Goal: Task Accomplishment & Management: Manage account settings

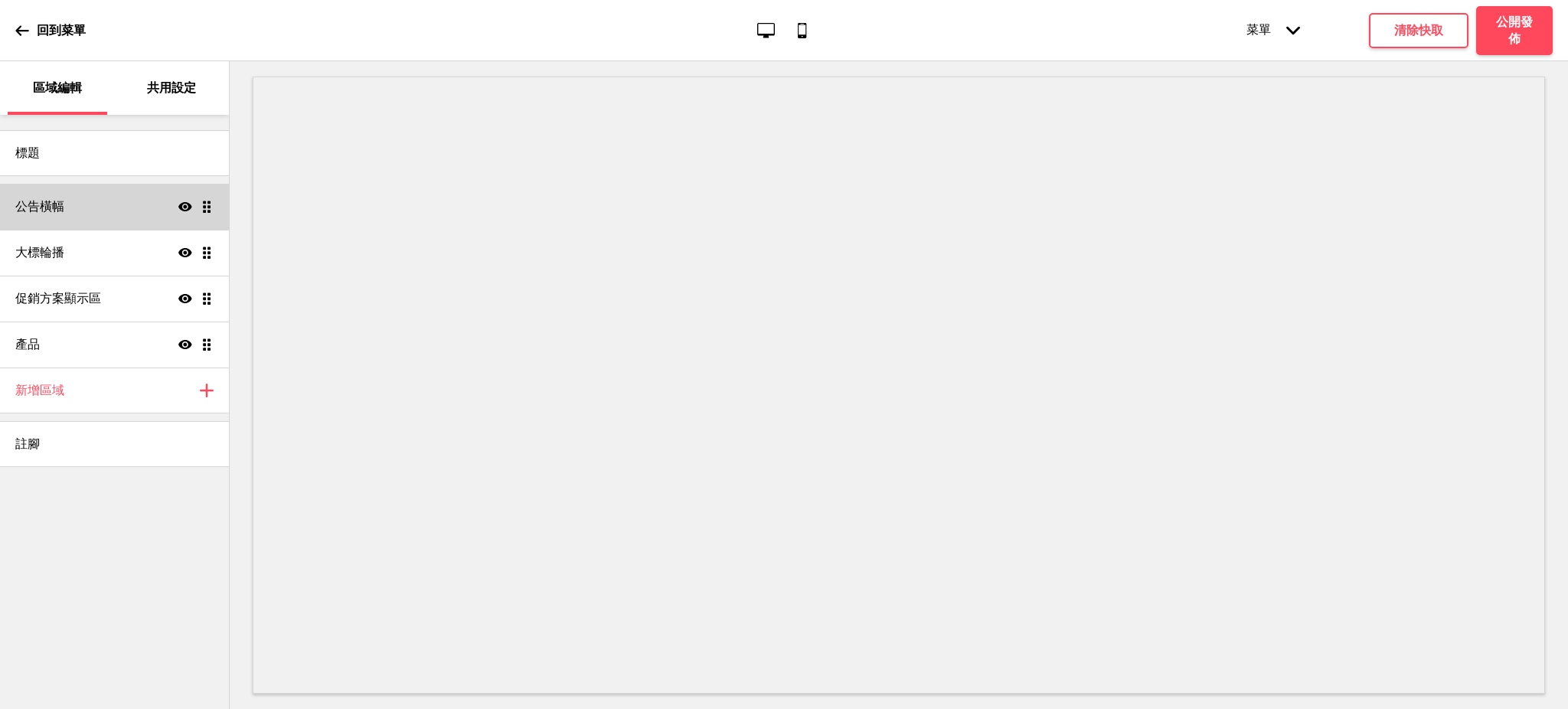
click at [112, 209] on div "公告橫幅 顯示 拖曳" at bounding box center [114, 206] width 229 height 46
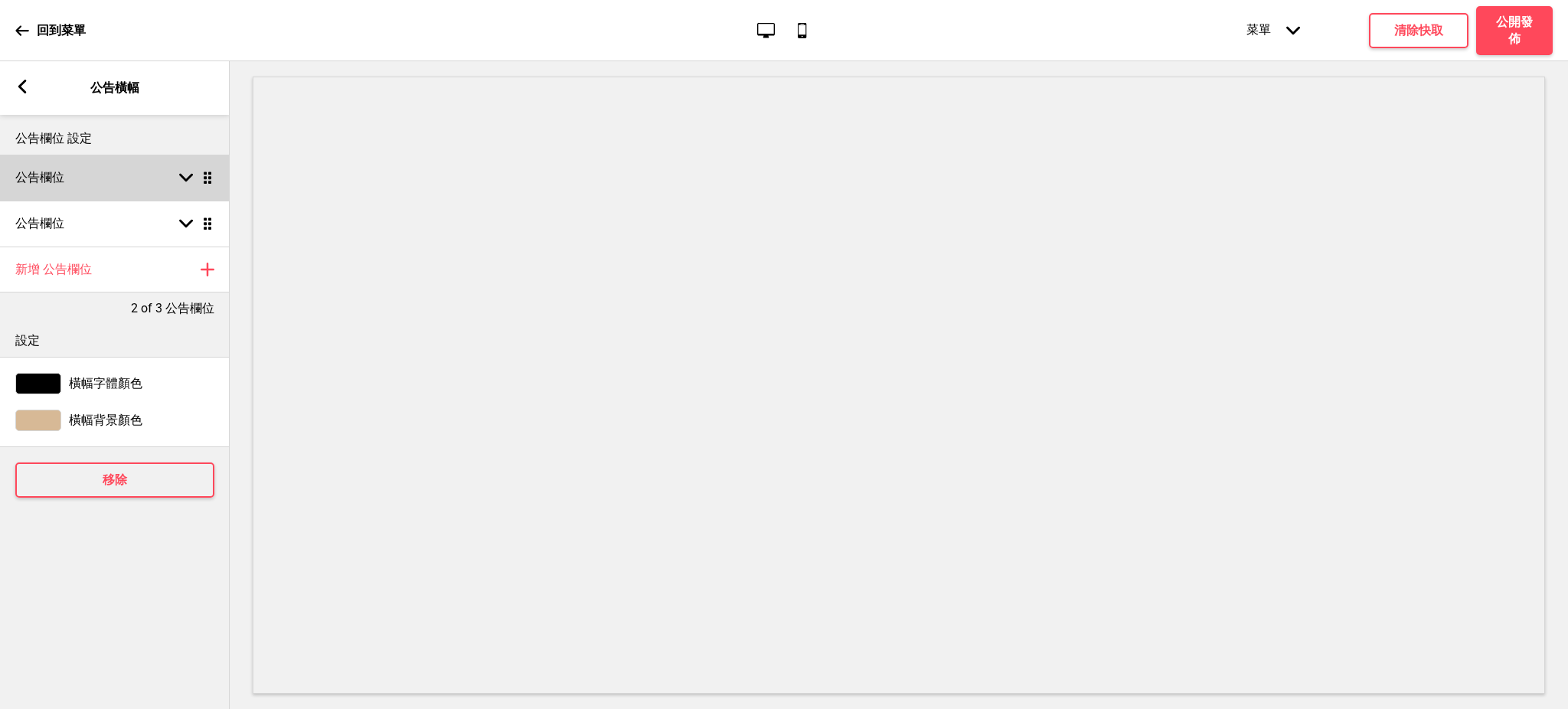
click at [116, 176] on div "公告欄位 箭頭down 拖曳" at bounding box center [115, 177] width 230 height 46
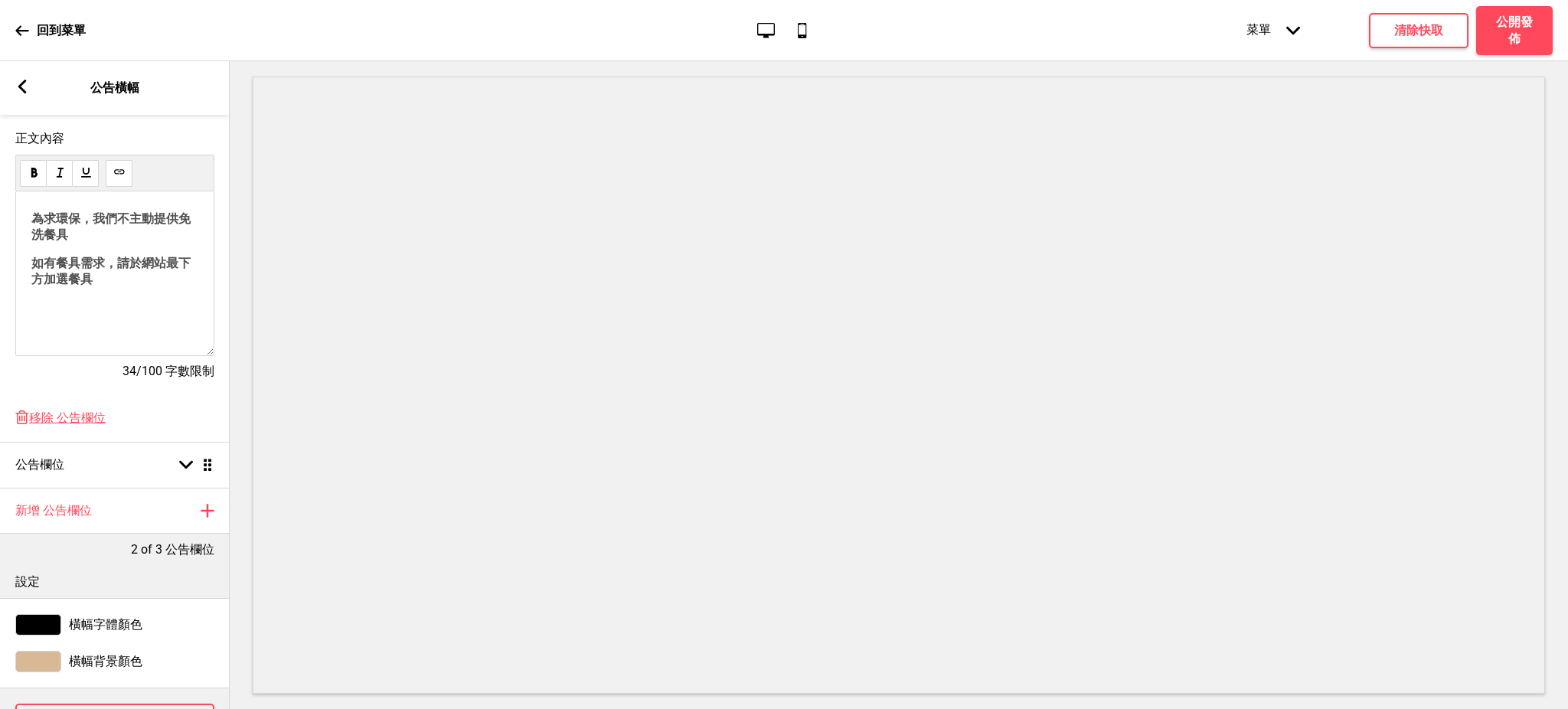
scroll to position [350, 0]
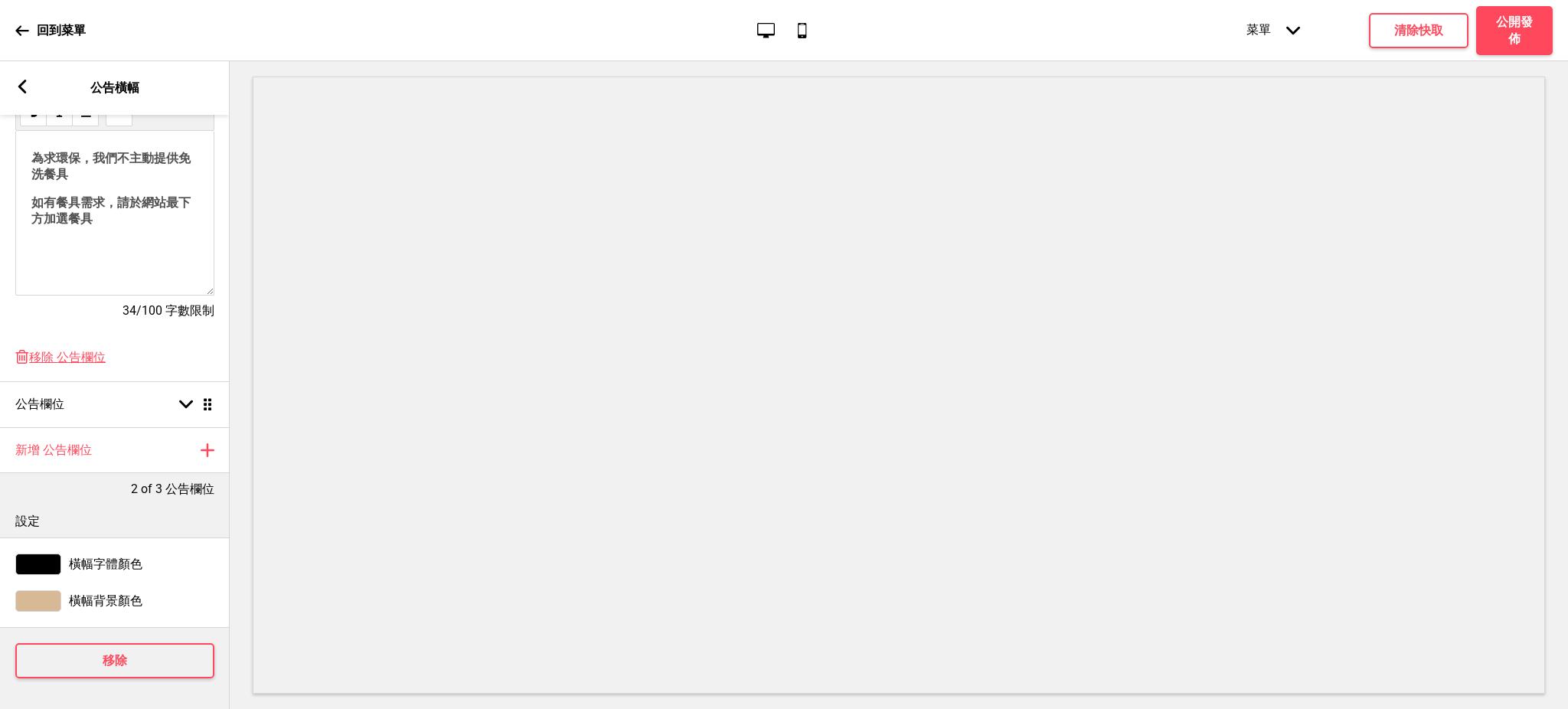
click at [80, 236] on div "為求環保，我們不主動提供免洗餐具 如有餐具需求，請於網站最下方加選餐具" at bounding box center [115, 213] width 199 height 165
click at [80, 244] on div "為求環保，我們不主動提供免洗餐具 如有餐具需求，請於網站最下方加選餐具" at bounding box center [115, 213] width 199 height 165
click at [120, 388] on div "公告欄位 箭頭down 拖曳" at bounding box center [115, 404] width 230 height 46
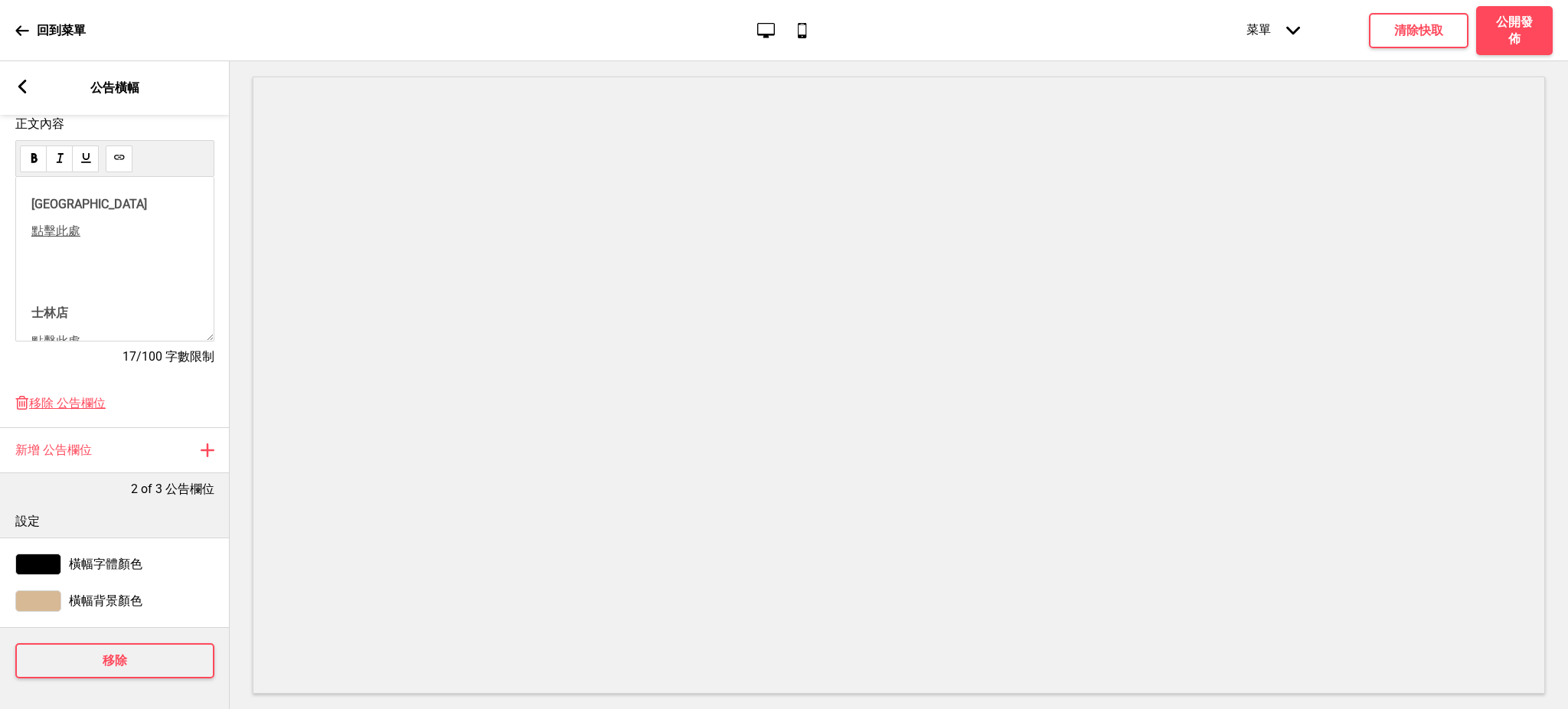
click at [119, 266] on div "大安店 ﻿ 點擊此處 ﻿ 士林店 ﻿ 點擊此處 ﻿ ﻿ ﻿ ﻿ ﻿" at bounding box center [114, 300] width 167 height 207
click at [86, 258] on div "大安店 ﻿ 點擊此處 ﻿ 士林店 ﻿ 點擊此處 ﻿ ﻿ ﻿ ﻿ ﻿" at bounding box center [114, 300] width 167 height 207
click at [83, 268] on div "大安店 ﻿ 點擊此處 ﻿ 士林店 ﻿ 點擊此處 ﻿ ﻿ ﻿ ﻿ ﻿" at bounding box center [114, 300] width 167 height 207
click at [83, 267] on div "大安店 ﻿ 點擊此處 ﻿ 士林店 ﻿ 點擊此處 ﻿ ﻿ ﻿ ﻿ ﻿" at bounding box center [114, 300] width 167 height 207
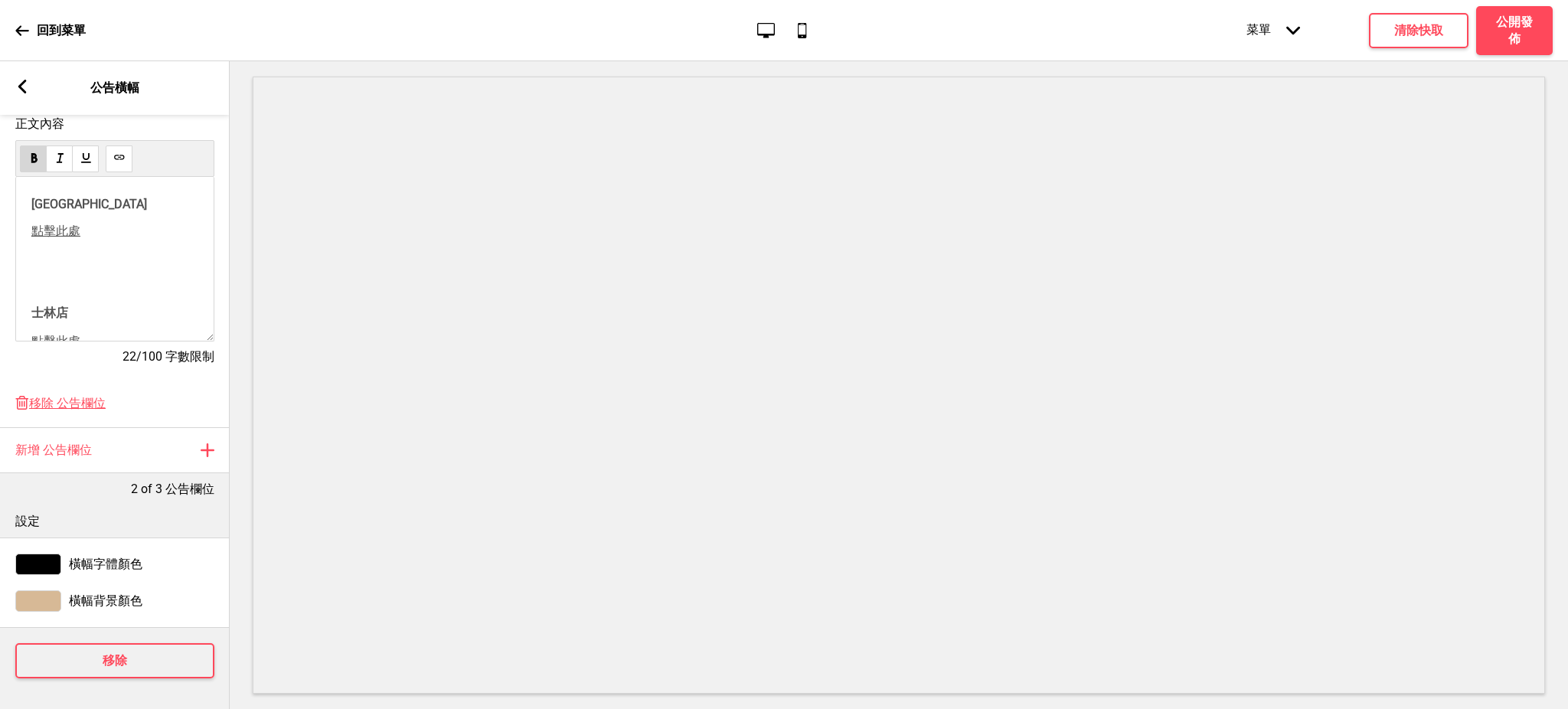
click at [34, 311] on span "士林店" at bounding box center [50, 312] width 37 height 15
drag, startPoint x: 72, startPoint y: 248, endPoint x: 31, endPoint y: 247, distance: 41.0
click at [32, 252] on p "士林店 ﻿" at bounding box center [114, 259] width 167 height 16
click at [126, 252] on p "士林店 ﻿" at bounding box center [114, 259] width 167 height 16
click at [37, 197] on span "大安店" at bounding box center [89, 204] width 116 height 15
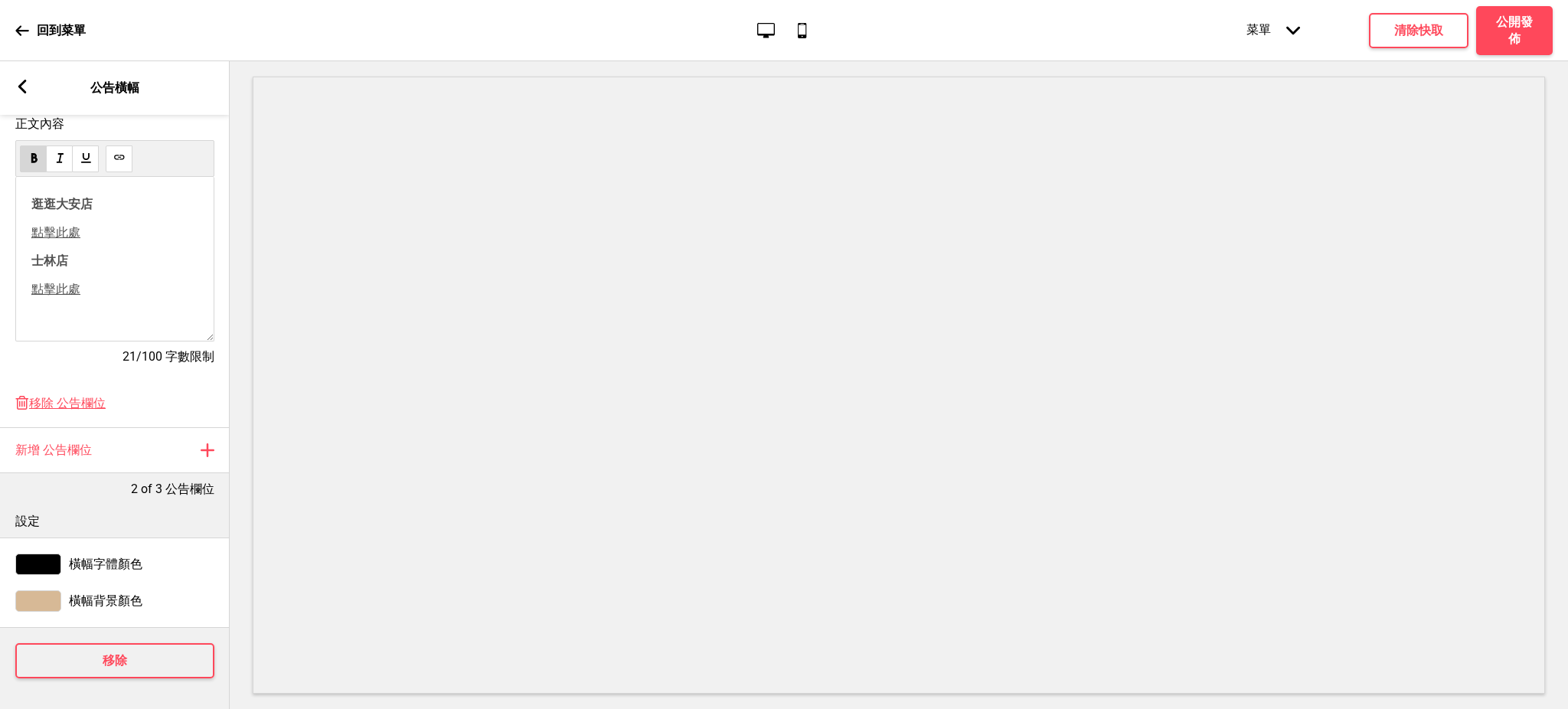
click at [116, 282] on p "點擊此處" at bounding box center [114, 290] width 167 height 16
click at [56, 305] on use at bounding box center [59, 311] width 12 height 12
click at [69, 225] on span "點擊此處" at bounding box center [56, 232] width 49 height 15
click at [62, 249] on use at bounding box center [59, 255] width 12 height 12
drag, startPoint x: 75, startPoint y: 252, endPoint x: 66, endPoint y: 251, distance: 9.1
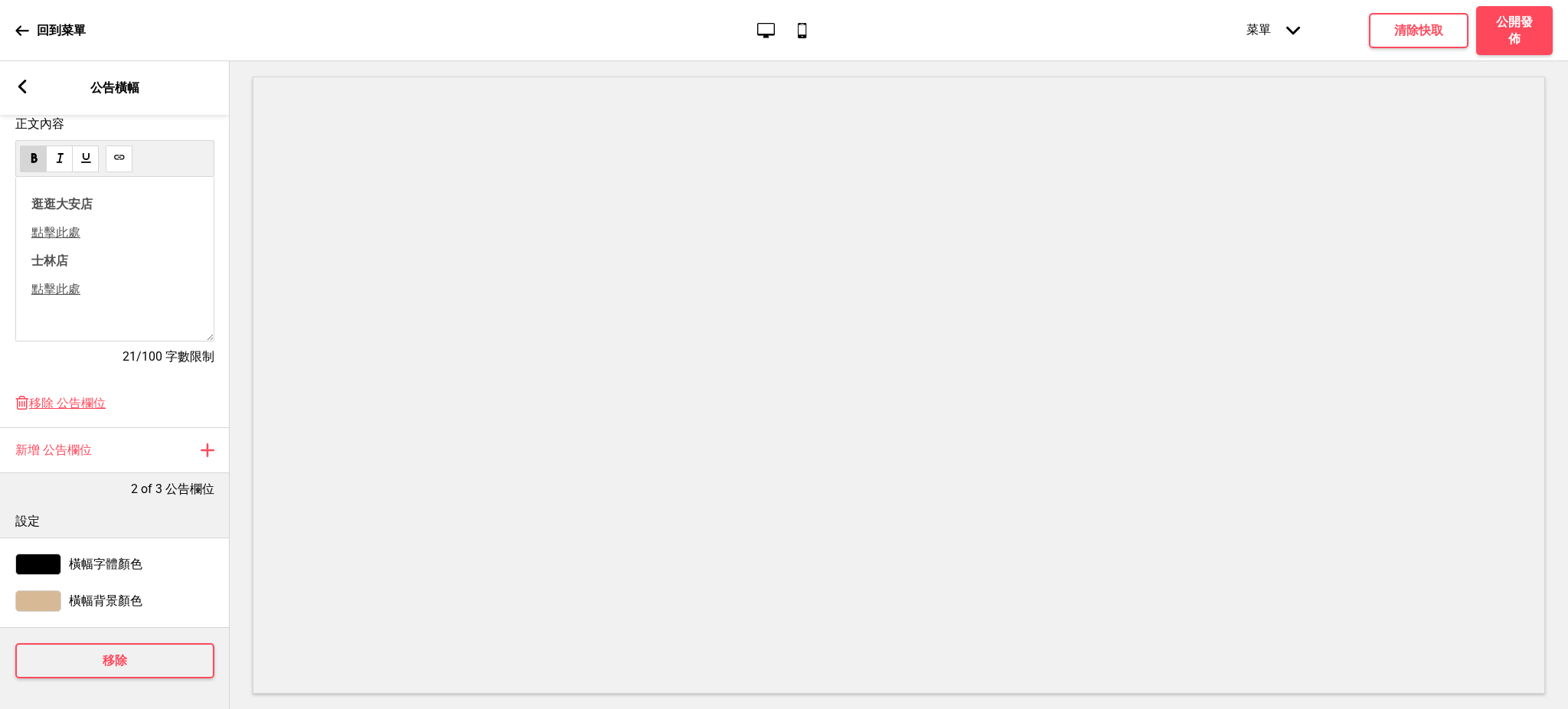
click at [66, 254] on p "士林店 ﻿" at bounding box center [114, 261] width 167 height 16
click at [22, 245] on div "逛逛大安店 ﻿ ﻿ 點擊此處 士林店 ﻿ 點擊此處 ﻿" at bounding box center [115, 258] width 199 height 165
click at [34, 254] on span "士林店" at bounding box center [50, 260] width 37 height 15
drag, startPoint x: 84, startPoint y: 217, endPoint x: 32, endPoint y: 219, distance: 52.0
click at [32, 225] on p "點擊此處" at bounding box center [114, 233] width 167 height 16
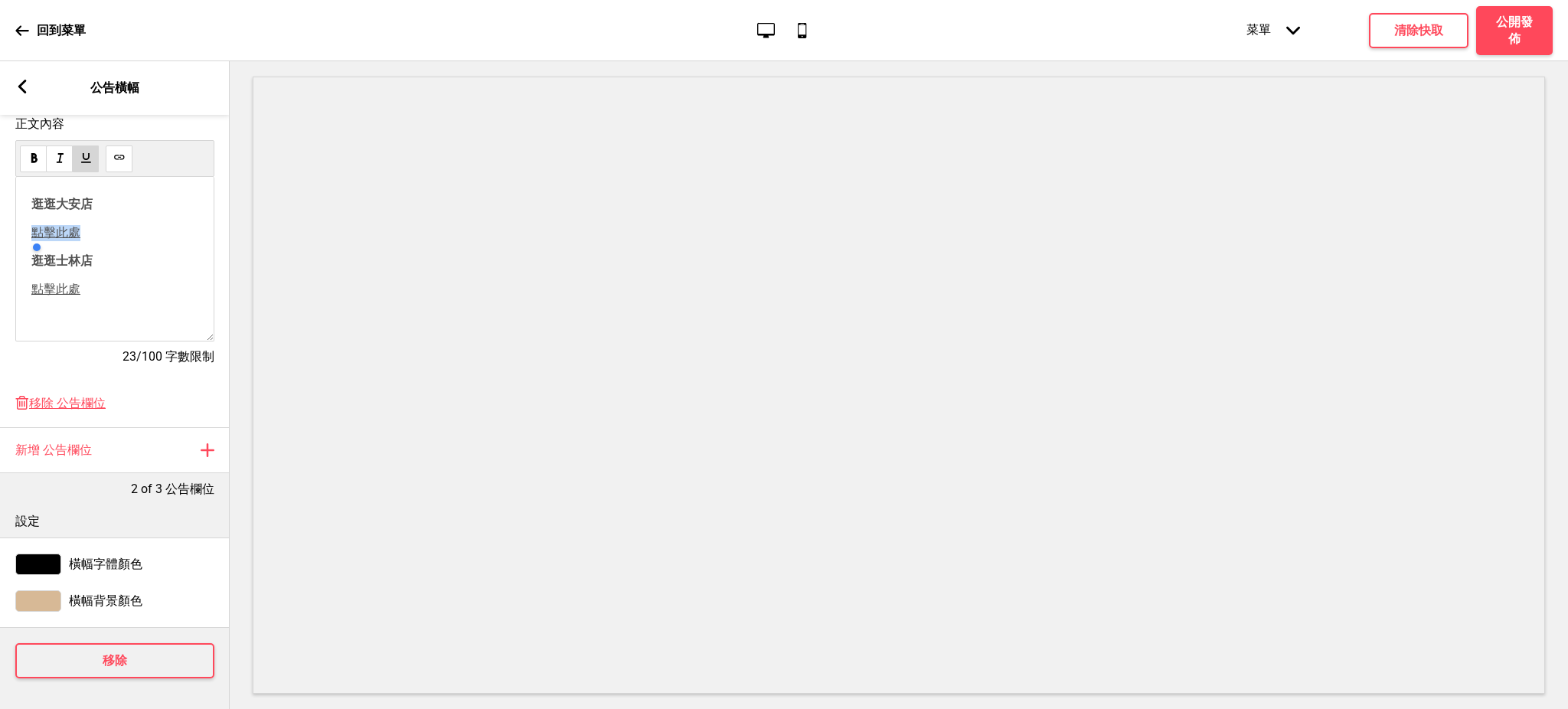
copy span "點擊此處"
click at [33, 197] on span "逛逛大安店" at bounding box center [61, 204] width 61 height 15
click at [26, 194] on div "逛逛大安店 ﻿ ﻿ 點擊此處 逛逛士林店 ﻿ ﻿ 點擊此處 ﻿" at bounding box center [115, 258] width 199 height 165
click at [31, 197] on span "逛逛大安店" at bounding box center [61, 204] width 61 height 15
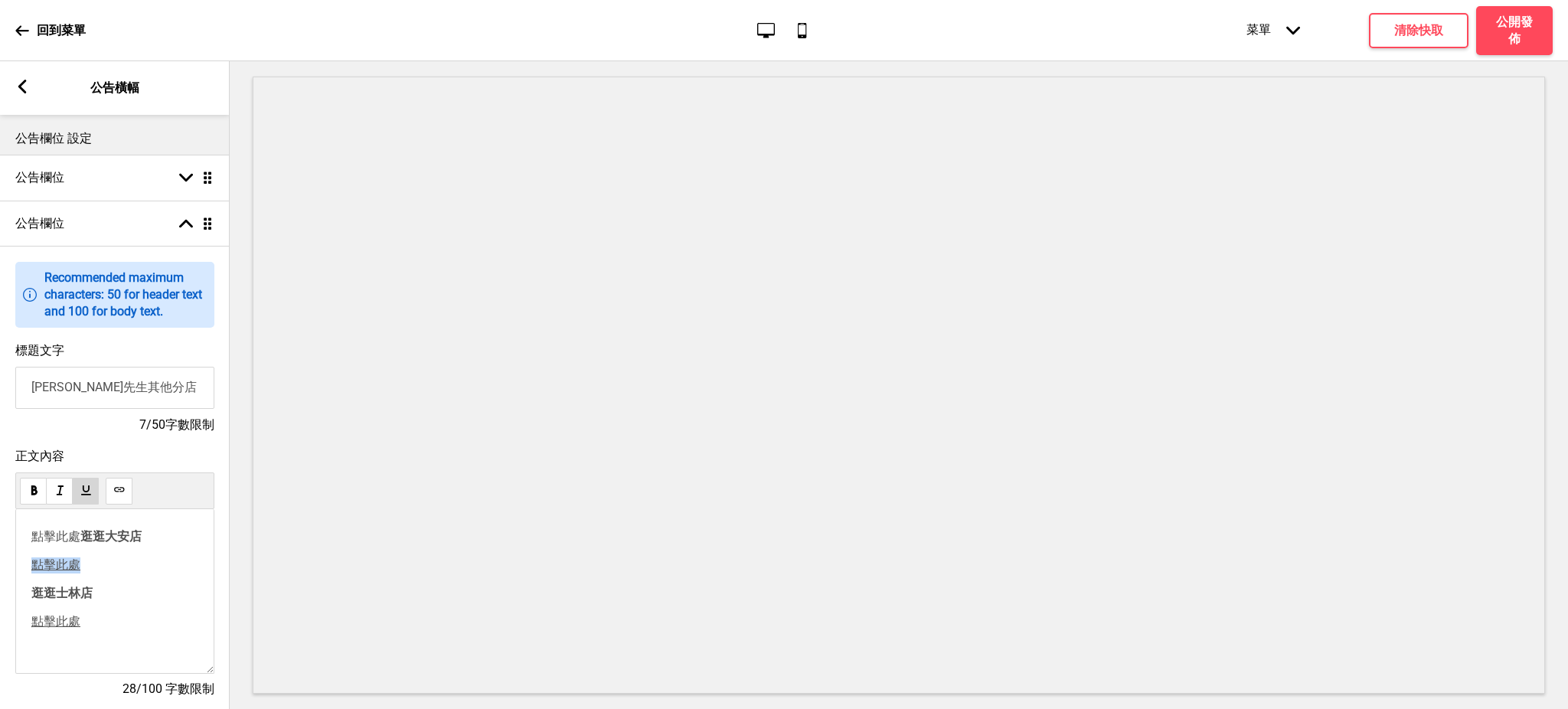
drag, startPoint x: 110, startPoint y: 577, endPoint x: 33, endPoint y: 571, distance: 77.2
click at [33, 571] on div "點擊此處 逛逛大安店 ﻿ ﻿ 點擊此處 逛逛士林店 ﻿ ﻿ 點擊此處 ﻿" at bounding box center [114, 593] width 167 height 128
click at [118, 570] on p "逛逛士林店 ﻿ ﻿" at bounding box center [114, 566] width 167 height 16
drag, startPoint x: 62, startPoint y: 604, endPoint x: 33, endPoint y: 602, distance: 29.1
click at [33, 602] on p "點擊此處" at bounding box center [114, 594] width 167 height 16
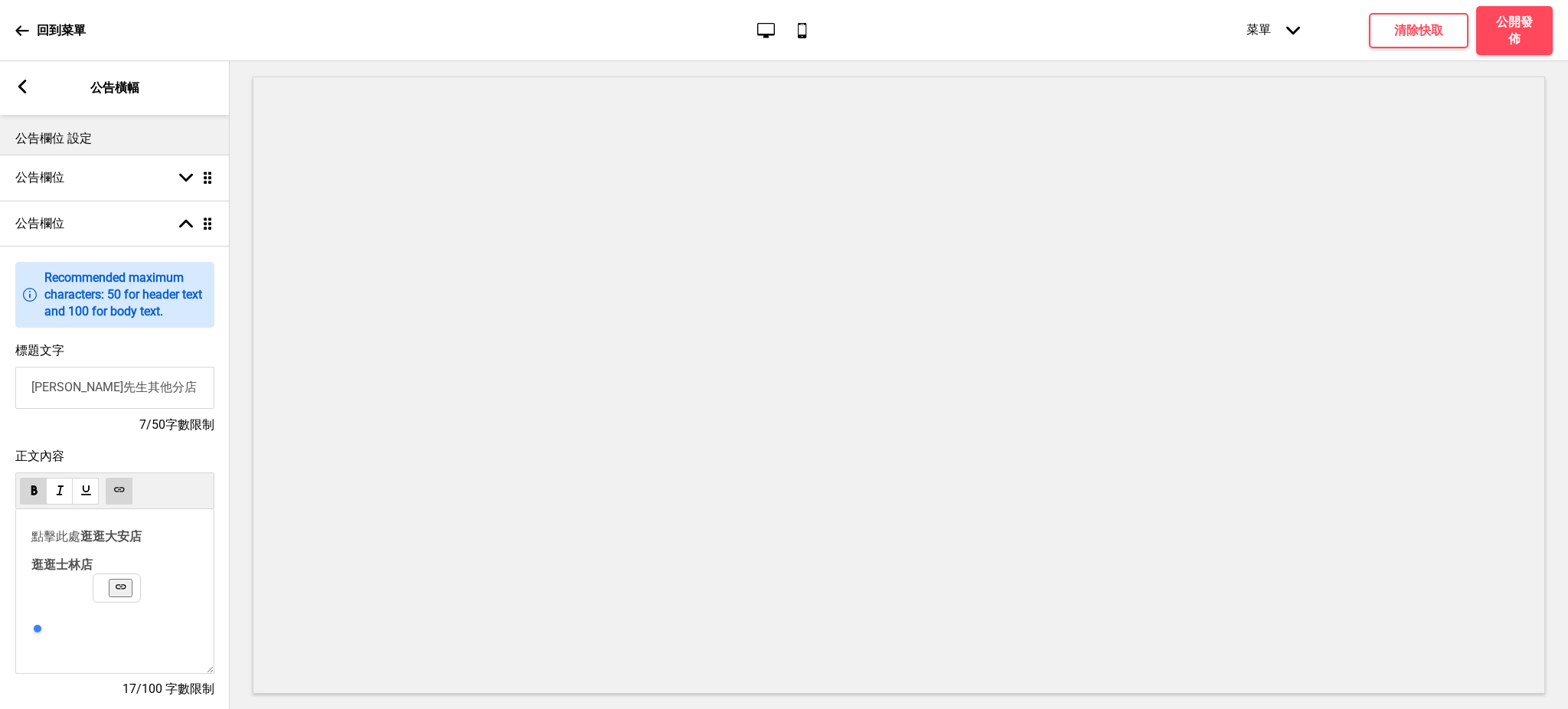
click at [123, 587] on icon at bounding box center [121, 587] width 3 height 1
click at [32, 570] on span "逛逛士林店" at bounding box center [61, 565] width 61 height 15
click at [37, 573] on p "點擊此處 逛逛士林店" at bounding box center [114, 566] width 167 height 16
click at [123, 540] on span "逛逛大安店" at bounding box center [110, 536] width 61 height 15
click at [93, 551] on span "逛逛士林店" at bounding box center [61, 552] width 61 height 15
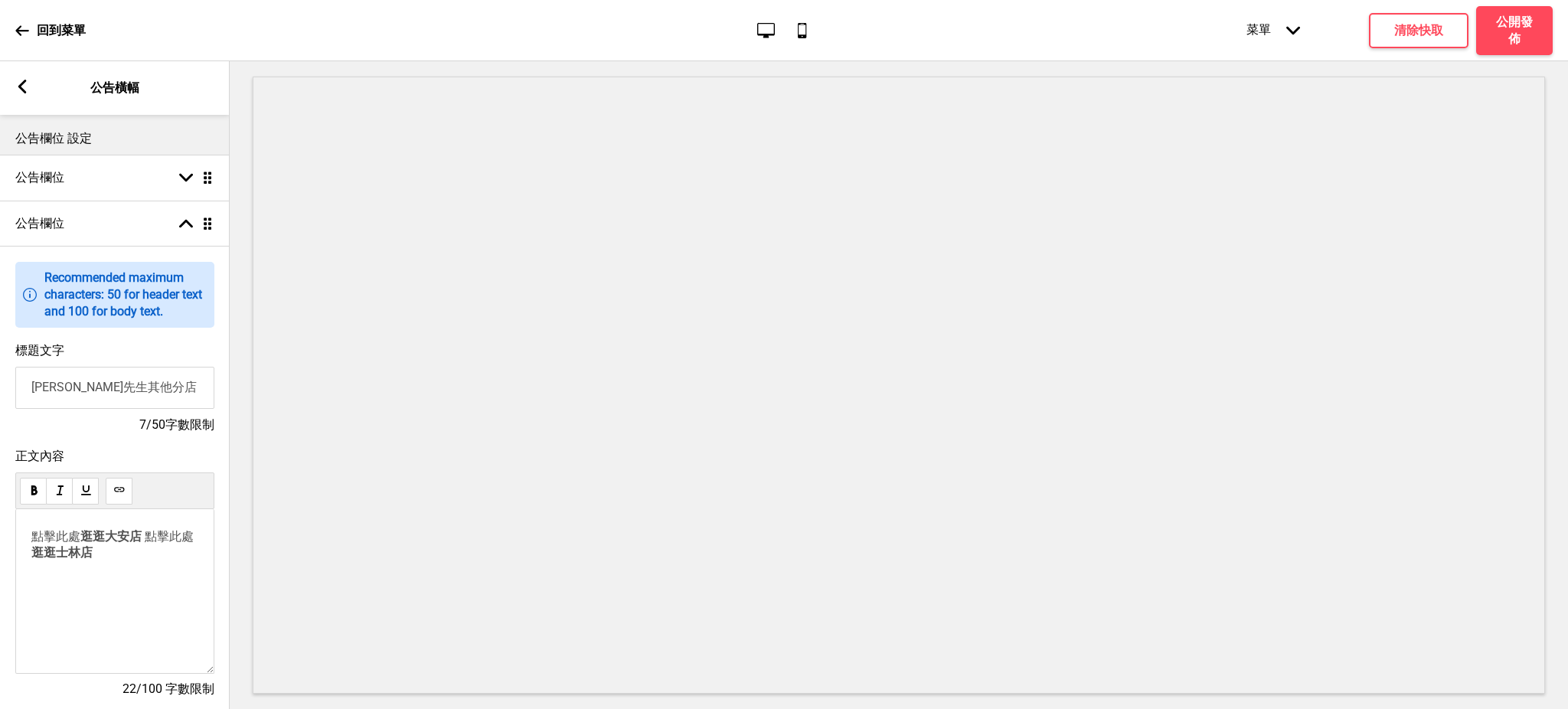
click at [144, 544] on span "點擊此處" at bounding box center [169, 536] width 49 height 15
click at [66, 544] on span "點擊此處" at bounding box center [56, 536] width 49 height 15
drag, startPoint x: 149, startPoint y: 559, endPoint x: 1, endPoint y: 536, distance: 149.8
click at [1, 536] on div "正文內容 點擊此處 逛逛大安店 ﻿ 點擊此處 逛逛士林店 ﻿ 22/100 字數限制" at bounding box center [115, 580] width 230 height 280
click at [168, 561] on div at bounding box center [86, 563] width 172 height 30
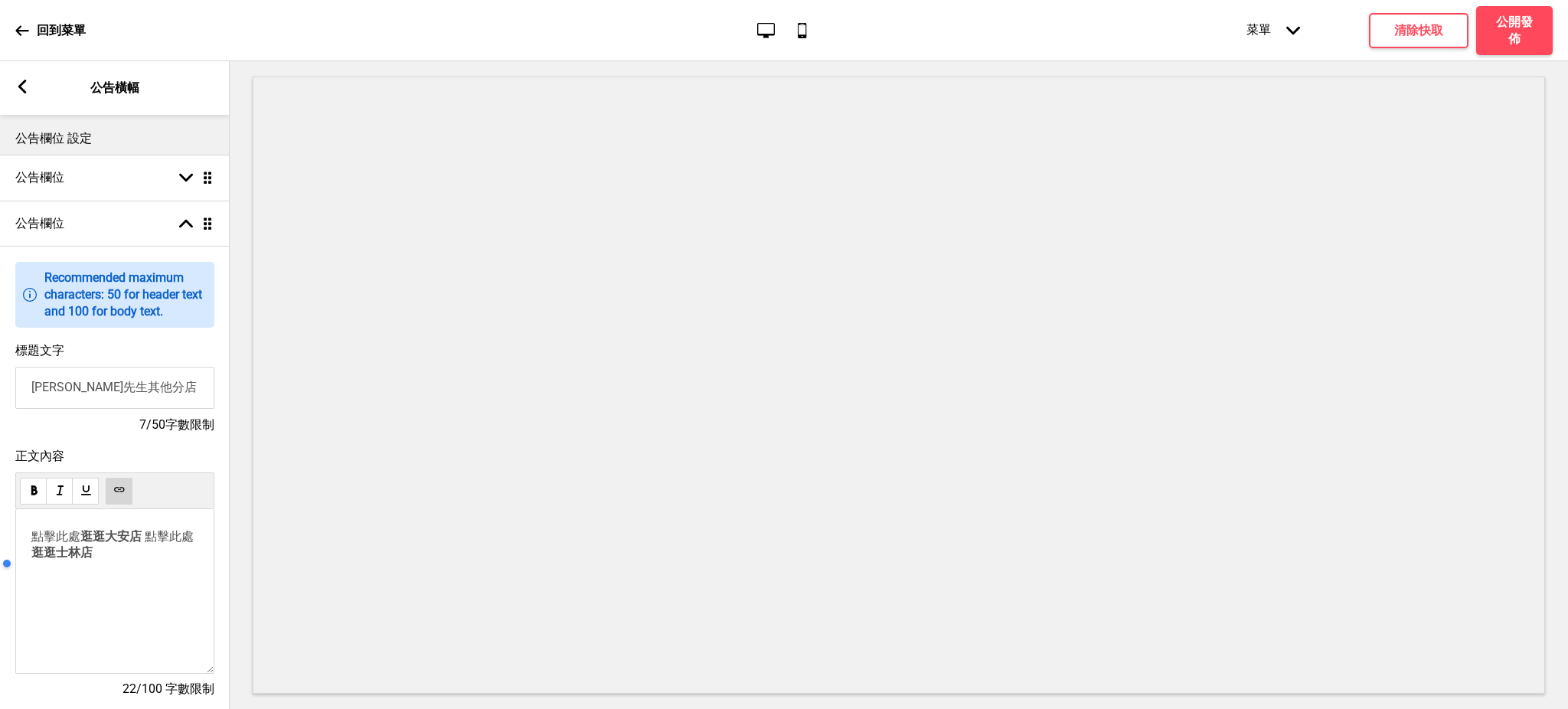
click at [157, 571] on div at bounding box center [86, 563] width 172 height 30
click at [101, 555] on div at bounding box center [86, 563] width 172 height 30
click at [52, 549] on div at bounding box center [86, 563] width 172 height 30
click at [117, 498] on button at bounding box center [118, 491] width 26 height 26
click at [112, 573] on div "點擊此處 逛逛大安店 ﻿ 點擊此處 逛逛士林店 ﻿" at bounding box center [114, 559] width 167 height 59
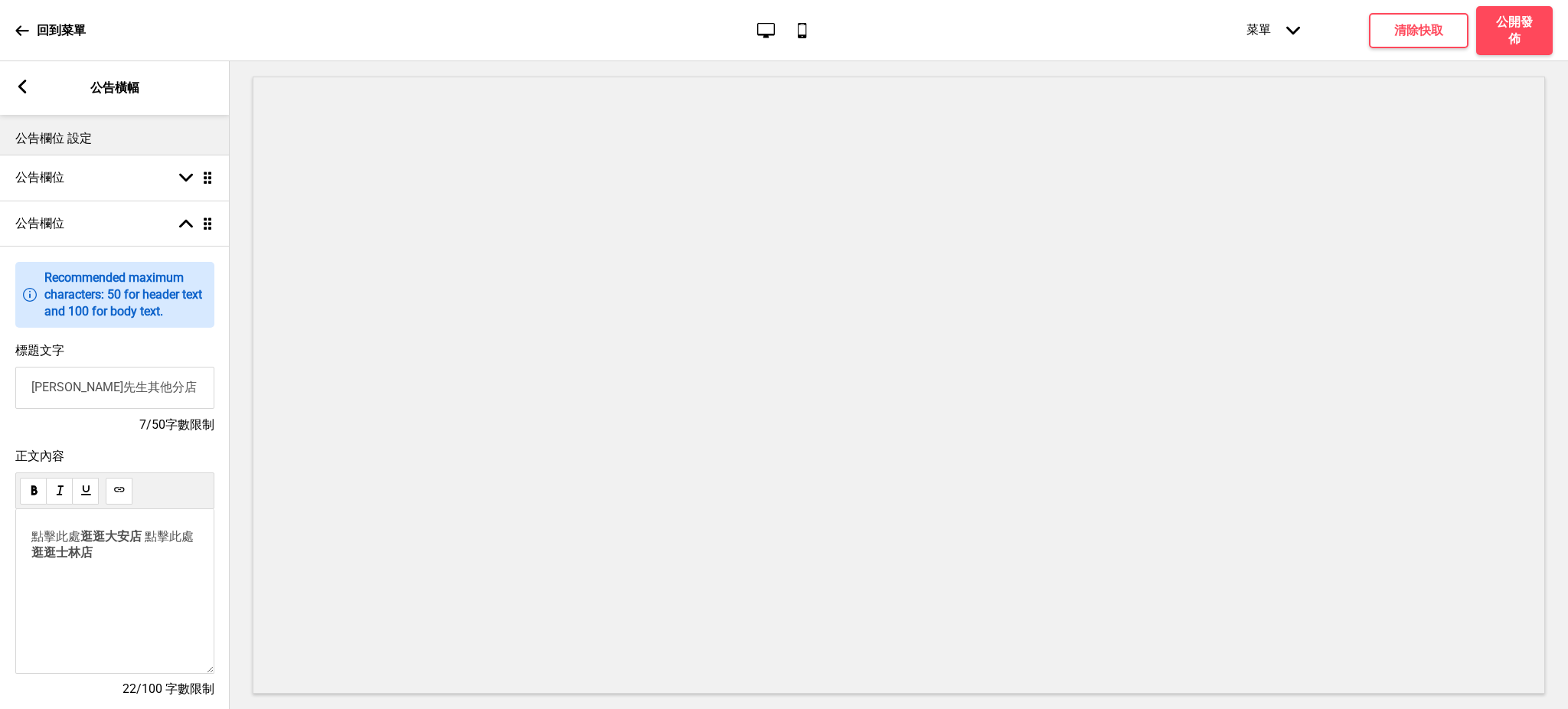
click at [92, 559] on span "逛逛士林店" at bounding box center [61, 552] width 61 height 15
click at [93, 558] on span "逛逛士林店" at bounding box center [61, 552] width 61 height 15
click at [112, 611] on div "點擊此處 逛逛大安店 ﻿ 點擊此處 逛逛士林店 ﻿" at bounding box center [115, 591] width 199 height 165
click at [96, 573] on div "點擊此處 逛逛大安店 ﻿ 點擊此處 逛逛士林店 ﻿" at bounding box center [114, 559] width 167 height 59
click at [182, 562] on p "點擊此處 逛逛大安店 ﻿ 點擊此處 逛逛士林店" at bounding box center [114, 545] width 167 height 32
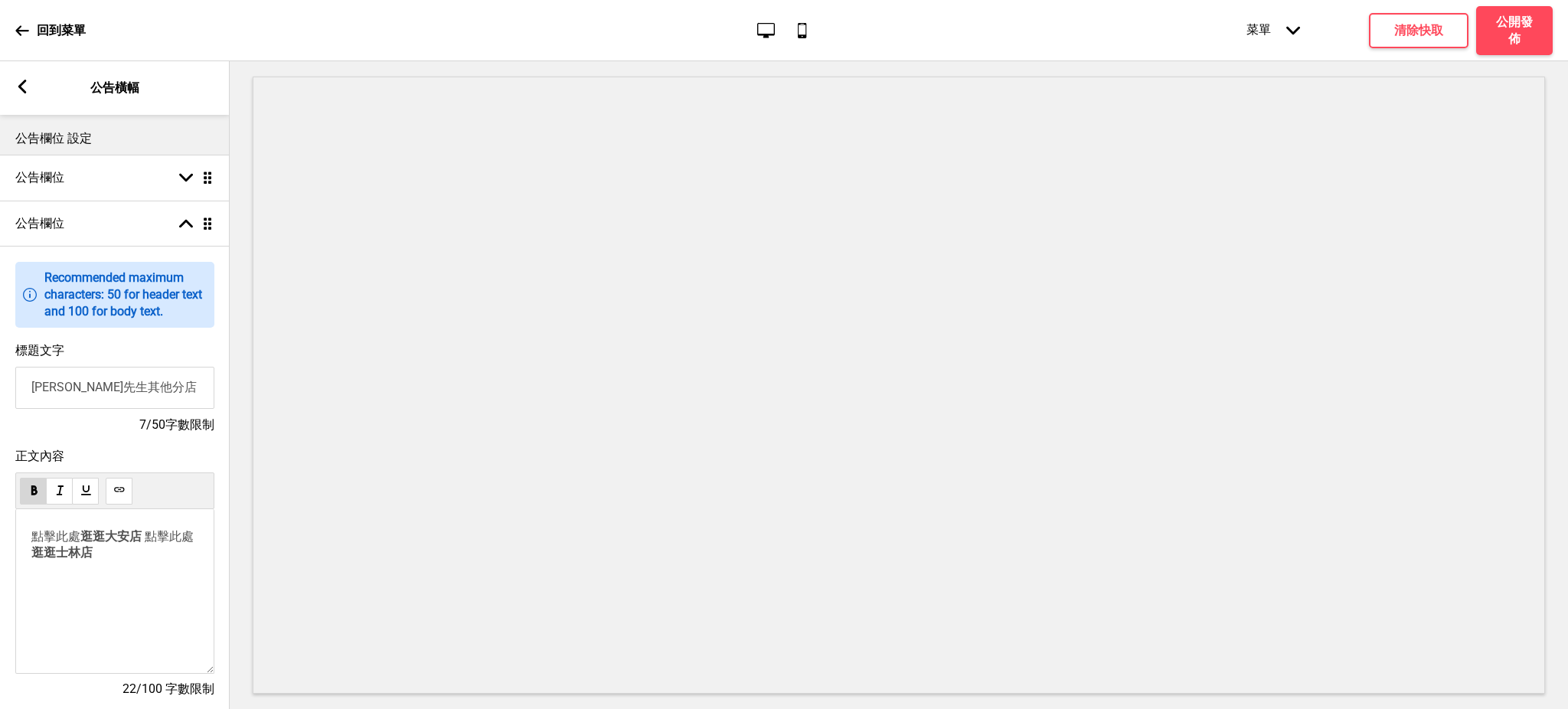
click at [93, 560] on span "逛逛士林店" at bounding box center [61, 552] width 61 height 15
click at [101, 540] on span "逛逛大安店" at bounding box center [110, 536] width 61 height 15
click at [69, 543] on span "點擊此處" at bounding box center [56, 536] width 49 height 15
click at [144, 544] on span "點擊此處" at bounding box center [169, 536] width 49 height 15
click at [93, 559] on span "逛逛士林店" at bounding box center [61, 552] width 61 height 15
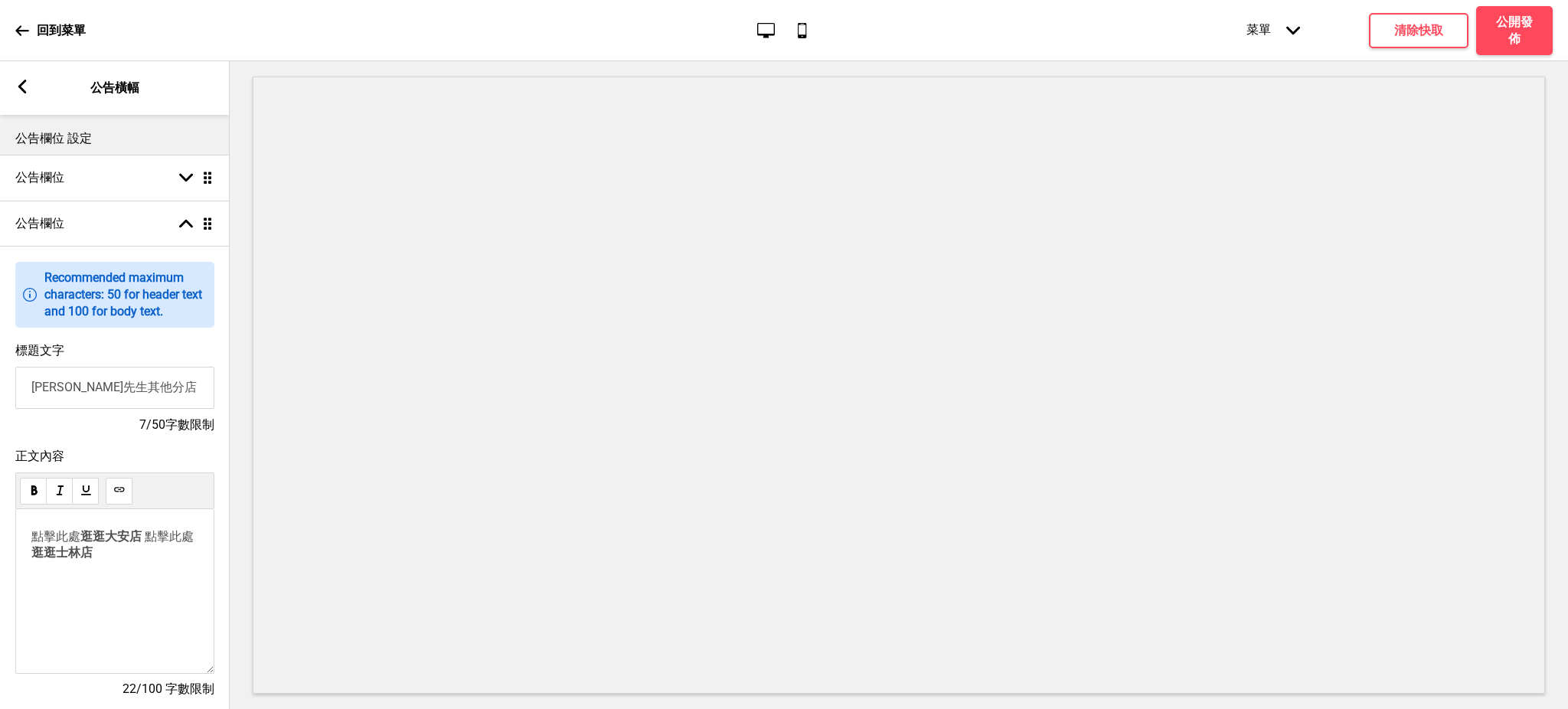
click at [53, 542] on span "點擊此處" at bounding box center [56, 536] width 49 height 15
click at [86, 540] on span "逛逛大安店" at bounding box center [110, 536] width 61 height 15
drag, startPoint x: 86, startPoint y: 540, endPoint x: 147, endPoint y: 537, distance: 61.1
click at [147, 537] on p "點擊此處 逛逛大安店 ﻿ 點擊此處 逛逛士林店" at bounding box center [114, 545] width 167 height 32
click at [93, 557] on span "逛逛士林店" at bounding box center [61, 552] width 61 height 15
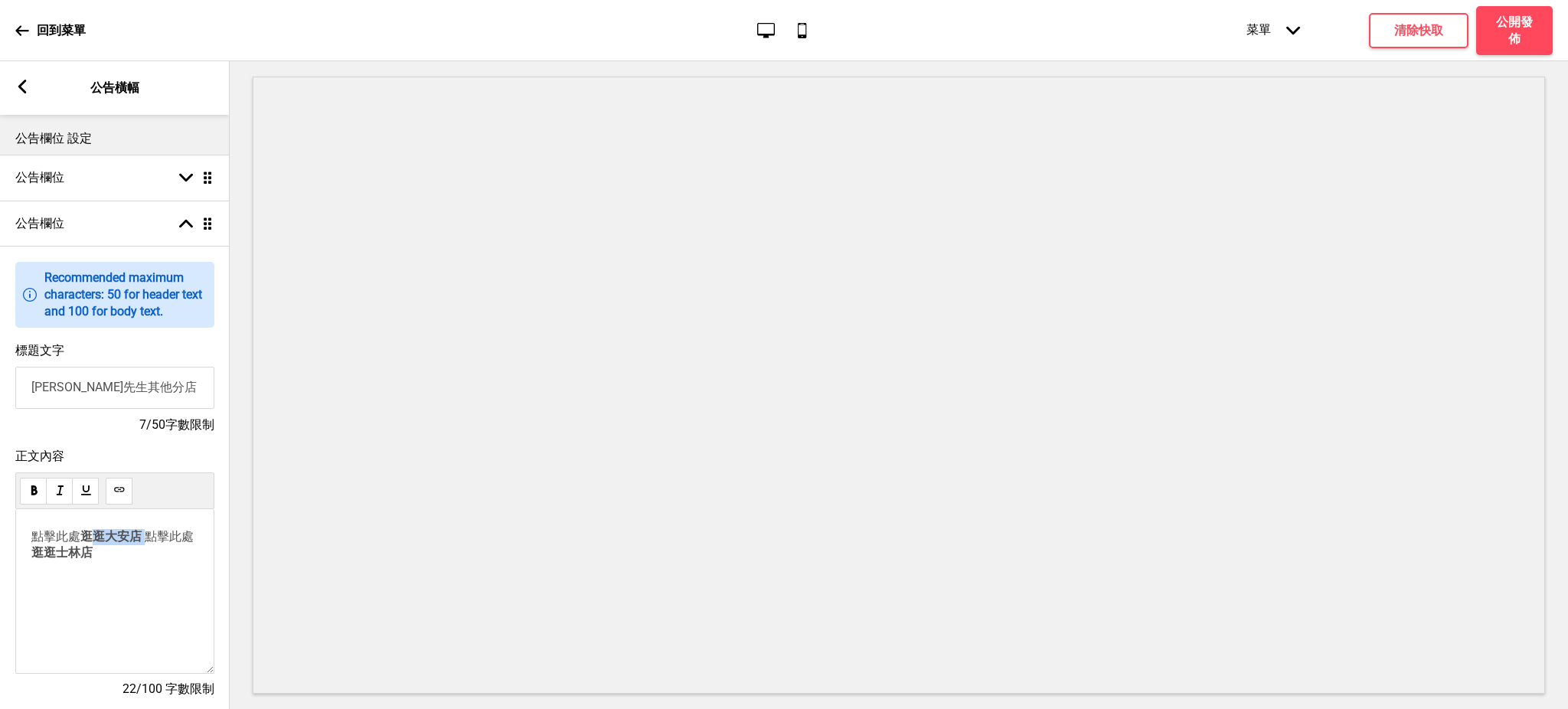
drag, startPoint x: 143, startPoint y: 539, endPoint x: 27, endPoint y: 540, distance: 116.0
click at [27, 540] on div "點擊此處 逛逛大安店 ﻿ 點擊此處 逛逛士林店" at bounding box center [115, 591] width 199 height 165
click at [116, 490] on icon at bounding box center [119, 489] width 10 height 5
click at [93, 560] on span "逛逛士林店" at bounding box center [61, 552] width 61 height 15
drag, startPoint x: 86, startPoint y: 572, endPoint x: 30, endPoint y: 562, distance: 56.9
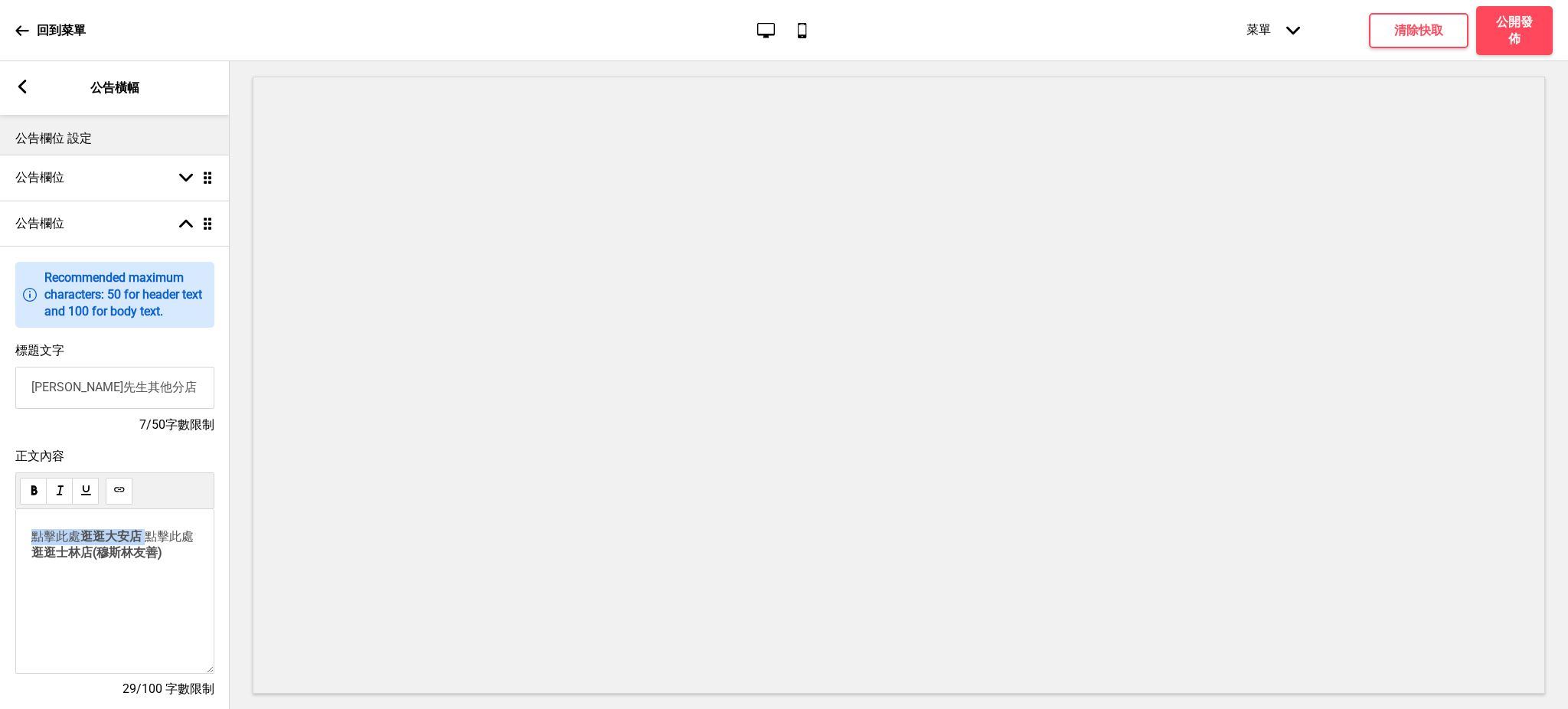
click at [31, 562] on p "﻿ 點擊此處 逛逛大安店 ﻿ 點擊此處 逛逛士林店(穆斯林友善)" at bounding box center [114, 545] width 167 height 32
click at [117, 491] on use at bounding box center [119, 490] width 12 height 12
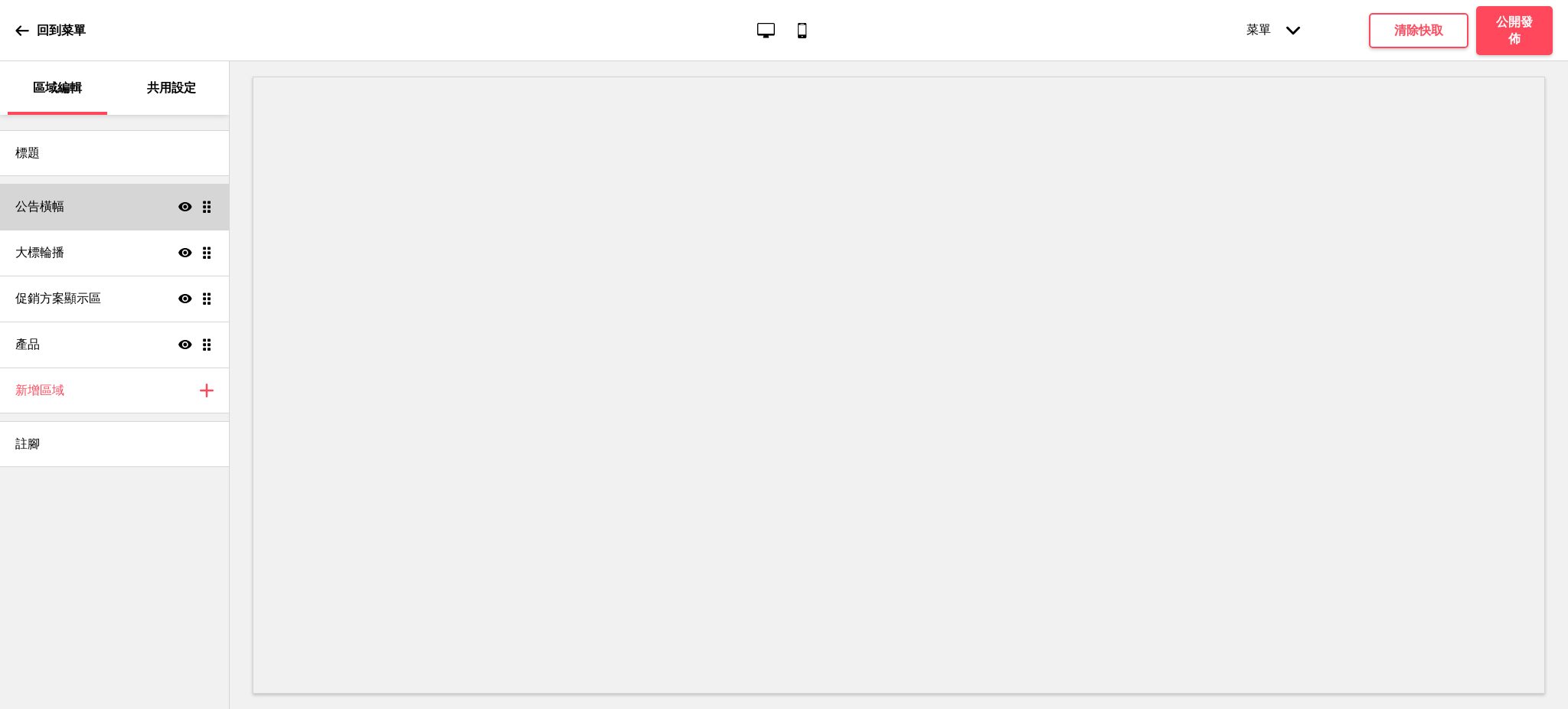
click at [106, 213] on div "公告橫幅 顯示 拖曳" at bounding box center [114, 206] width 229 height 46
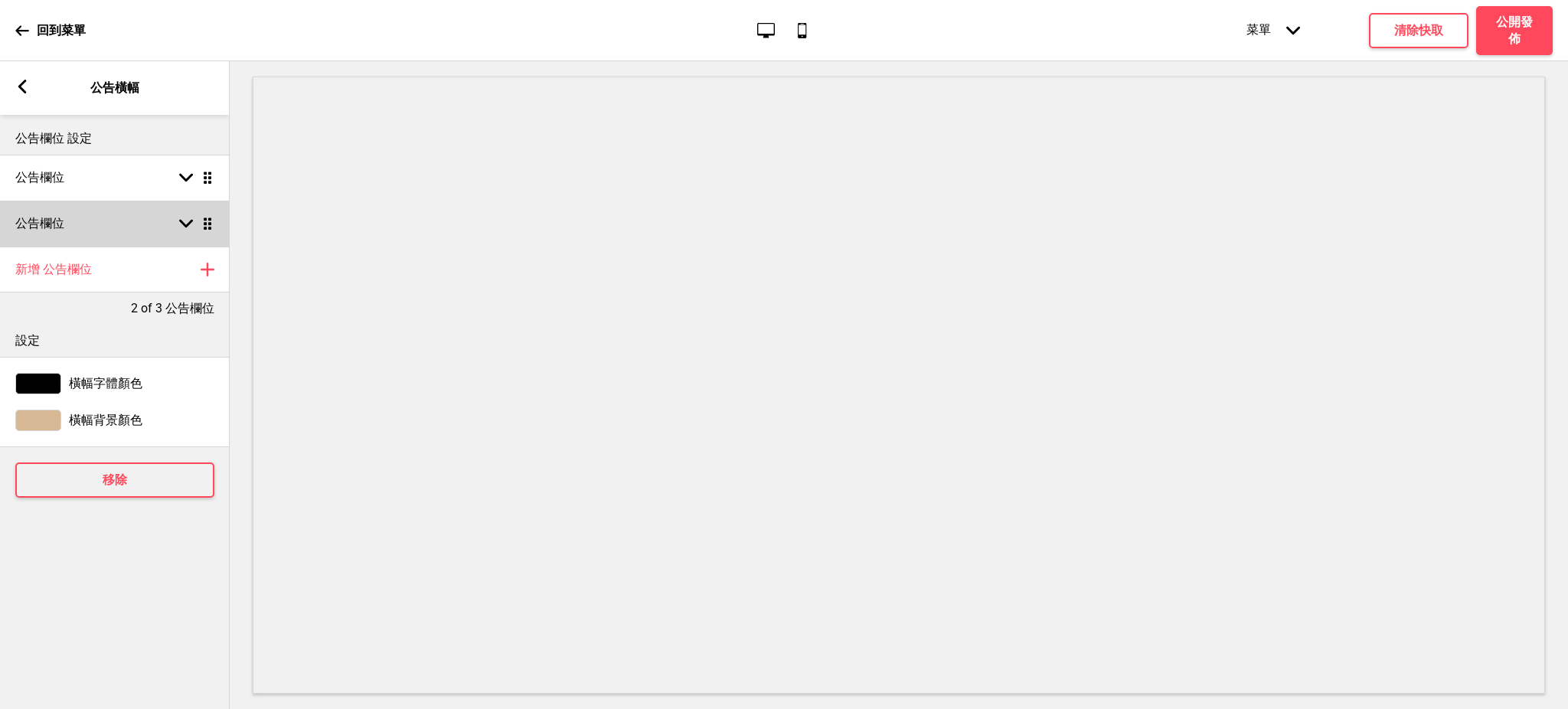
click at [110, 215] on div "公告欄位 箭頭down 拖曳" at bounding box center [115, 223] width 230 height 46
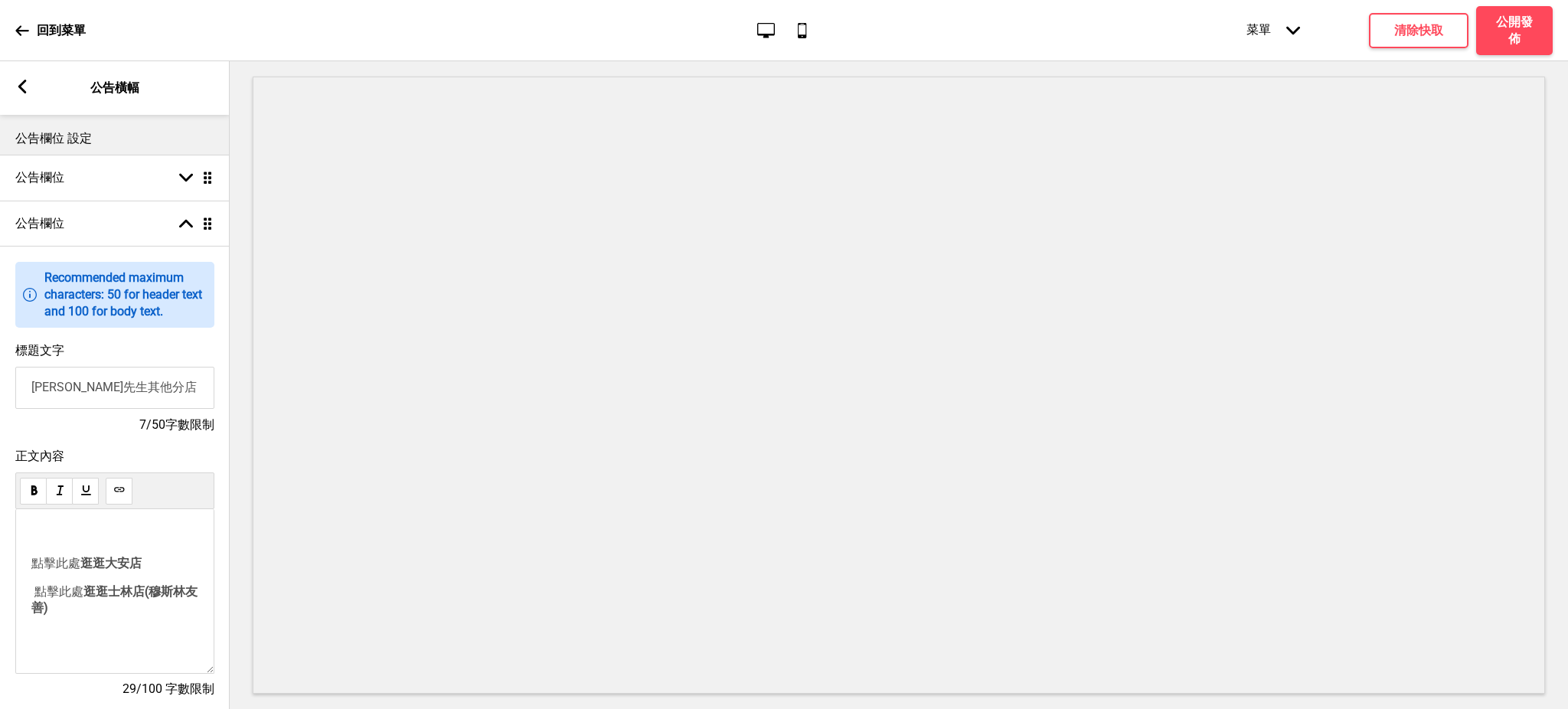
click at [115, 537] on p "﻿" at bounding box center [114, 536] width 167 height 15
click at [95, 625] on div "﻿ 點擊此處 逛逛大安店 ﻿ 點擊此處 逛逛士林店([DEMOGRAPHIC_DATA]友善) ﻿" at bounding box center [114, 586] width 167 height 114
click at [67, 599] on span "點擊此處" at bounding box center [59, 591] width 49 height 15
drag, startPoint x: 75, startPoint y: 635, endPoint x: 27, endPoint y: 619, distance: 50.6
click at [27, 619] on div "﻿ 點擊此處 逛逛大安店 ﻿ 點擊此處 逛逛士林店(穆斯林友善) ﻿" at bounding box center [115, 591] width 199 height 165
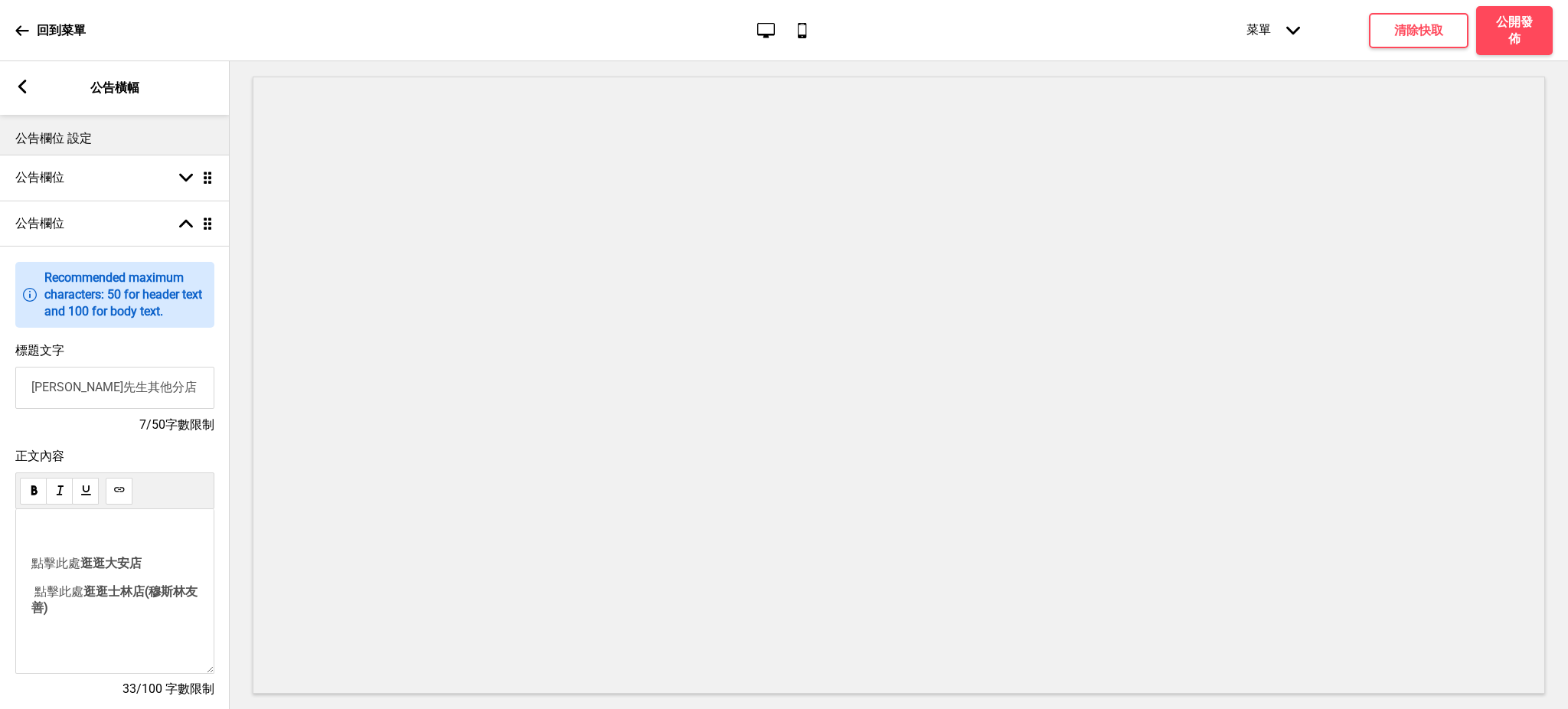
click at [126, 492] on button at bounding box center [118, 491] width 26 height 26
click at [103, 592] on p "﻿" at bounding box center [114, 591] width 167 height 15
click at [129, 590] on p "﻿" at bounding box center [114, 591] width 167 height 15
click at [129, 571] on span "逛逛大安店" at bounding box center [110, 563] width 61 height 15
click at [117, 492] on g at bounding box center [119, 490] width 12 height 12
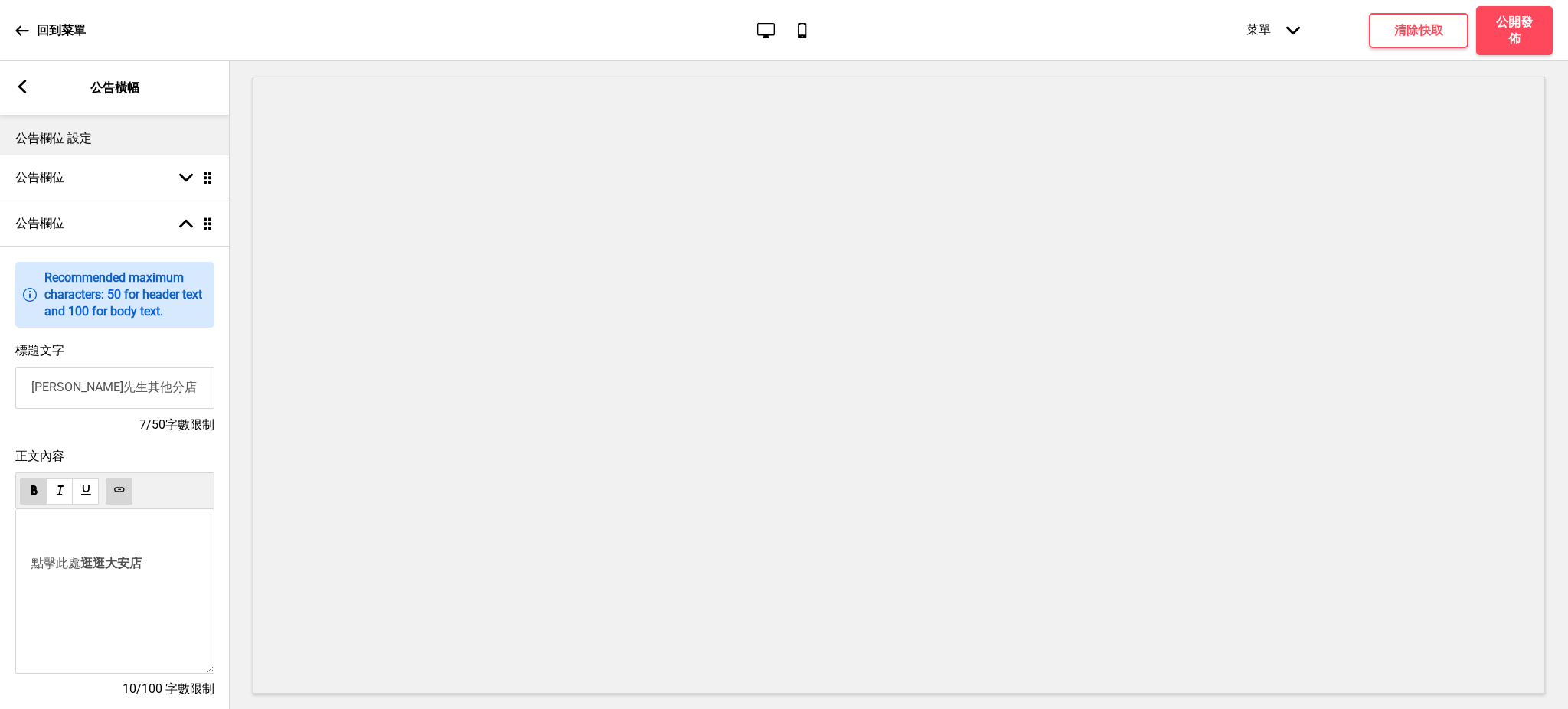
click at [79, 571] on span "點擊此處" at bounding box center [56, 563] width 49 height 15
drag, startPoint x: 164, startPoint y: 572, endPoint x: 37, endPoint y: 571, distance: 127.0
click at [37, 571] on p "點擊此處 逛逛大安店" at bounding box center [114, 564] width 167 height 16
click at [118, 549] on div "﻿ ﻿ ﻿ ﻿ ﻿" at bounding box center [114, 564] width 167 height 68
drag, startPoint x: 115, startPoint y: 534, endPoint x: 127, endPoint y: 660, distance: 126.6
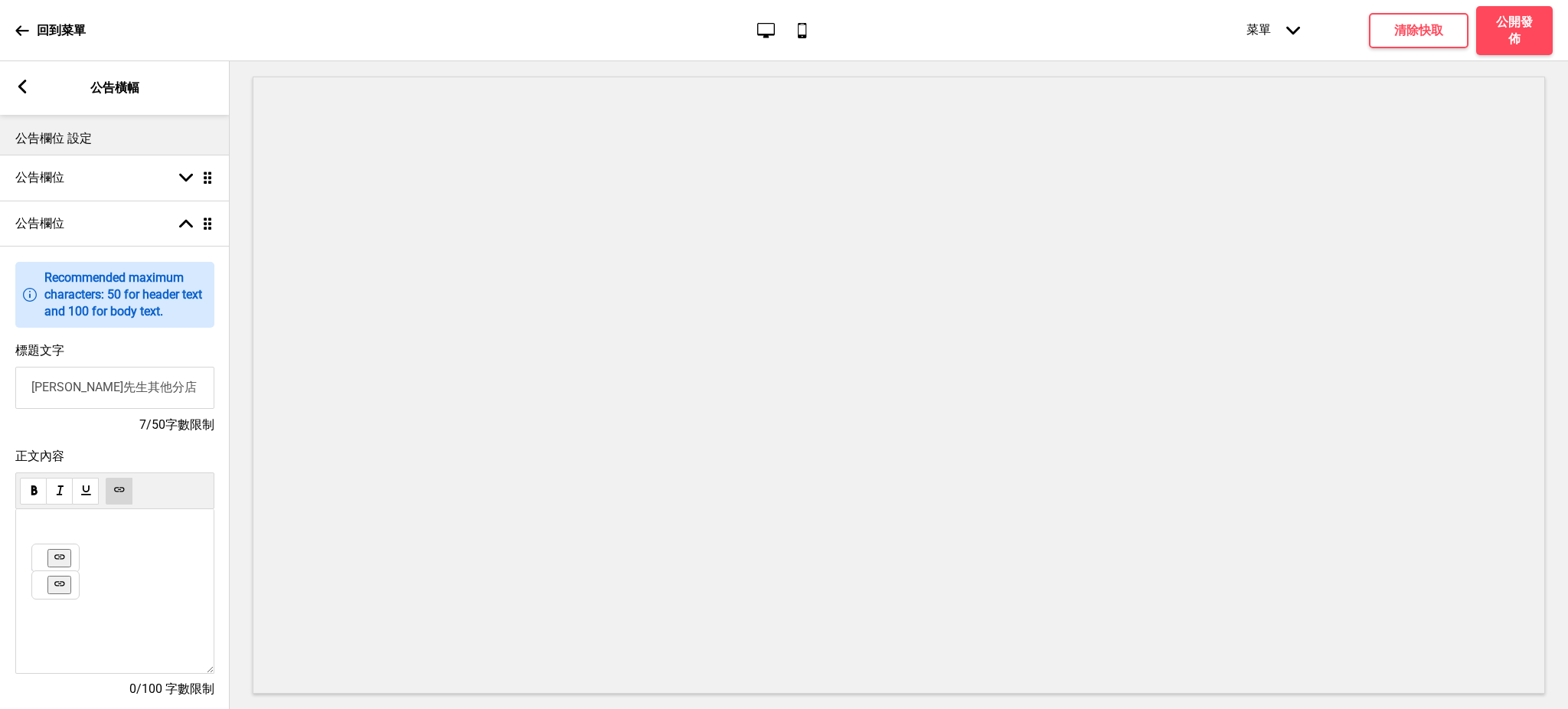
click at [127, 660] on div "﻿ ﻿ ﻿ ﻿ ﻿" at bounding box center [115, 591] width 199 height 165
drag, startPoint x: 65, startPoint y: 532, endPoint x: 78, endPoint y: 625, distance: 93.9
click at [78, 625] on div "﻿ ﻿ ﻿" at bounding box center [115, 591] width 199 height 165
paste div
click at [129, 562] on span "點擊此處 逛逛大安店" at bounding box center [88, 565] width 113 height 15
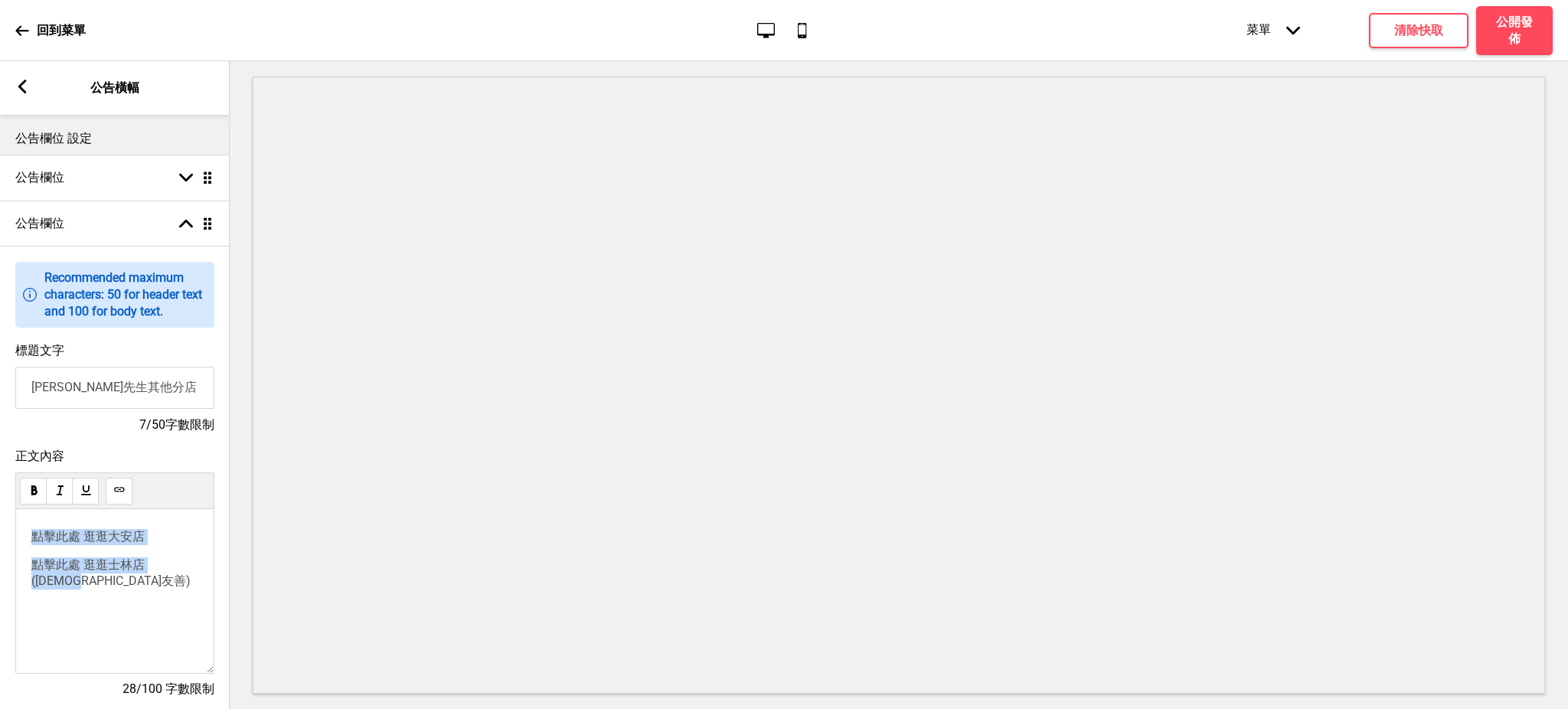
drag, startPoint x: 68, startPoint y: 587, endPoint x: 13, endPoint y: 531, distance: 78.5
click at [13, 531] on div "正文內容 點擊此處 逛逛大安店 點擊此處 逛逛士林店(穆斯林友善) ﻿ ﻿ 28/100 字數限制" at bounding box center [115, 580] width 230 height 280
copy div "點擊此處 逛逛大安店 點擊此處 逛逛士林店(穆斯林友善)"
click at [120, 604] on div "點擊此處 逛逛大安店 點擊此處 逛逛士林店(穆斯林友善) ﻿ ﻿" at bounding box center [115, 591] width 199 height 165
drag, startPoint x: 1118, startPoint y: 34, endPoint x: 1105, endPoint y: 34, distance: 13.0
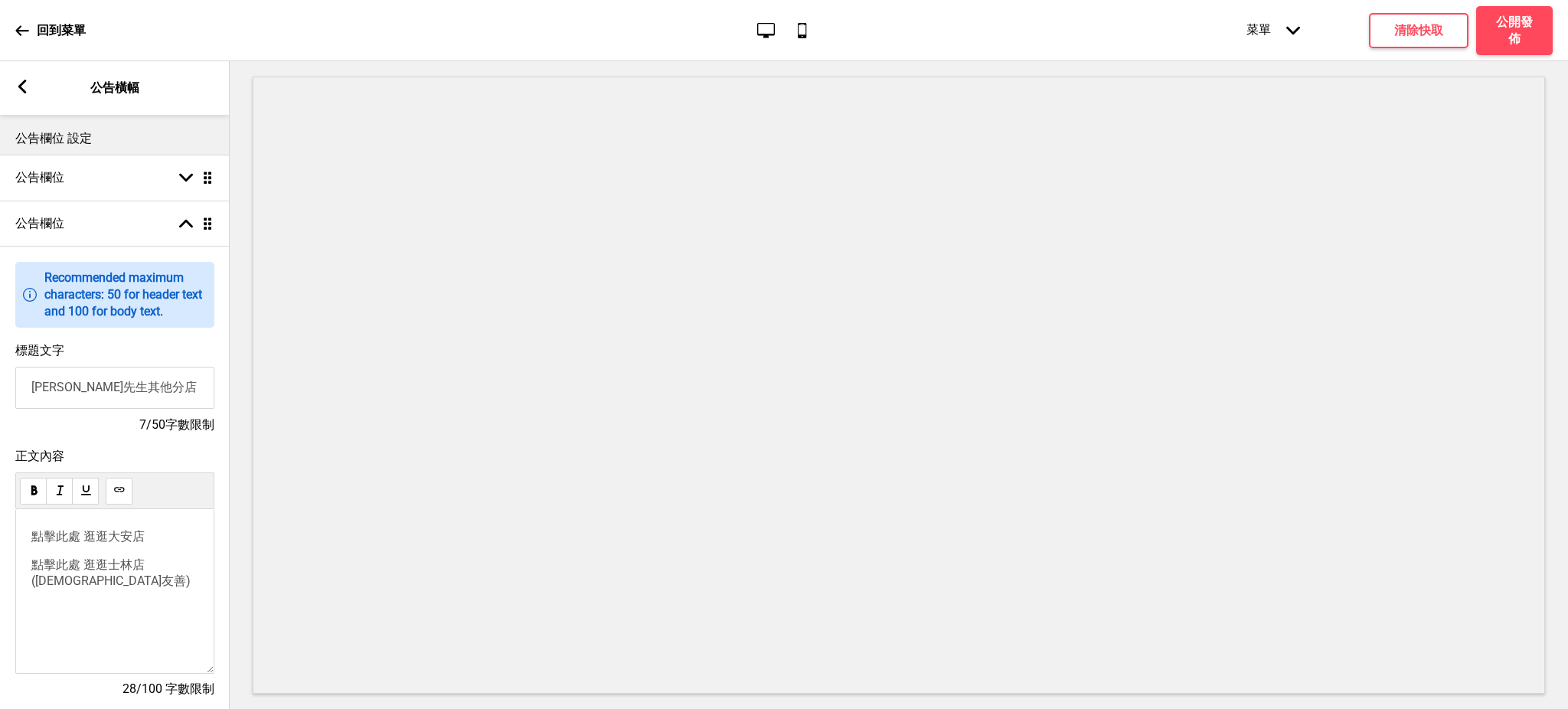
click at [1118, 34] on div "回到菜單 桌面 行動電話 菜單 箭頭down 產品頁面 商店資訊 結帳 感謝您！ 條款與條件 隐私政策 付款請求 菜單 清除快取 公開發佈" at bounding box center [784, 30] width 1568 height 61
click at [118, 599] on div "點擊此處 逛逛大安店 點擊此處 逛逛士林店(穆斯林友善) ﻿ ﻿" at bounding box center [115, 591] width 199 height 165
click at [119, 587] on p "點擊此處 逛逛士林店(穆斯林友善) ﻿ ﻿" at bounding box center [114, 573] width 167 height 32
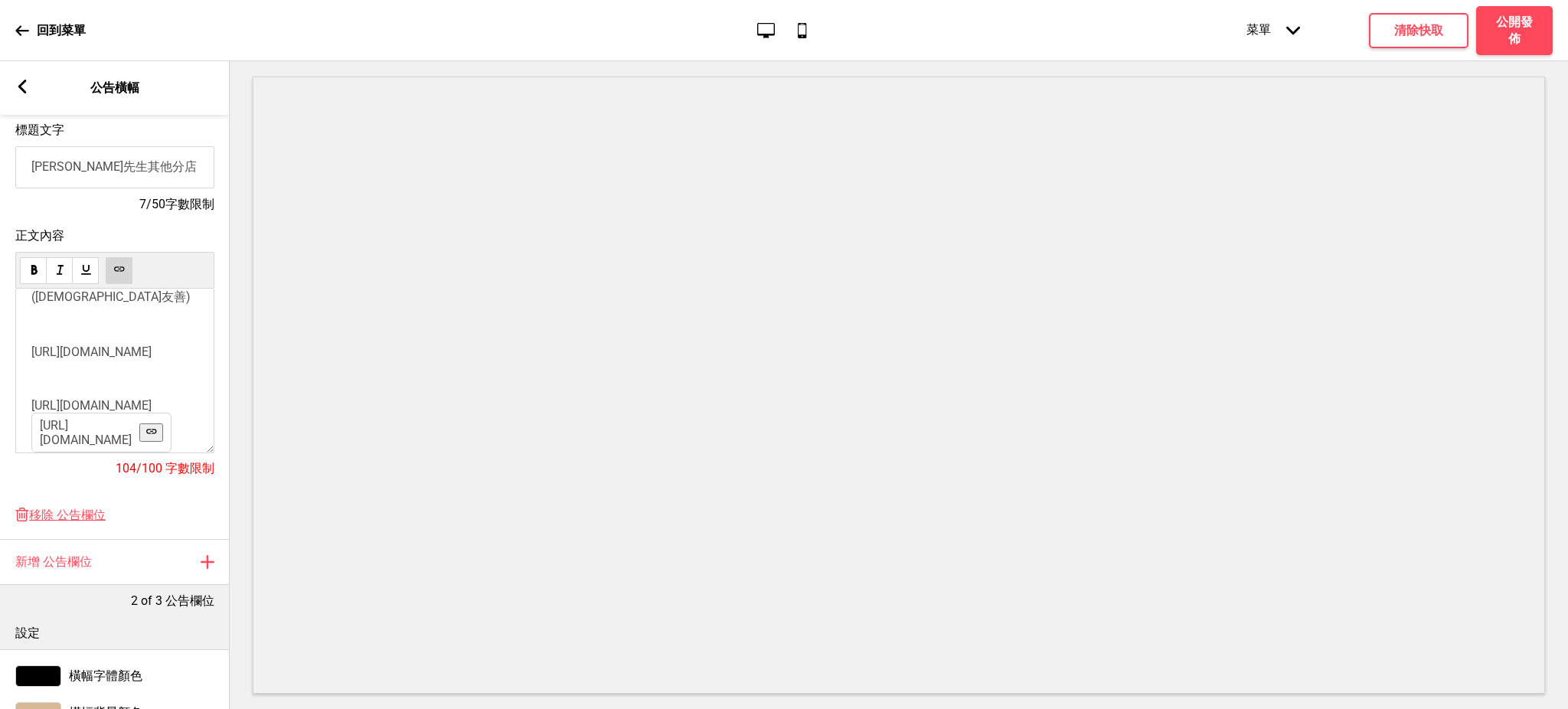
scroll to position [109, 0]
click at [116, 372] on p "﻿ ﻿ ﻿" at bounding box center [114, 378] width 167 height 15
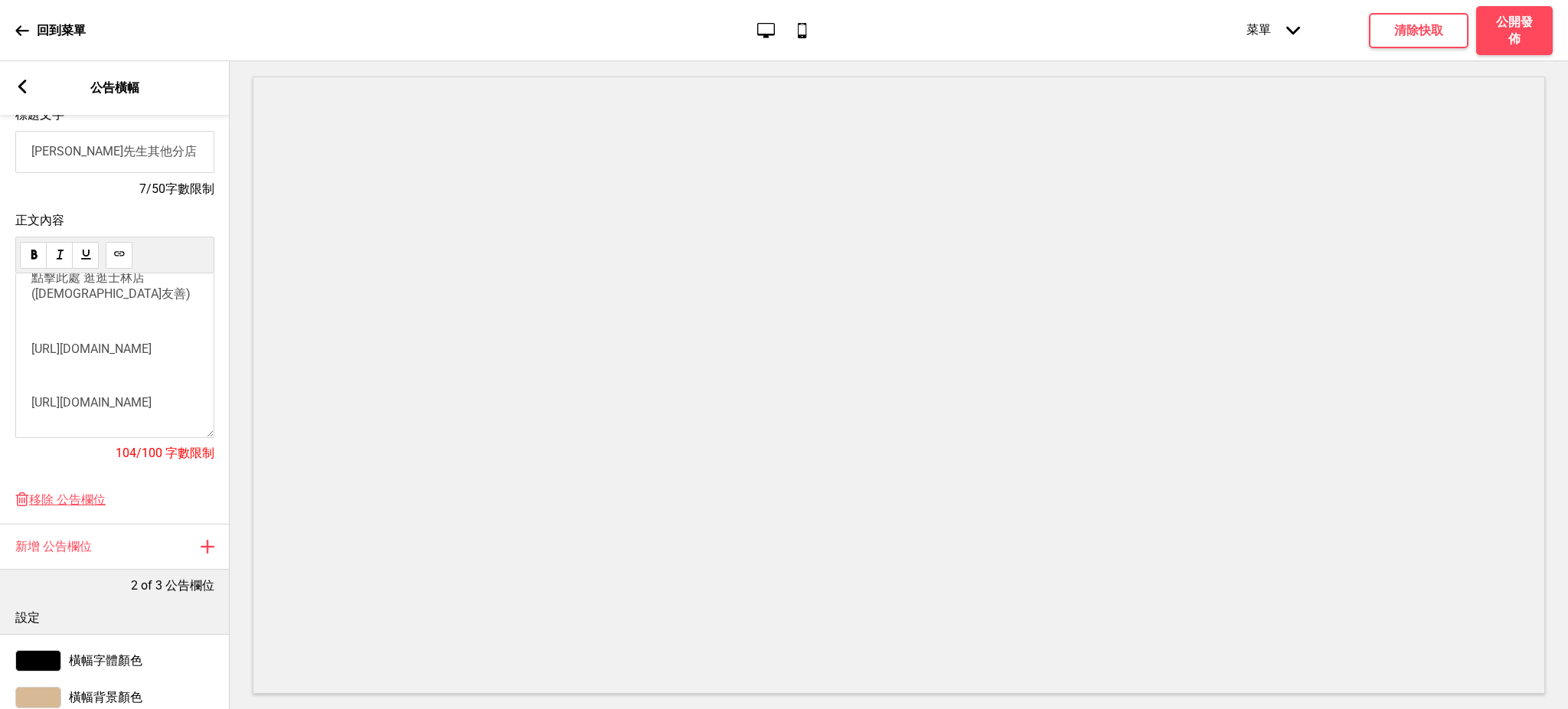
scroll to position [0, 0]
drag, startPoint x: 93, startPoint y: 351, endPoint x: 22, endPoint y: 338, distance: 72.2
click at [22, 338] on div "點擊此處 逛逛大安店 點擊此處 逛逛士林店(穆斯林友善) ﻿ ﻿ https://kopitiamdaan.oddle.me/zh_TW ﻿ ﻿ ﻿ ﻿ ﻿ …" at bounding box center [115, 355] width 199 height 165
click at [115, 256] on icon at bounding box center [119, 254] width 10 height 5
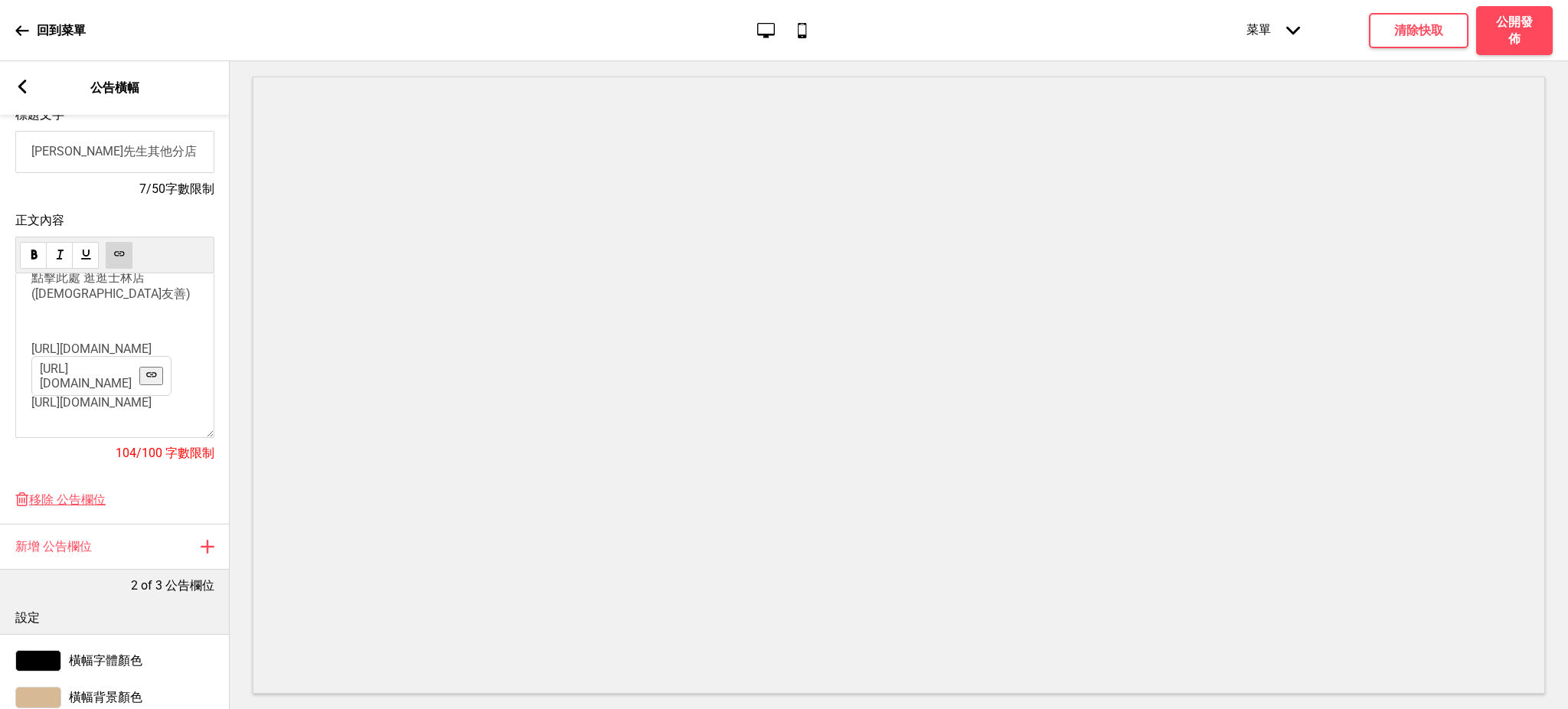
drag, startPoint x: 89, startPoint y: 328, endPoint x: 31, endPoint y: 316, distance: 59.2
click at [31, 341] on p "﻿ https://kopitiamdaan.oddle.me/zh_TW https://kopitiamdaan.oddle.me/zh_TW ﻿" at bounding box center [114, 348] width 167 height 15
copy span "[URL][DOMAIN_NAME]"
click at [104, 341] on span "[URL][DOMAIN_NAME]" at bounding box center [91, 348] width 120 height 15
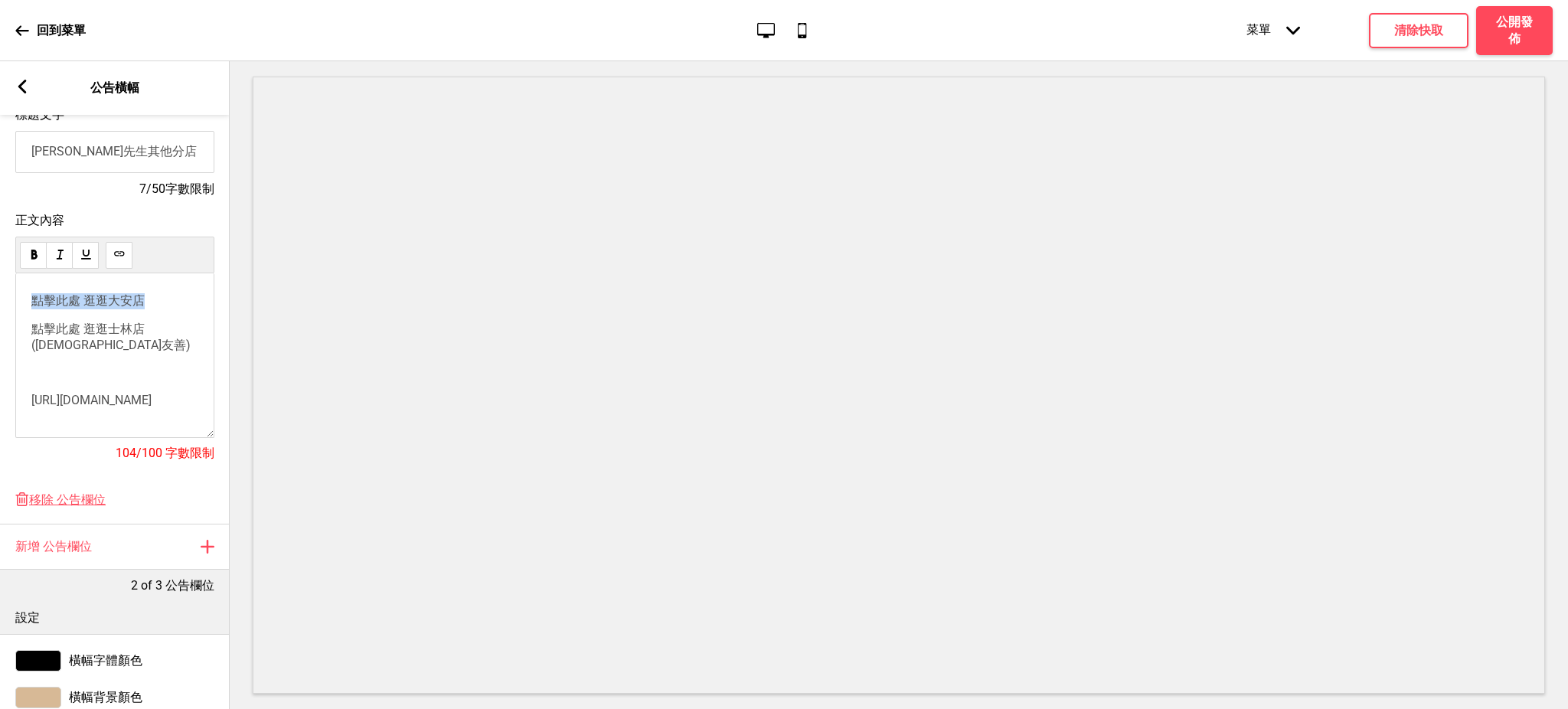
drag, startPoint x: 153, startPoint y: 305, endPoint x: 70, endPoint y: 281, distance: 86.4
click at [13, 302] on div "正文內容 點擊此處 逛逛大安店 ﻿ 點擊此處 逛逛士林店(穆斯林友善) ﻿ ﻿ ﻿ https://kopitiamdaan.oddle.me/zh_TW ﻿…" at bounding box center [115, 344] width 230 height 280
click at [116, 256] on icon at bounding box center [119, 254] width 10 height 5
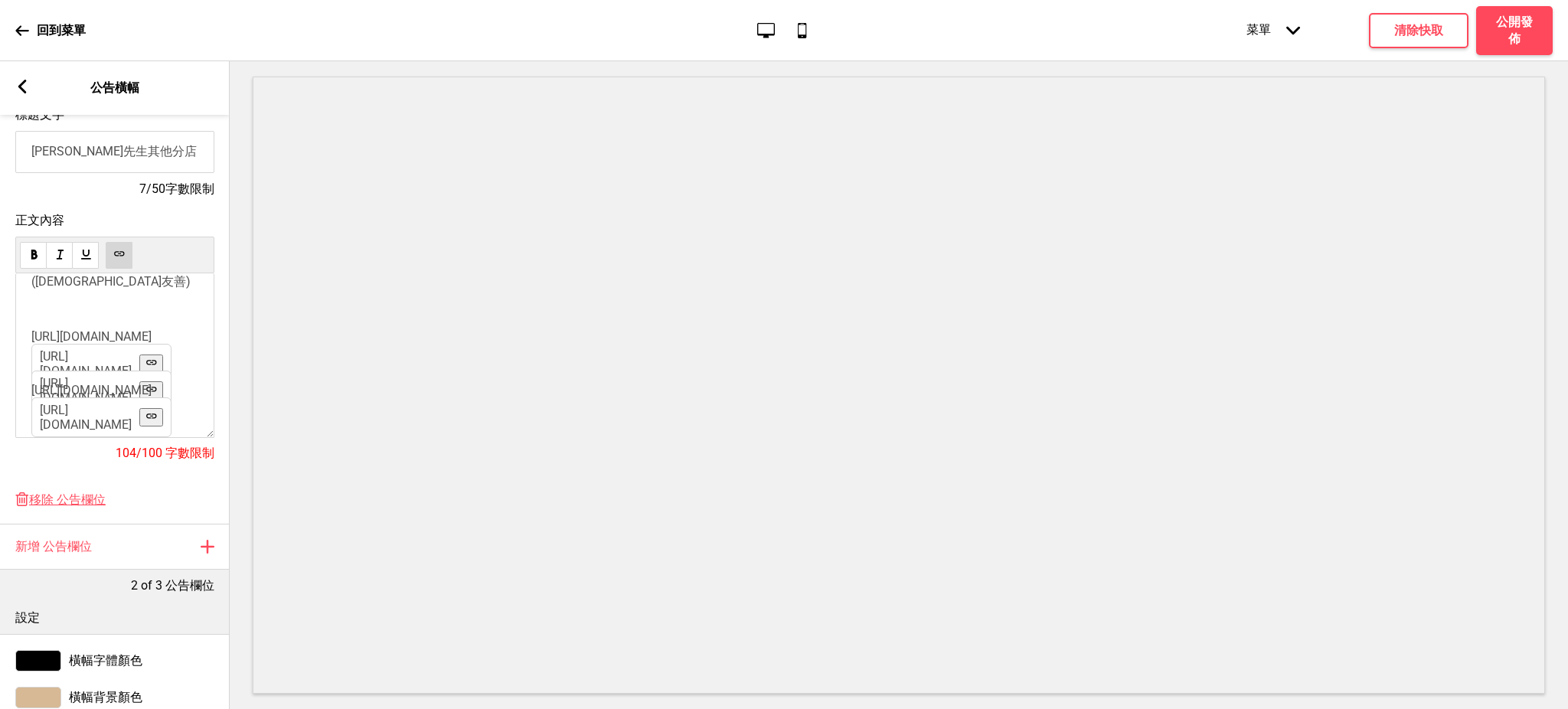
scroll to position [110, 89]
drag, startPoint x: 33, startPoint y: 404, endPoint x: 201, endPoint y: 475, distance: 182.4
click at [201, 475] on div "正文內容 ﻿ 點擊此處 逛逛大安店 ﻿ ﻿ 點擊此處 逛逛士林店(穆斯林友善) ﻿ ﻿ ﻿ https://kopitiamdaan.oddle.me/zh_…" at bounding box center [115, 344] width 199 height 264
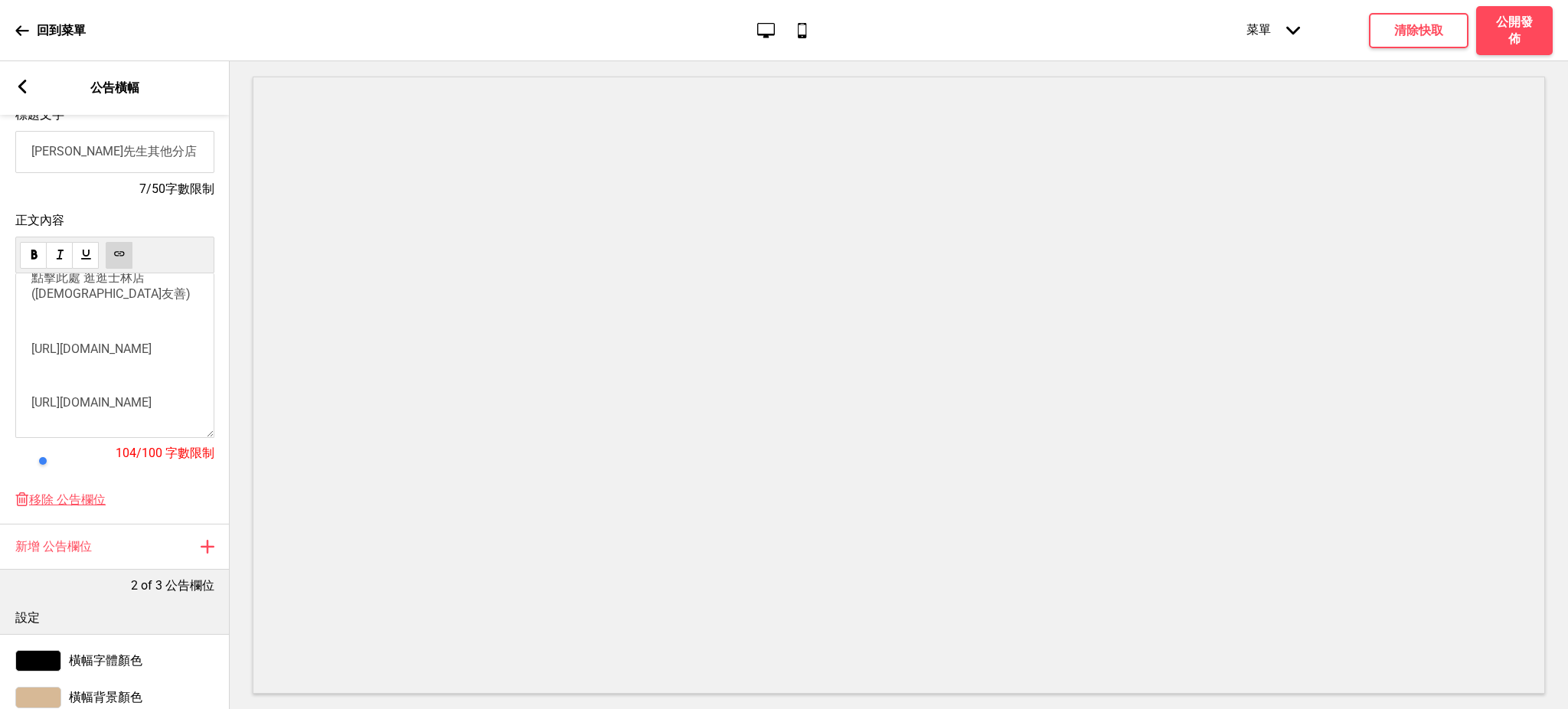
click at [97, 370] on div "﻿ 點擊此處 逛逛大安店 ﻿ ﻿ 點擊此處 逛逛士林店(穆斯林友善) ﻿ ﻿ ﻿ https://kopitiamdaan.oddle.me/zh_TW ﻿ …" at bounding box center [114, 326] width 167 height 168
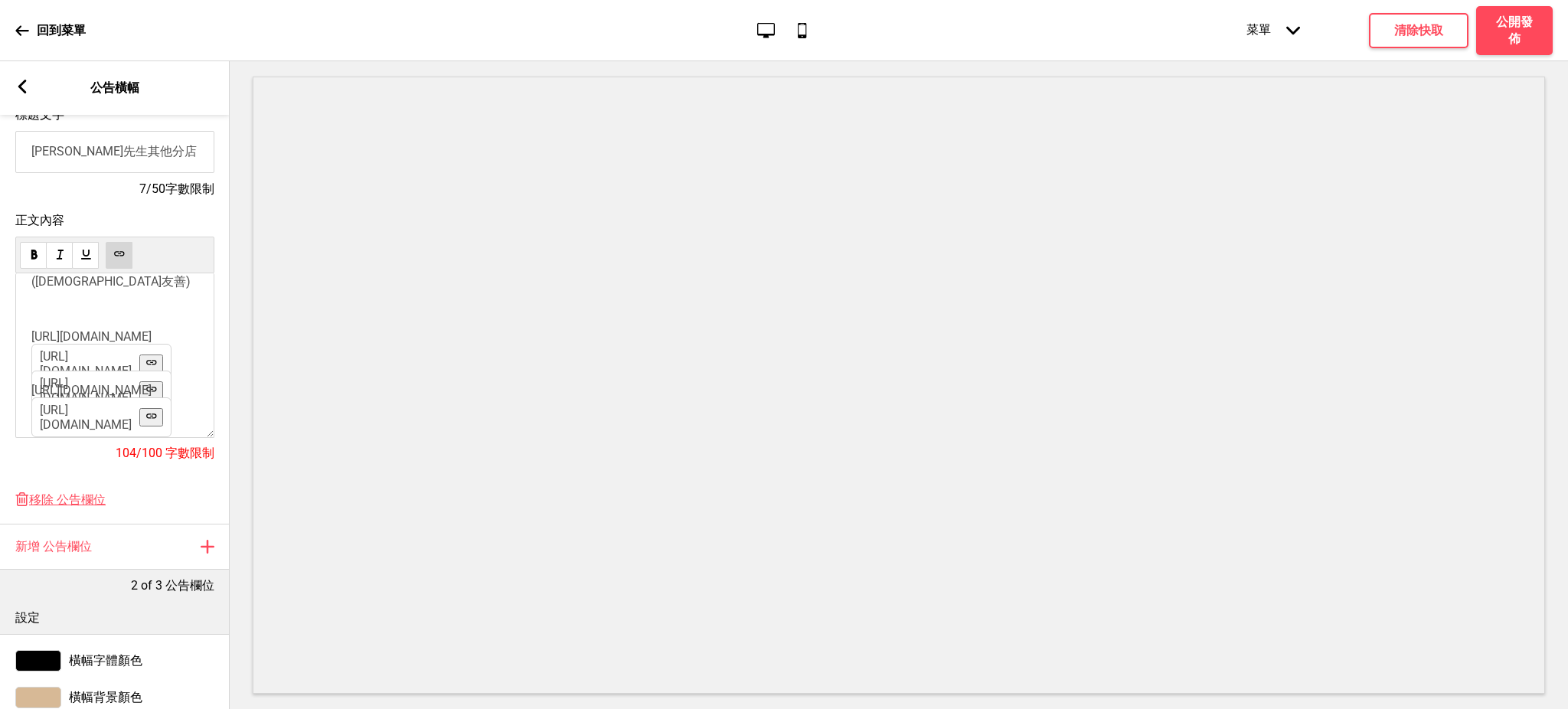
click at [107, 330] on span "[URL][DOMAIN_NAME]" at bounding box center [91, 336] width 120 height 15
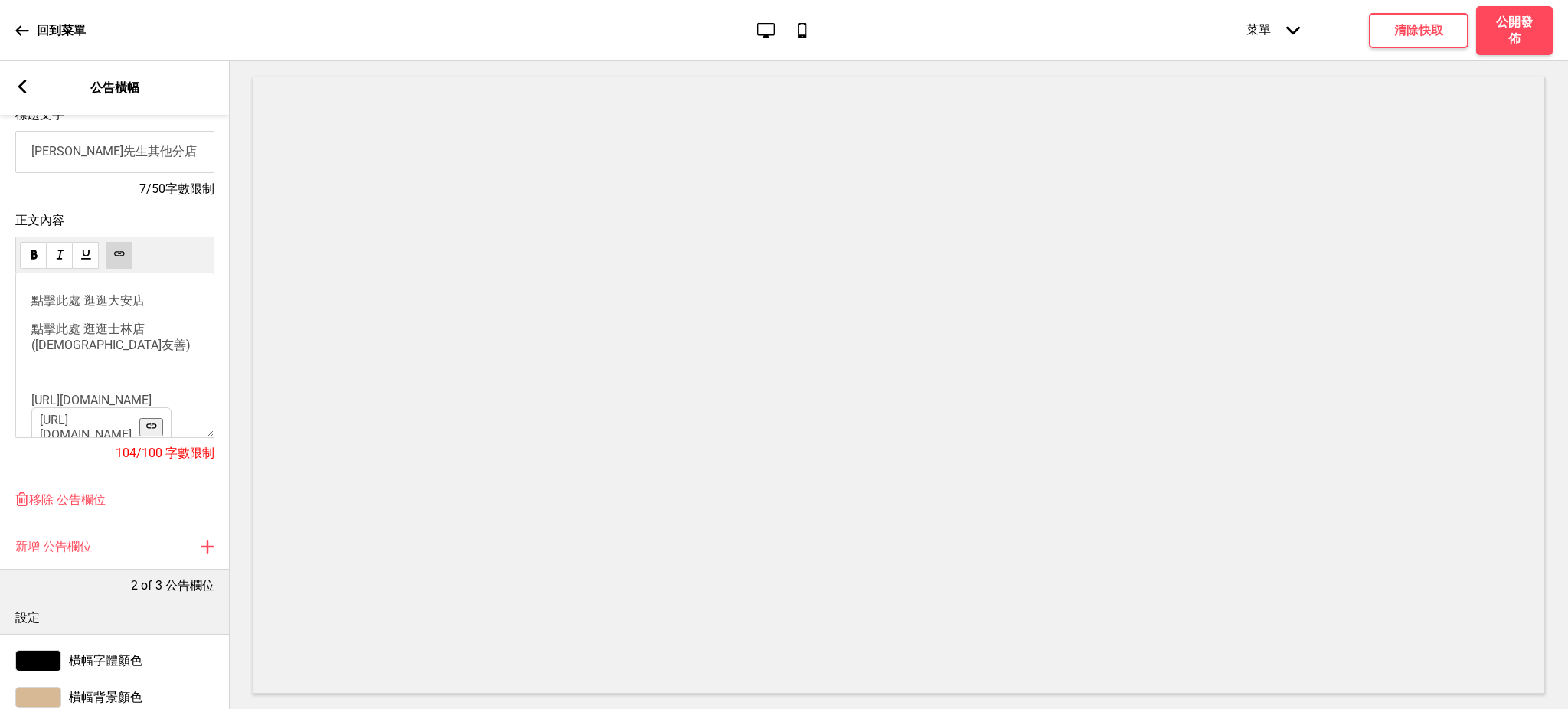
scroll to position [109, 0]
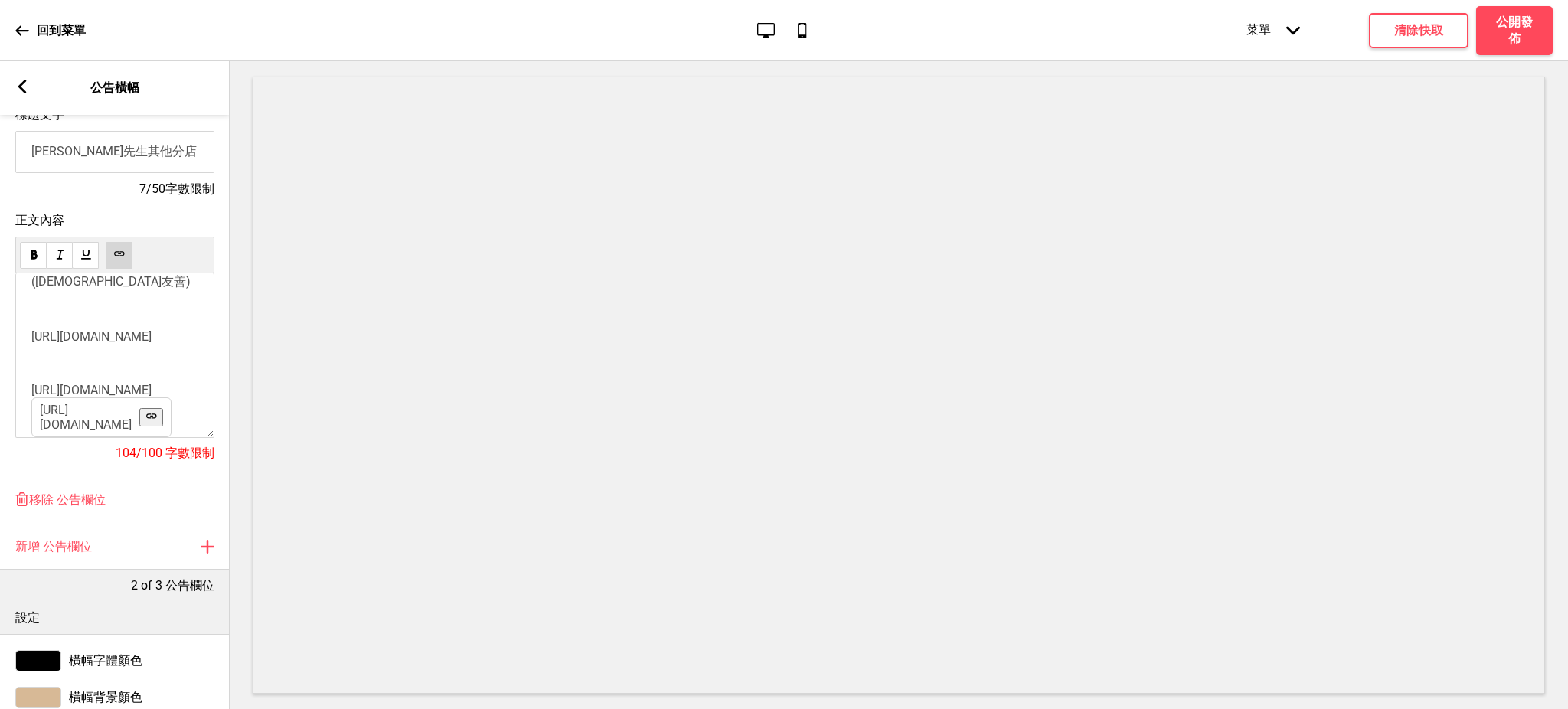
drag, startPoint x: 95, startPoint y: 391, endPoint x: 20, endPoint y: 376, distance: 76.5
click at [20, 376] on div "﻿ 點擊此處 逛逛大安店 ﻿ ﻿ 點擊此處 逛逛士林店(穆斯林友善) ﻿ ﻿ ﻿ https://kopitiamdaan.oddle.me/zh_TW ﻿ …" at bounding box center [115, 355] width 199 height 165
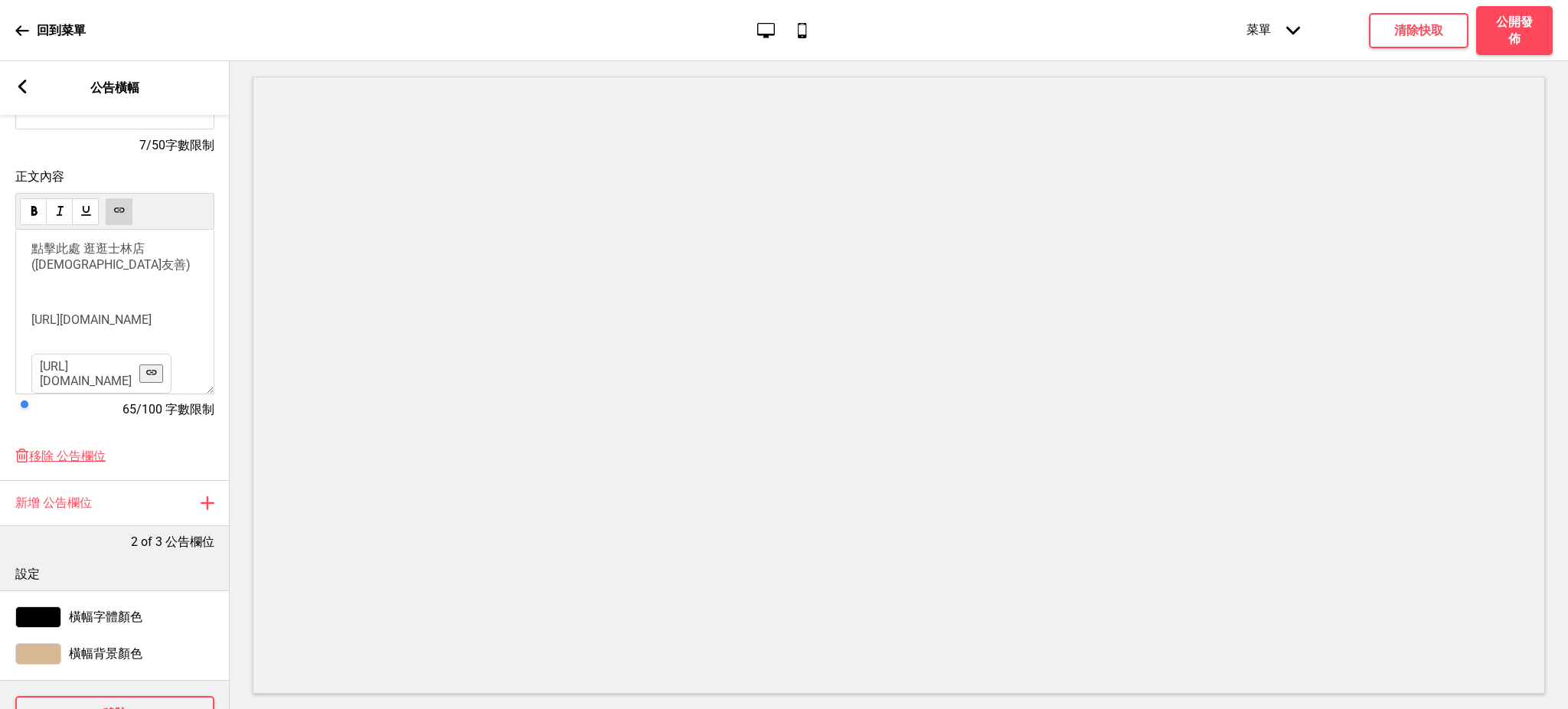
scroll to position [280, 0]
drag, startPoint x: 95, startPoint y: 316, endPoint x: 31, endPoint y: 305, distance: 64.9
click at [31, 324] on p "﻿ https://kopitiamdaan.oddle.me/zh_TW https://kopitiamdaan.oddle.me/zh_TW ﻿" at bounding box center [114, 331] width 167 height 15
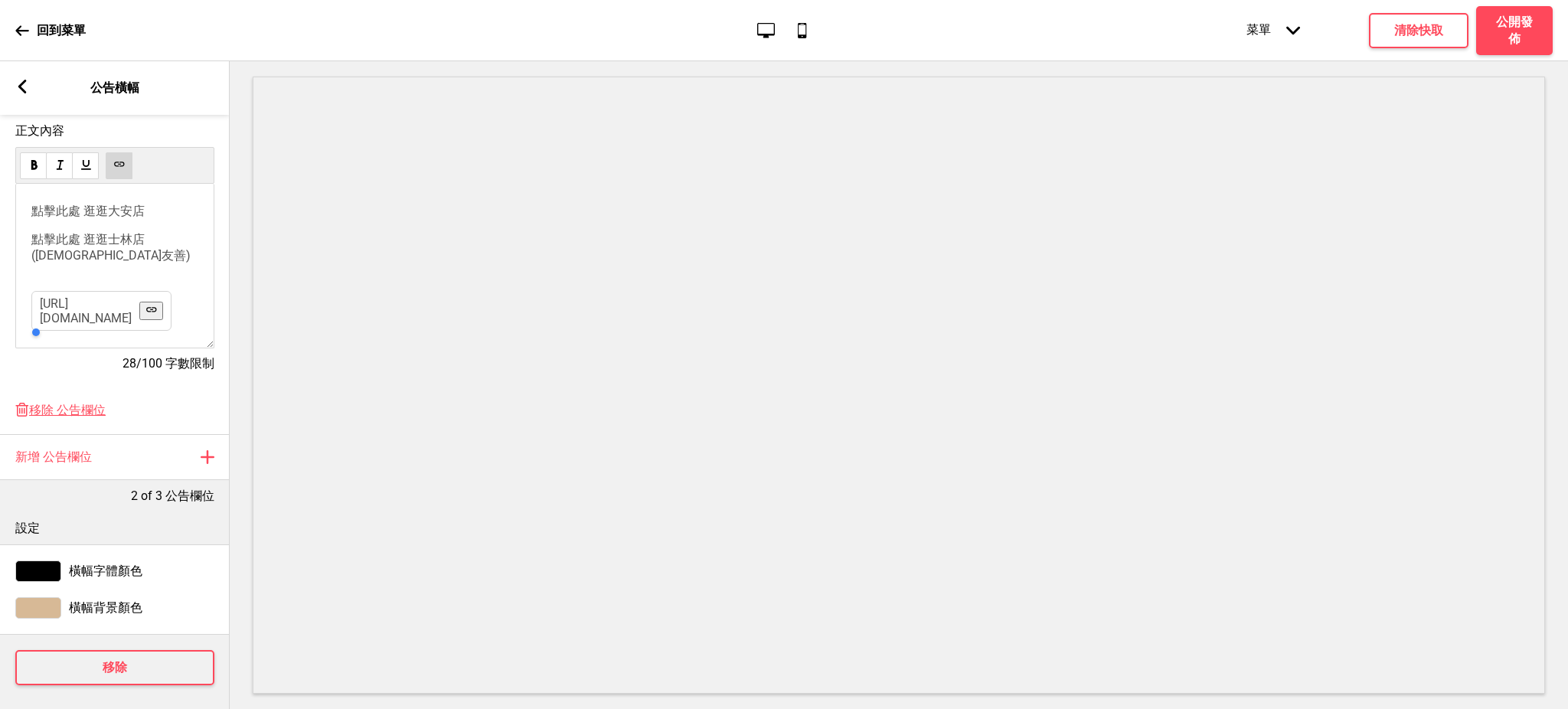
scroll to position [345, 0]
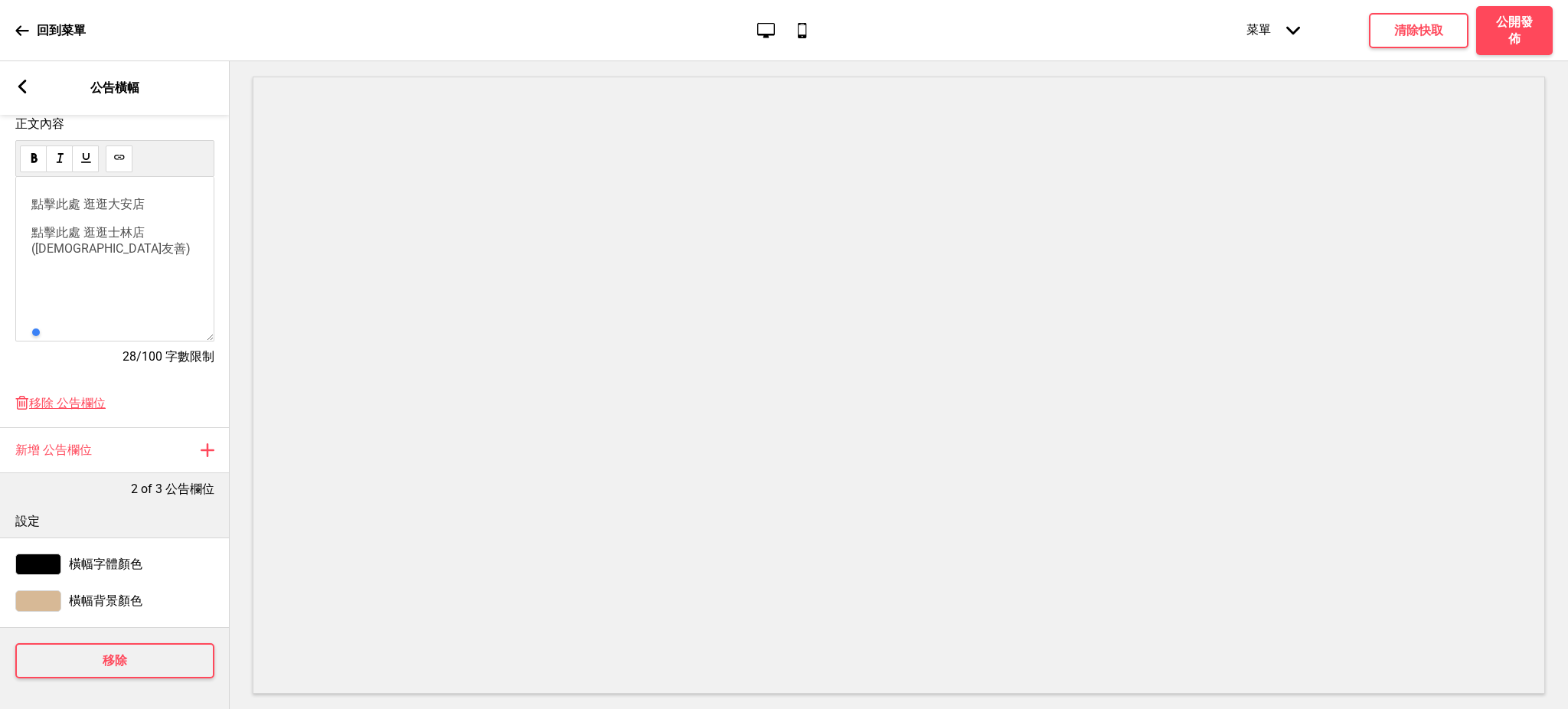
click at [53, 294] on div "﻿ 點擊此處 逛逛大安店 ﻿ ﻿ 點擊此處 逛逛士林店(穆斯林友善) ﻿ ﻿ ﻿ ﻿ ﻿ ﻿ ﻿ ﻿ ﻿ ﻿" at bounding box center [115, 258] width 199 height 165
click at [84, 277] on p "﻿ ﻿ ﻿ ﻿ ﻿ ﻿ ﻿" at bounding box center [114, 276] width 167 height 15
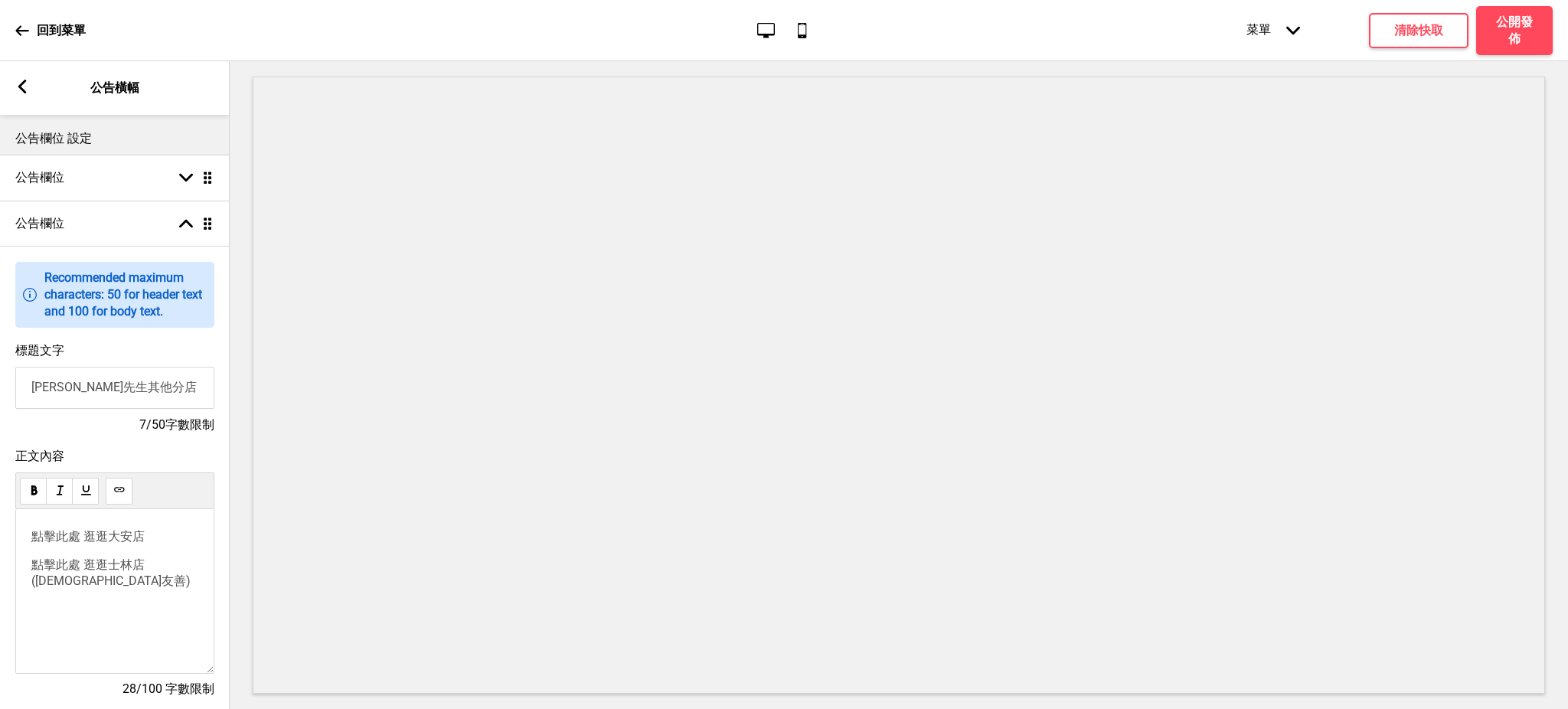
click at [30, 89] on div "箭頭left 公告橫幅" at bounding box center [115, 88] width 230 height 54
click at [22, 84] on icon at bounding box center [22, 87] width 9 height 14
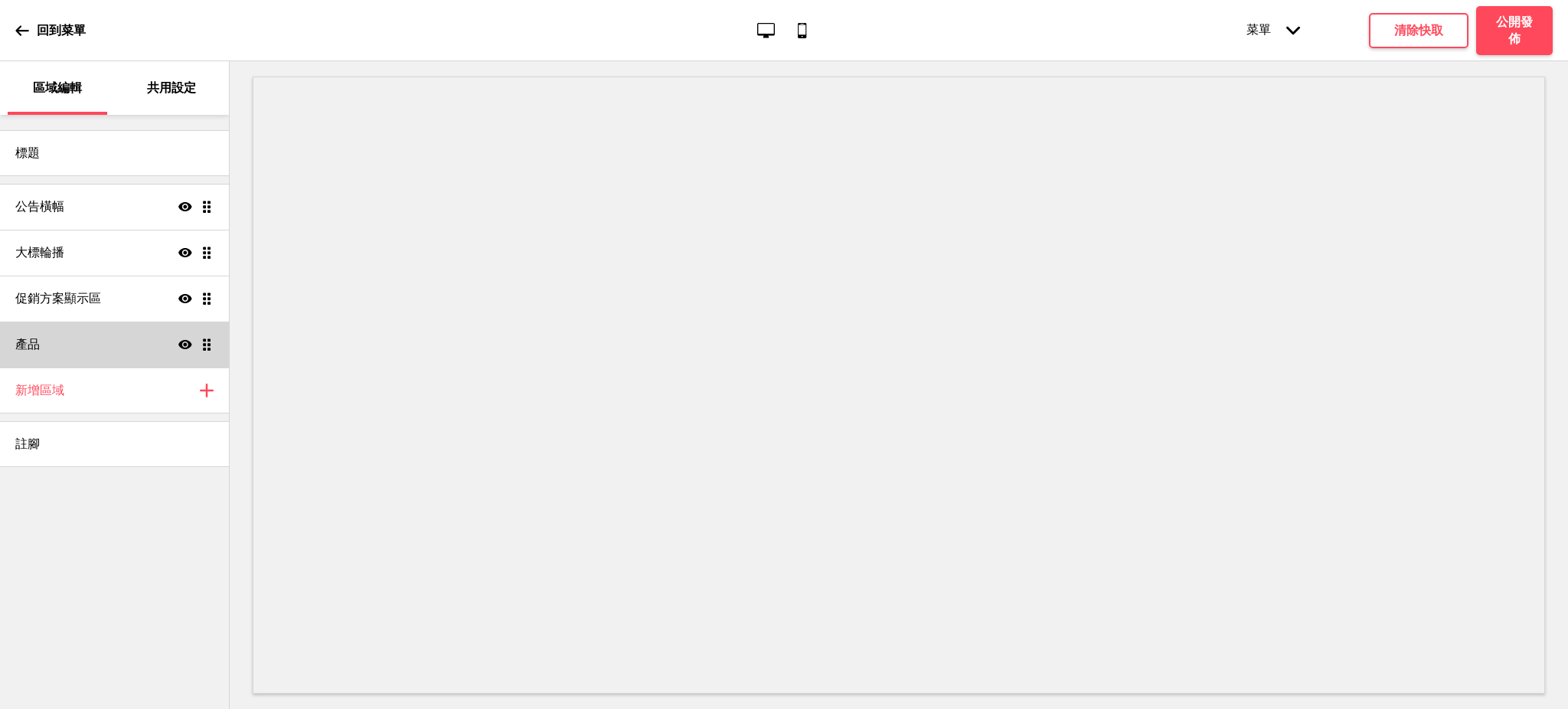
click at [53, 348] on div "產品 顯示 拖曳" at bounding box center [114, 344] width 229 height 46
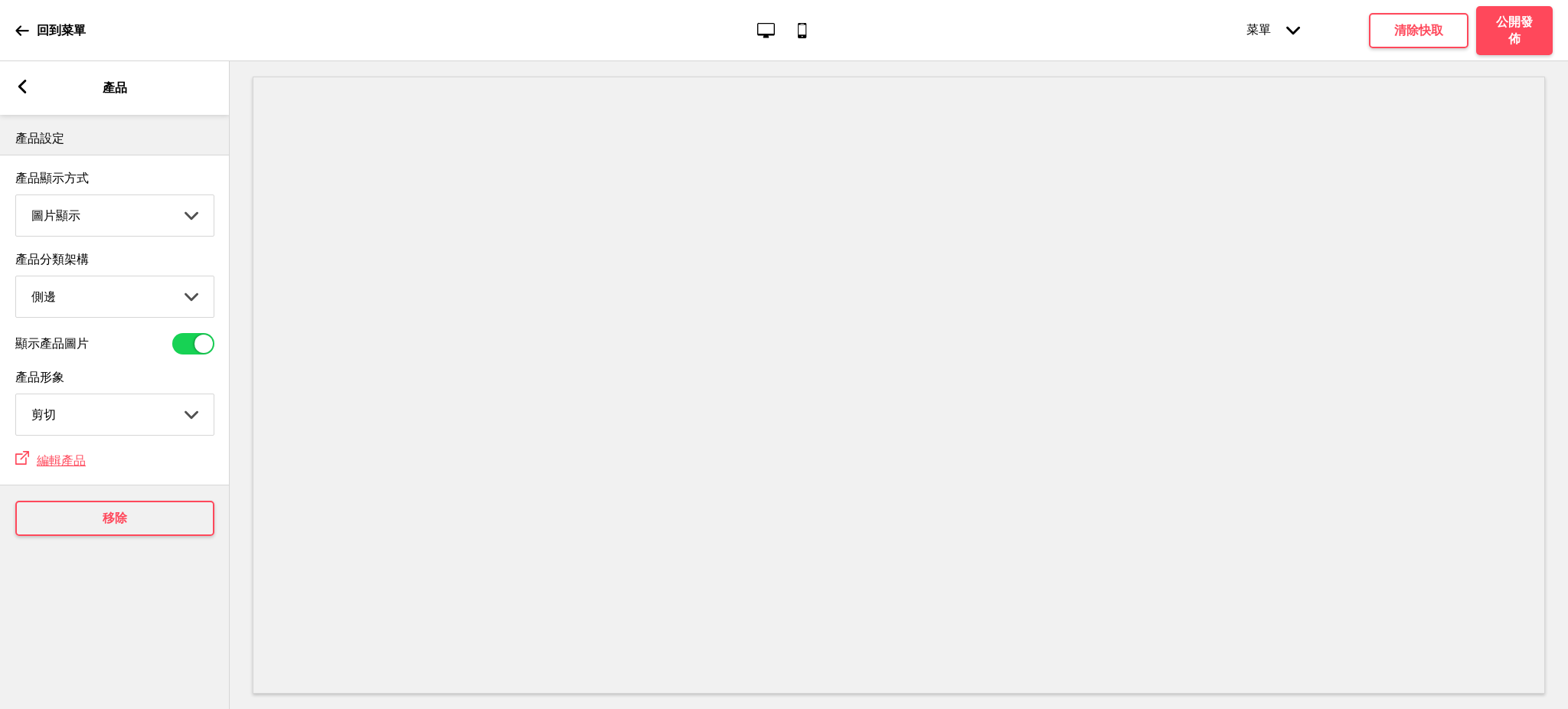
click at [126, 288] on select "頂端 側邊" at bounding box center [114, 297] width 198 height 41
select select "top"
click at [16, 278] on select "頂端 側邊" at bounding box center [114, 297] width 198 height 41
click at [1516, 28] on h4 "公開發佈" at bounding box center [1514, 30] width 46 height 34
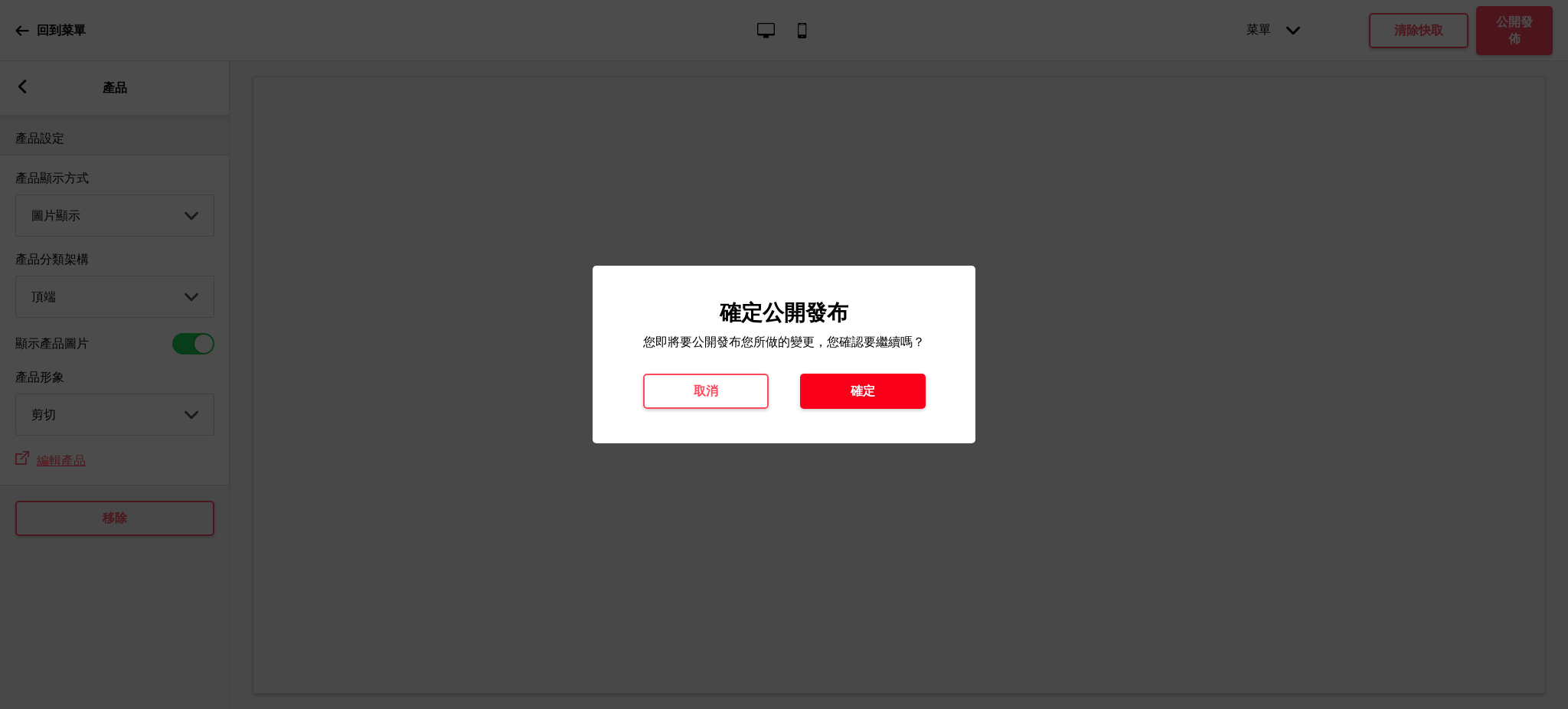
click at [856, 389] on h4 "確定" at bounding box center [863, 391] width 24 height 17
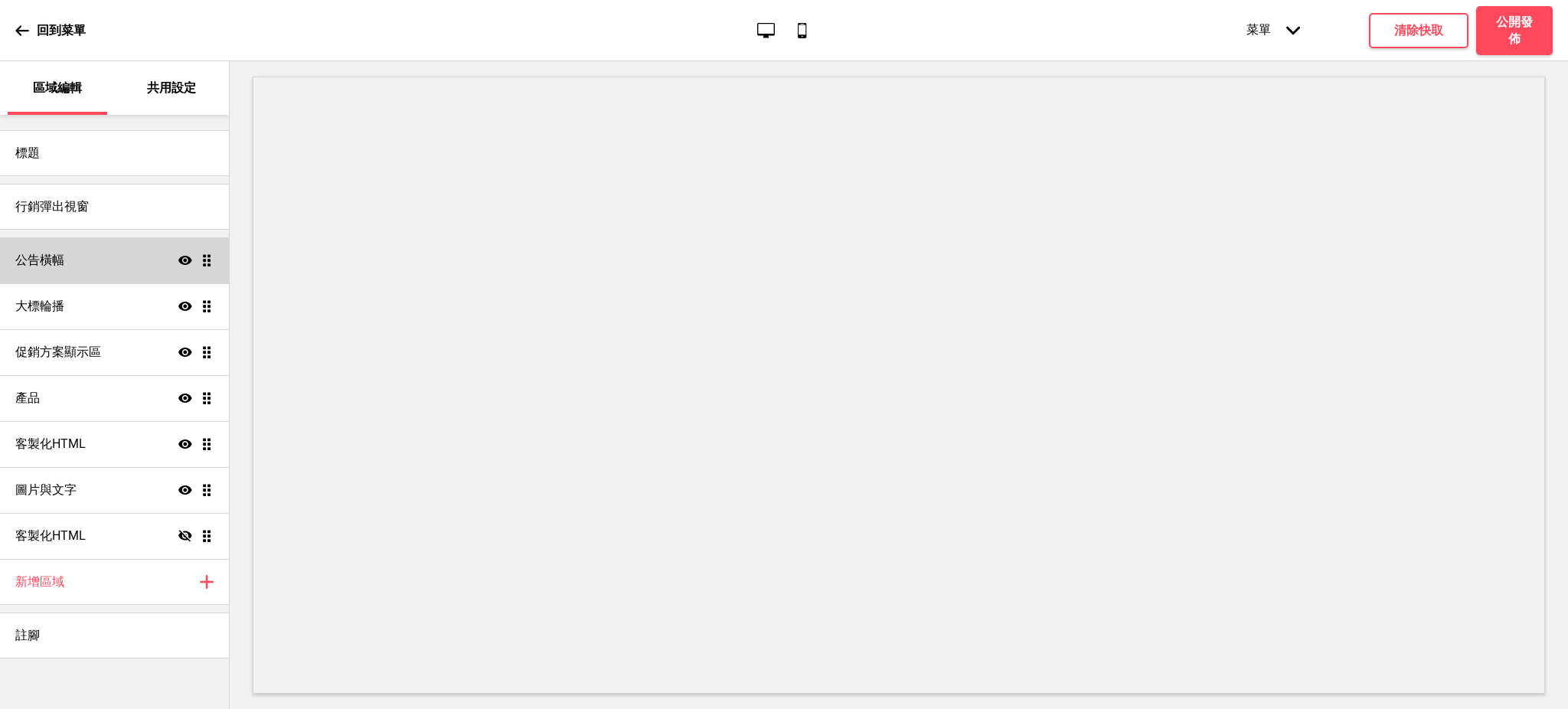
click at [84, 248] on div "公告橫幅 顯示 拖曳" at bounding box center [114, 259] width 229 height 46
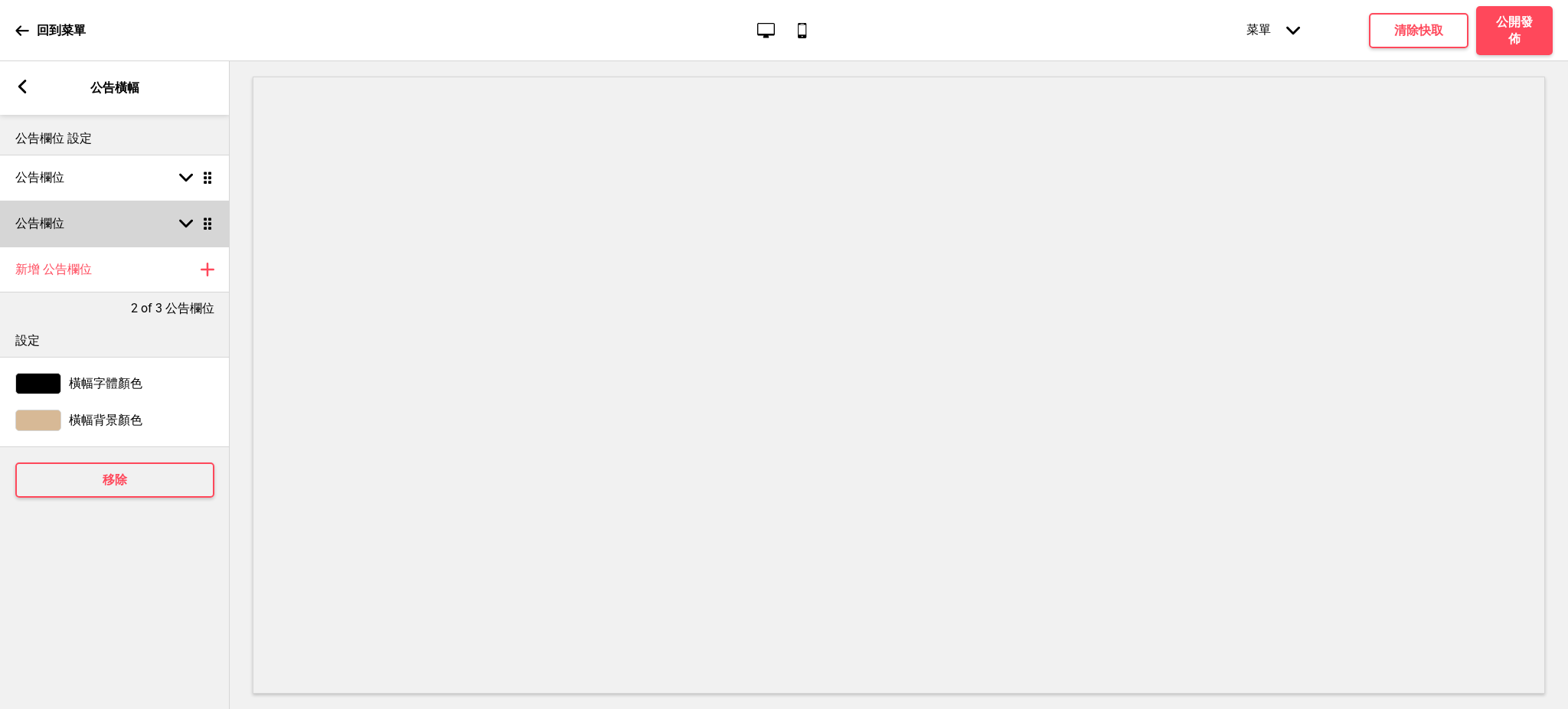
click at [95, 228] on div "公告欄位 箭頭down 拖曳" at bounding box center [115, 223] width 230 height 46
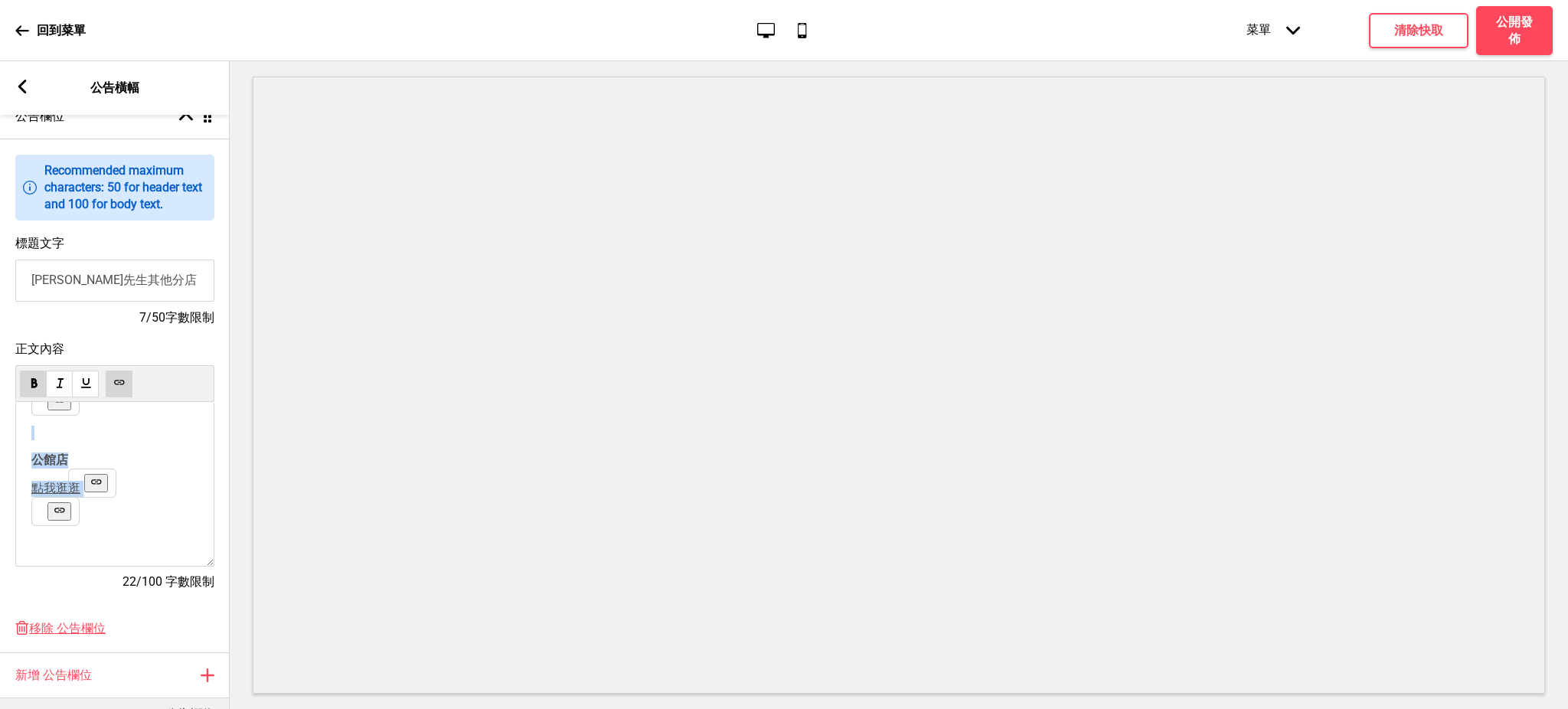
scroll to position [350, 0]
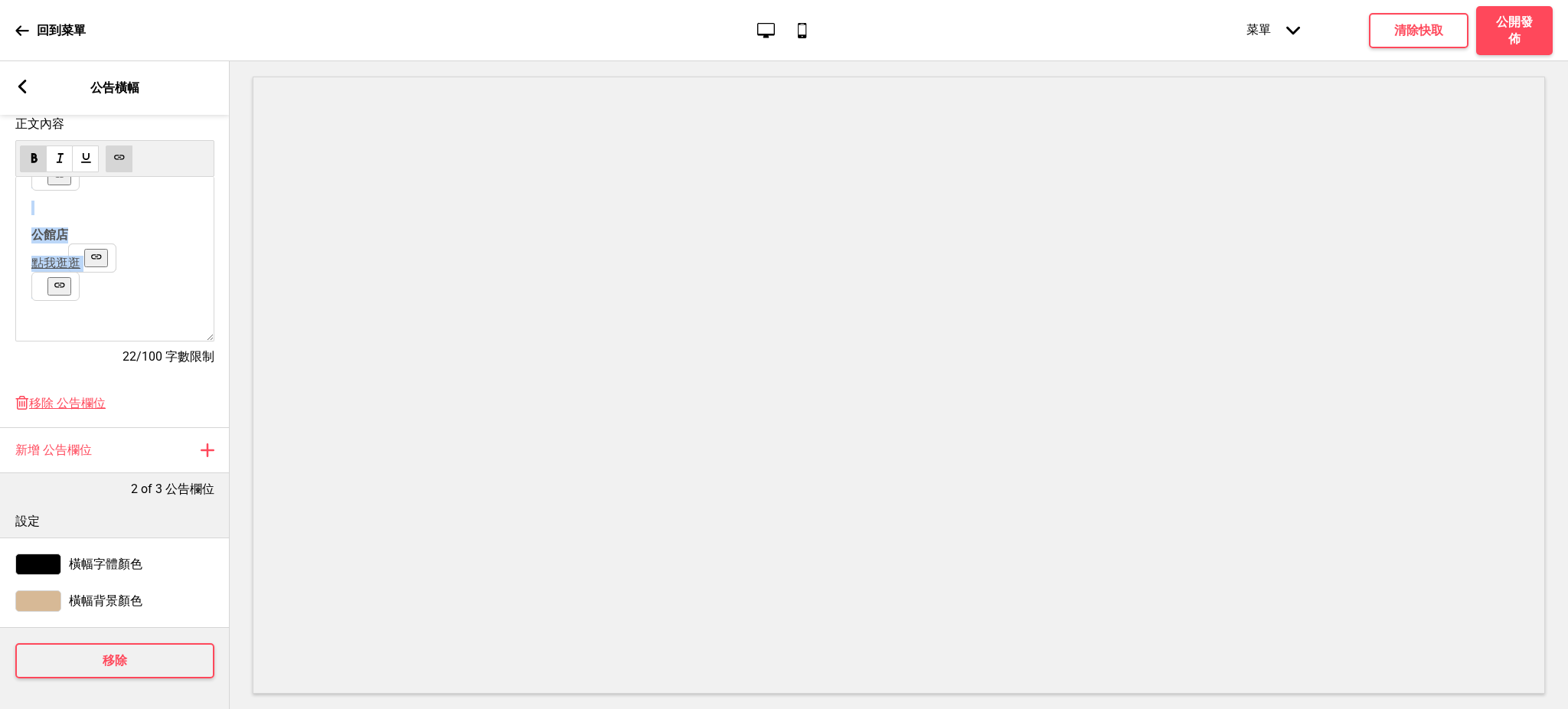
drag, startPoint x: 41, startPoint y: 544, endPoint x: 123, endPoint y: 717, distance: 191.4
click at [123, 708] on html "回到菜單 桌面 行動電話 菜單 箭頭down 產品頁面 商店資訊 結帳 感謝您！ 條款與條件 隐私政策 付款請求 菜單 清除快取 公開發佈 區域編輯 共用設定…" at bounding box center [784, 354] width 1568 height 709
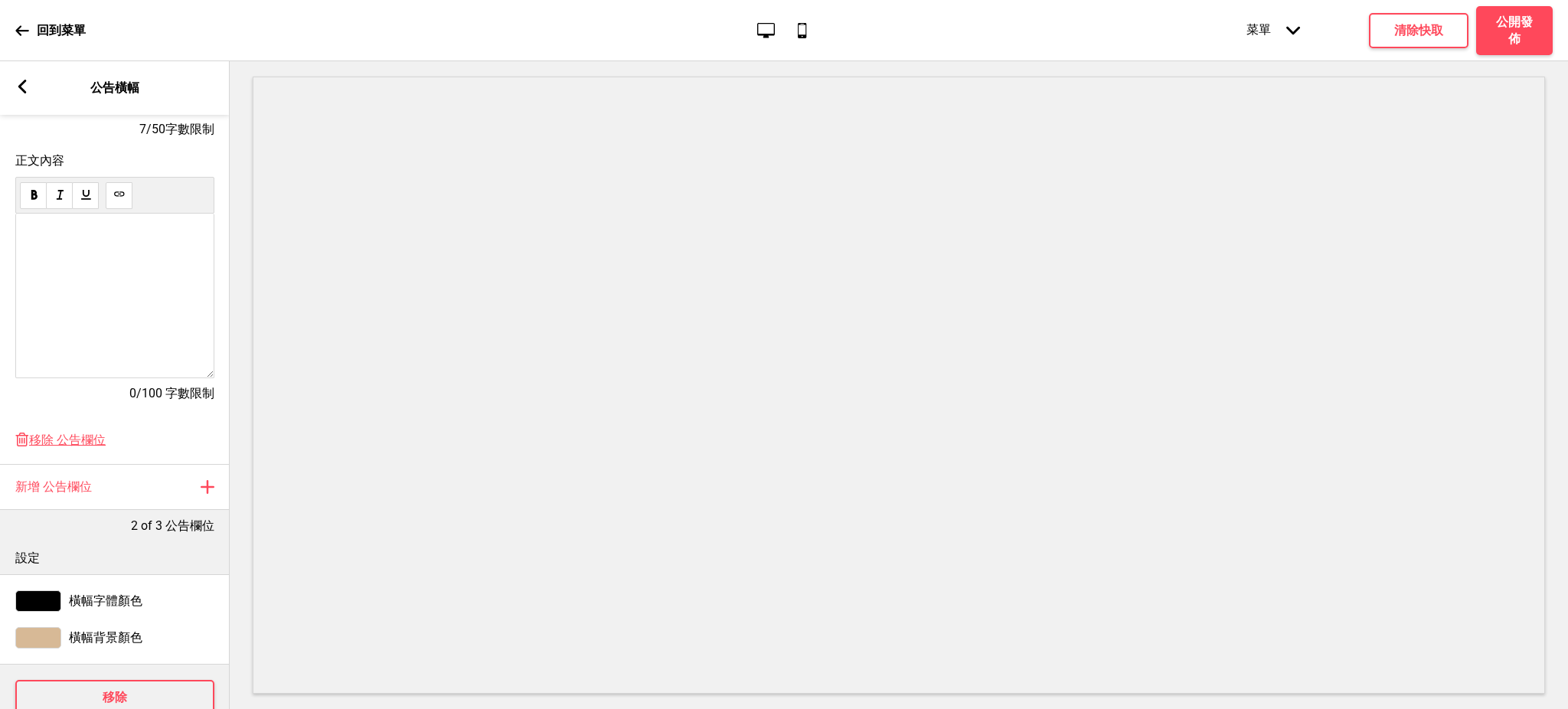
click at [98, 266] on p "﻿" at bounding box center [114, 267] width 167 height 15
drag, startPoint x: 92, startPoint y: 230, endPoint x: 95, endPoint y: 305, distance: 75.1
click at [95, 305] on div "﻿ ﻿ ﻿" at bounding box center [115, 295] width 199 height 165
click at [70, 240] on p "﻿ ﻿ ﻿" at bounding box center [114, 241] width 167 height 15
click at [66, 237] on p "﻿ ﻿ ﻿" at bounding box center [114, 241] width 167 height 15
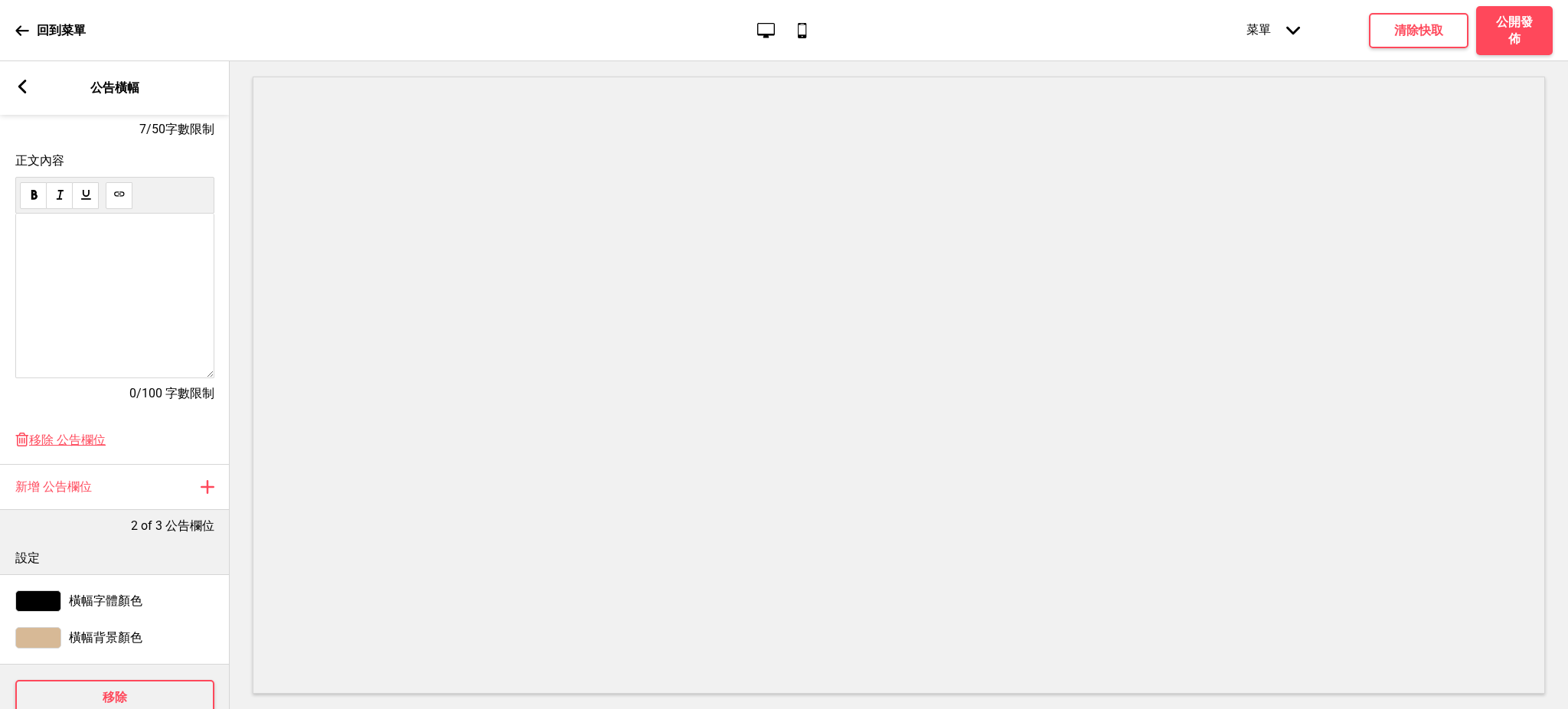
click at [56, 263] on div "﻿ ﻿ ﻿" at bounding box center [115, 295] width 199 height 165
click at [37, 246] on p "﻿ ﻿ ﻿" at bounding box center [114, 241] width 167 height 15
drag, startPoint x: 41, startPoint y: 237, endPoint x: 59, endPoint y: 323, distance: 87.9
click at [59, 323] on div "﻿ ﻿ ﻿" at bounding box center [115, 295] width 199 height 165
click at [74, 233] on div "﻿ ﻿ ﻿" at bounding box center [115, 295] width 199 height 165
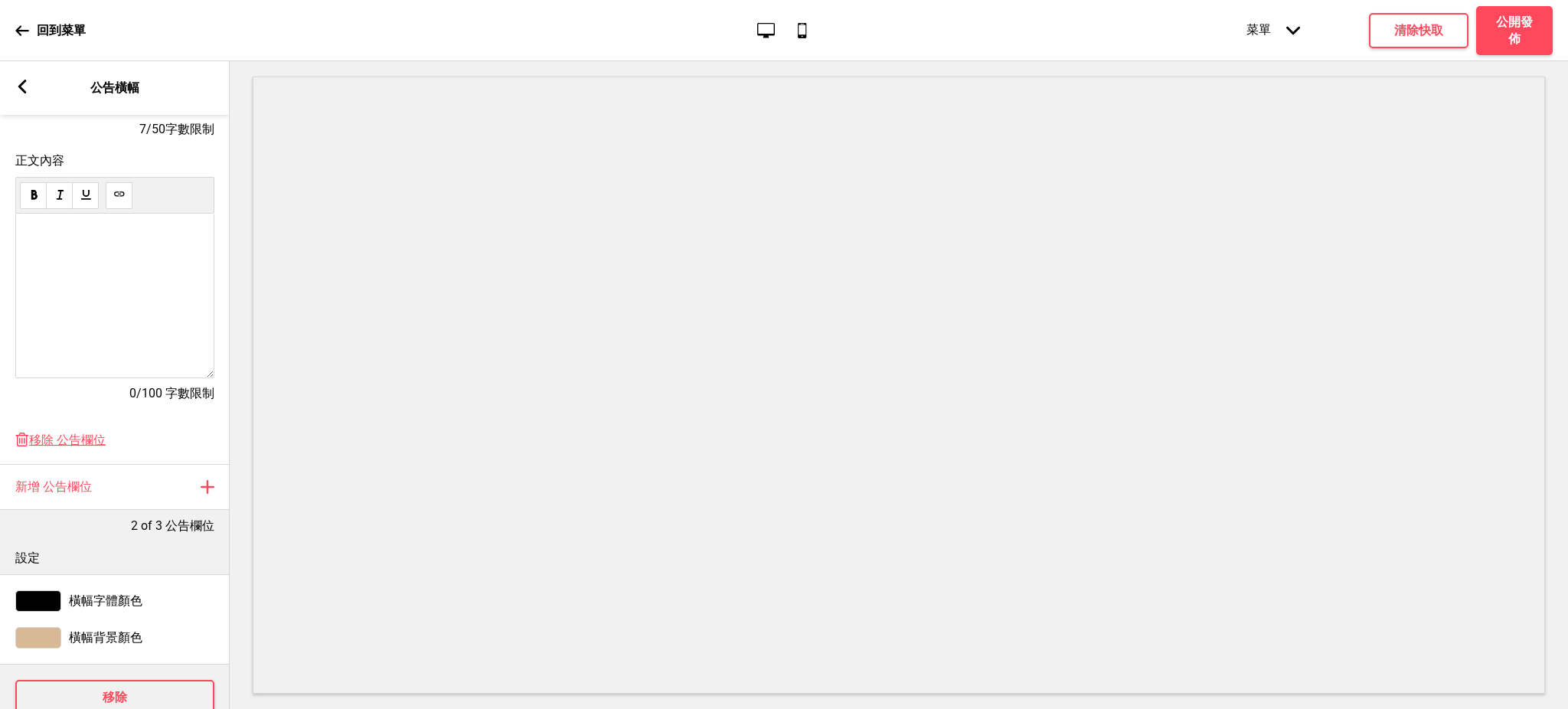
click at [46, 237] on p "﻿ ﻿ ﻿" at bounding box center [114, 241] width 167 height 15
drag, startPoint x: 90, startPoint y: 239, endPoint x: 143, endPoint y: 242, distance: 53.1
click at [143, 242] on span "點擊此處 逛逛大安店" at bounding box center [88, 241] width 113 height 15
drag, startPoint x: 88, startPoint y: 271, endPoint x: 94, endPoint y: 287, distance: 17.1
click at [94, 287] on p "點擊此處 逛逛士林店([DEMOGRAPHIC_DATA]友善) ﻿ ﻿" at bounding box center [114, 278] width 167 height 32
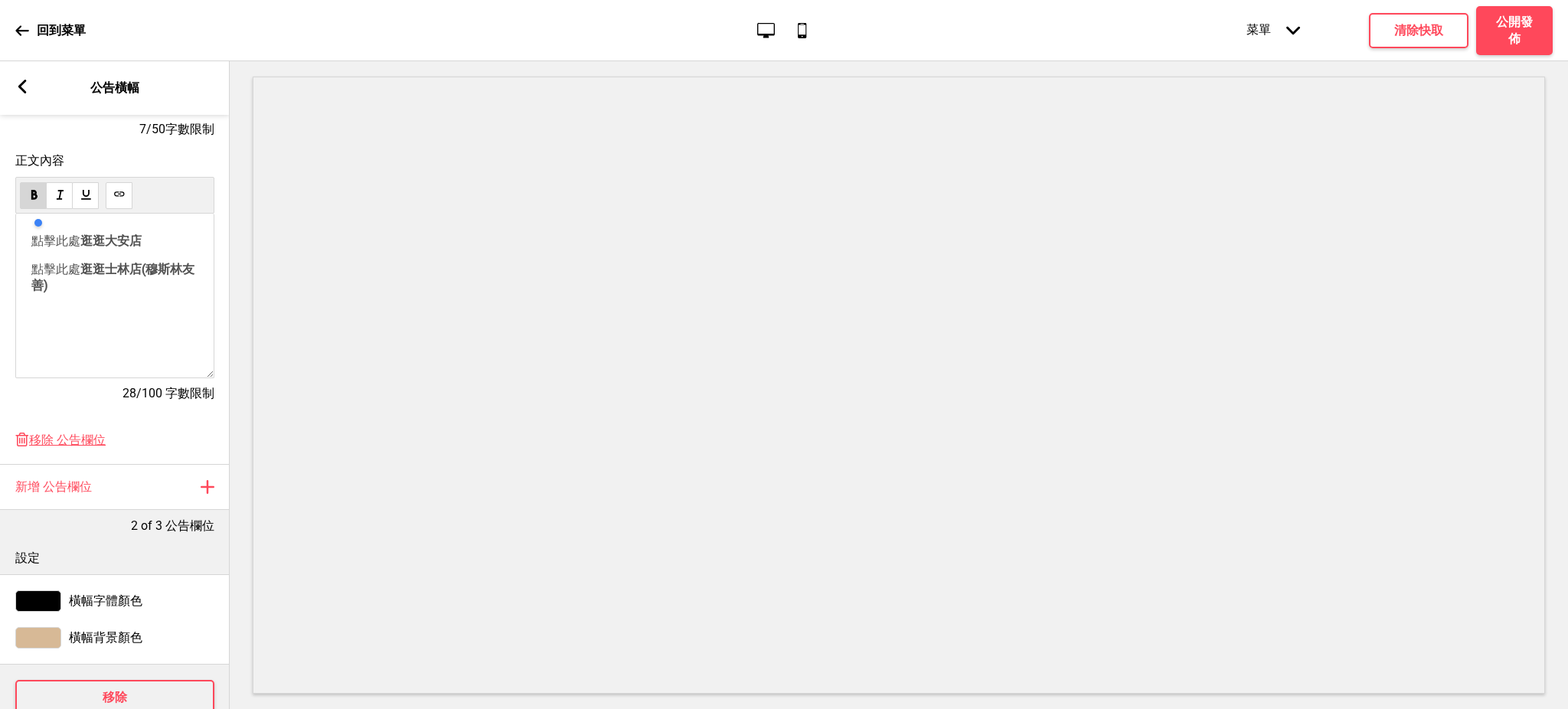
click at [109, 308] on div "點擊此處 逛逛大安店 點擊此處 逛逛士林店(穆斯林友善) ﻿ ﻿" at bounding box center [115, 295] width 199 height 165
drag, startPoint x: 127, startPoint y: 248, endPoint x: 113, endPoint y: 243, distance: 14.9
click at [113, 243] on span "逛逛大安店" at bounding box center [110, 241] width 61 height 15
click at [91, 294] on p "點擊此處 逛逛士林店(穆斯林友善) ﻿ ﻿" at bounding box center [114, 278] width 167 height 32
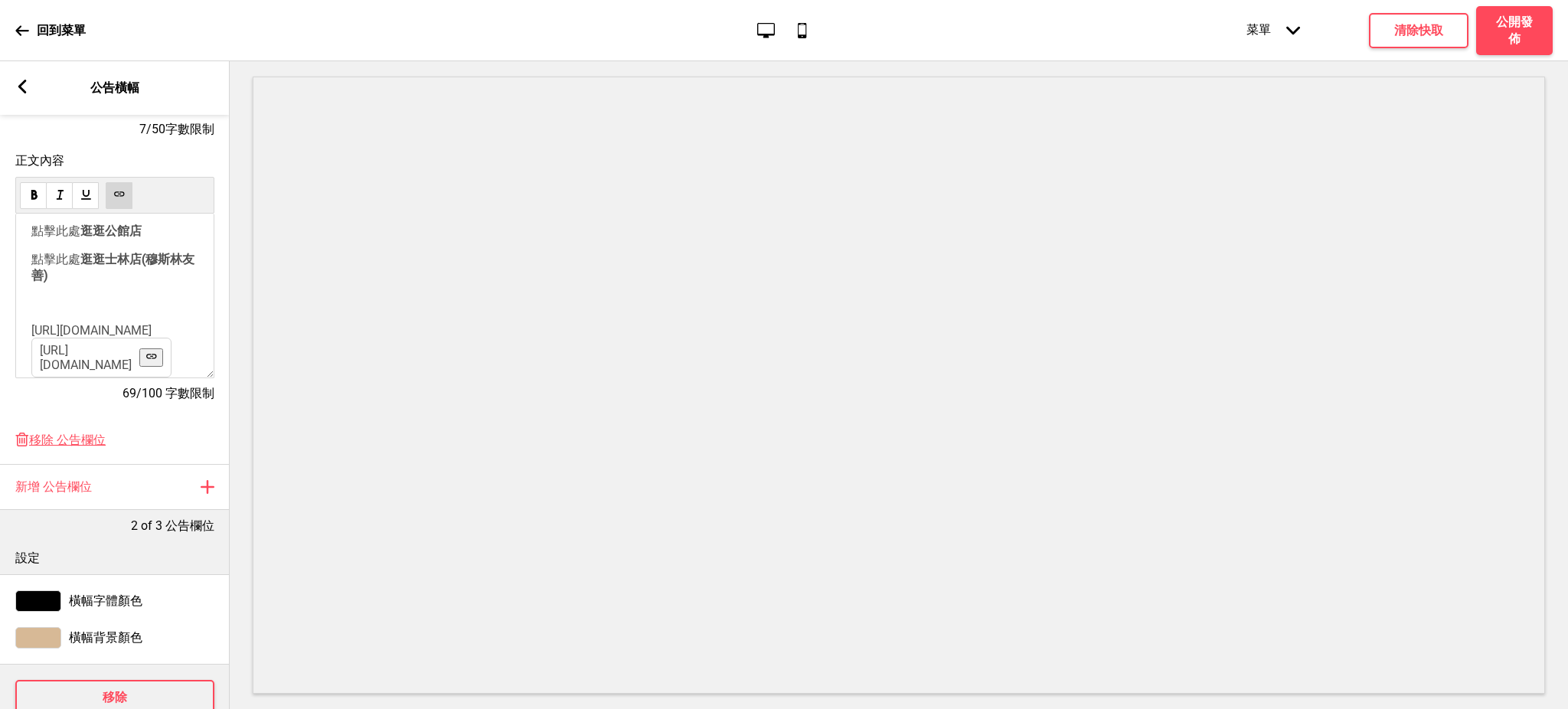
click at [133, 327] on p "﻿ https://kopitiamgongguan.oddle.me/zh_TW https://kopitiamgongguan.oddle.me/zh_…" at bounding box center [114, 330] width 167 height 15
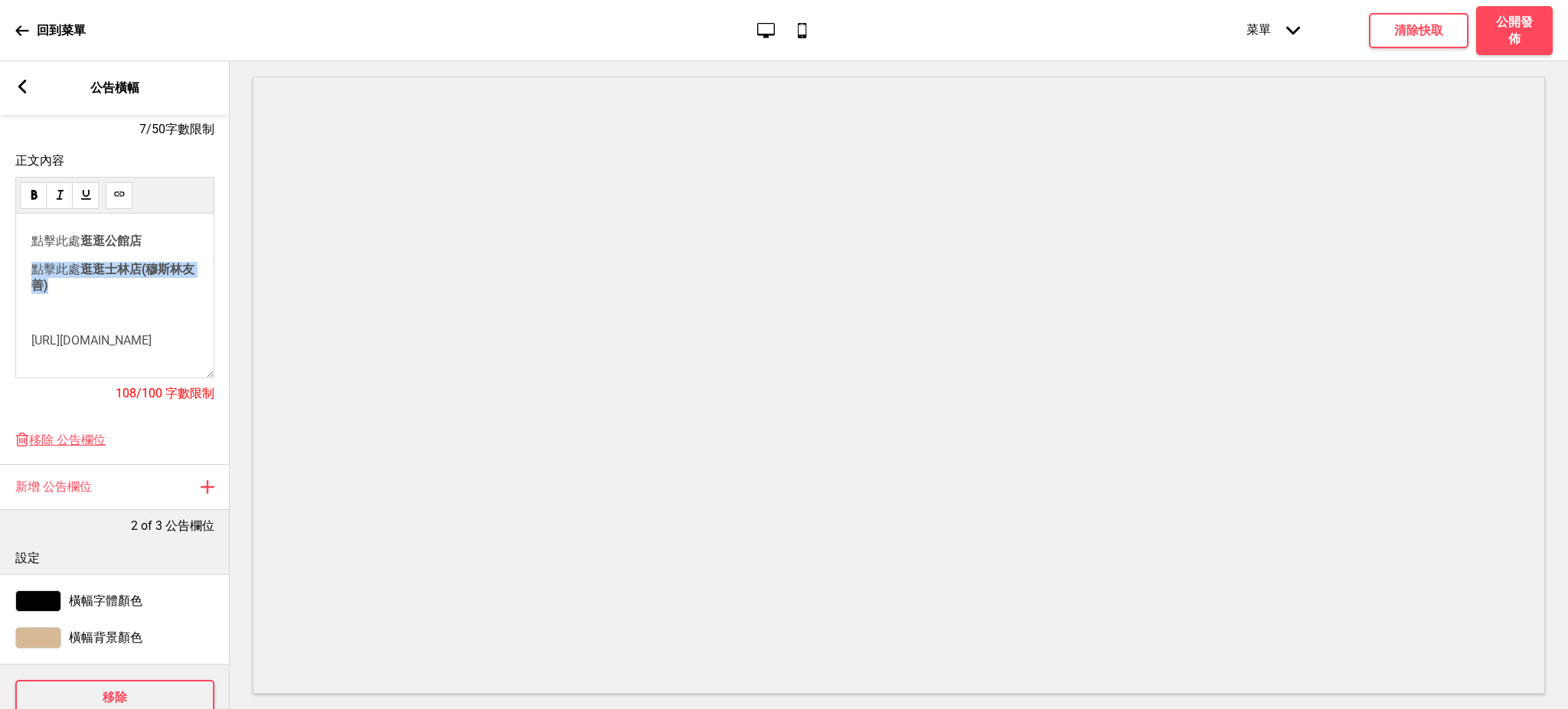
drag, startPoint x: 55, startPoint y: 291, endPoint x: 26, endPoint y: 276, distance: 32.6
click at [26, 276] on div "點擊此處 逛逛公館店 點擊此處 逛逛士林店(穆斯林友善) ﻿ ﻿ https://kopitiamgongguan.oddle.me/zh_TW ﻿ ﻿ ﻿ …" at bounding box center [115, 295] width 199 height 165
click at [121, 195] on use at bounding box center [119, 194] width 12 height 12
click at [78, 289] on p "﻿ 點擊此處 逛逛士林店(穆斯林友善) ﻿" at bounding box center [114, 278] width 167 height 32
click at [148, 247] on p "點擊此處 逛逛公館店" at bounding box center [114, 242] width 167 height 16
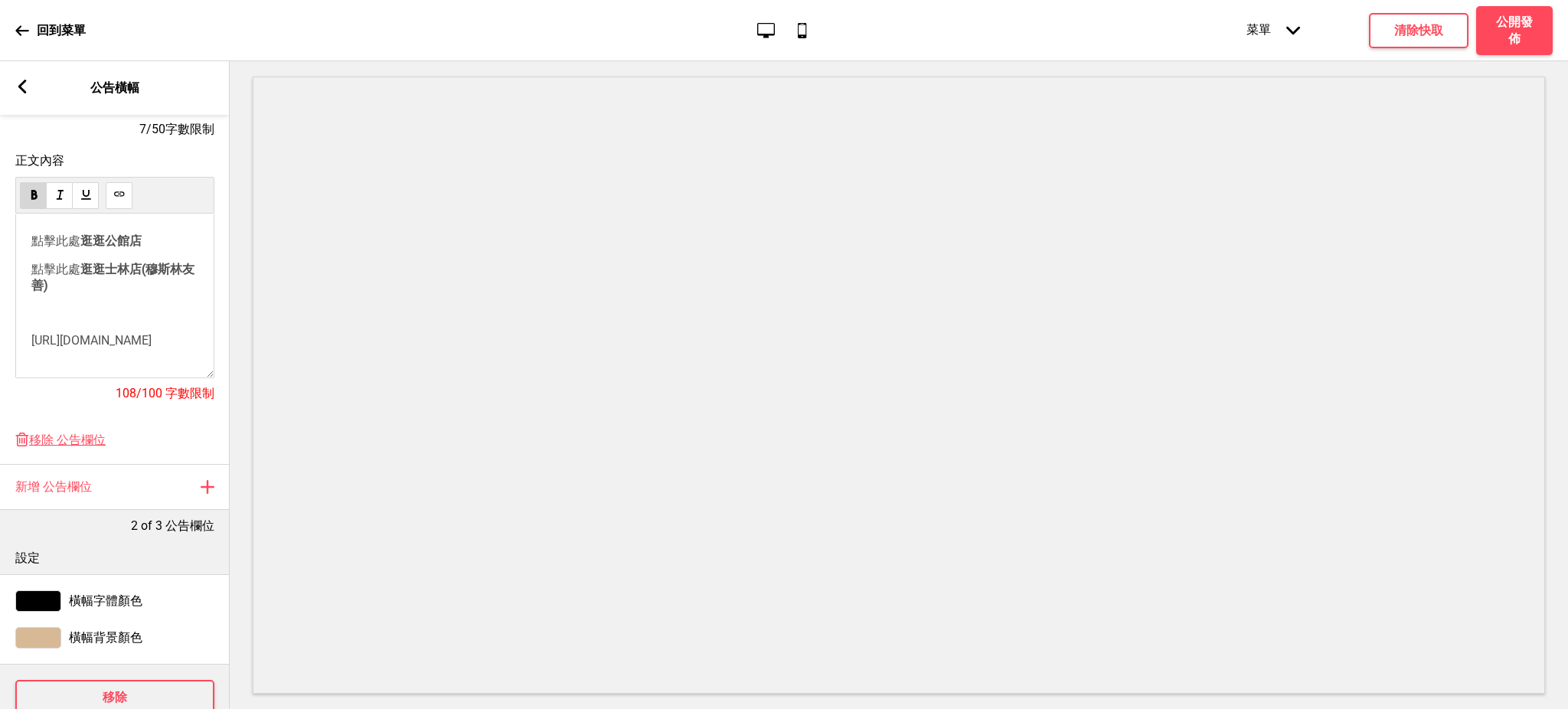
scroll to position [94, 0]
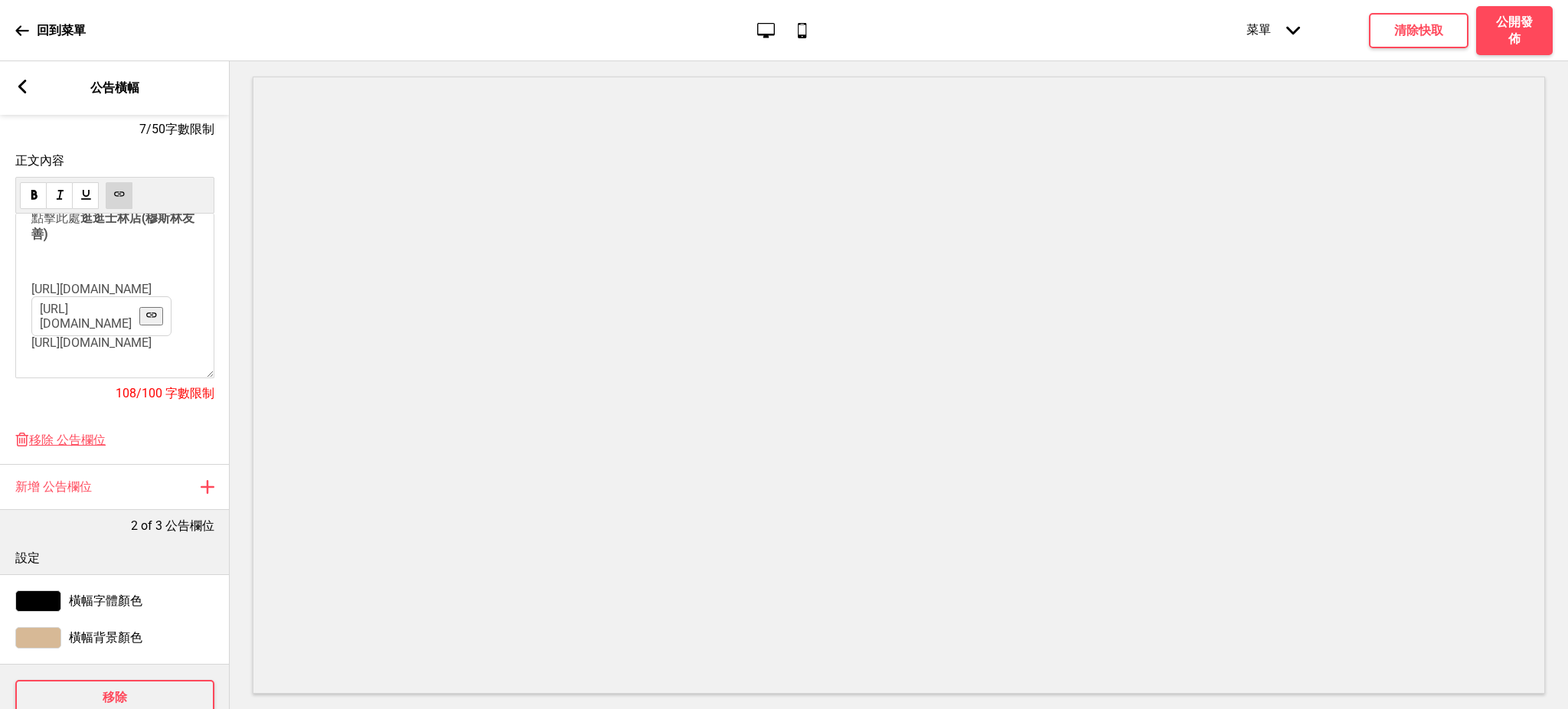
drag, startPoint x: 125, startPoint y: 273, endPoint x: 31, endPoint y: 256, distance: 95.5
click at [31, 282] on p "﻿ https://kopitiamgongguan.oddle.me/zh_TW https://kopitiamgongguan.oddle.me/zh_…" at bounding box center [114, 289] width 167 height 15
copy span "https://kopitiamgongguan.oddle.me/zh_TW"
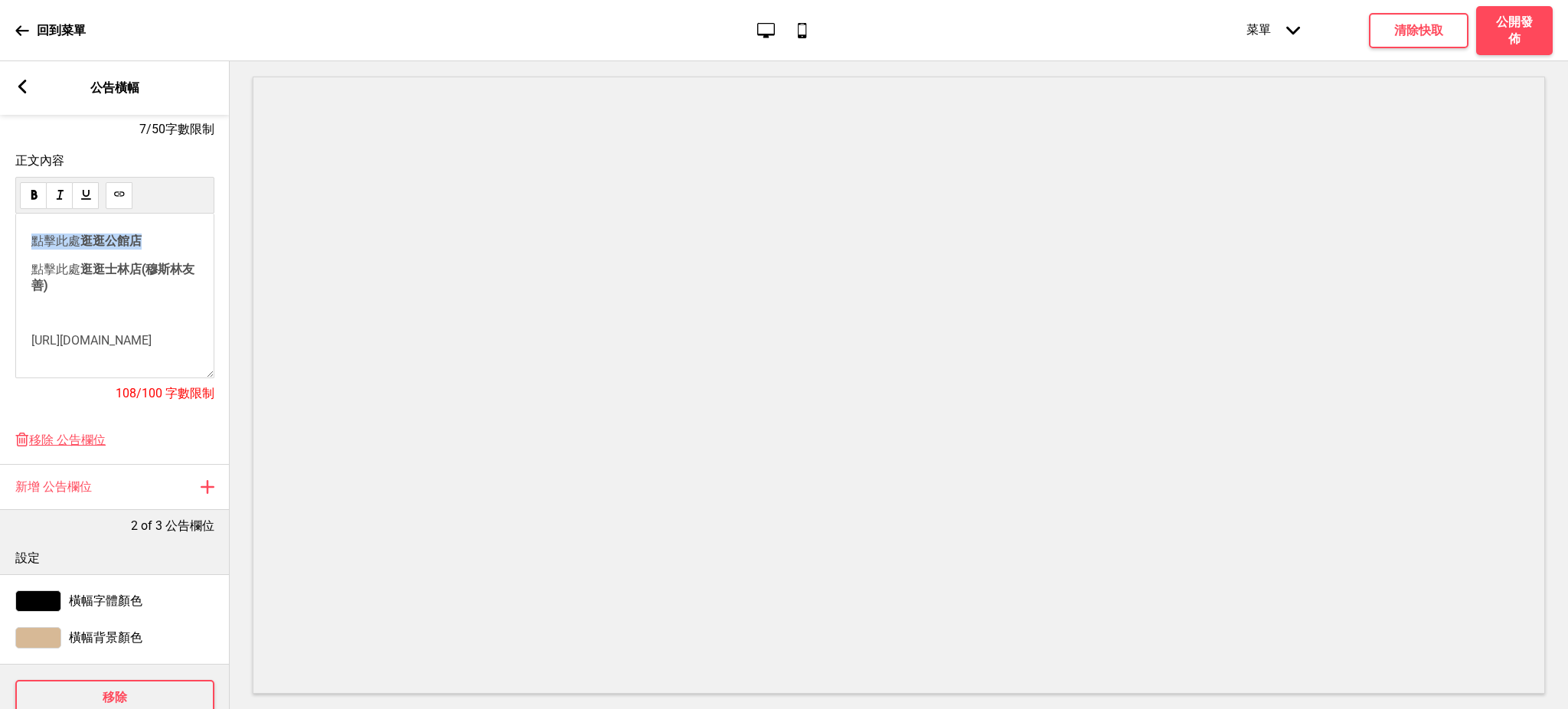
drag, startPoint x: 148, startPoint y: 241, endPoint x: 28, endPoint y: 239, distance: 120.0
click at [28, 239] on div "點擊此處 逛逛公館店 ﻿ 點擊此處 逛逛士林店(穆斯林友善) ﻿ ﻿ ﻿ https://kopitiamgongguan.oddle.me/zh_TW ﻿ …" at bounding box center [115, 295] width 199 height 165
click at [119, 202] on button at bounding box center [118, 195] width 26 height 26
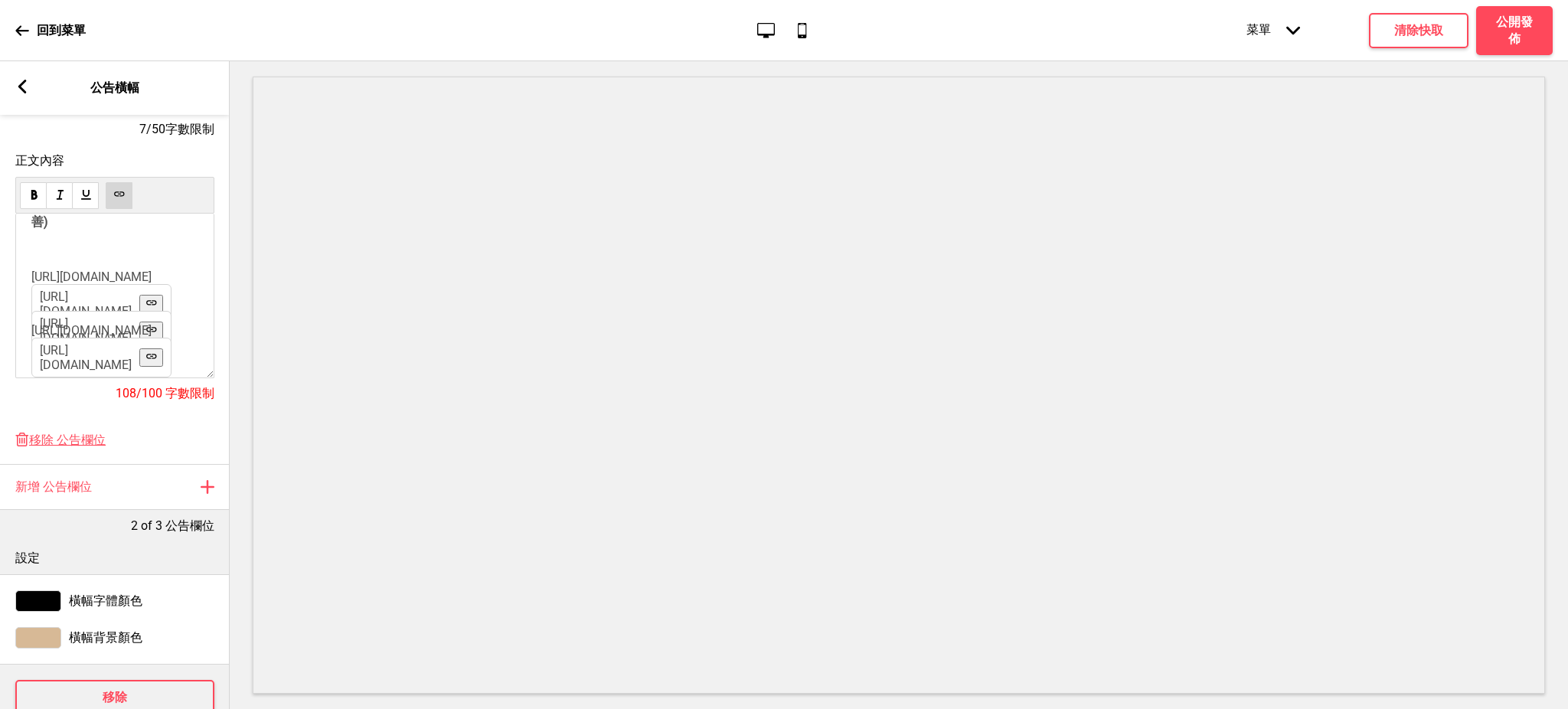
drag, startPoint x: 31, startPoint y: 353, endPoint x: 191, endPoint y: 409, distance: 169.5
click at [191, 409] on div "正文內容 ﻿ 點擊此處 逛逛公館店 ﻿ ﻿ 點擊此處 逛逛士林店(穆斯林友善) ﻿ ﻿ ﻿ https://kopitiamgongguan.oddle.me…" at bounding box center [115, 285] width 199 height 264
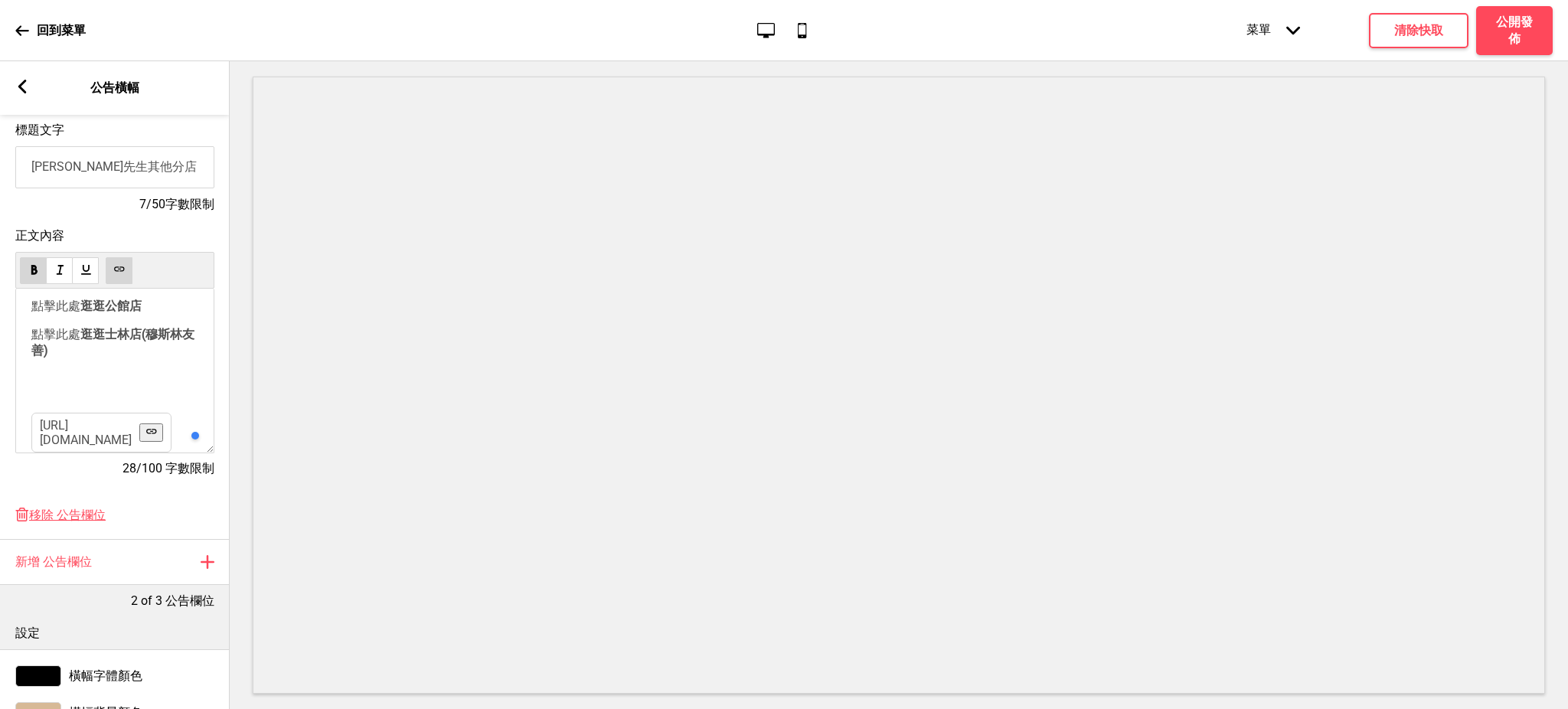
scroll to position [20, 16]
click at [87, 385] on div "﻿ 點擊此處 逛逛公館店 ﻿ ﻿ 點擊此處 逛逛士林店(穆斯林友善) ﻿ ﻿ ﻿ ﻿ https://kopitiamgongguan.oddle.me/zh…" at bounding box center [114, 355] width 167 height 114
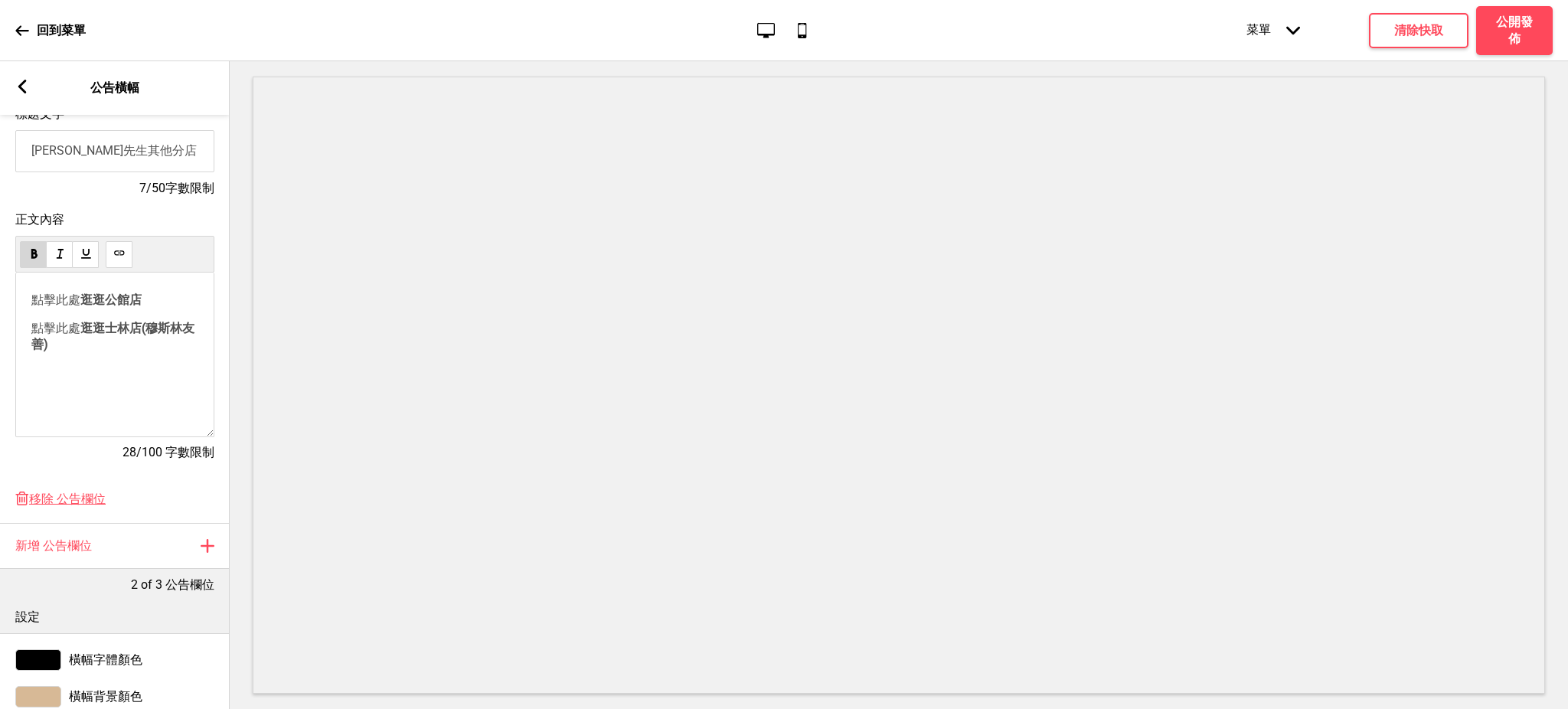
click at [72, 376] on p "﻿" at bounding box center [114, 373] width 167 height 15
drag, startPoint x: 77, startPoint y: 369, endPoint x: 94, endPoint y: 434, distance: 67.2
click at [94, 434] on div "﻿ 點擊此處 逛逛公館店 ﻿ ﻿ 點擊此處 逛逛士林店(穆斯林友善) ﻿ ﻿ ﻿ ﻿ ﻿ ﻿ ﻿ ﻿ ﻿" at bounding box center [115, 355] width 199 height 165
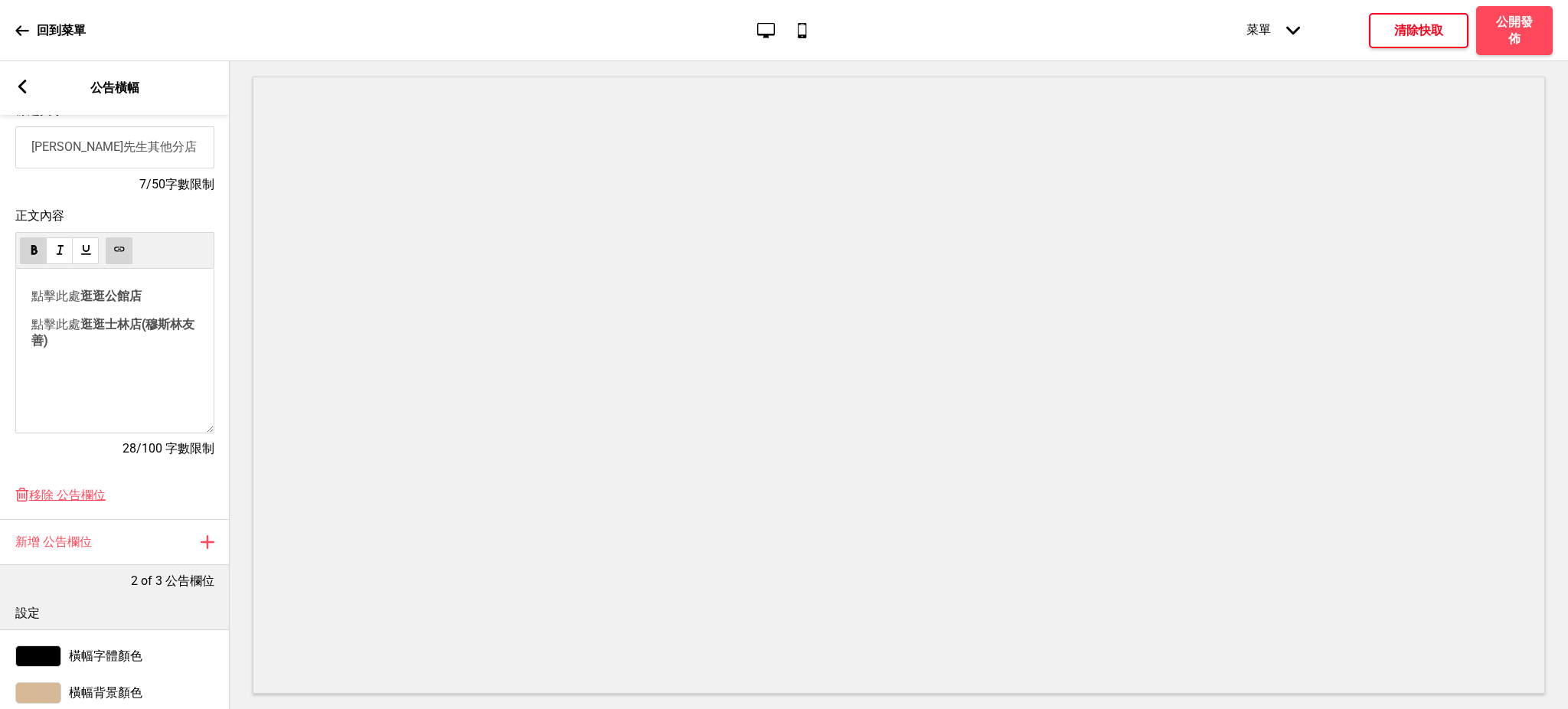
click at [1426, 34] on h4 "清除快取" at bounding box center [1419, 30] width 49 height 17
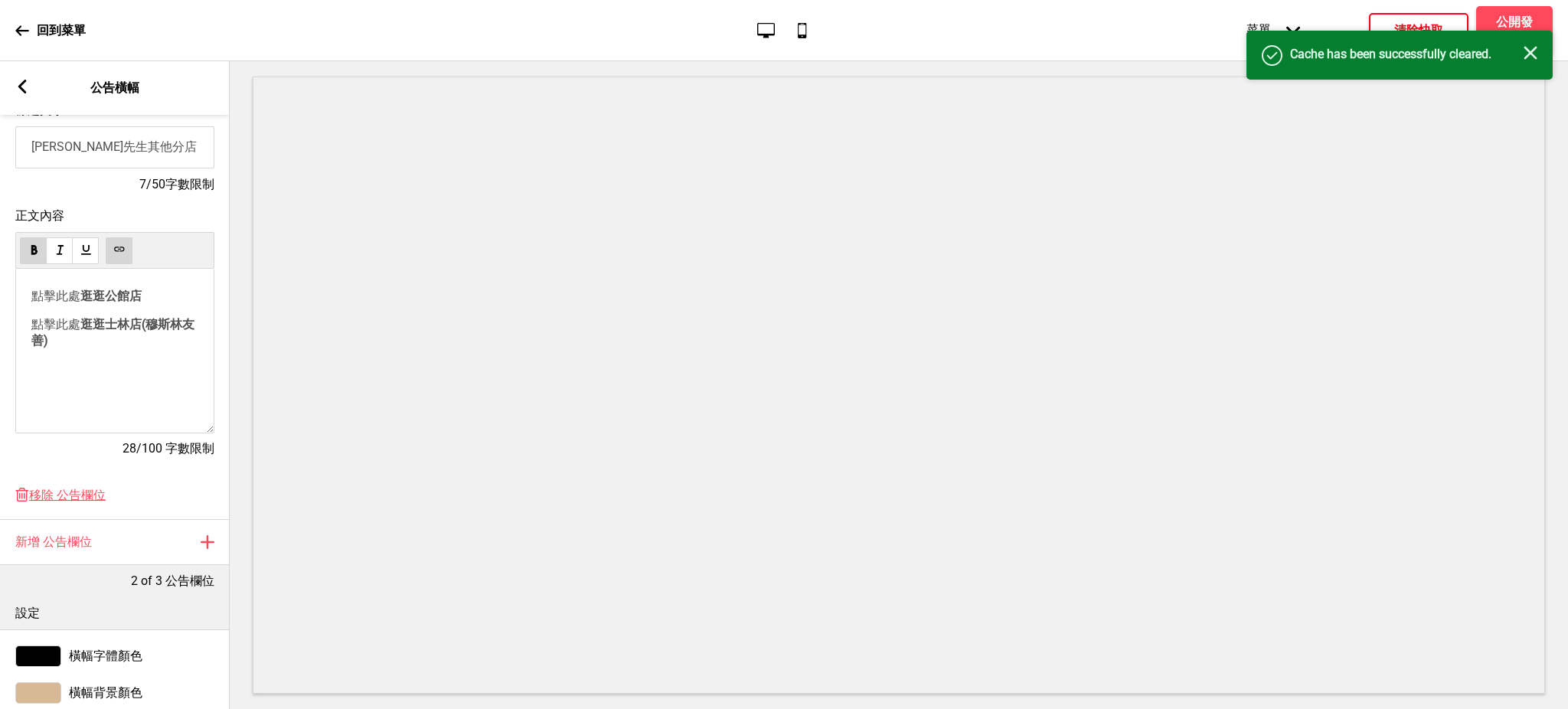
click at [1532, 58] on icon "关闭" at bounding box center [1531, 53] width 14 height 14
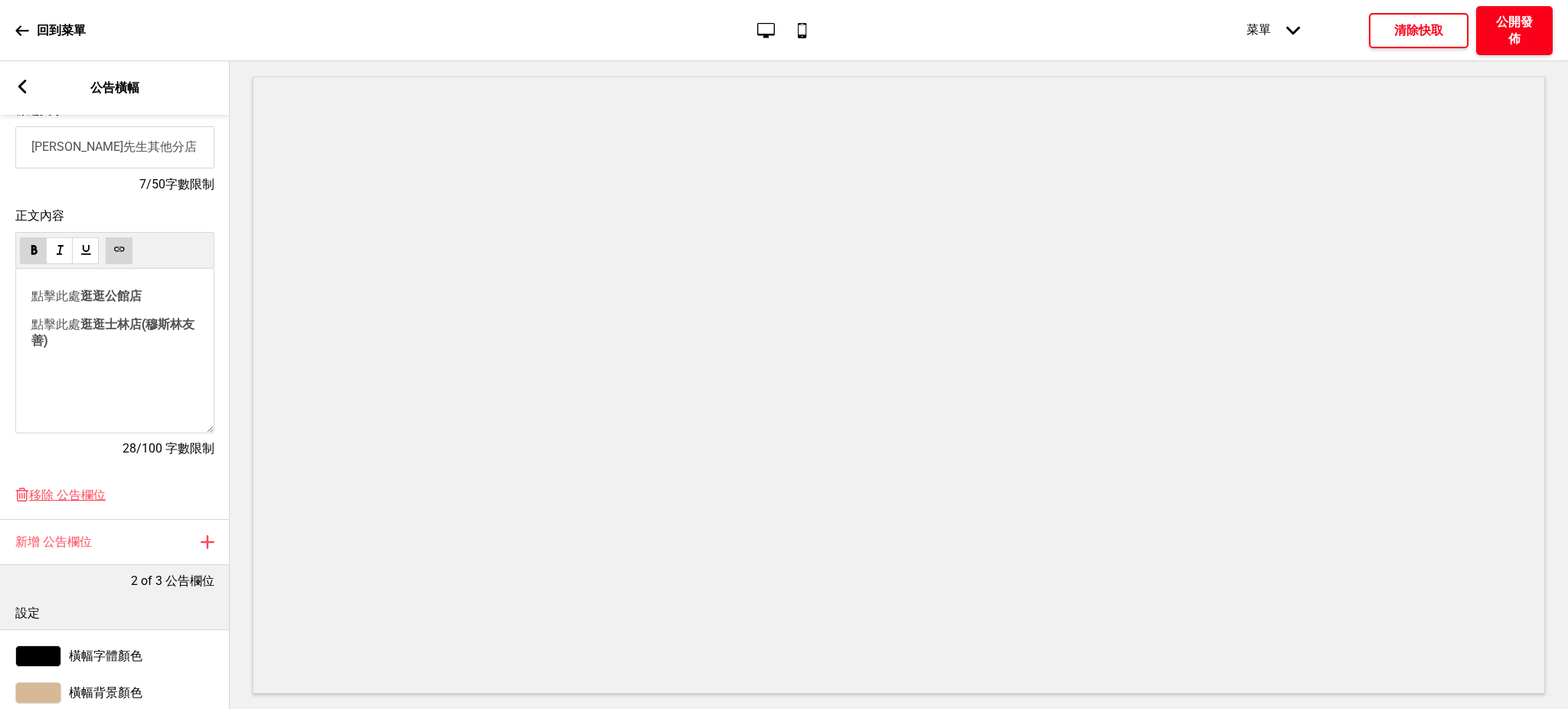
click at [1519, 24] on h4 "公開發佈" at bounding box center [1514, 30] width 46 height 34
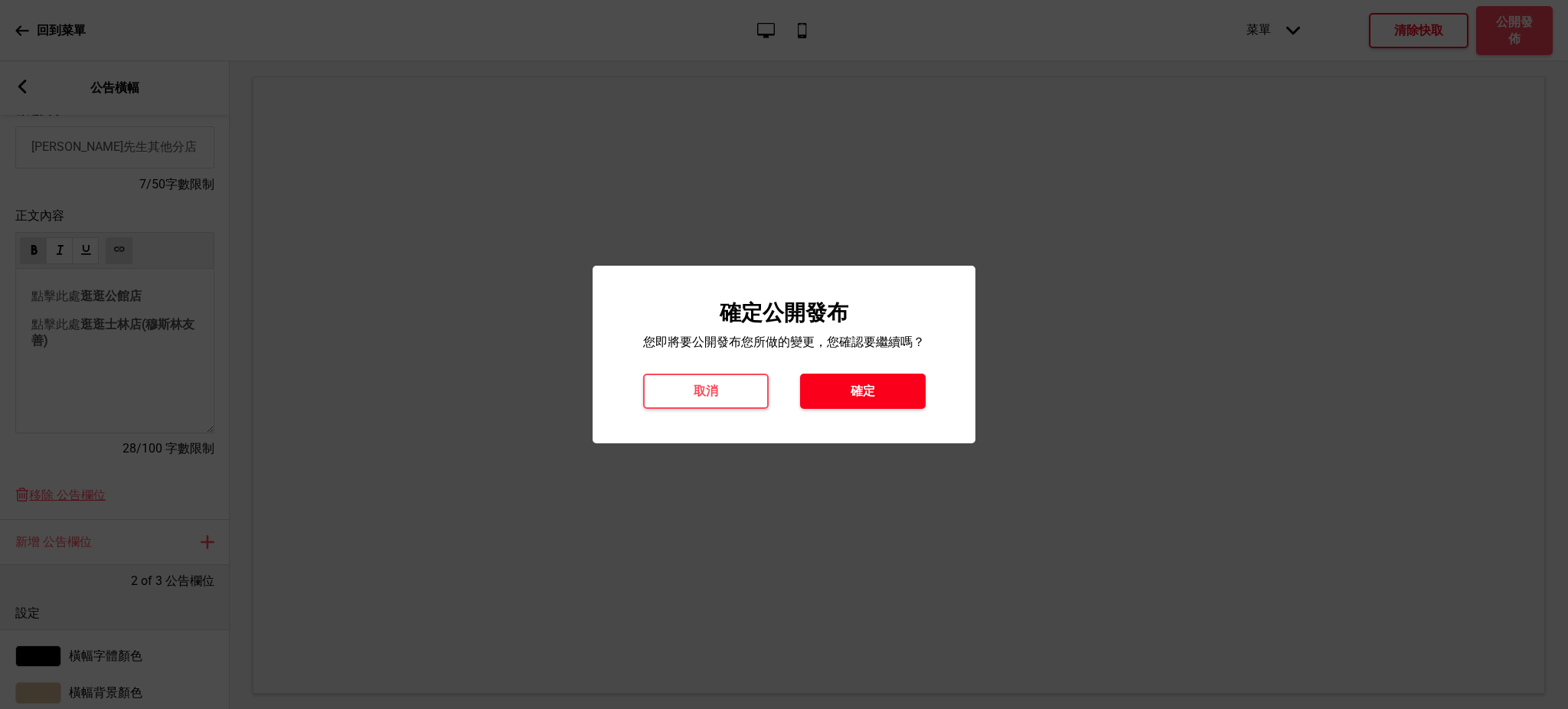
click at [874, 392] on h4 "確定" at bounding box center [863, 391] width 24 height 17
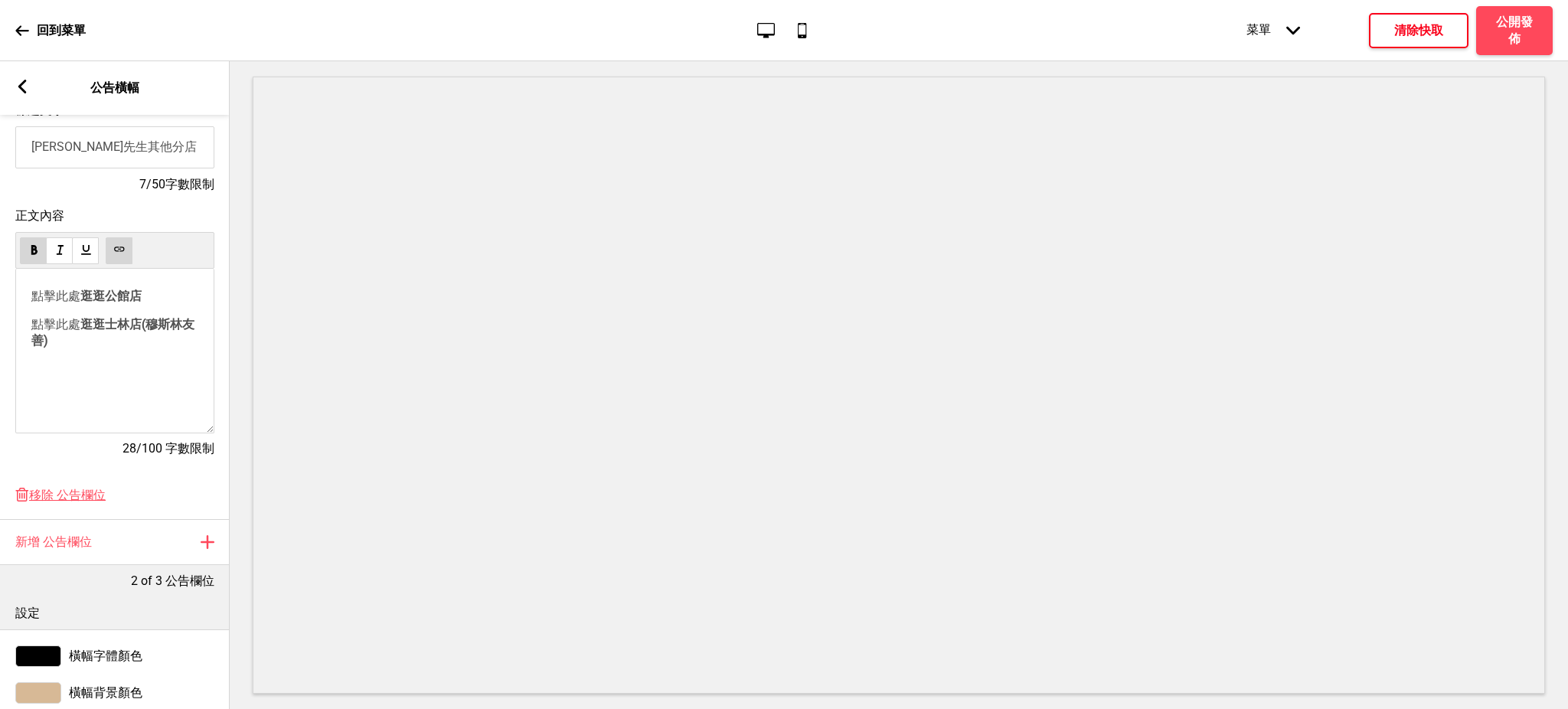
click at [20, 87] on icon at bounding box center [22, 87] width 9 height 14
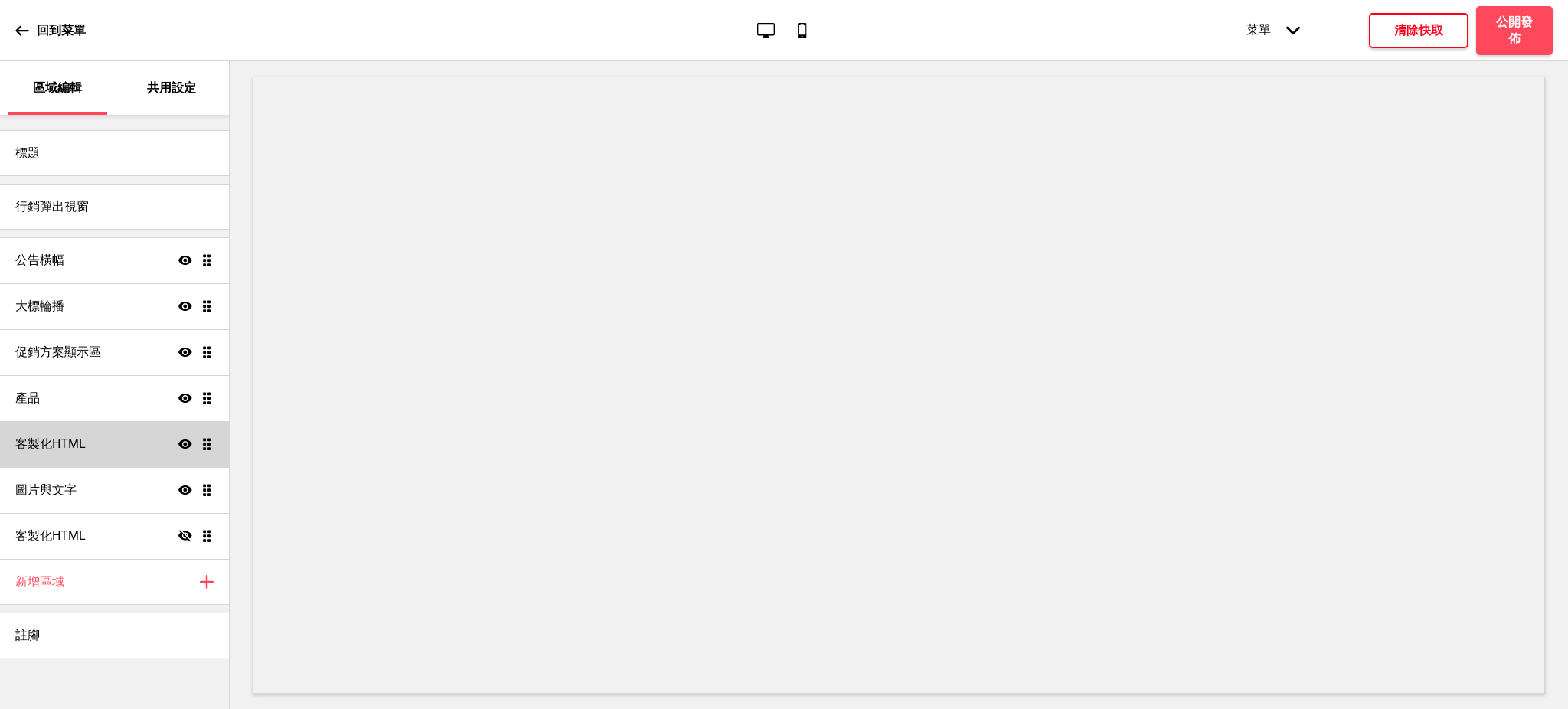
click at [184, 442] on icon at bounding box center [185, 444] width 14 height 9
drag, startPoint x: 206, startPoint y: 445, endPoint x: 203, endPoint y: 491, distance: 46.1
click at [203, 491] on ul "公告橫幅 顯示 拖曳 大標輪播 顯示 拖曳 促銷方案顯示區 顯示 拖曳 產品 顯示 拖曳 客製化HTML 隱藏 拖曳 圖片與文字 顯示 拖曳 客製化HTML …" at bounding box center [114, 398] width 229 height 322
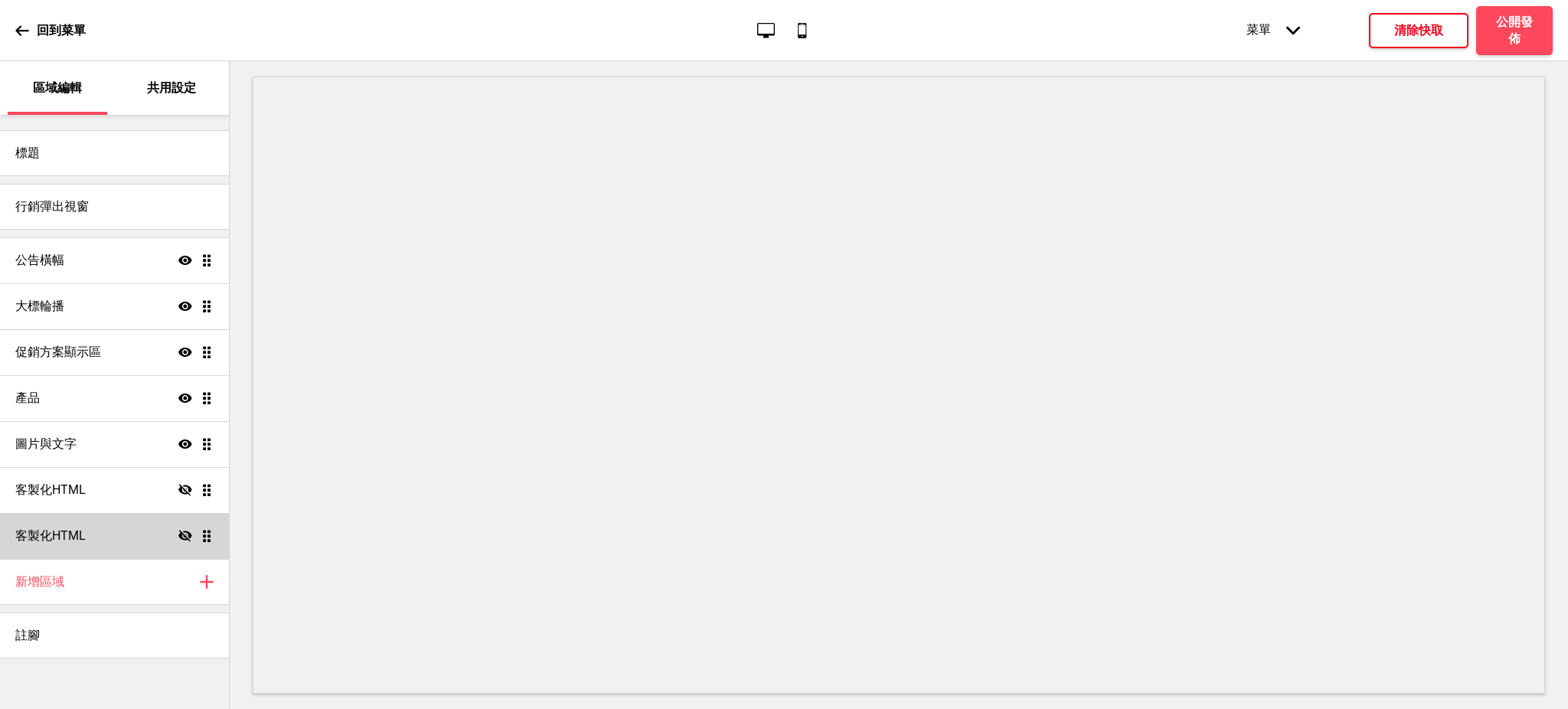
click at [148, 538] on div "客製化HTML 隱藏 拖曳" at bounding box center [114, 535] width 229 height 46
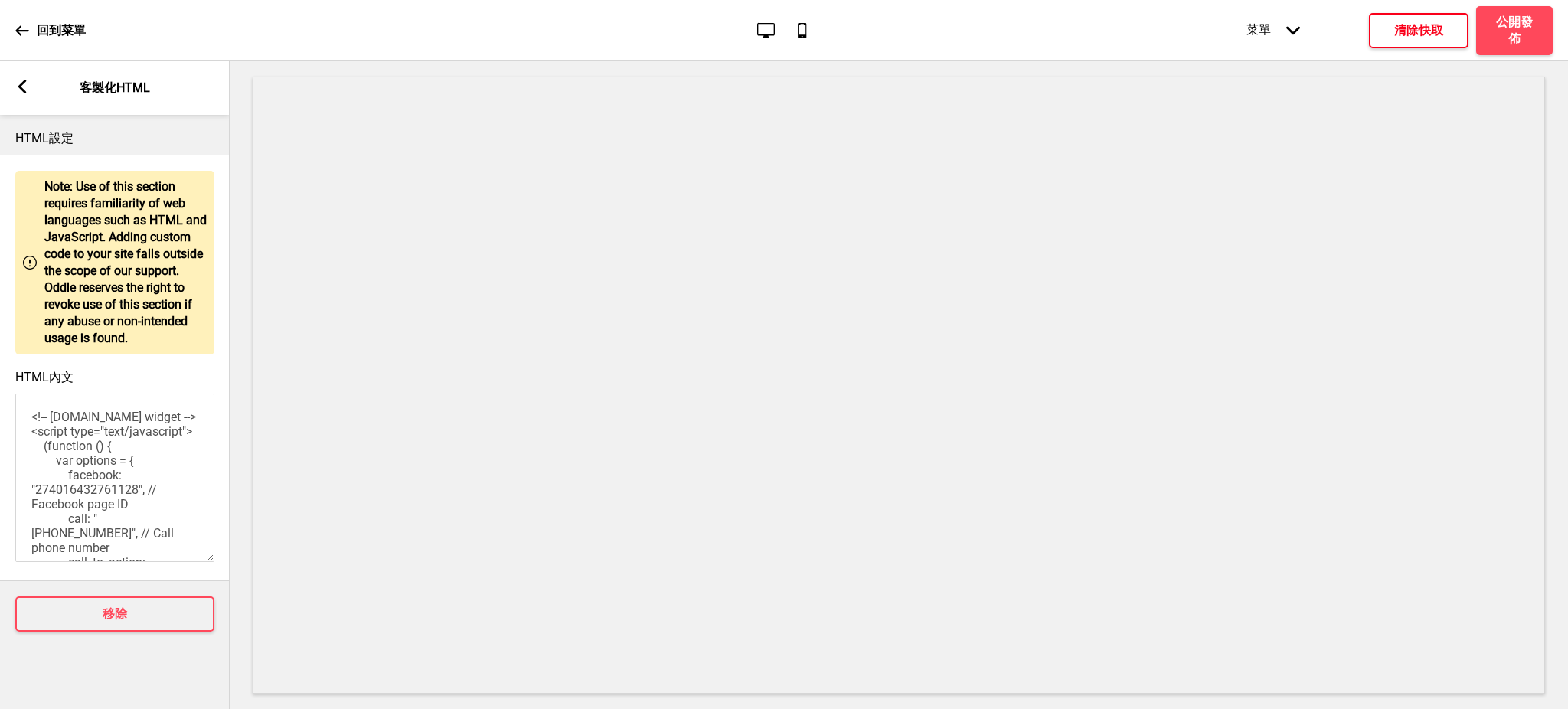
click at [23, 85] on rect at bounding box center [22, 87] width 14 height 14
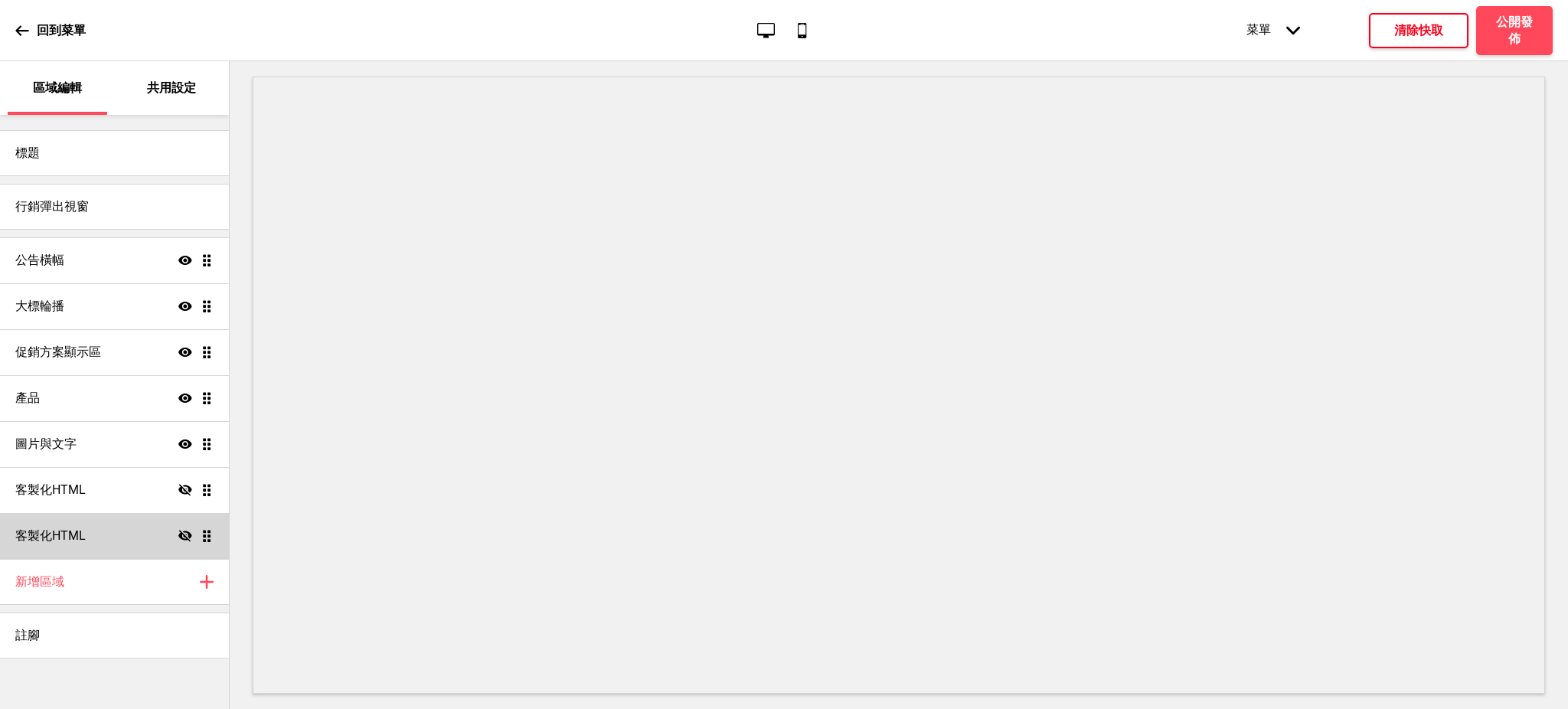
click at [187, 533] on icon "隱藏" at bounding box center [185, 536] width 14 height 14
click at [187, 533] on icon "顯示" at bounding box center [185, 536] width 14 height 14
click at [121, 537] on div "客製化HTML 隱藏 拖曳" at bounding box center [114, 535] width 229 height 46
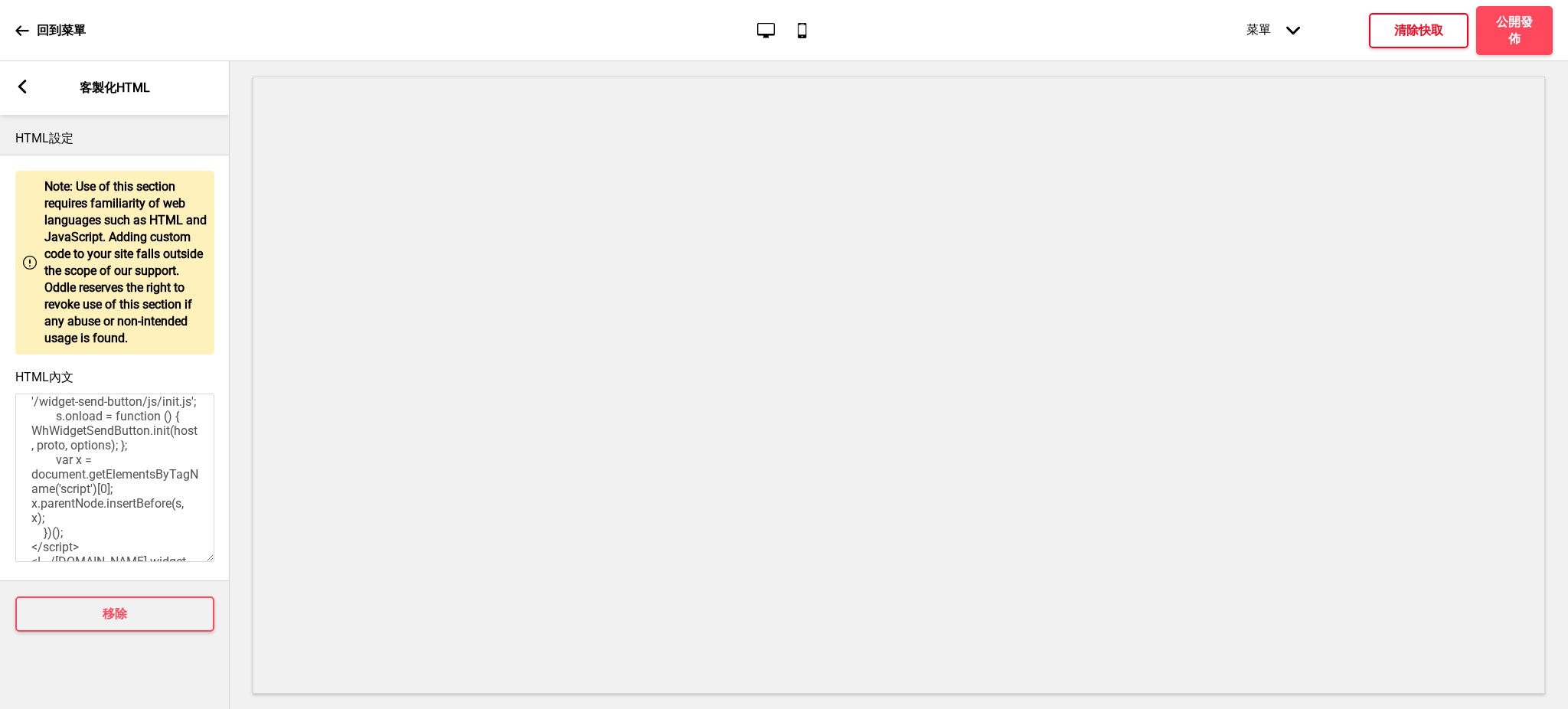
scroll to position [631, 0]
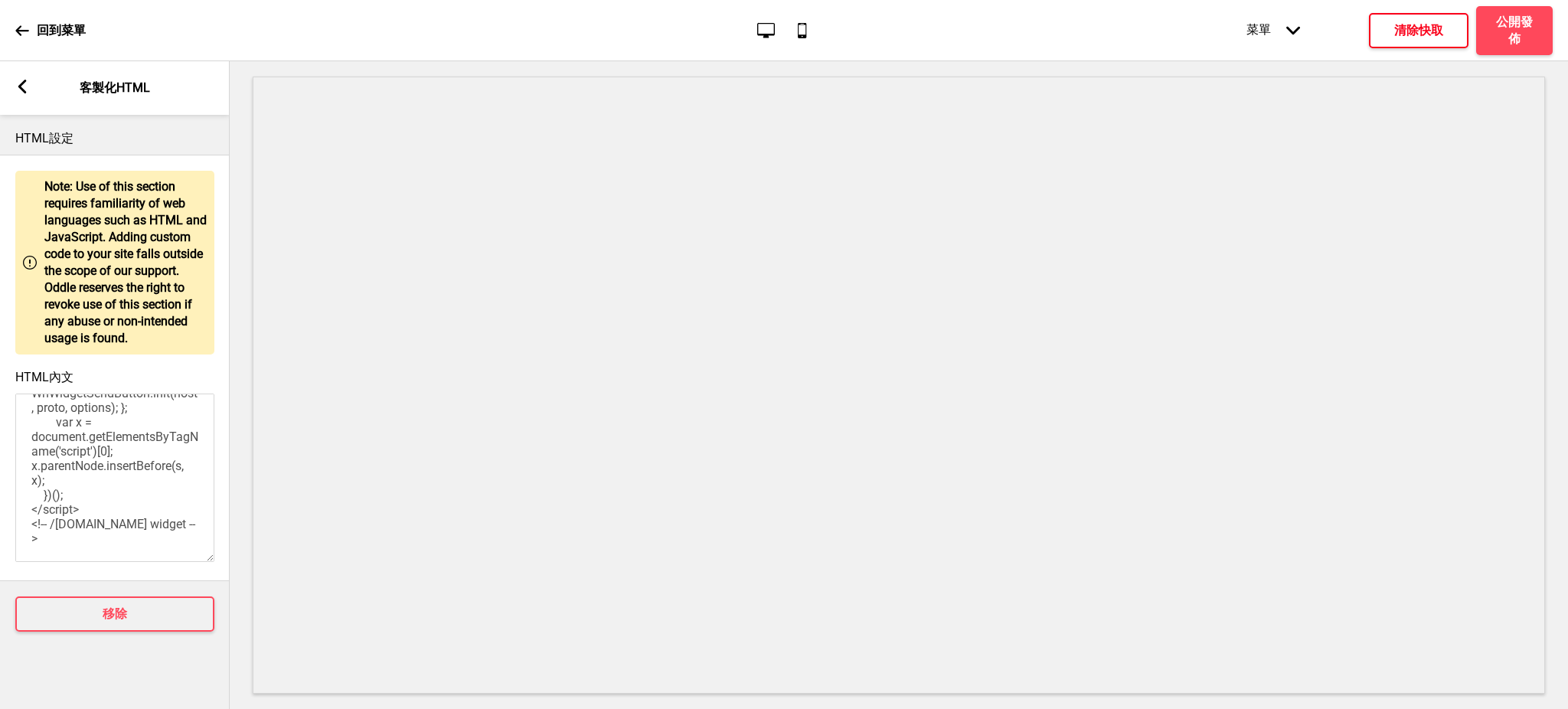
click at [23, 89] on icon at bounding box center [22, 87] width 9 height 14
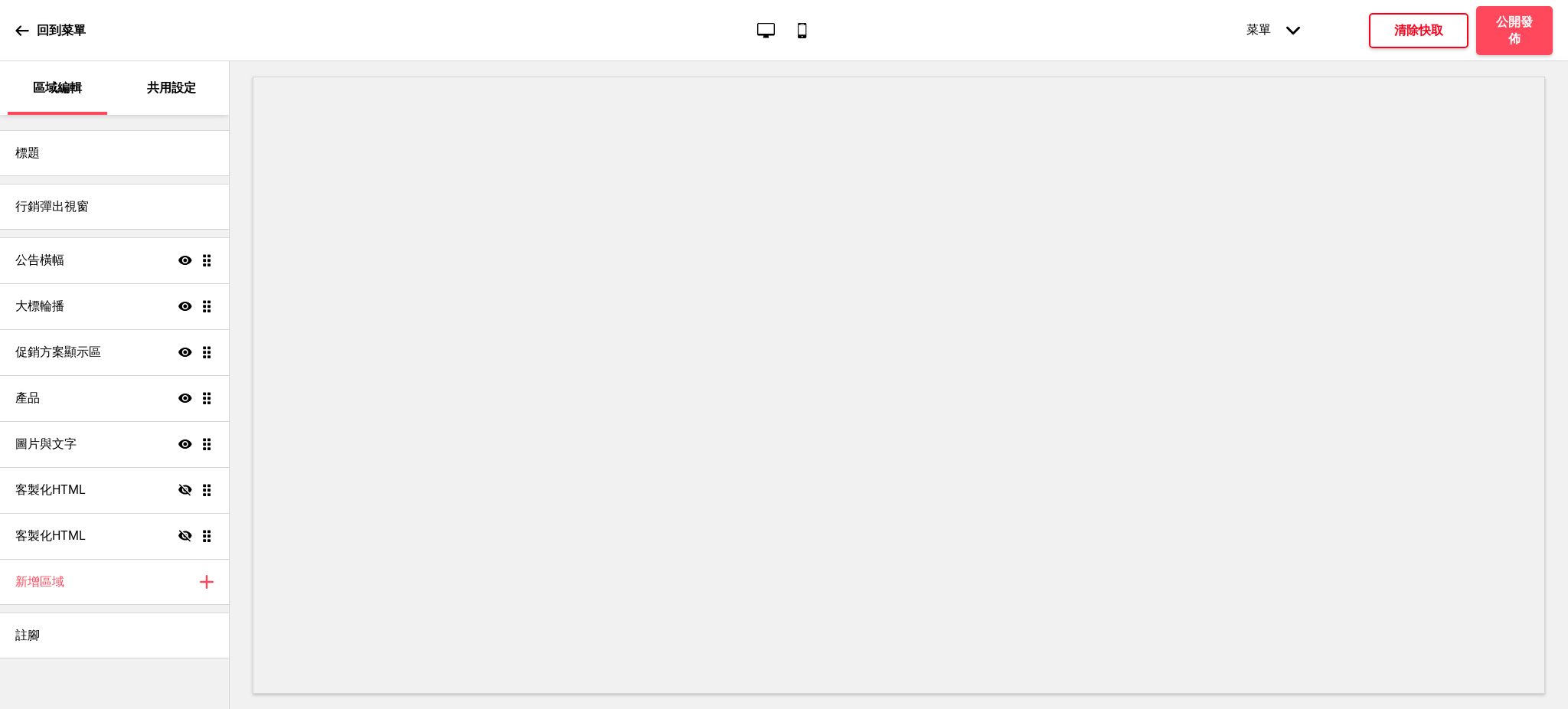
click at [1425, 29] on h4 "清除快取" at bounding box center [1419, 30] width 49 height 17
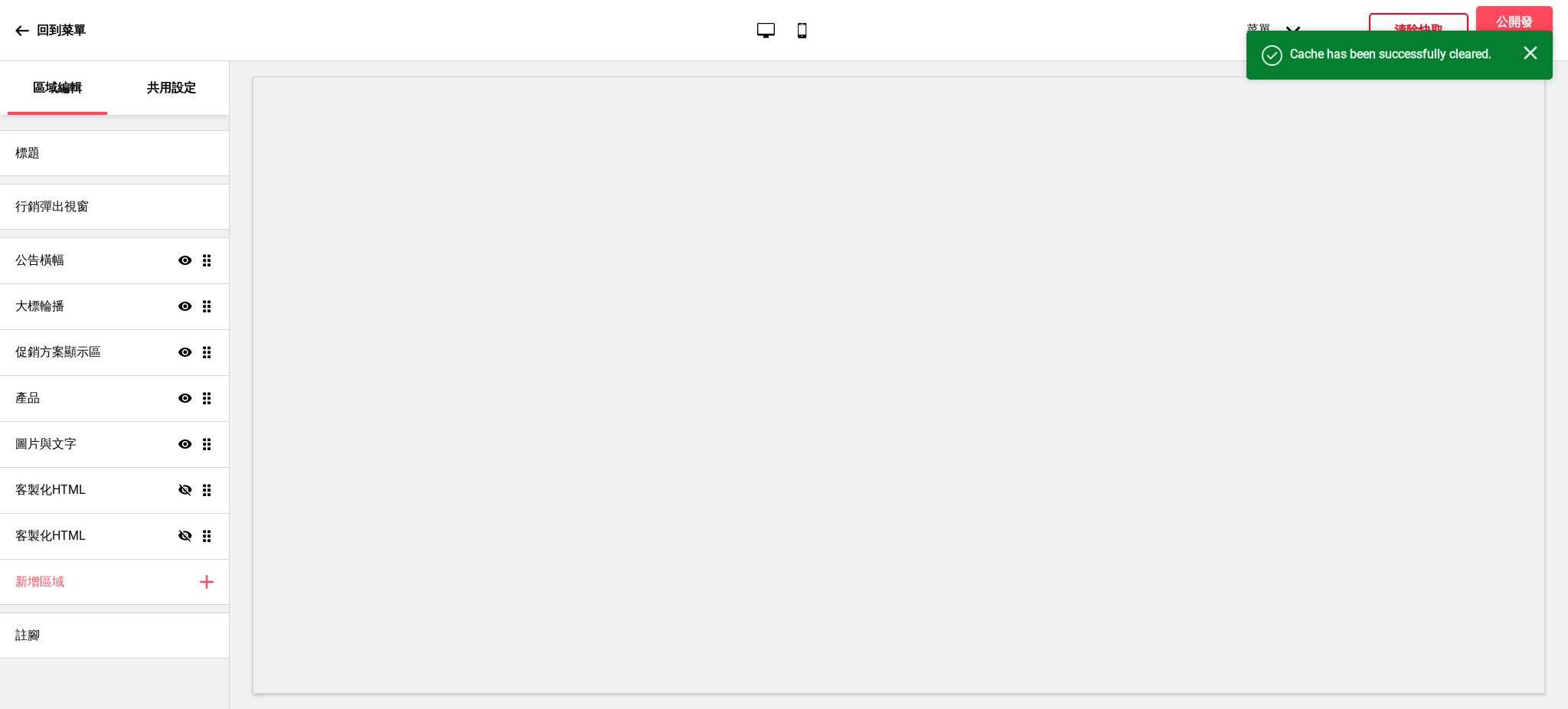
click at [1543, 48] on div "成功 Cache has been successfully cleared. 关闭" at bounding box center [1400, 55] width 306 height 49
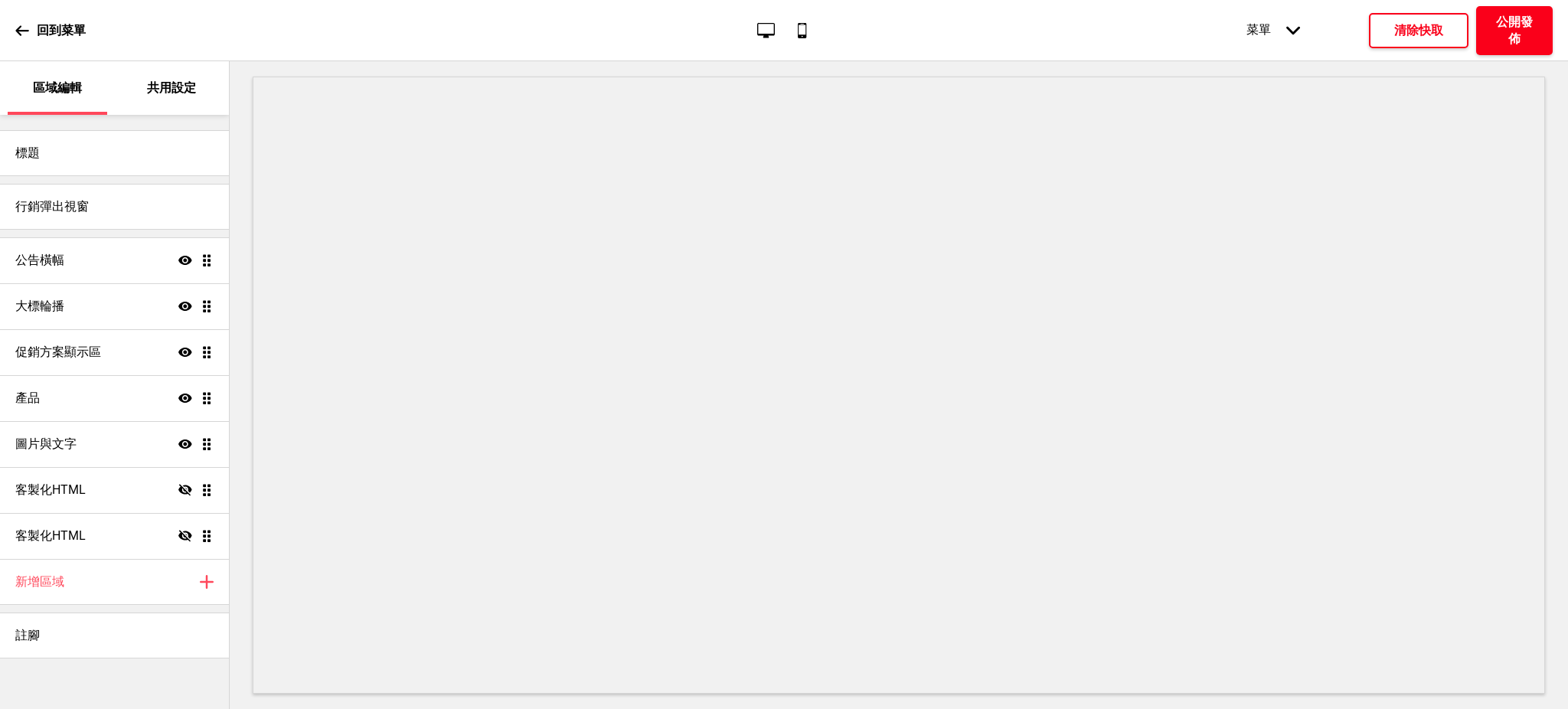
click at [1521, 19] on h4 "公開發佈" at bounding box center [1514, 30] width 46 height 34
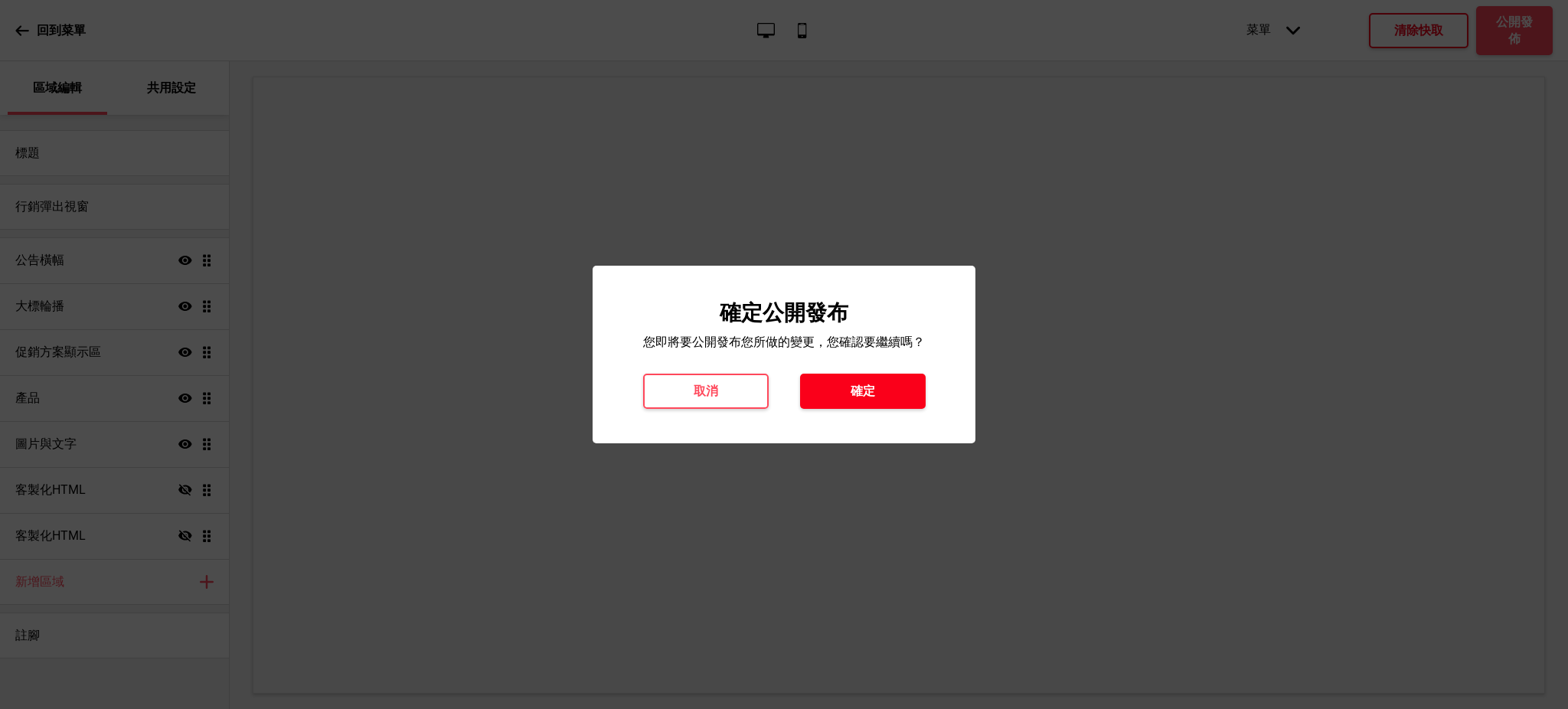
click at [880, 401] on button "確定" at bounding box center [863, 391] width 126 height 35
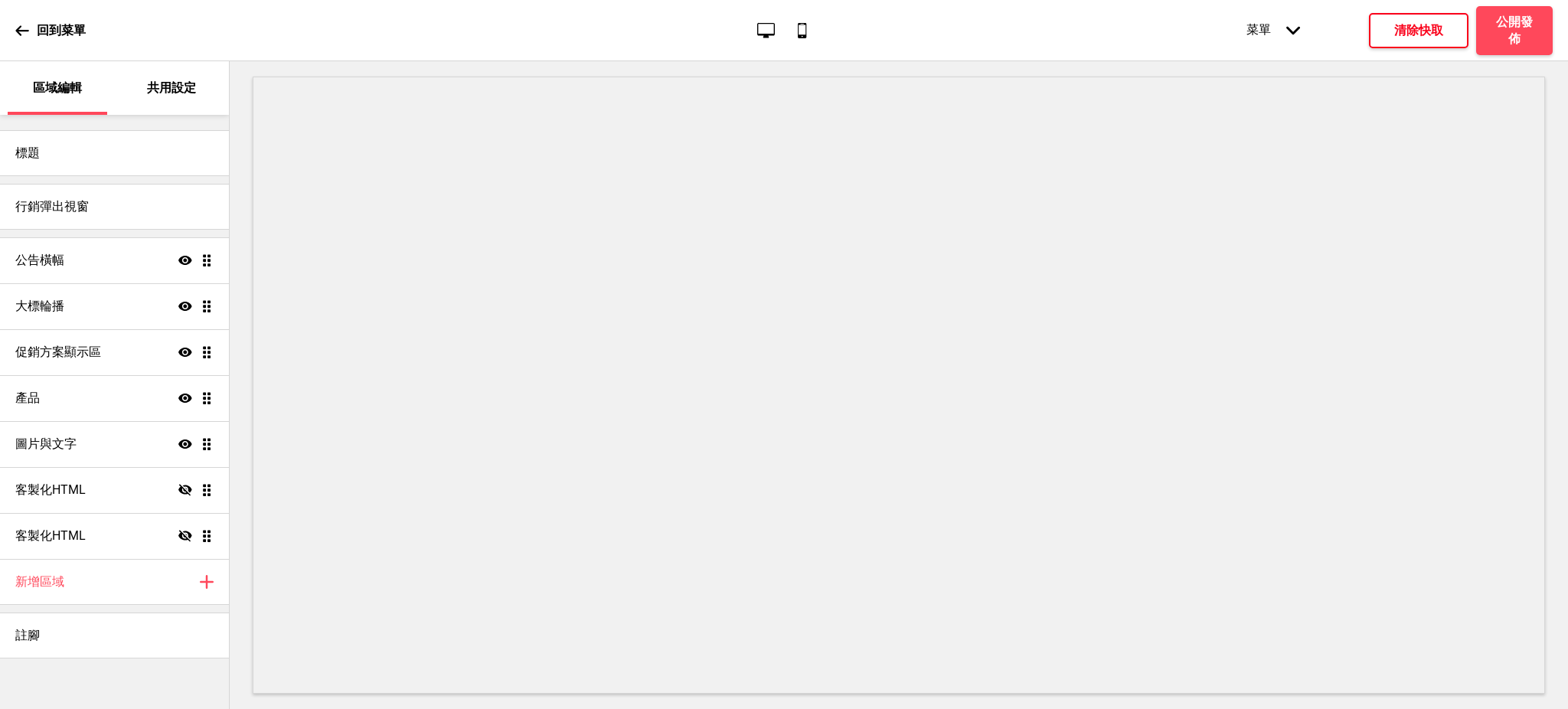
click at [1424, 38] on button "清除快取" at bounding box center [1419, 30] width 99 height 35
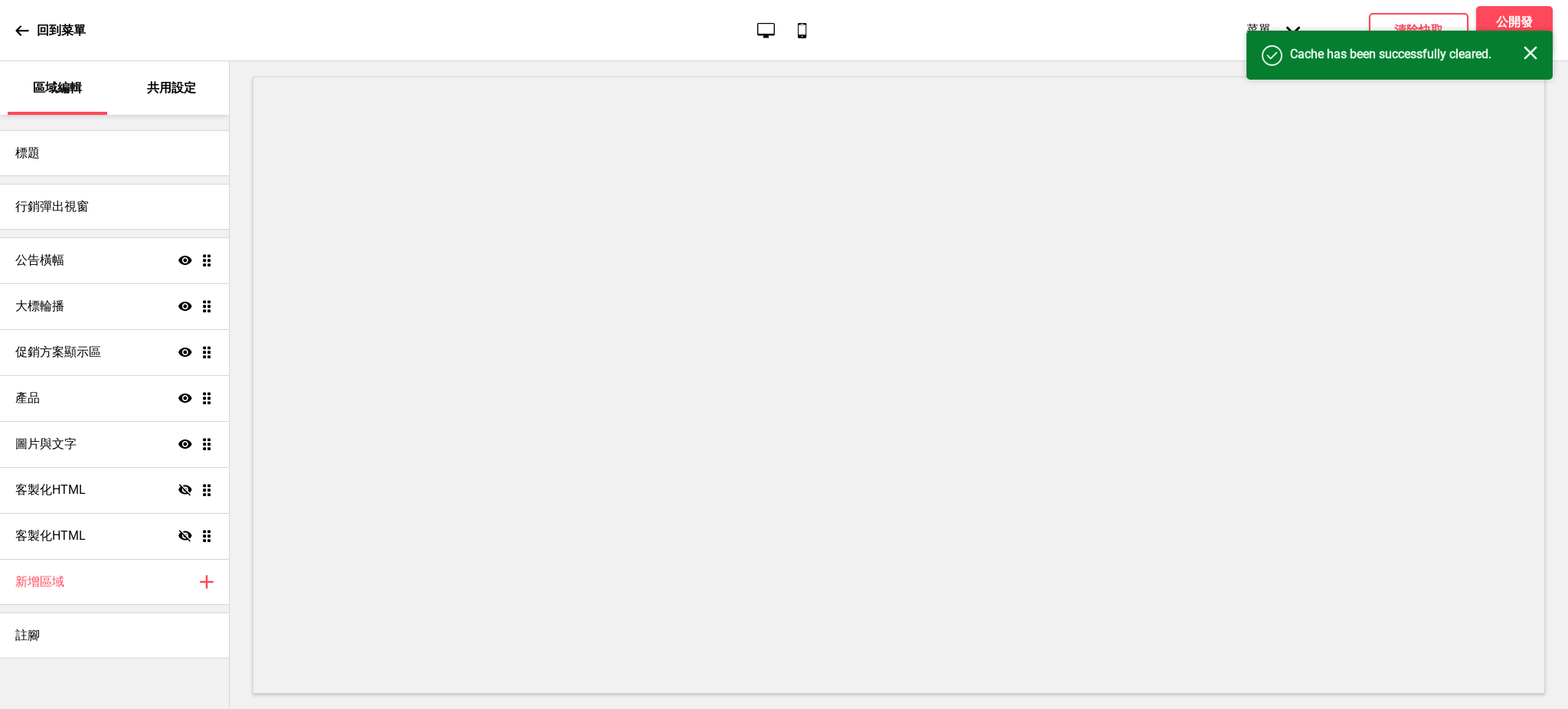
click at [1532, 52] on rect at bounding box center [1531, 53] width 14 height 14
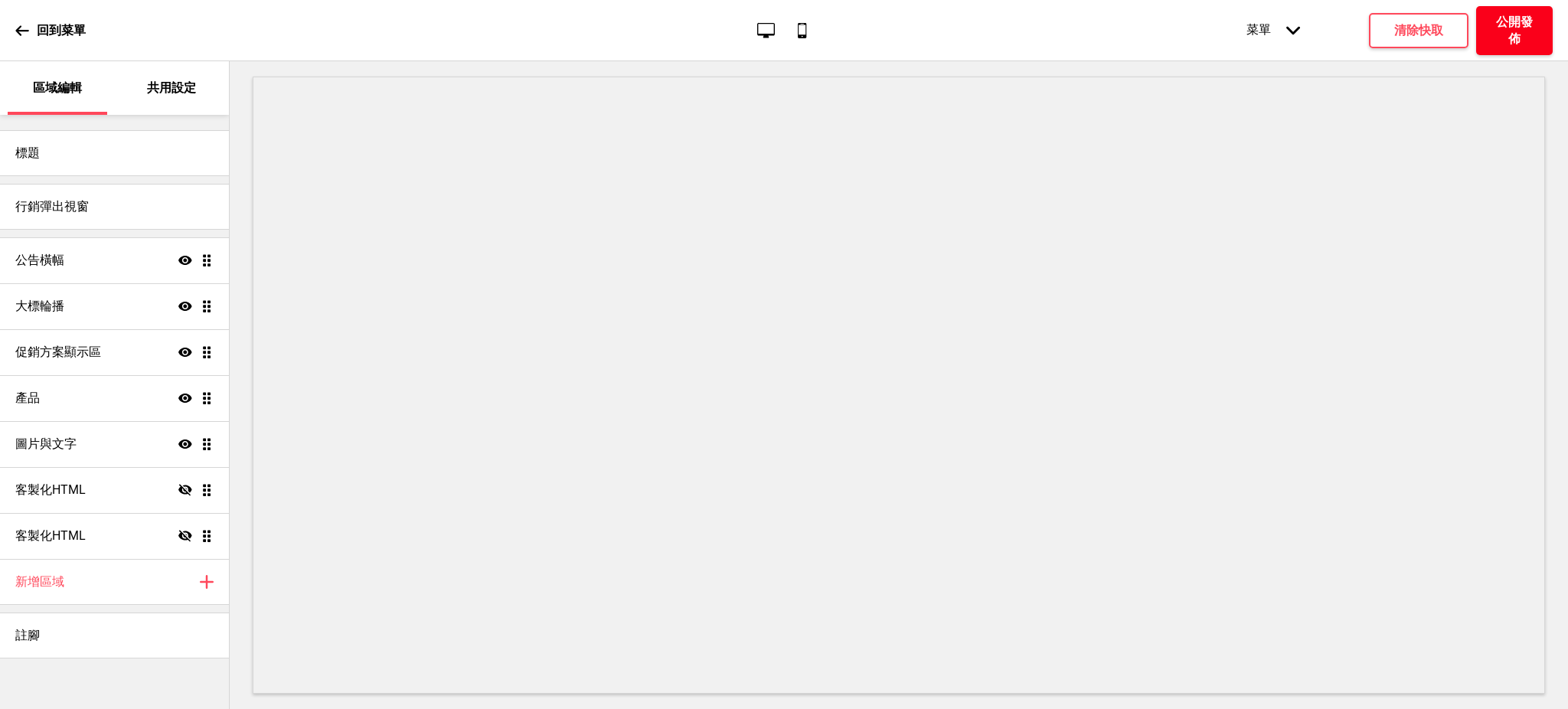
click at [1514, 14] on h4 "公開發佈" at bounding box center [1514, 30] width 46 height 34
click at [868, 394] on h4 "確定" at bounding box center [863, 391] width 24 height 17
click at [1513, 28] on h4 "公開發佈" at bounding box center [1514, 30] width 46 height 34
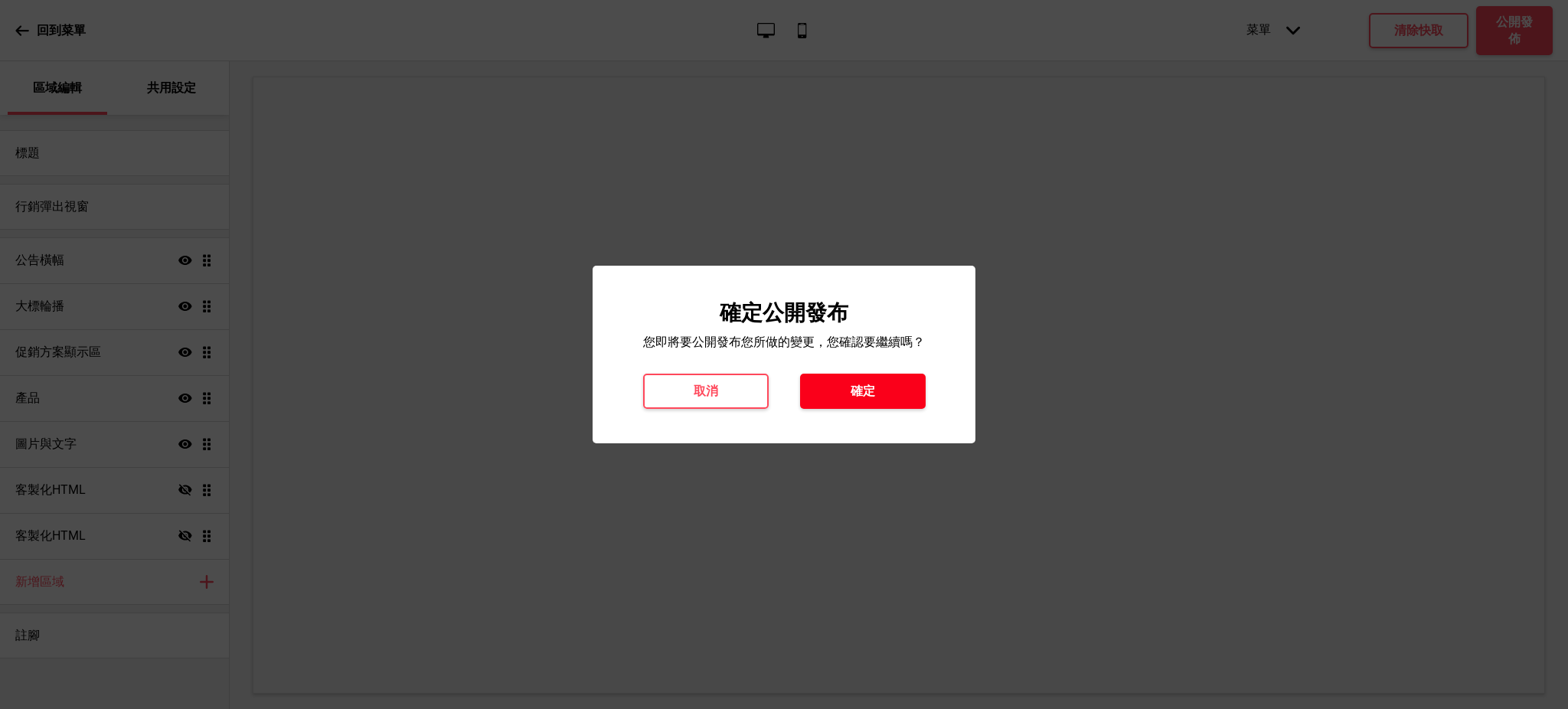
click at [859, 398] on h4 "確定" at bounding box center [863, 391] width 24 height 17
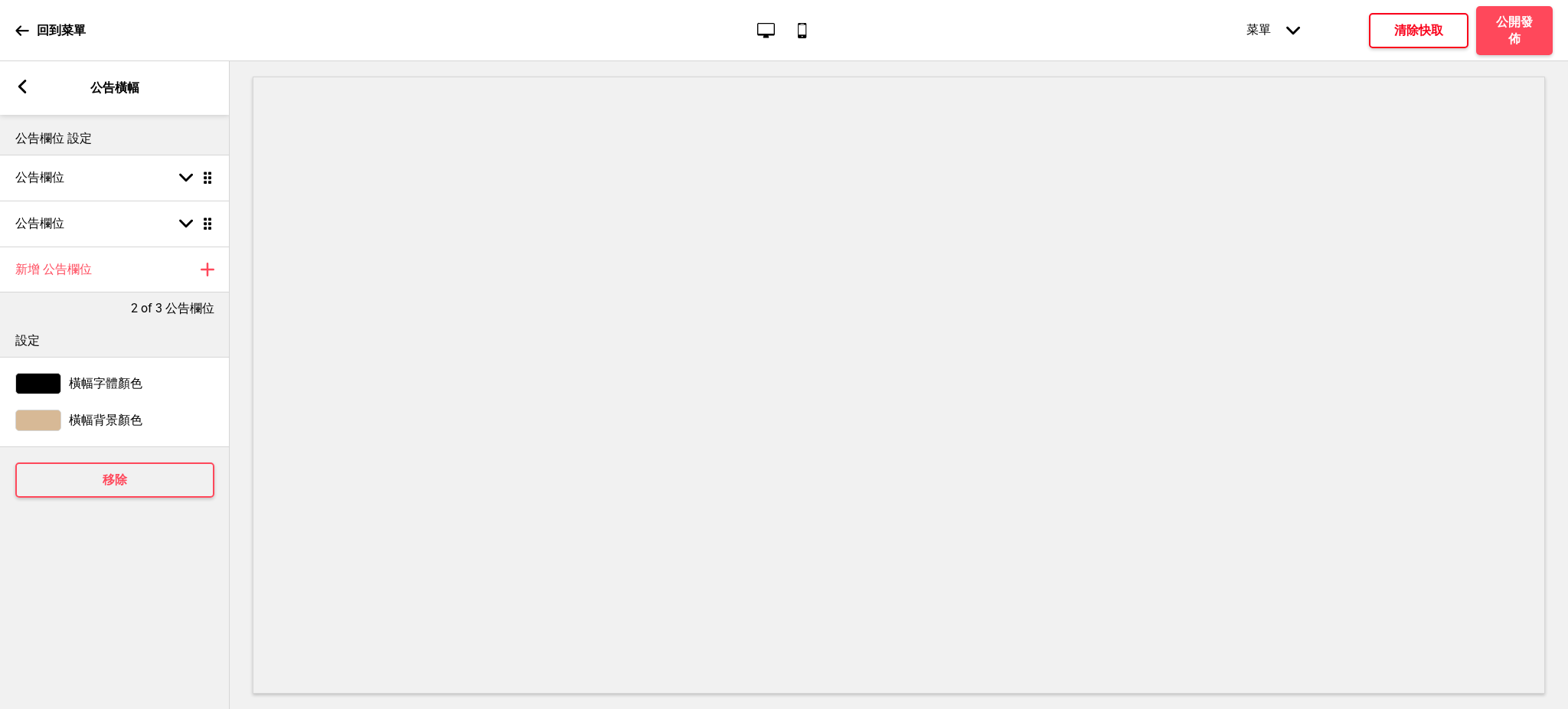
click at [1411, 33] on h4 "清除快取" at bounding box center [1419, 30] width 49 height 17
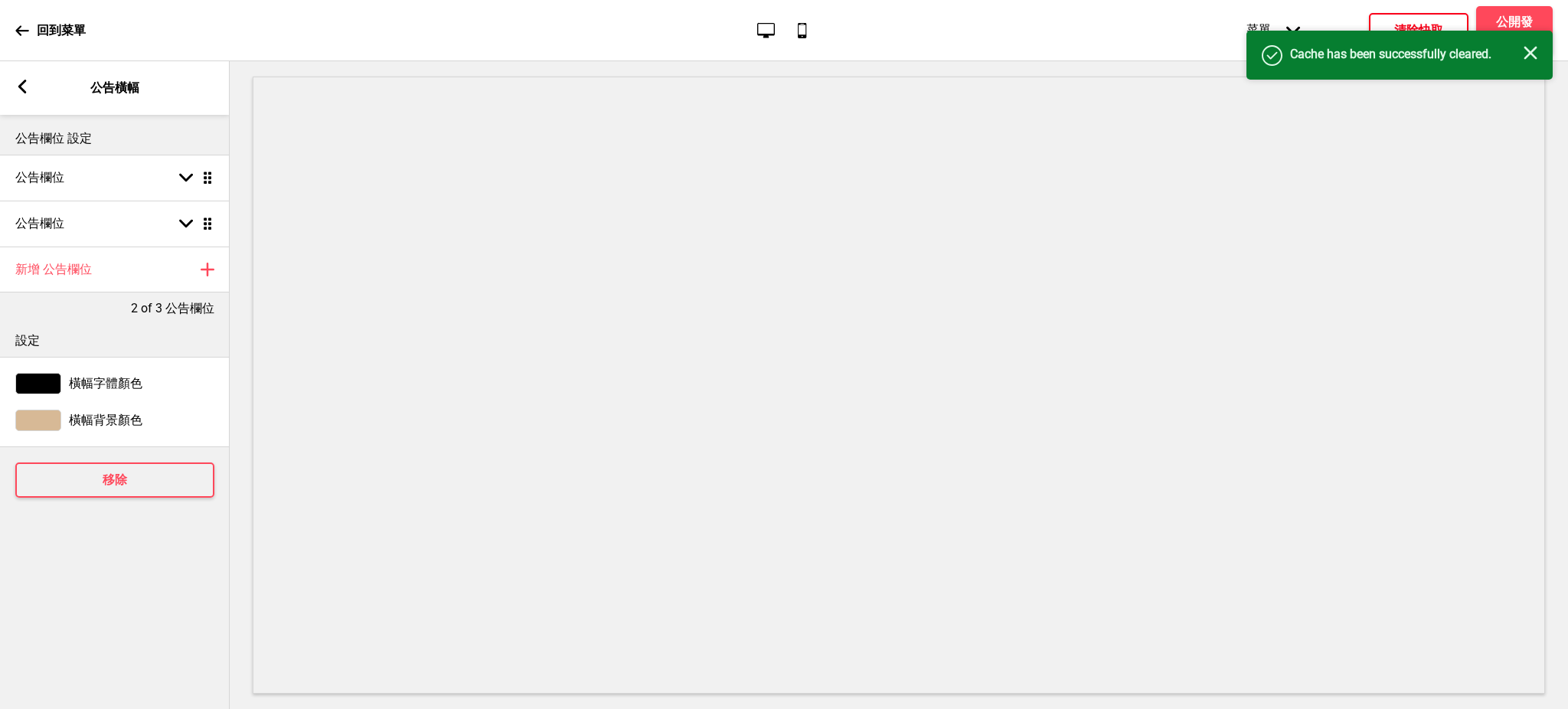
click at [1535, 58] on rect at bounding box center [1531, 53] width 14 height 14
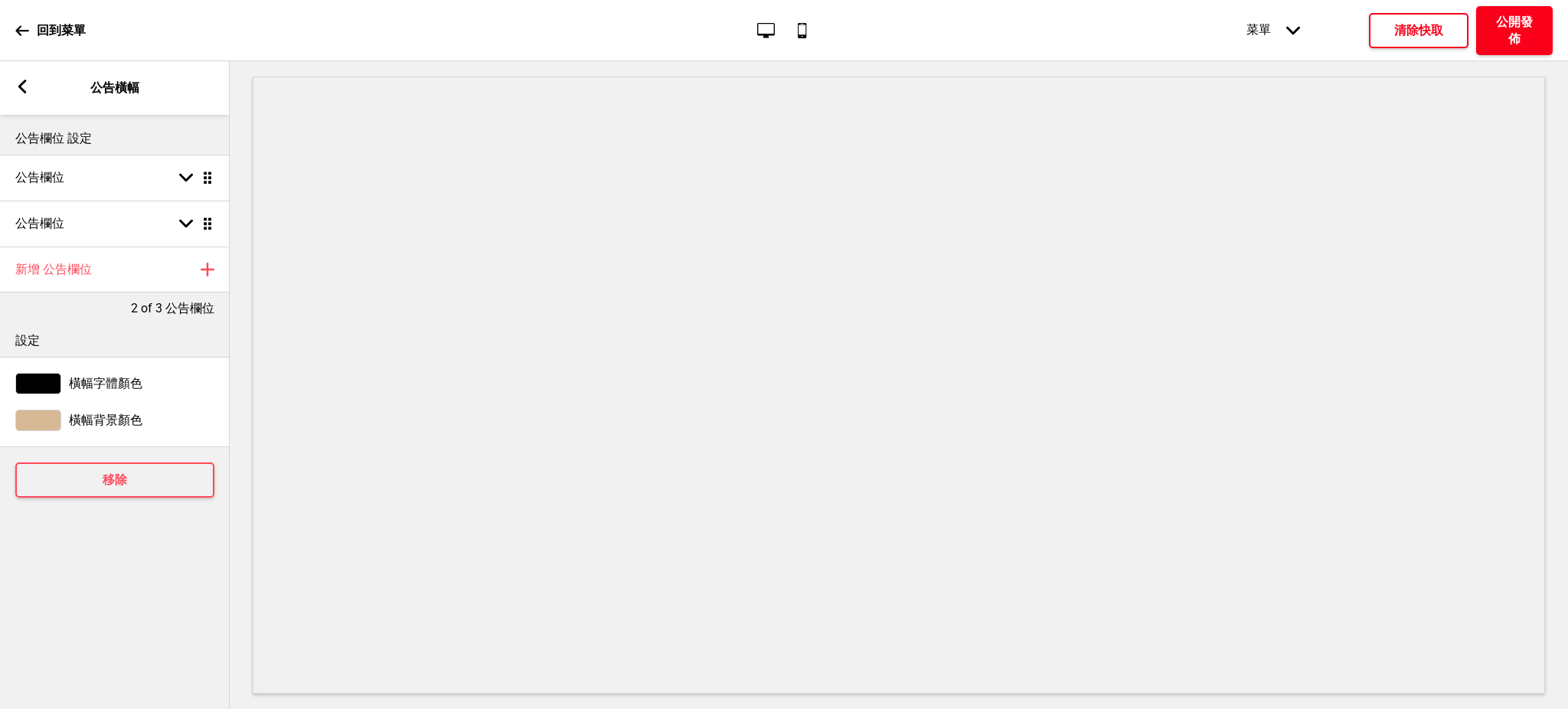
click at [1525, 24] on h4 "公開發佈" at bounding box center [1514, 30] width 46 height 34
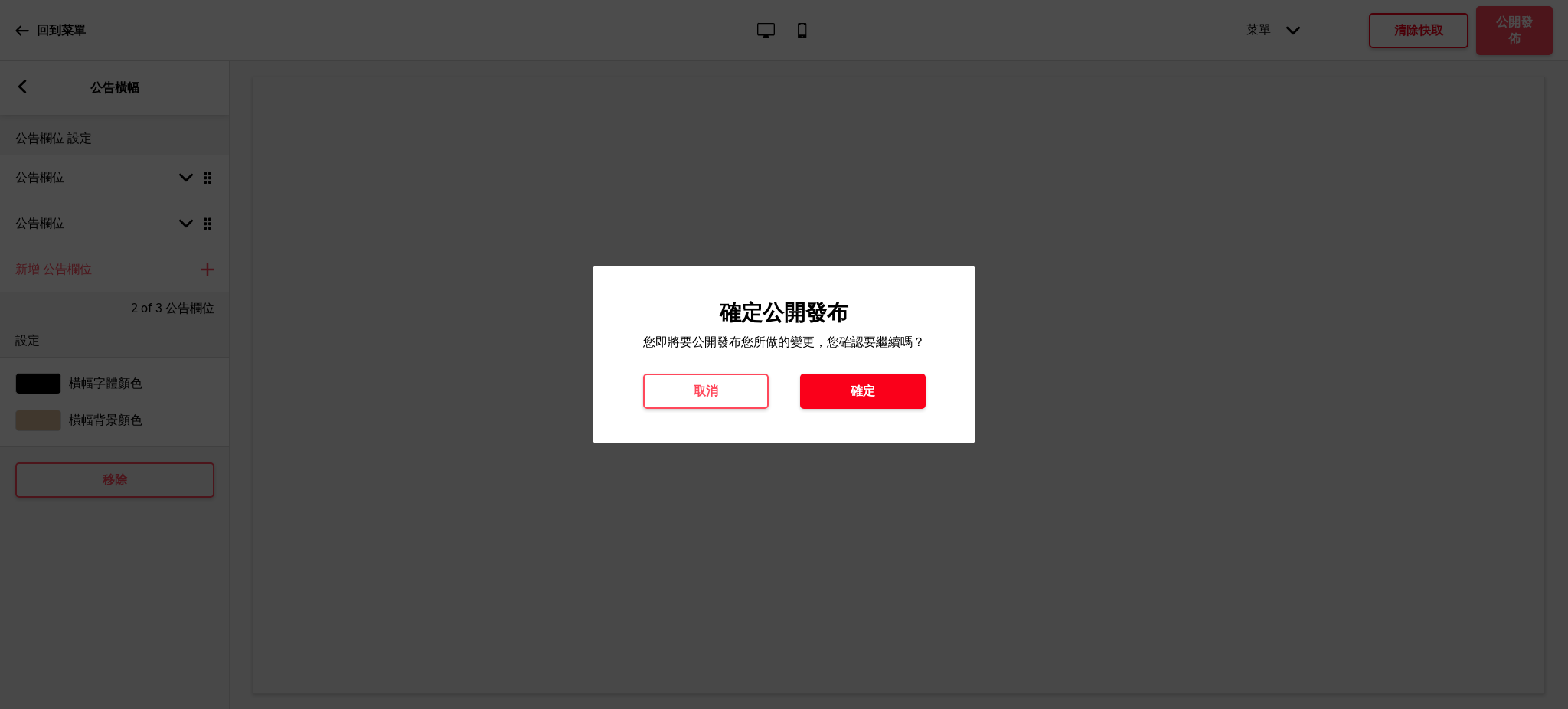
click at [866, 399] on h4 "確定" at bounding box center [863, 391] width 24 height 17
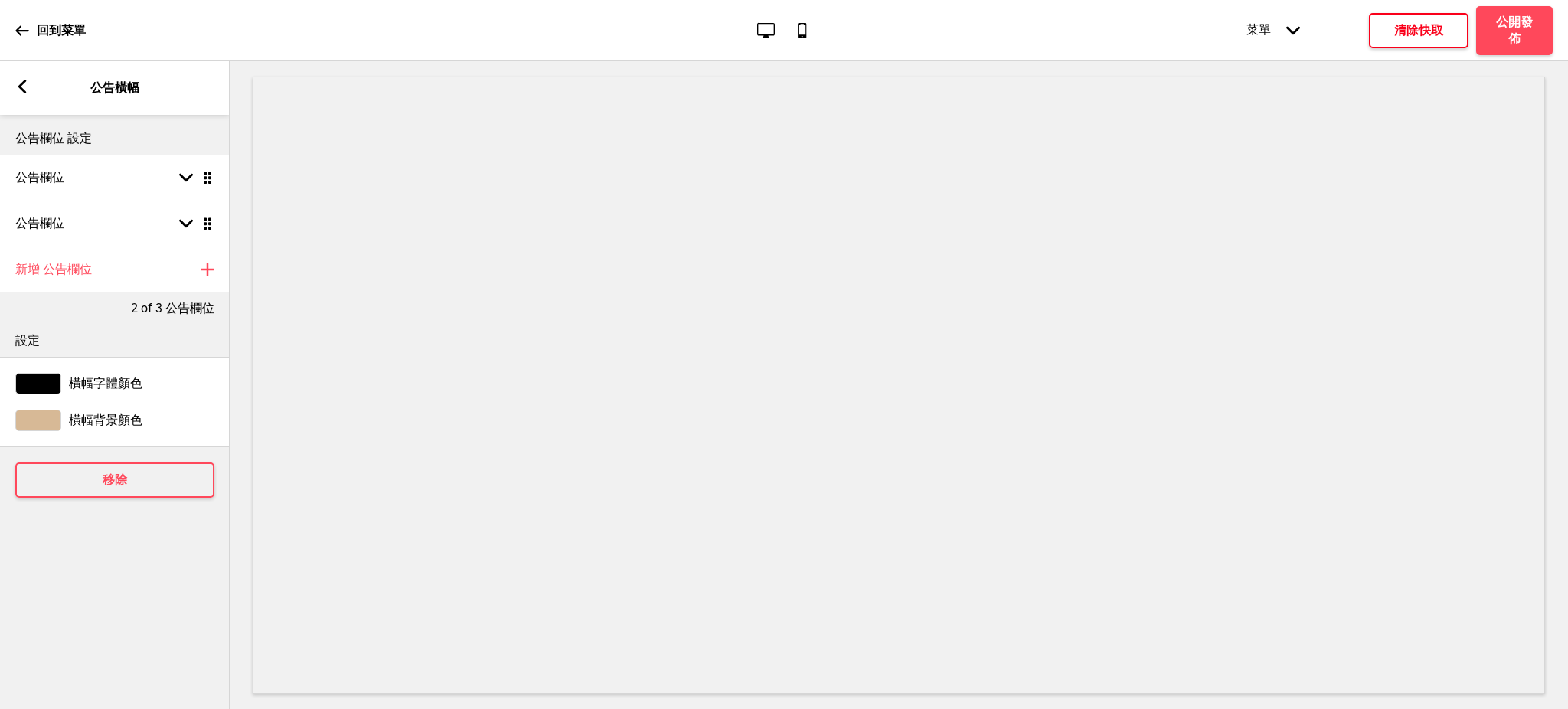
click at [20, 95] on div "箭頭left" at bounding box center [22, 88] width 14 height 17
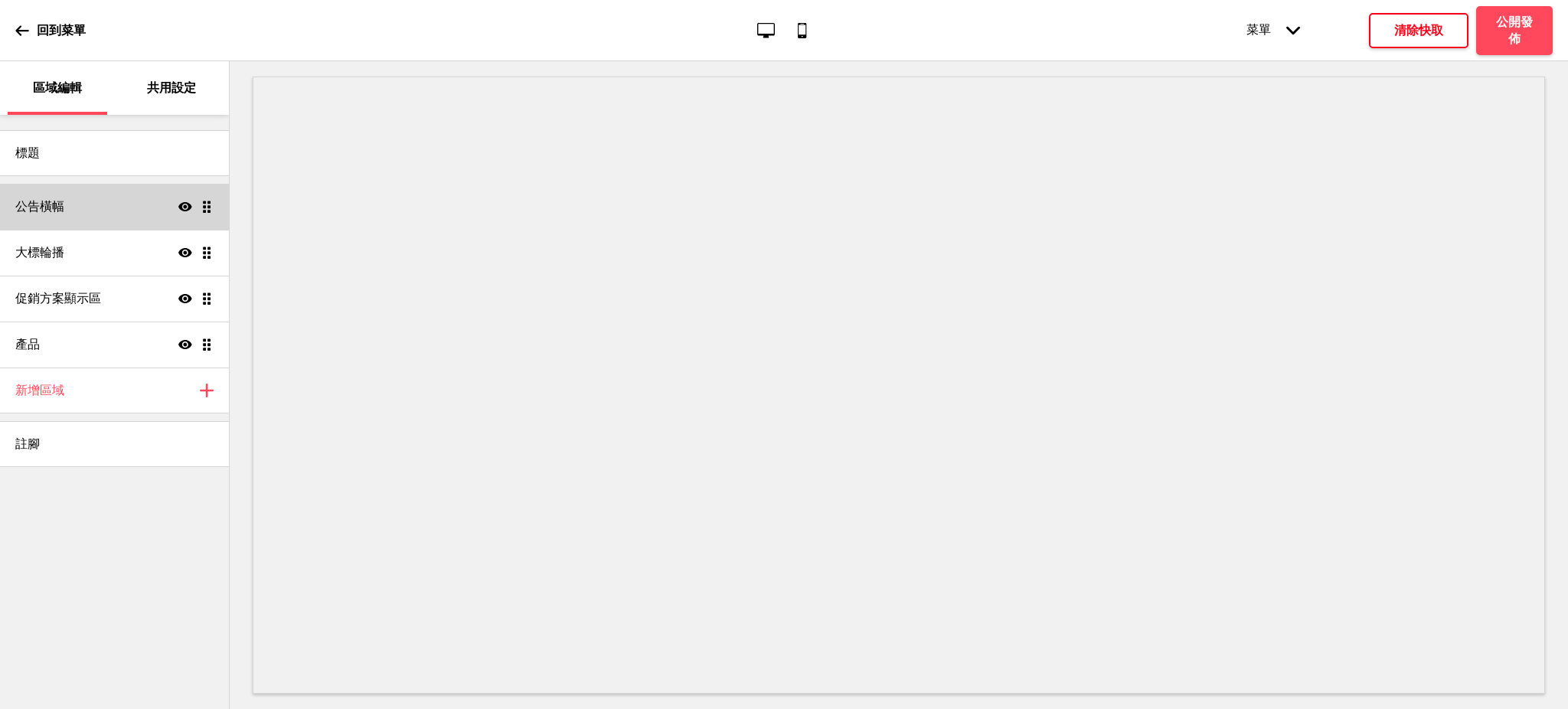
click at [86, 217] on div "公告橫幅 顯示 拖曳" at bounding box center [114, 206] width 229 height 46
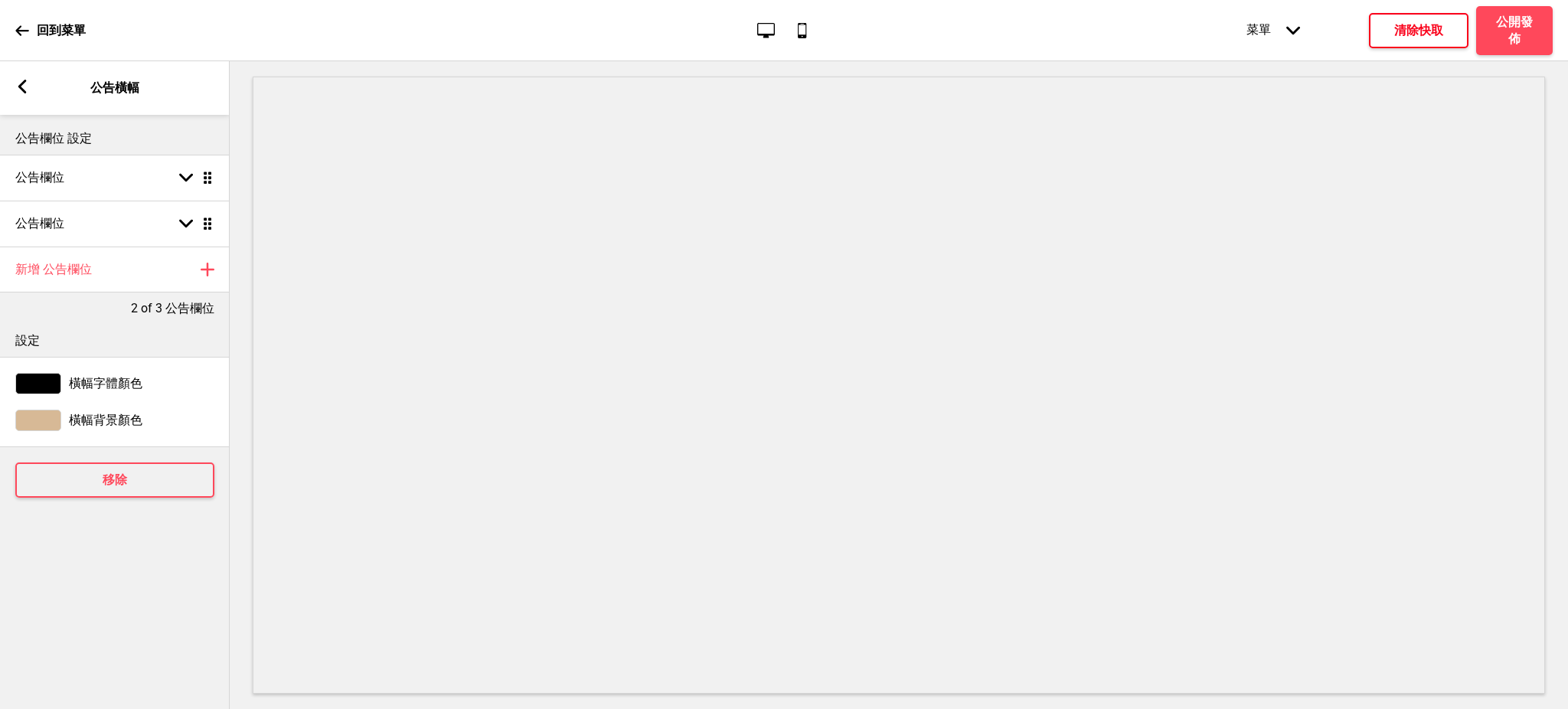
click at [20, 84] on icon at bounding box center [22, 87] width 9 height 14
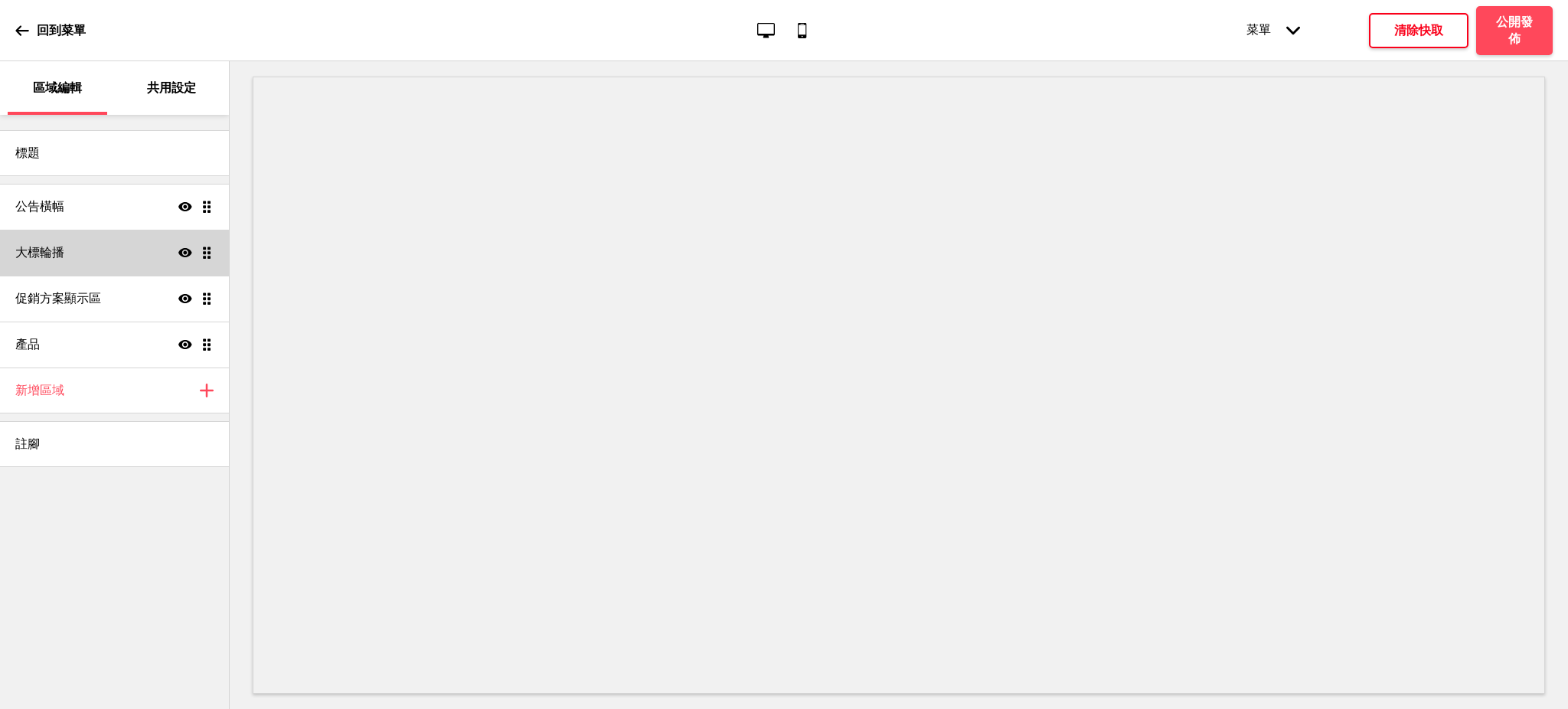
click at [103, 249] on div "大標輪播 顯示 拖曳" at bounding box center [114, 253] width 229 height 46
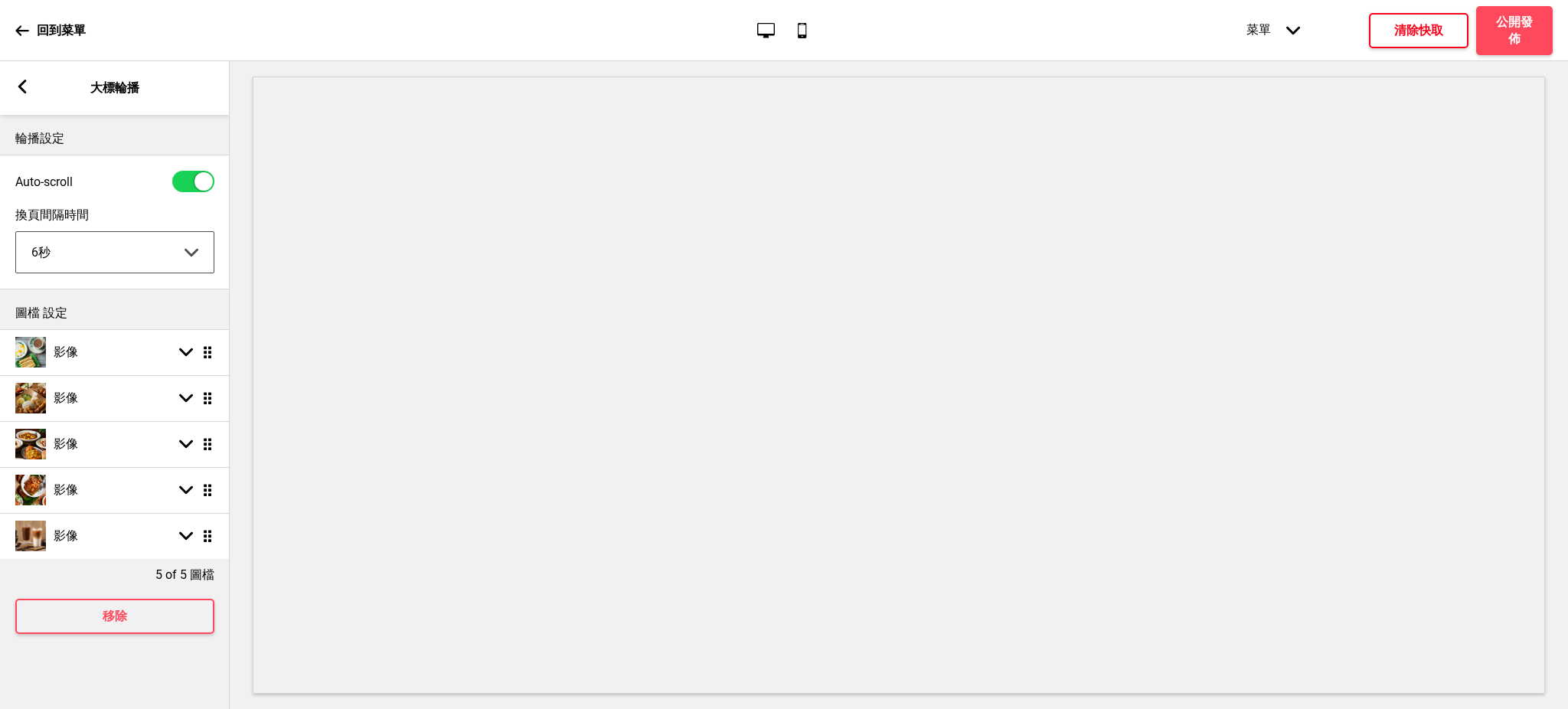
click at [144, 266] on select "5秒 6秒 7秒 8秒 9秒 10秒" at bounding box center [114, 253] width 198 height 41
select select "10000"
click at [16, 233] on select "5秒 6秒 7秒 8秒 9秒 10秒" at bounding box center [114, 253] width 198 height 41
drag, startPoint x: 207, startPoint y: 400, endPoint x: 213, endPoint y: 347, distance: 53.3
click at [172, 532] on ul "影像 箭頭down 拖曳 影像 箭頭down 拖曳 影像 箭頭down 拖曳 影像 箭頭down 拖曳 影像 箭頭down 拖曳" at bounding box center [115, 445] width 230 height 230
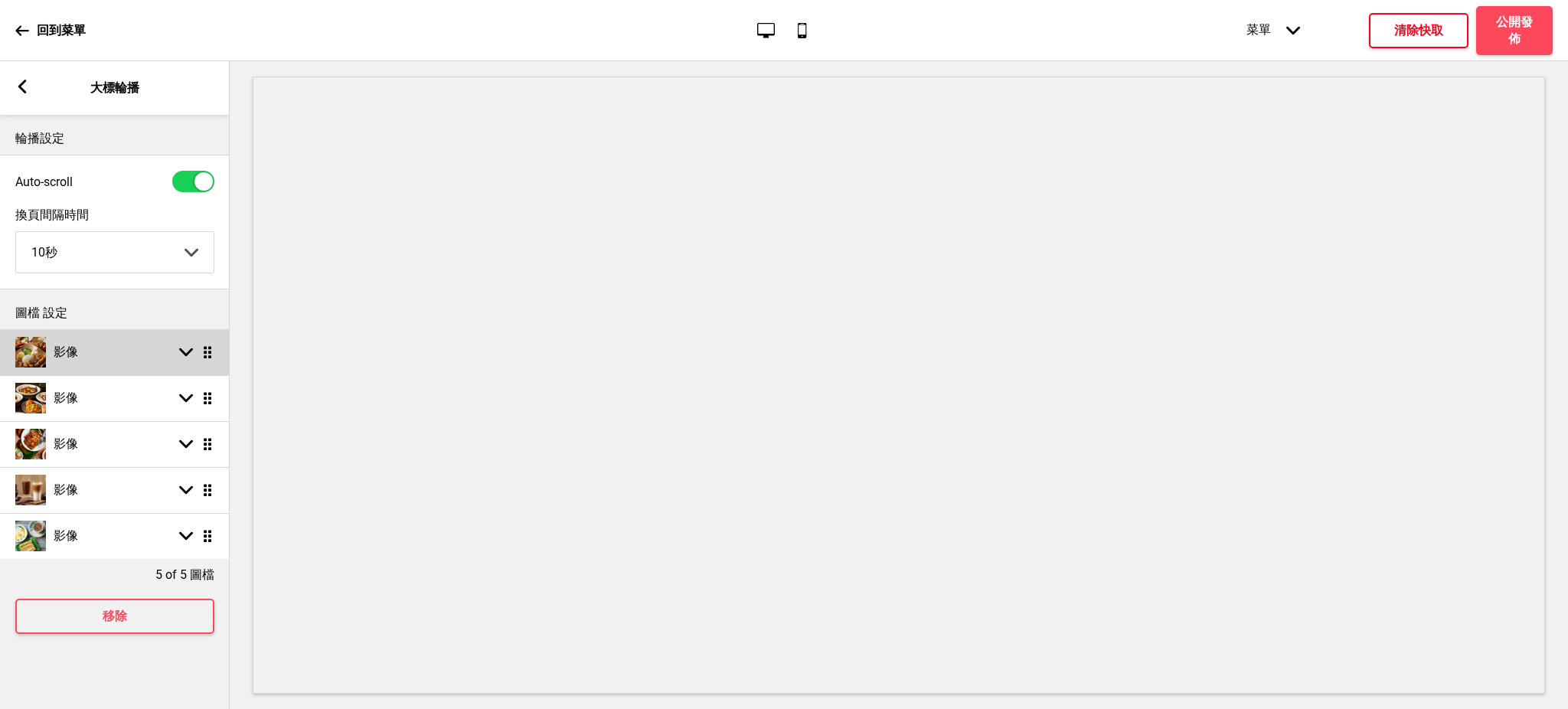
click at [93, 353] on div "影像 箭頭down 拖曳" at bounding box center [115, 352] width 230 height 46
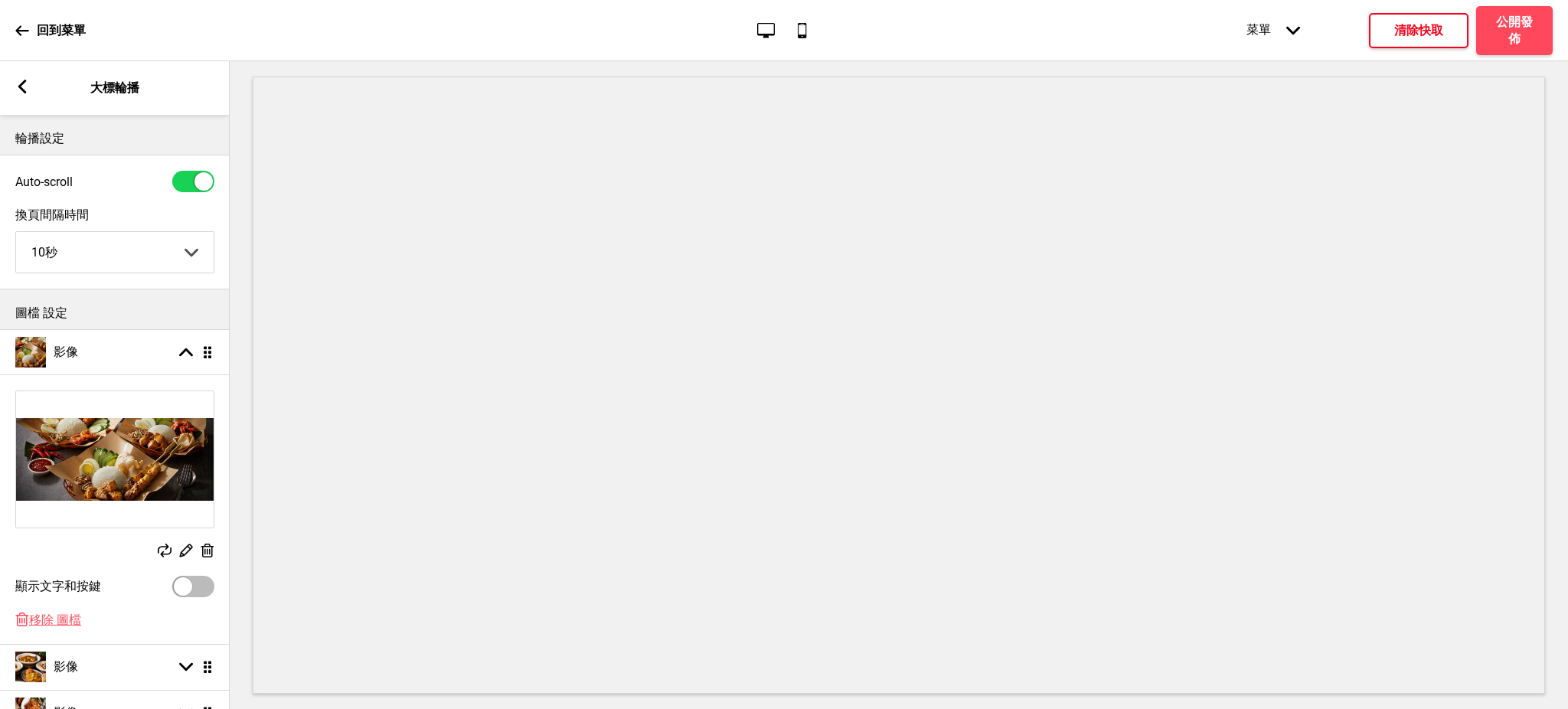
scroll to position [137, 0]
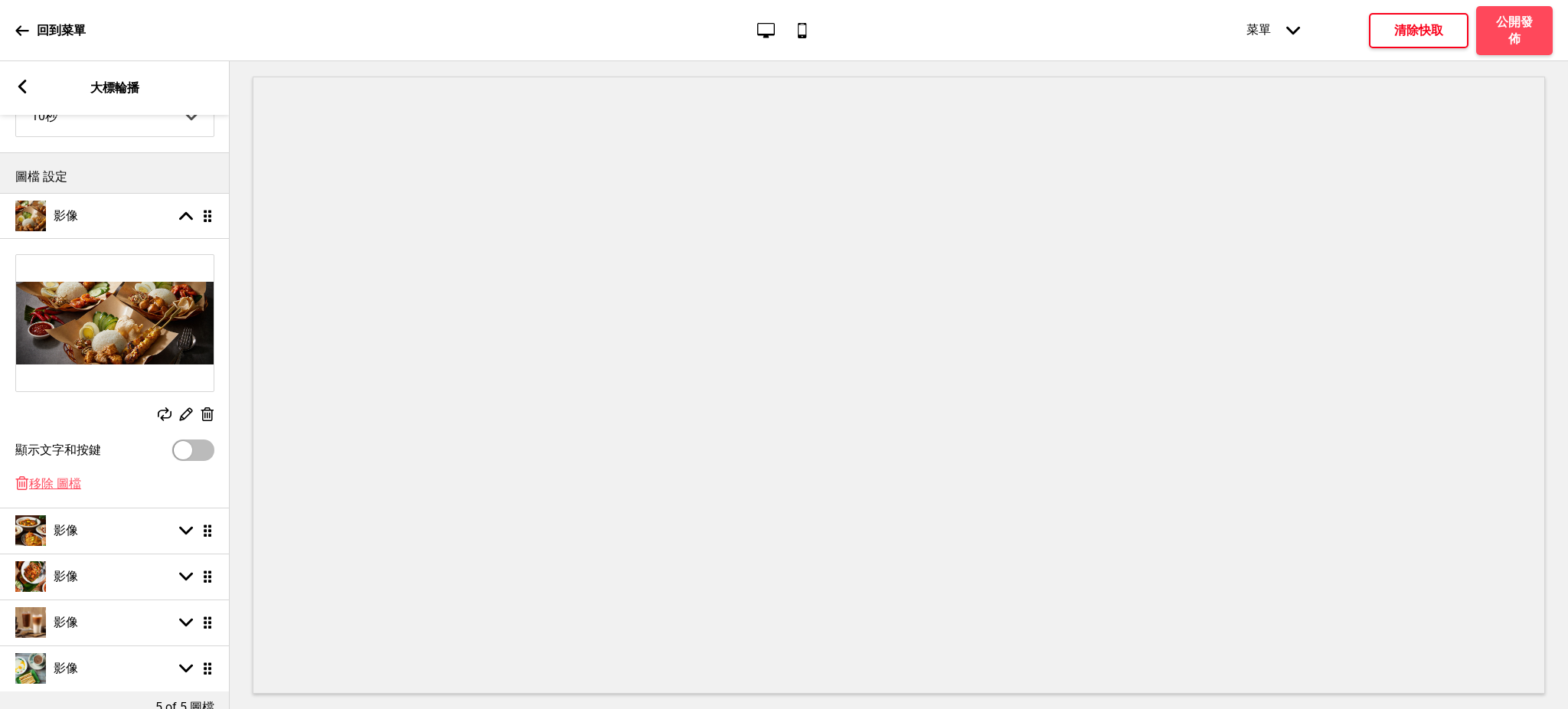
click at [202, 440] on div at bounding box center [193, 451] width 42 height 21
select select "right"
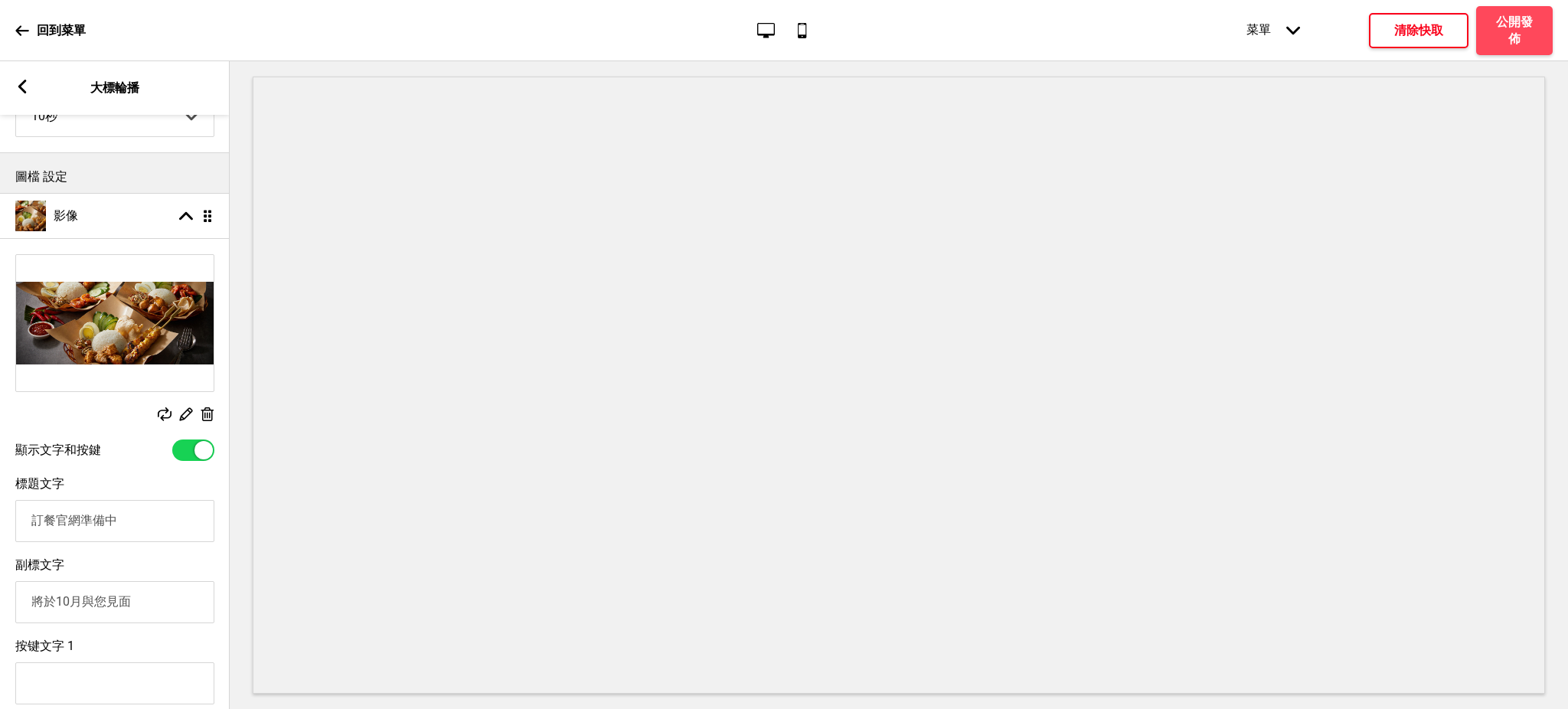
checkbox input "true"
drag, startPoint x: 135, startPoint y: 527, endPoint x: 0, endPoint y: 513, distance: 135.7
click at [0, 513] on div "標題文字 訂餐官網準備中" at bounding box center [115, 509] width 230 height 81
drag, startPoint x: 112, startPoint y: 519, endPoint x: 7, endPoint y: 524, distance: 105.1
click at [7, 524] on div "標題文字 池先生公館店" at bounding box center [115, 509] width 230 height 81
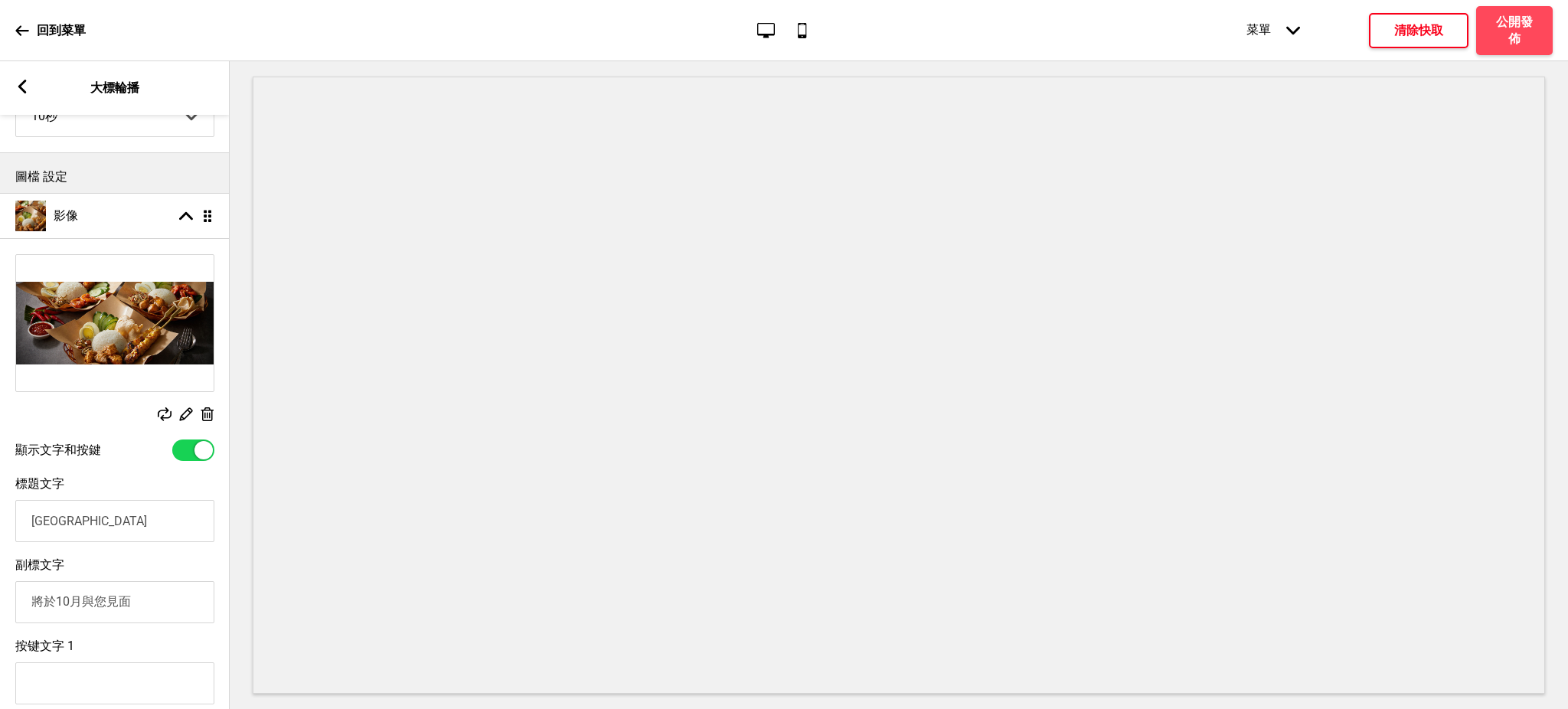
paste input "kopitiam premium (公館店)"
type input "池先生 kopitiam premium (公館店)"
drag, startPoint x: 148, startPoint y: 597, endPoint x: 0, endPoint y: 609, distance: 148.5
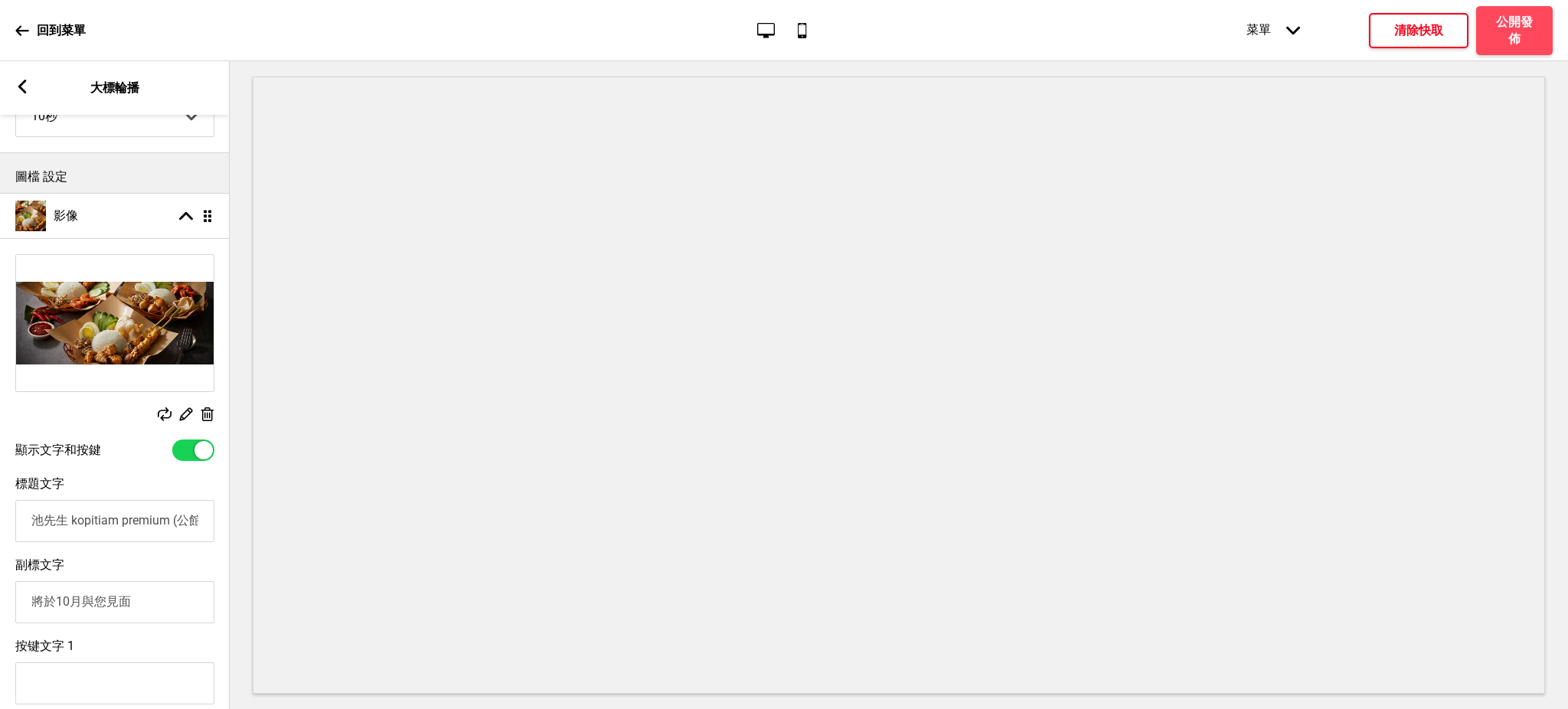
click at [0, 609] on div "副標文字 將於10月與您見面" at bounding box center [115, 590] width 230 height 81
click at [177, 525] on input "池先生 kopitiam premium (公館店)" at bounding box center [115, 521] width 199 height 42
type input "池先生 kopitiam premium 【公館店】"
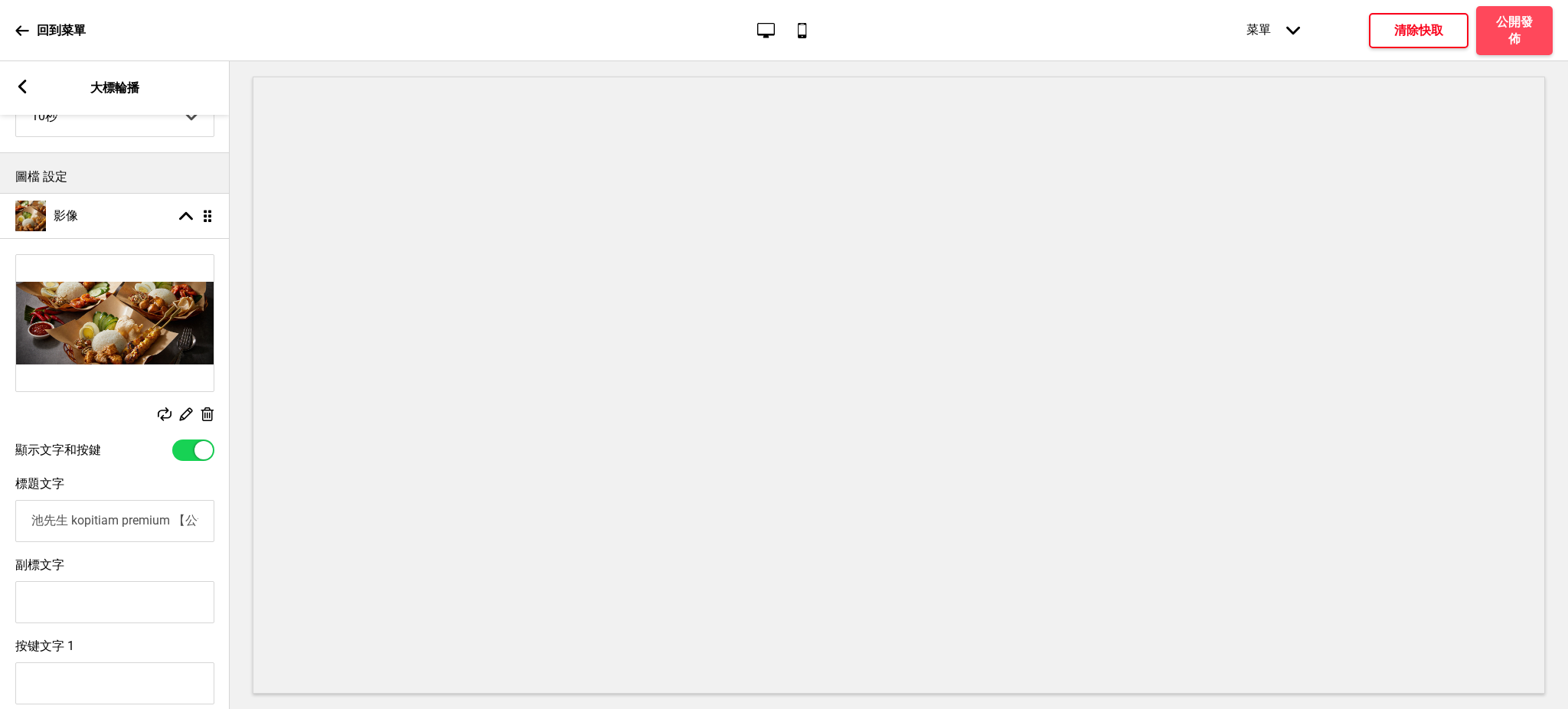
click at [180, 523] on input "池先生 kopitiam premium 【公館店】" at bounding box center [115, 521] width 199 height 42
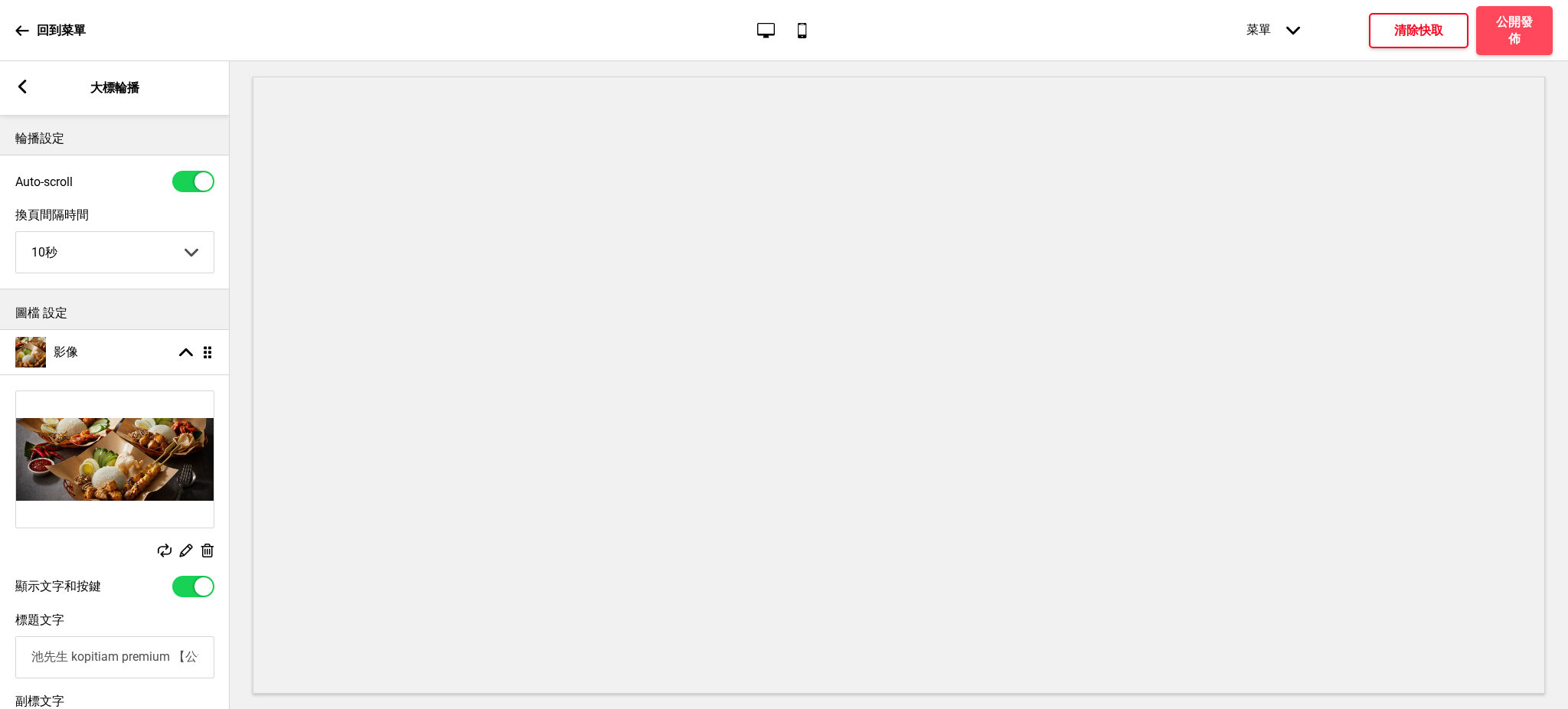
click at [189, 172] on div at bounding box center [193, 181] width 42 height 21
checkbox input "false"
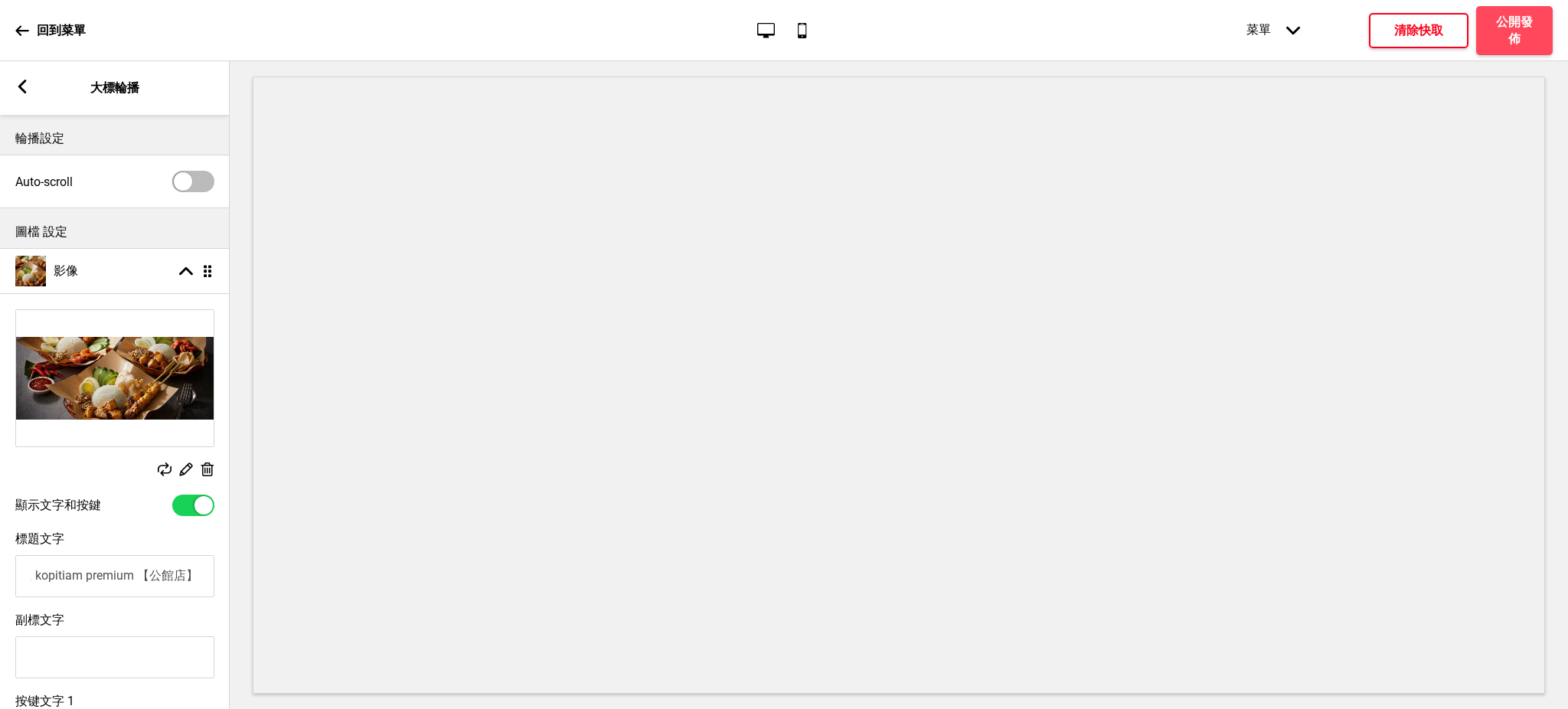
scroll to position [0, 1]
drag, startPoint x: 176, startPoint y: 576, endPoint x: 247, endPoint y: 581, distance: 71.2
click at [247, 581] on div "區域編輯 共用設定 標題 公告橫幅 顯示 拖曳 大標輪播 顯示 拖曳 促銷方案顯示區 顯示 拖曳 產品 顯示 拖曳 新增區域 加上 註腳 箭頭left 大標輪…" at bounding box center [784, 385] width 1568 height 648
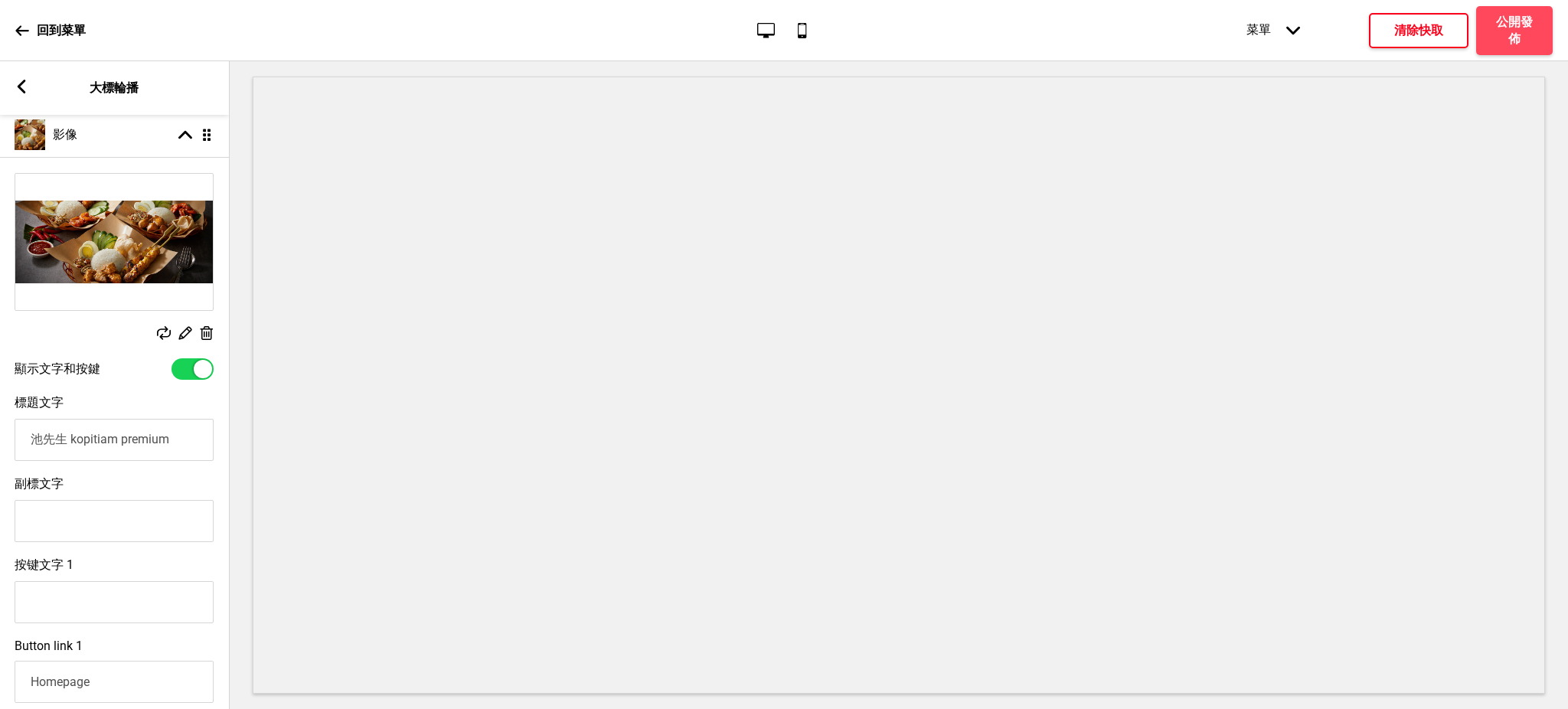
type input "池先生 kopitiam premium"
click at [114, 518] on input "副標文字" at bounding box center [114, 521] width 199 height 42
paste input "【公館店】"
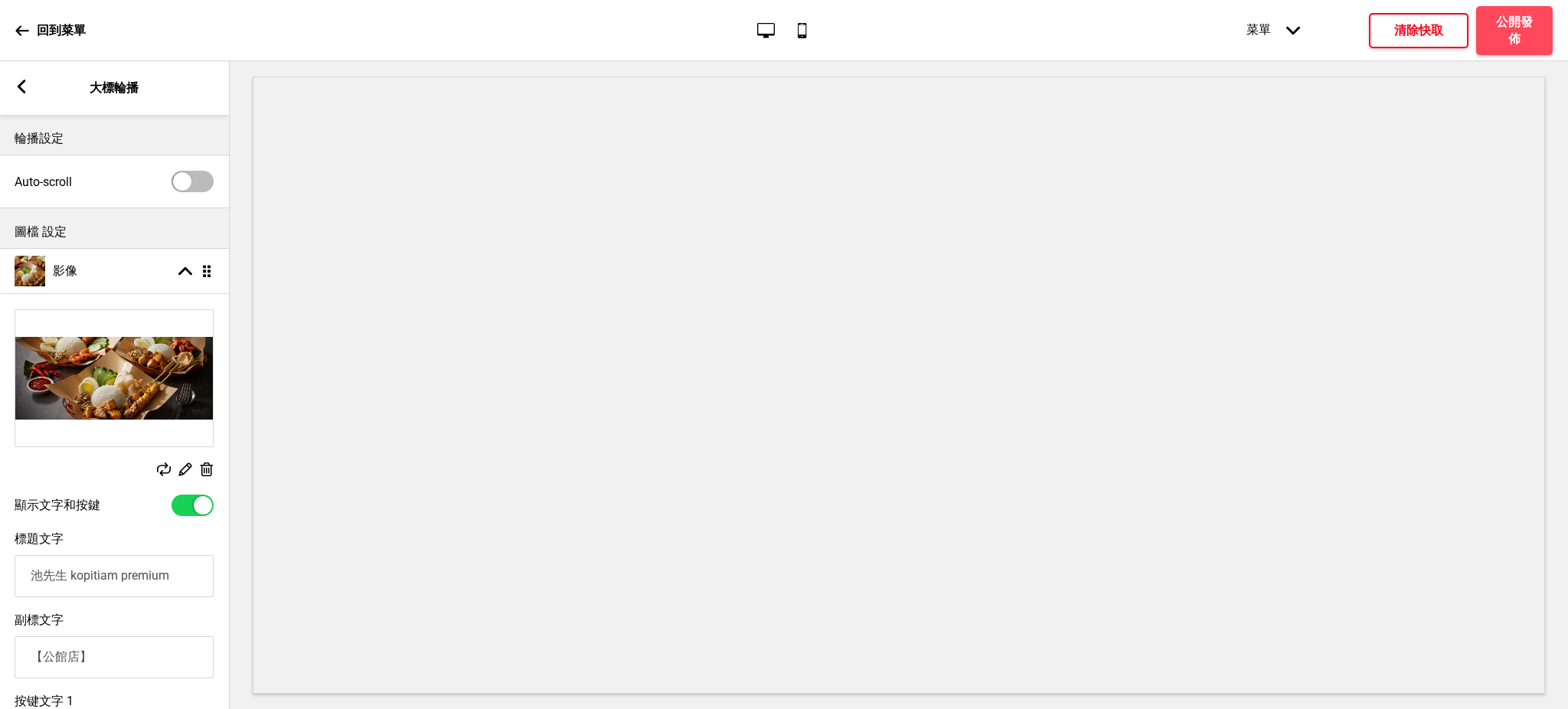
scroll to position [409, 0]
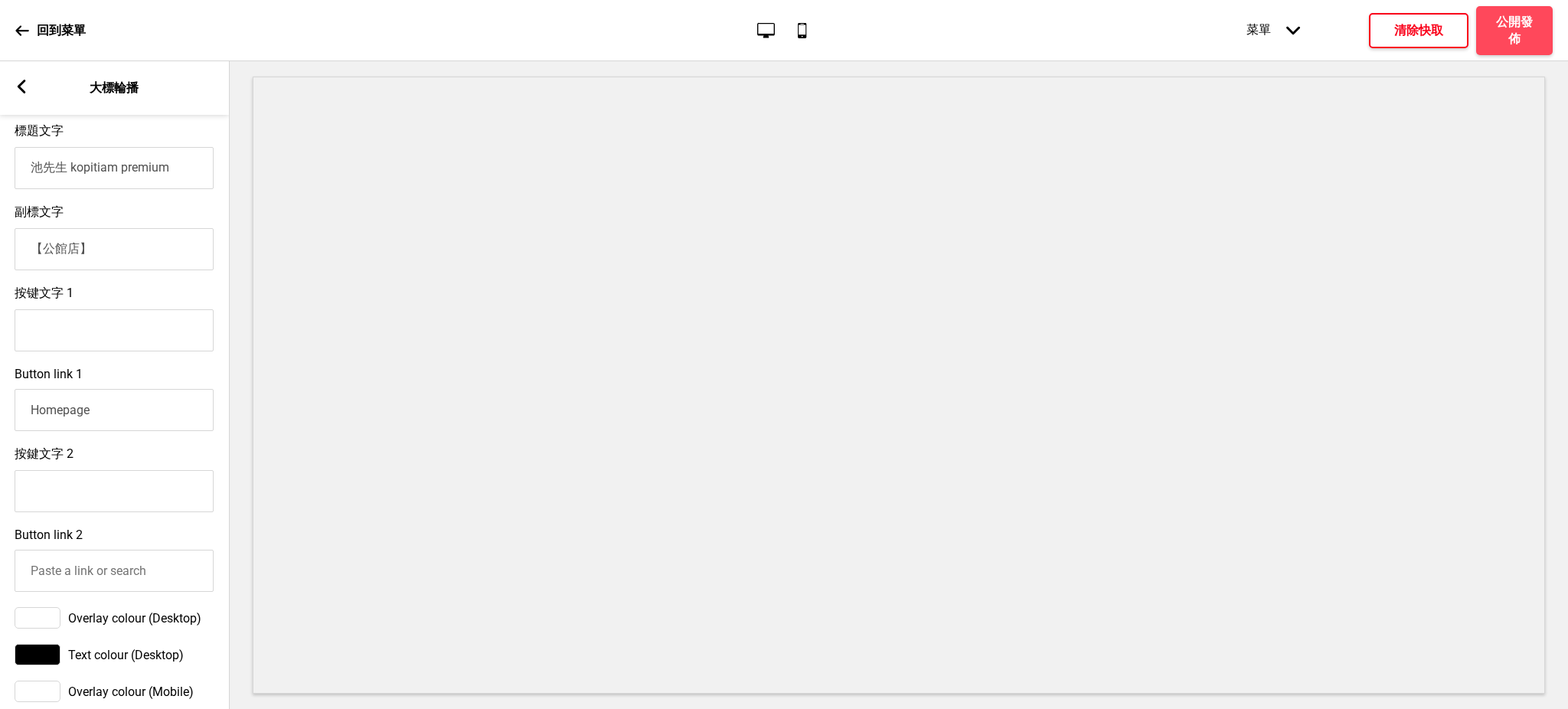
type input "【公館店】"
drag, startPoint x: 113, startPoint y: 256, endPoint x: 0, endPoint y: 250, distance: 113.2
click at [0, 250] on div "副標文字 【公館店】" at bounding box center [115, 237] width 230 height 81
click at [66, 171] on input "池先生 kopitiam premium" at bounding box center [115, 168] width 199 height 42
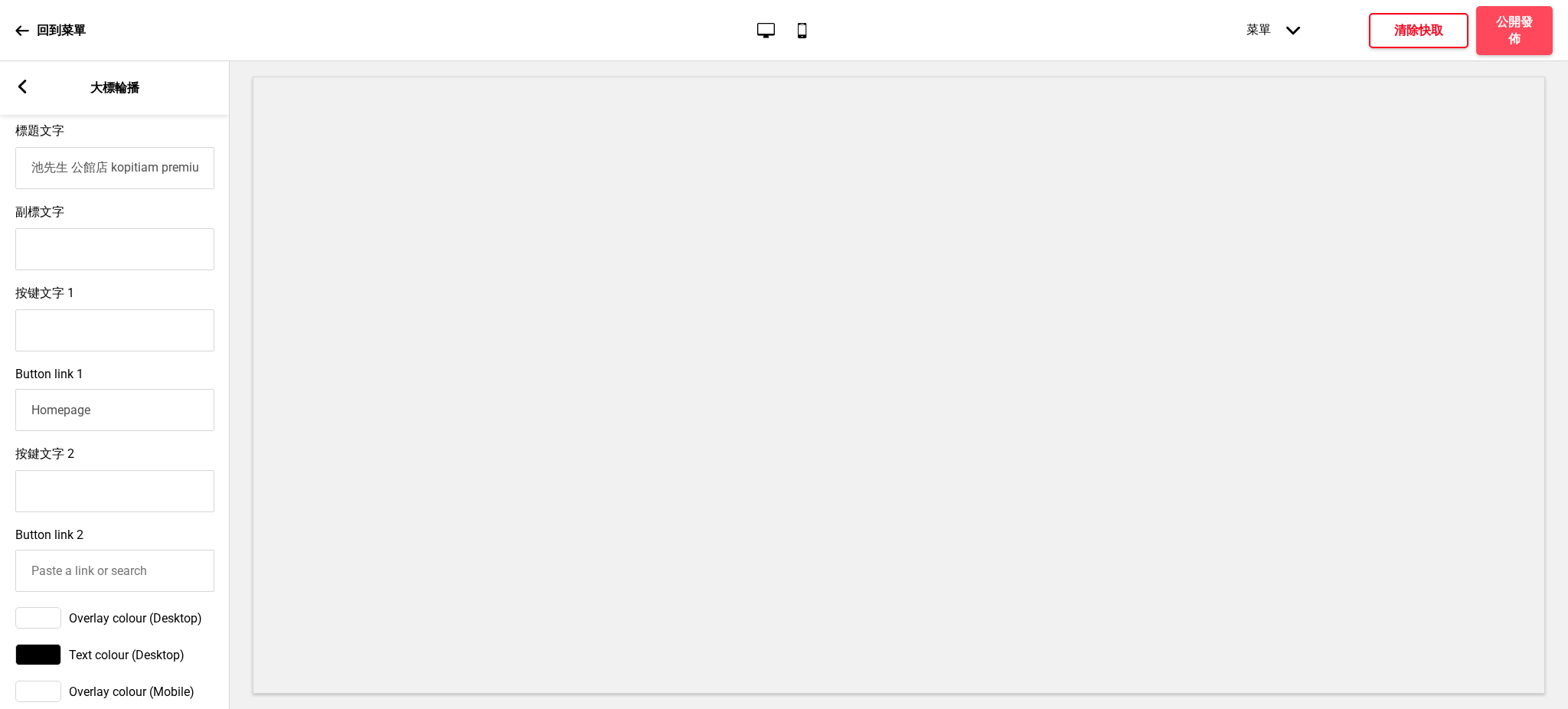
type input "池先生 公館店 kopitiam premium"
click at [1409, 45] on button "清除快取" at bounding box center [1419, 30] width 99 height 35
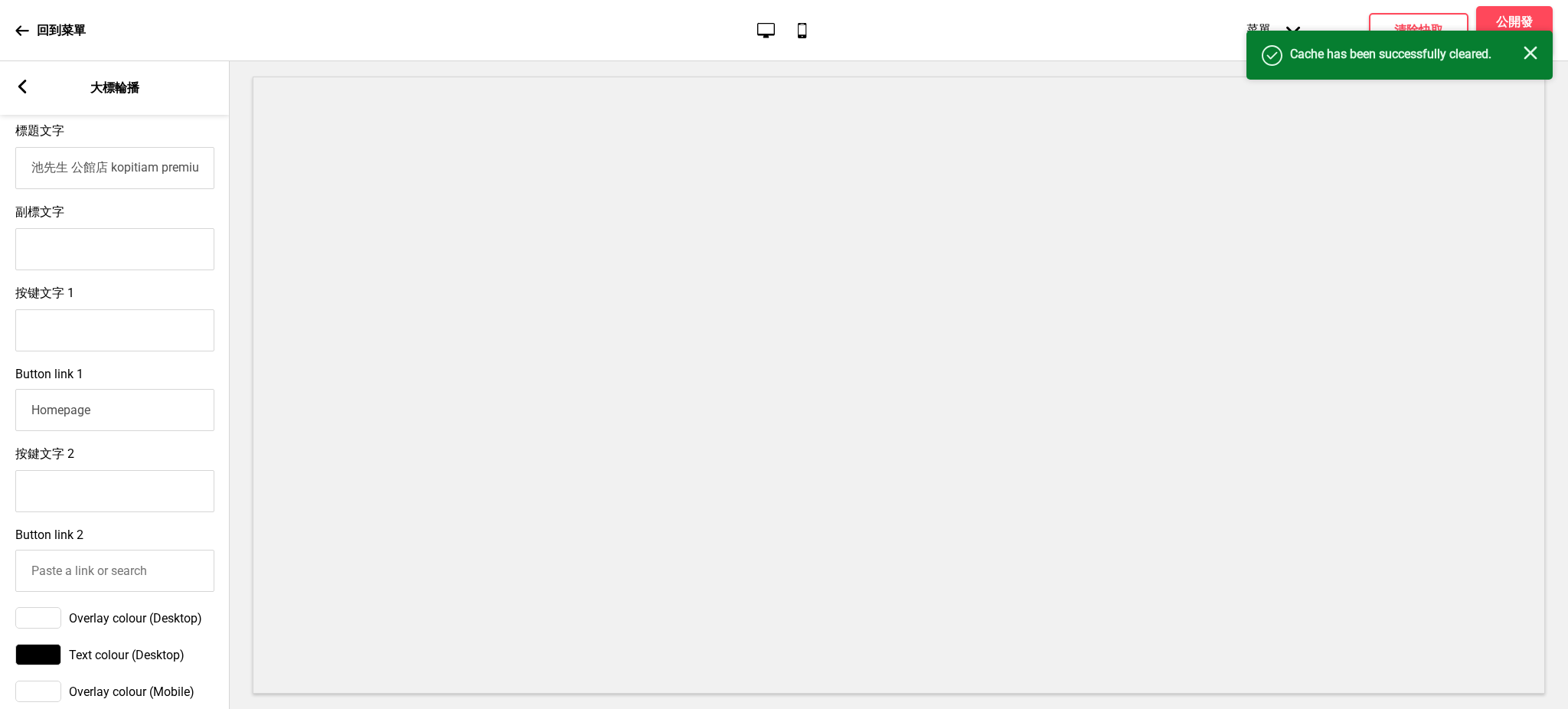
click at [1525, 48] on rect at bounding box center [1531, 53] width 14 height 14
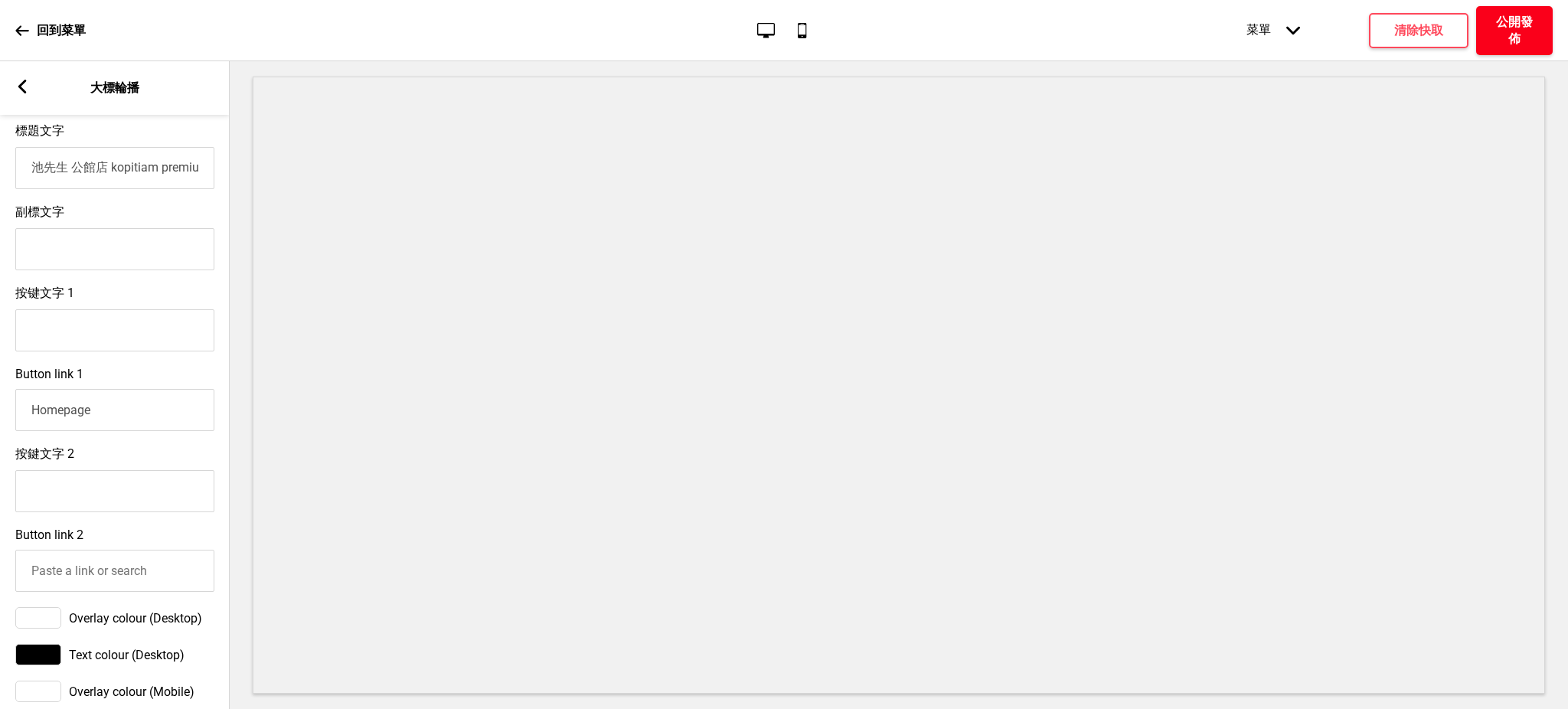
click at [1526, 30] on h4 "公開發佈" at bounding box center [1514, 30] width 46 height 34
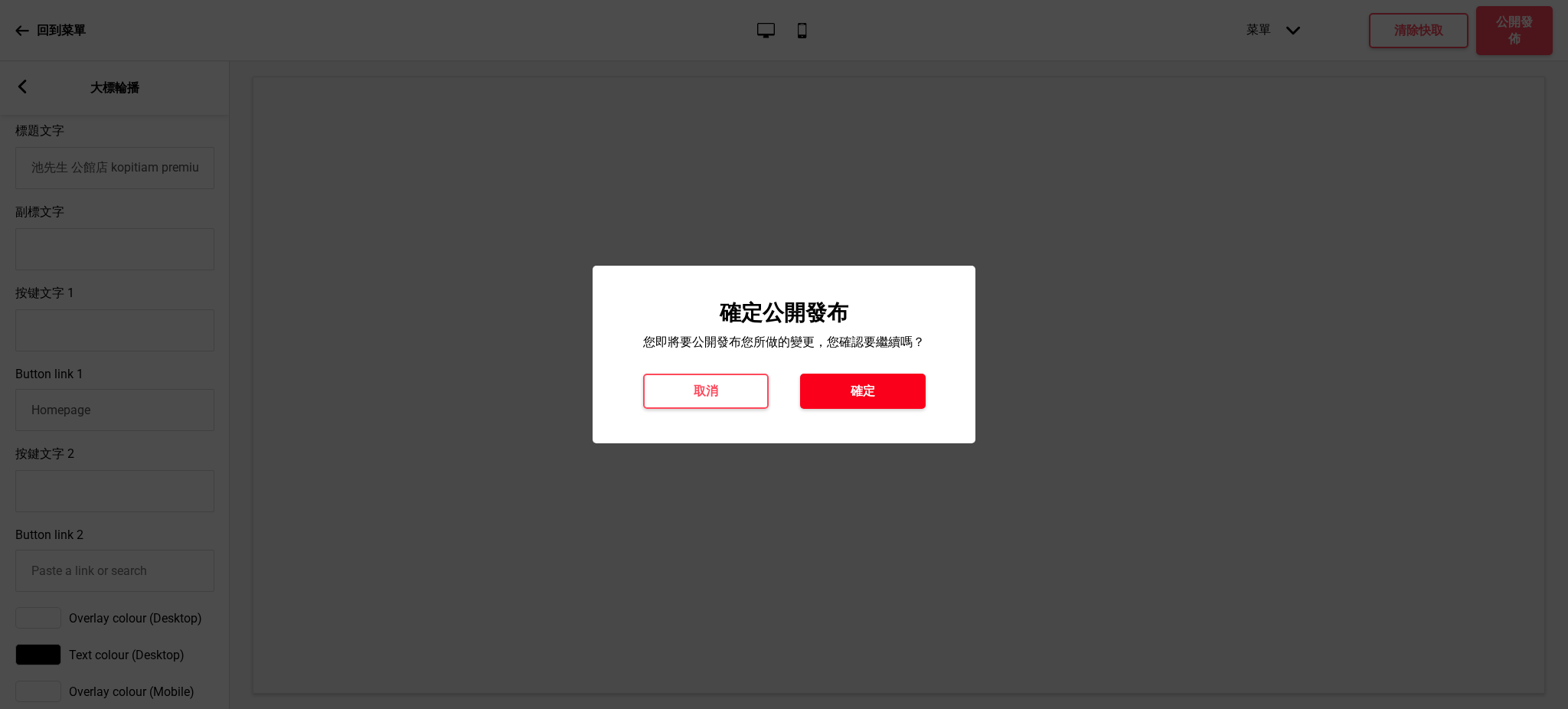
click at [859, 397] on h4 "確定" at bounding box center [863, 391] width 24 height 17
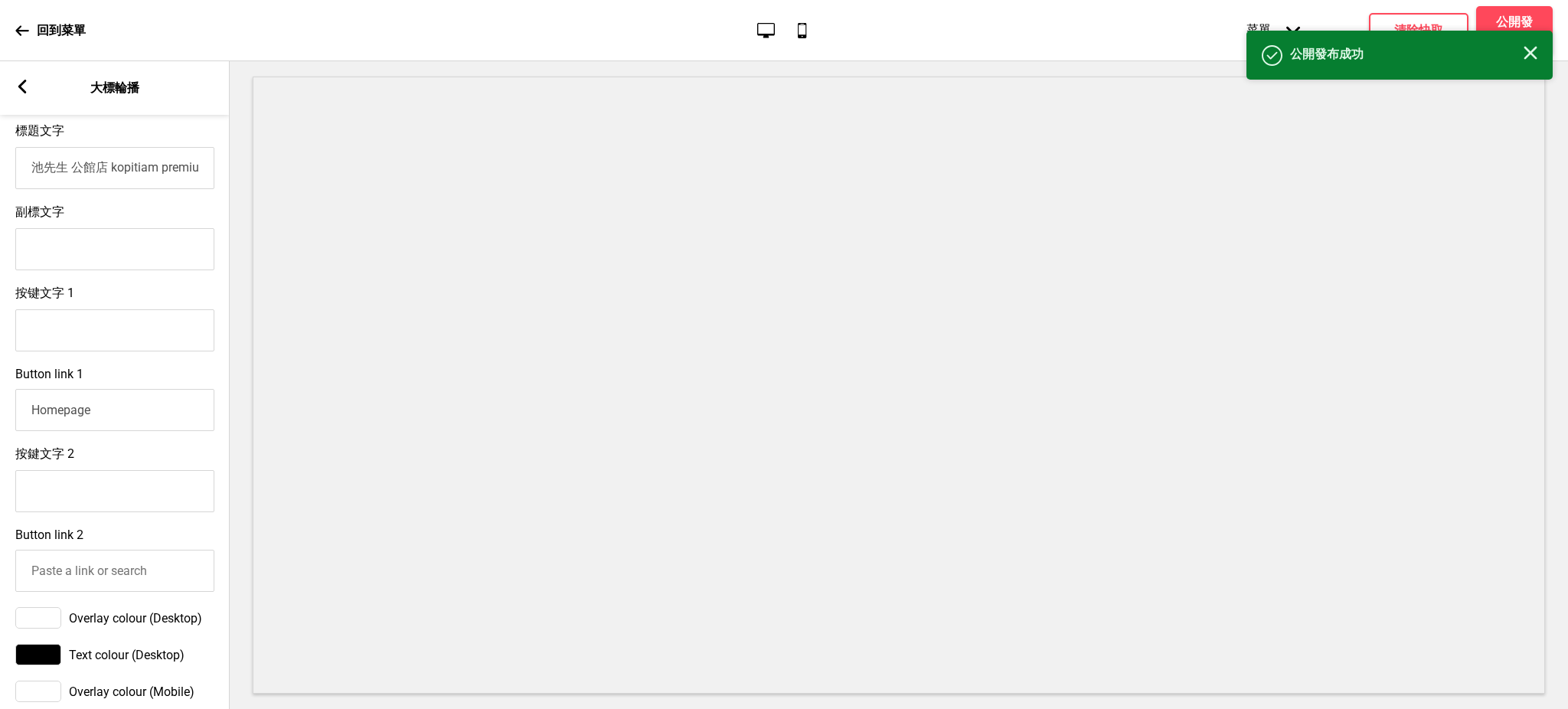
click at [87, 173] on input "池先生 公館店 kopitiam premium" at bounding box center [115, 168] width 199 height 42
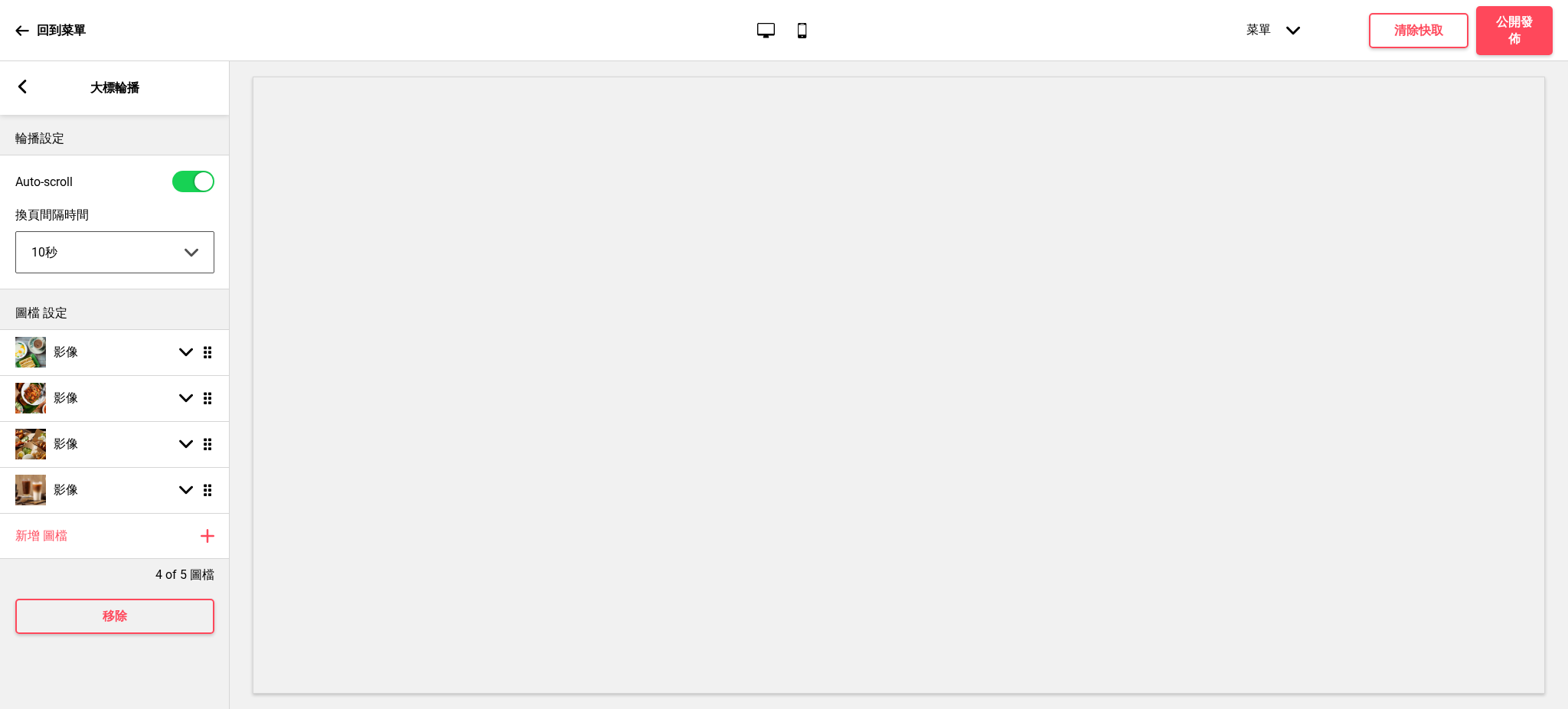
select select "10000"
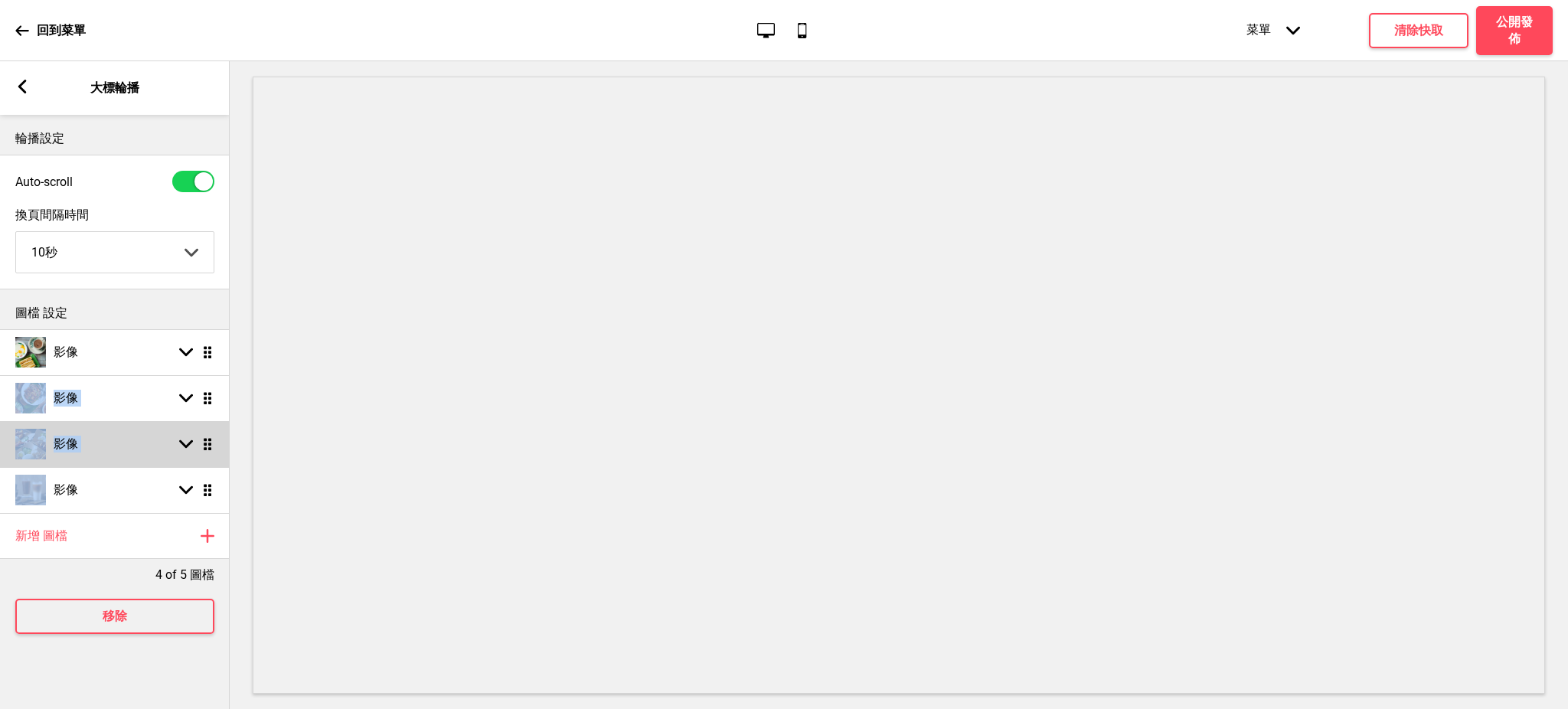
drag, startPoint x: 216, startPoint y: 354, endPoint x: 205, endPoint y: 458, distance: 104.6
click at [205, 458] on ul "影像 箭頭down 拖曳 影像 箭頭down 拖曳 影像 箭頭down 拖曳 影像 箭頭down 拖曳" at bounding box center [115, 421] width 230 height 183
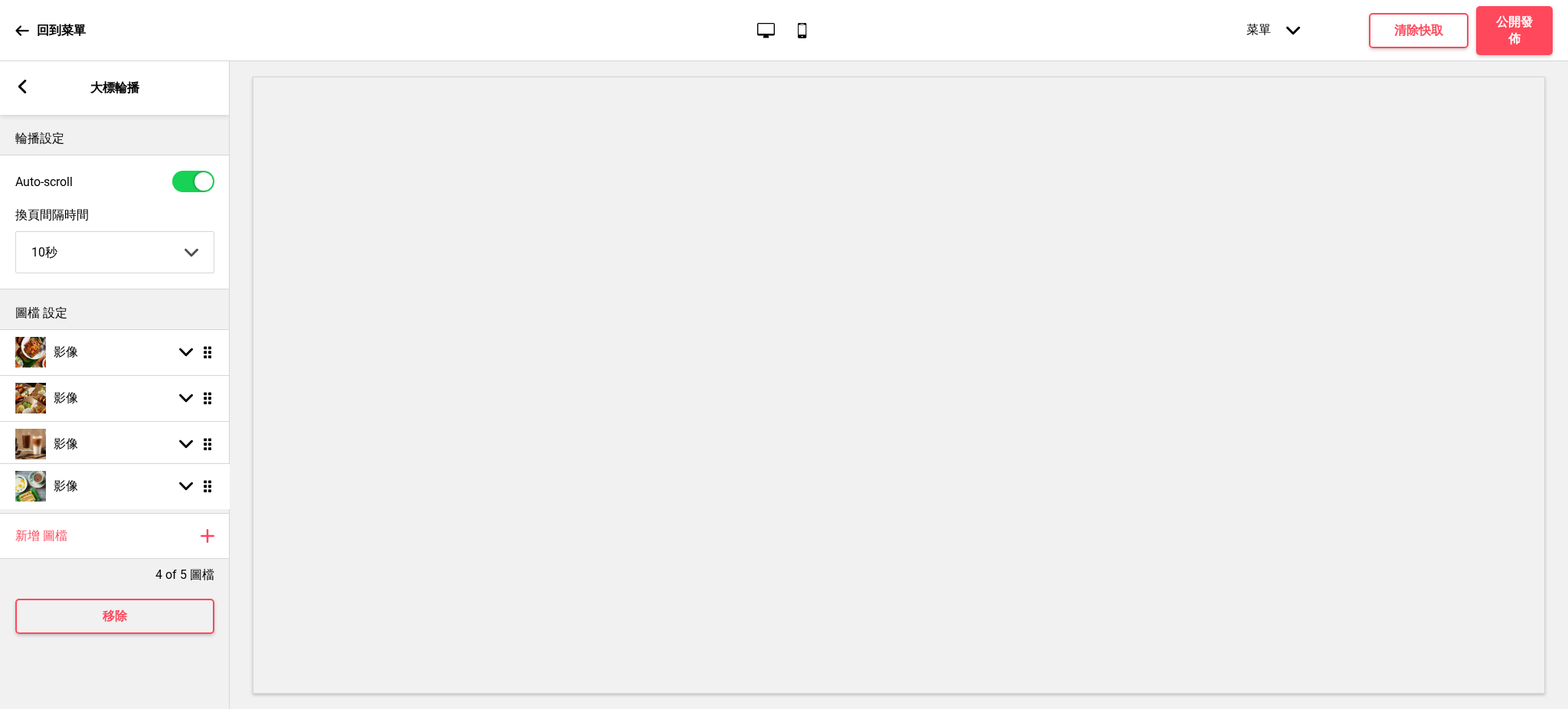
click at [73, 487] on ul "影像 箭頭down 拖曳 影像 箭頭down 拖曳 影像 箭頭down 拖曳 影像 箭頭down 拖曳" at bounding box center [115, 421] width 230 height 183
click at [68, 359] on h4 "影像" at bounding box center [65, 352] width 24 height 17
select select "right"
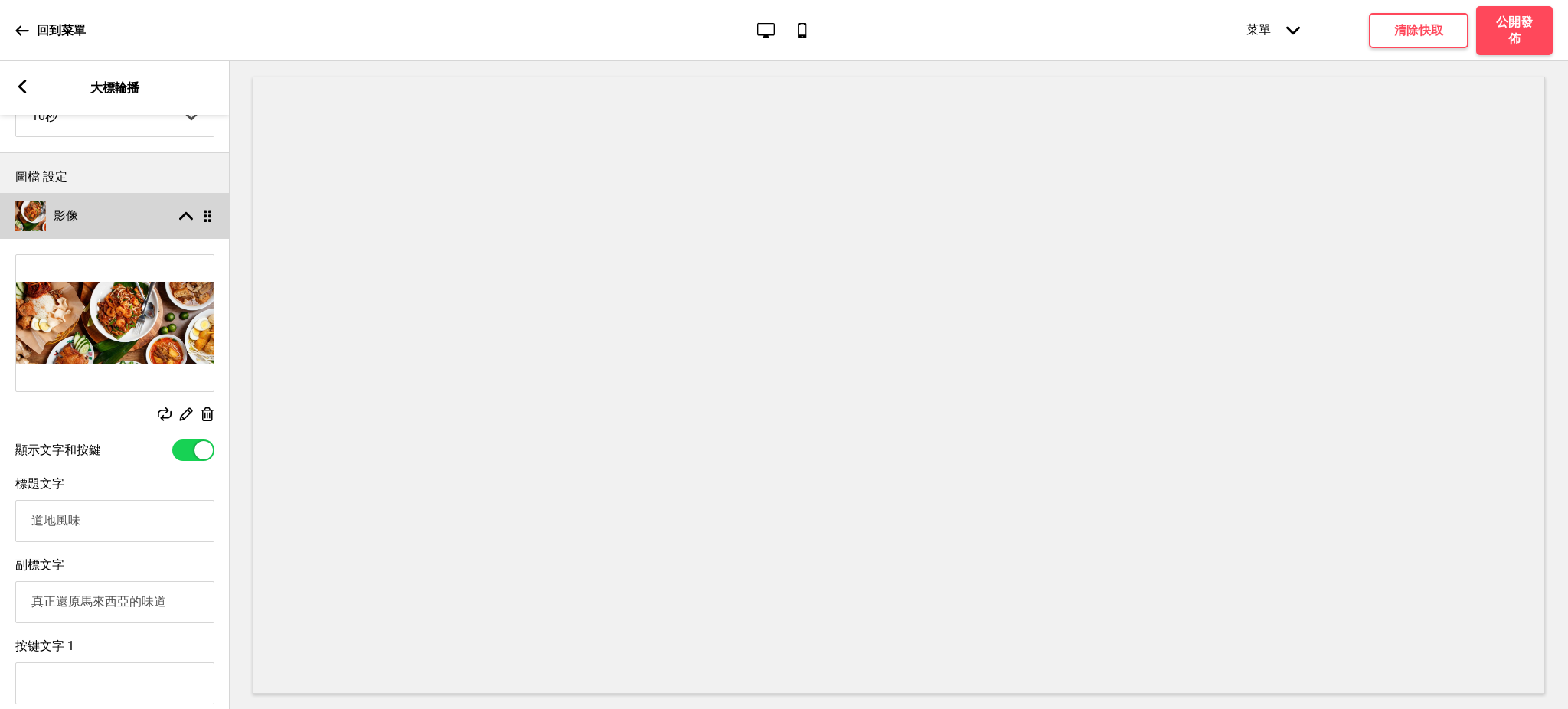
scroll to position [272, 0]
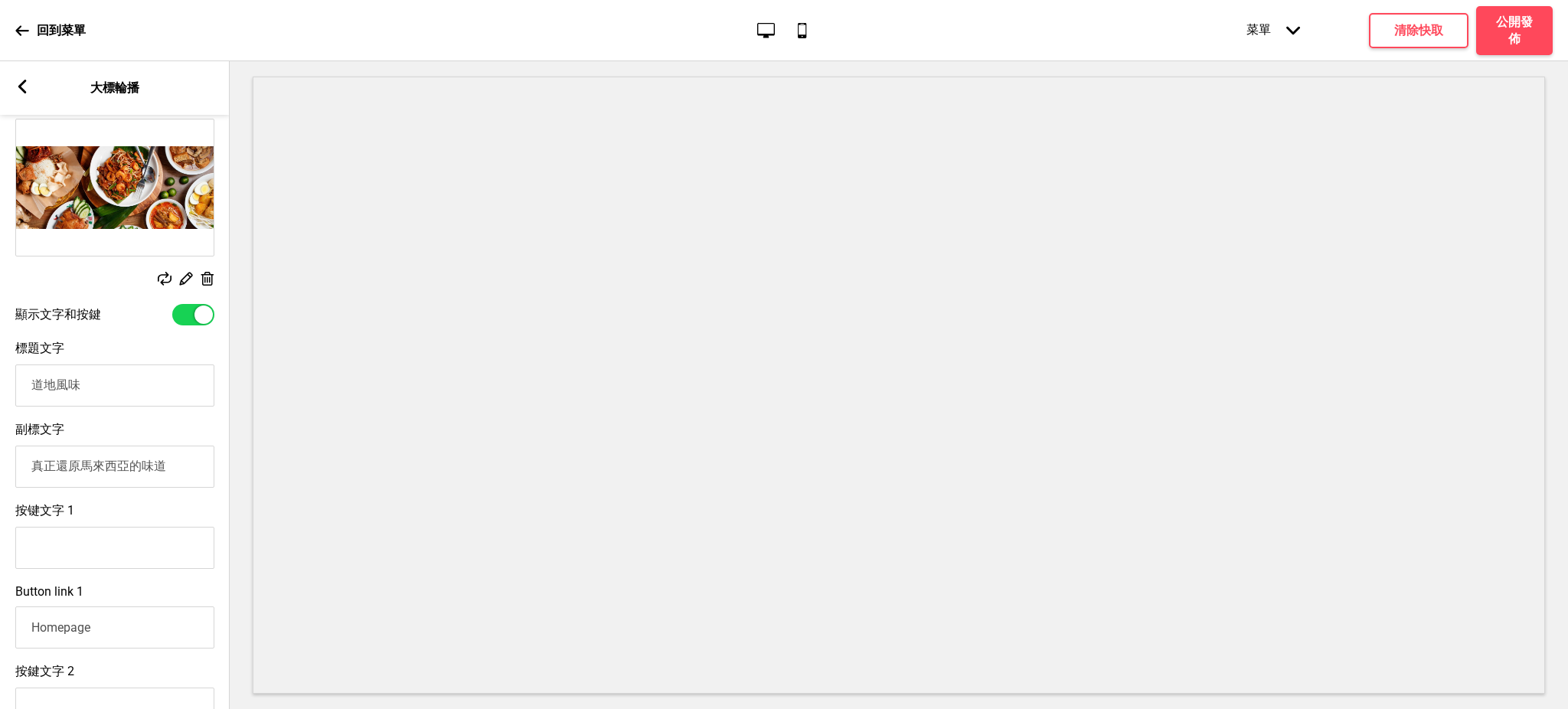
click at [97, 384] on input "道地風味" at bounding box center [115, 385] width 199 height 42
paste input "池先生 公館店 kopitiam premium"
drag, startPoint x: 54, startPoint y: 388, endPoint x: 16, endPoint y: 391, distance: 38.1
click at [16, 391] on input "道地[GEOGRAPHIC_DATA] kopitiam premium" at bounding box center [115, 385] width 199 height 42
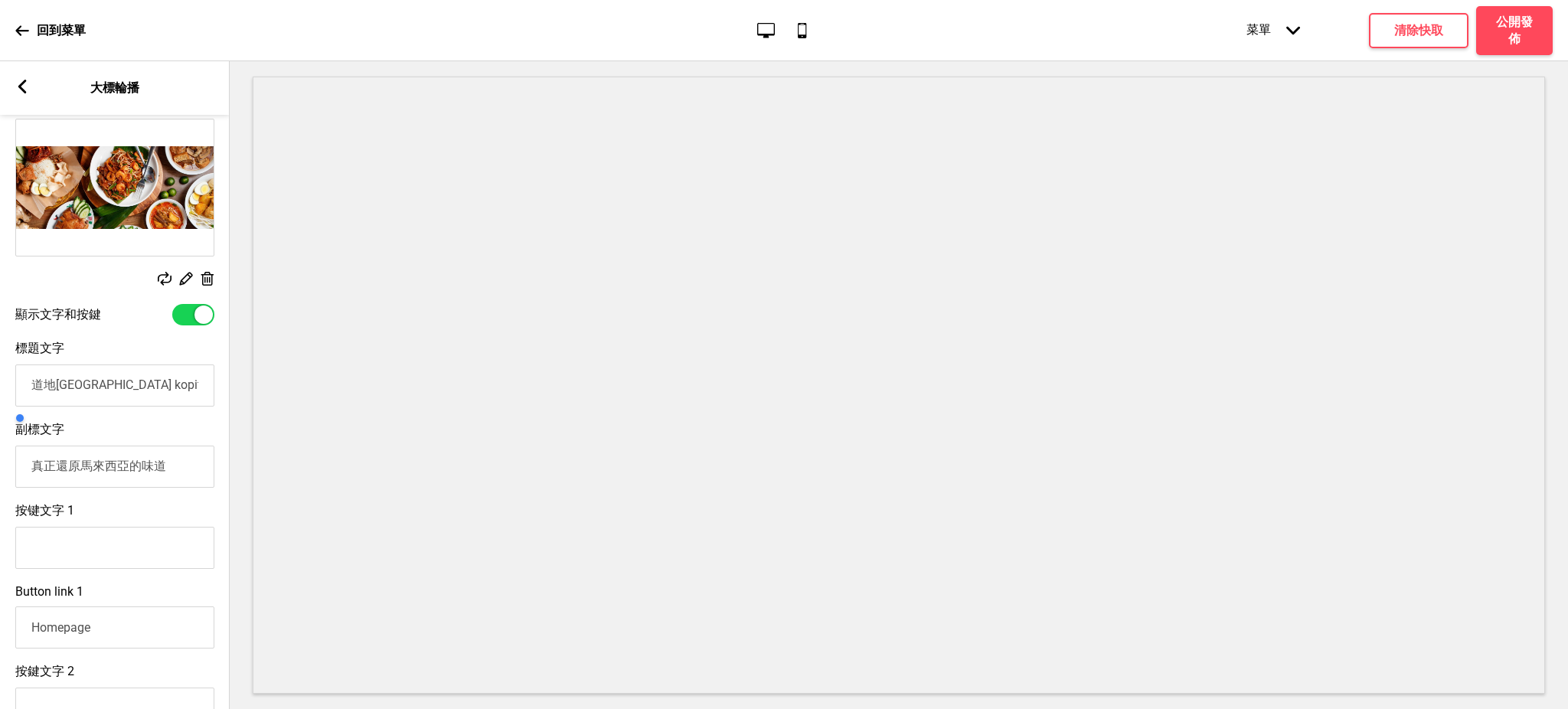
click at [61, 390] on input "道地[GEOGRAPHIC_DATA] kopitiam premium" at bounding box center [115, 385] width 199 height 42
drag, startPoint x: 79, startPoint y: 385, endPoint x: 22, endPoint y: 388, distance: 57.1
click at [22, 388] on input "道地[GEOGRAPHIC_DATA] kopitiam premium" at bounding box center [115, 385] width 199 height 42
type input "池先生 公館店 kopitiam premium"
click at [29, 473] on input "真正還原馬來西亞的味道" at bounding box center [115, 466] width 199 height 42
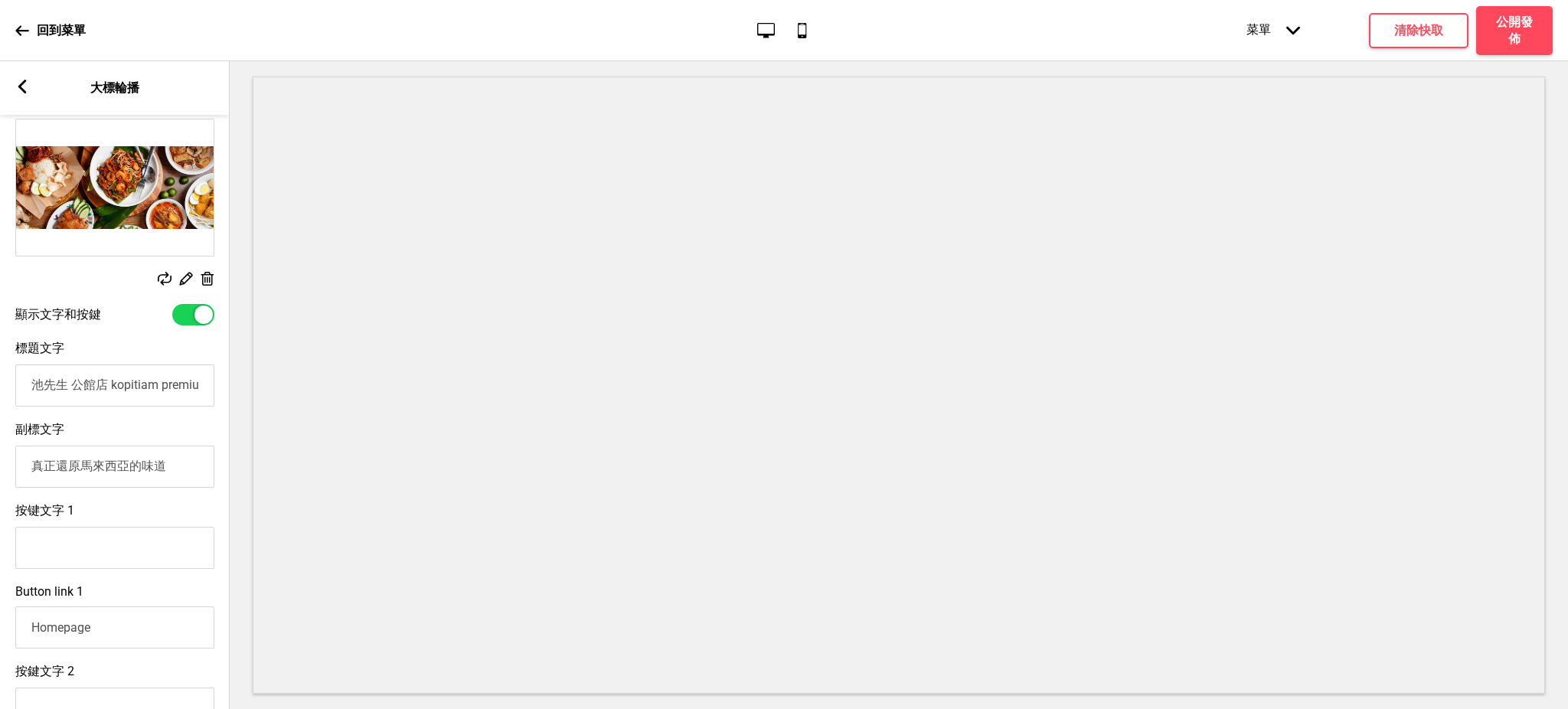
paste input "道地風味"
type input "道地風味 真正還原馬來西亞的味道"
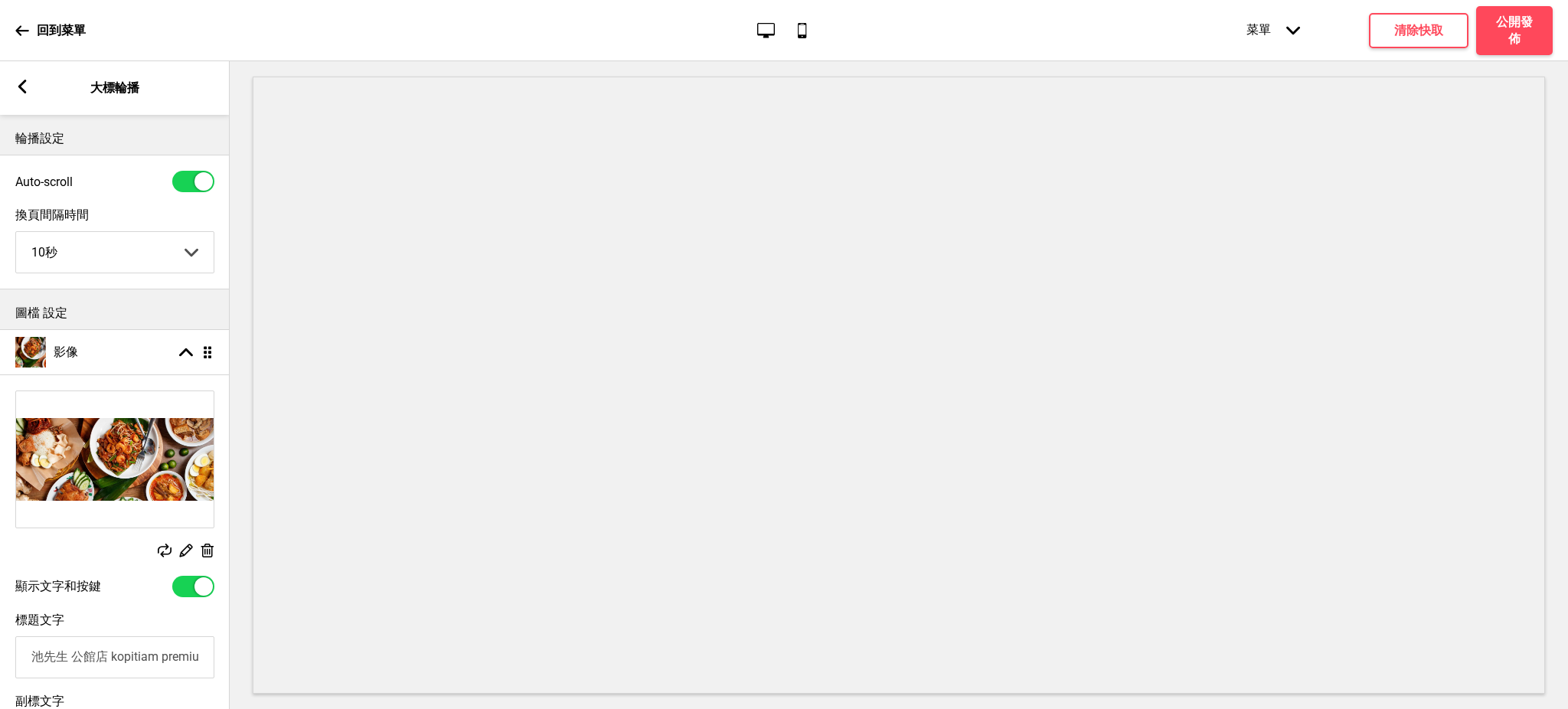
click at [197, 171] on div at bounding box center [193, 181] width 42 height 21
checkbox input "false"
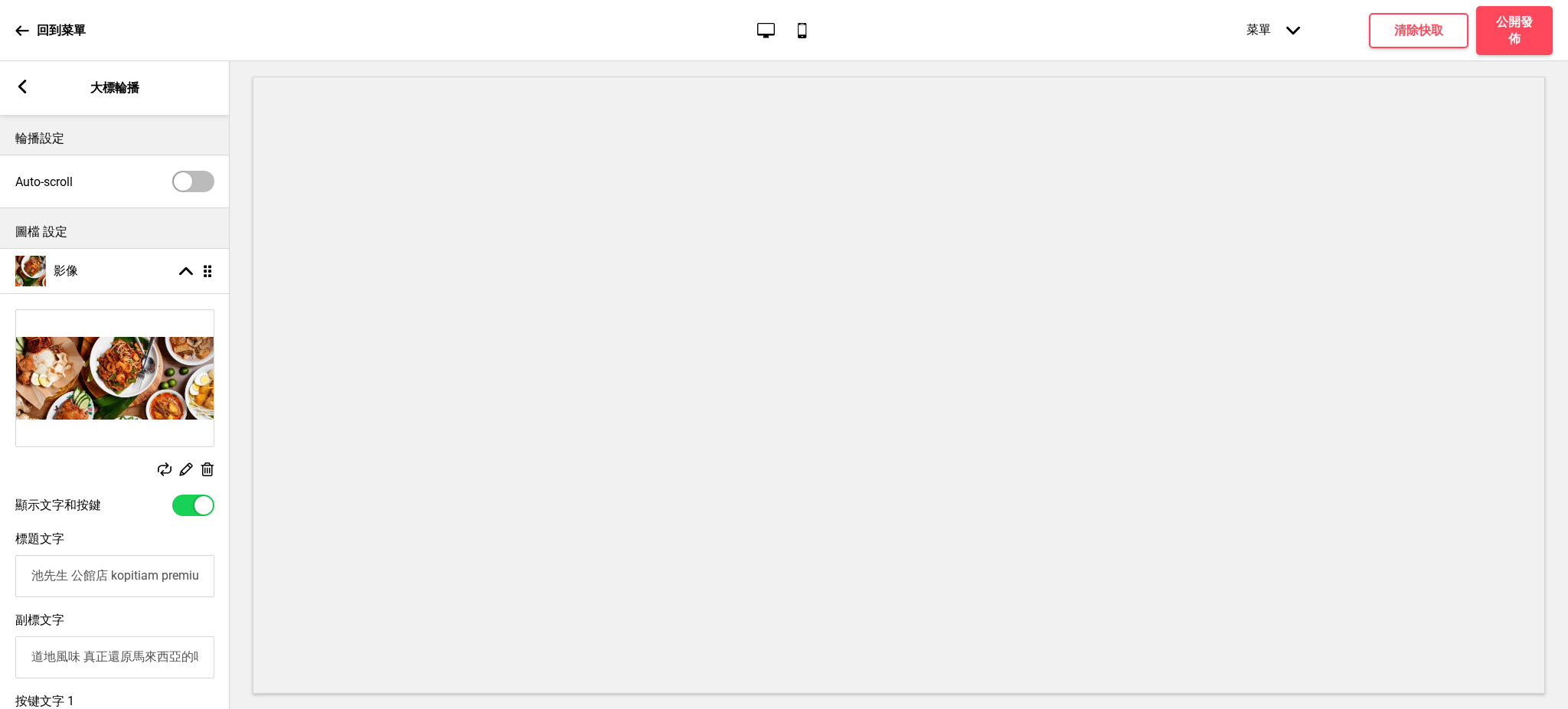
click at [94, 575] on input "池先生 公館店 kopitiam premium" at bounding box center [115, 575] width 199 height 42
type input "池先生 大安店 kopitiam premium"
click at [1407, 37] on h4 "清除快取" at bounding box center [1419, 30] width 49 height 17
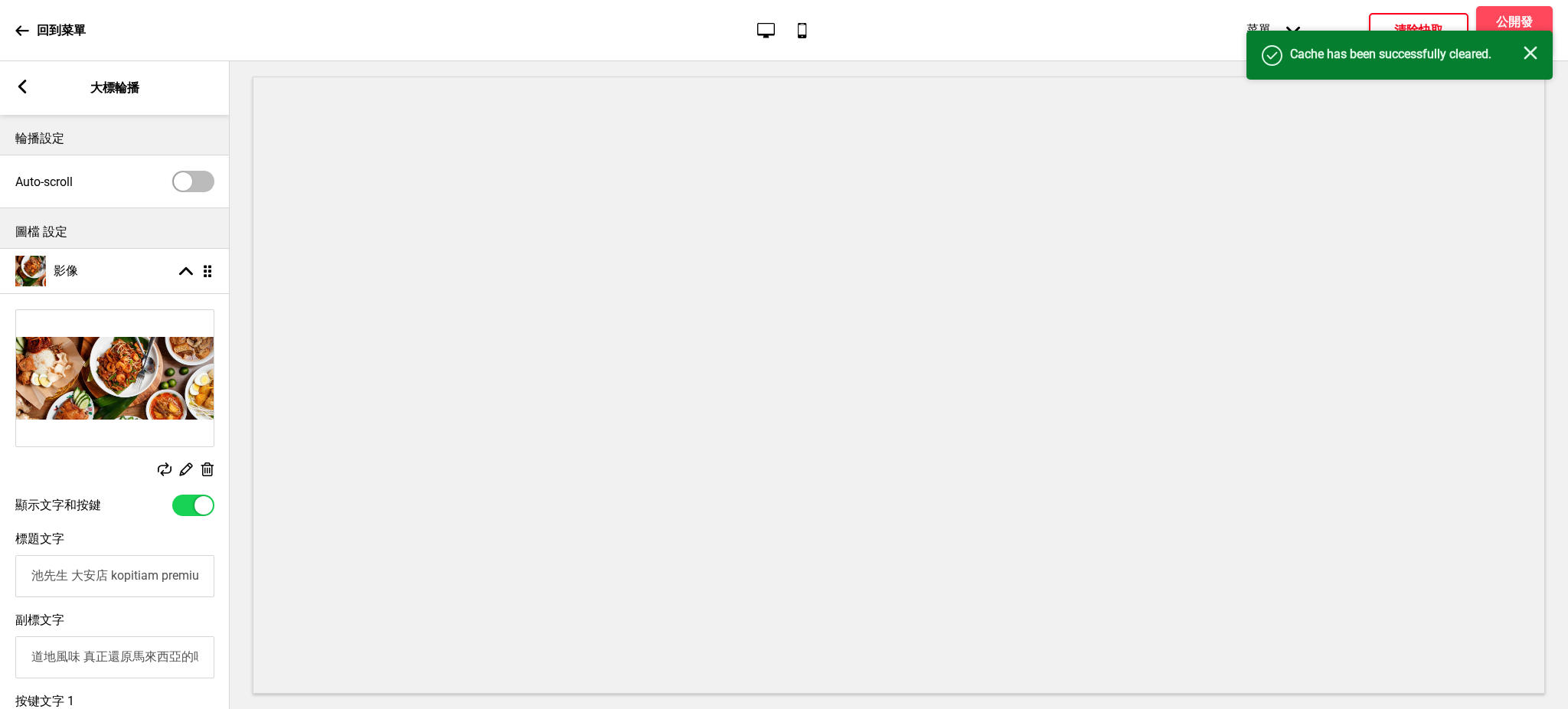
click at [1540, 54] on div "成功 Cache has been successfully cleared. 关闭" at bounding box center [1400, 55] width 306 height 49
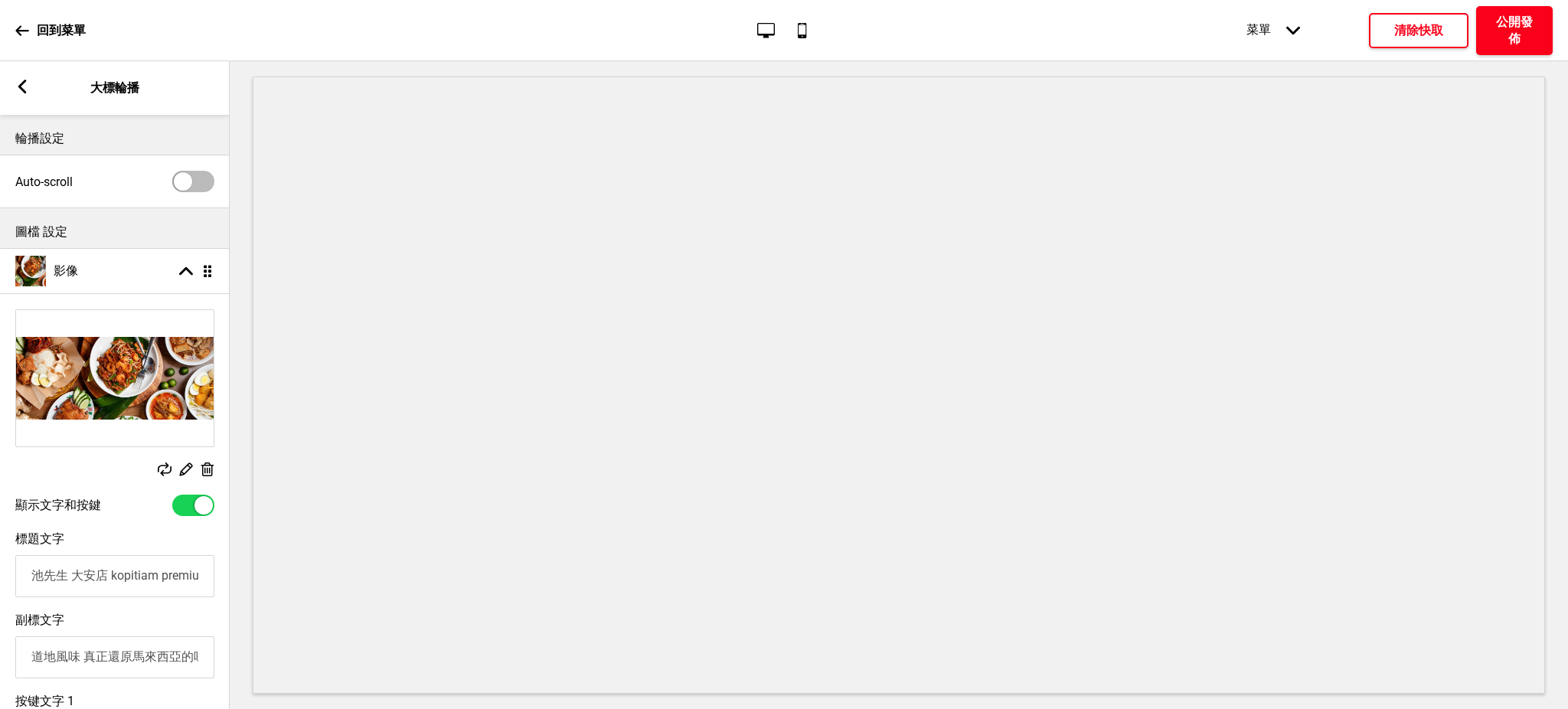
click at [1523, 33] on h4 "公開發佈" at bounding box center [1514, 30] width 46 height 34
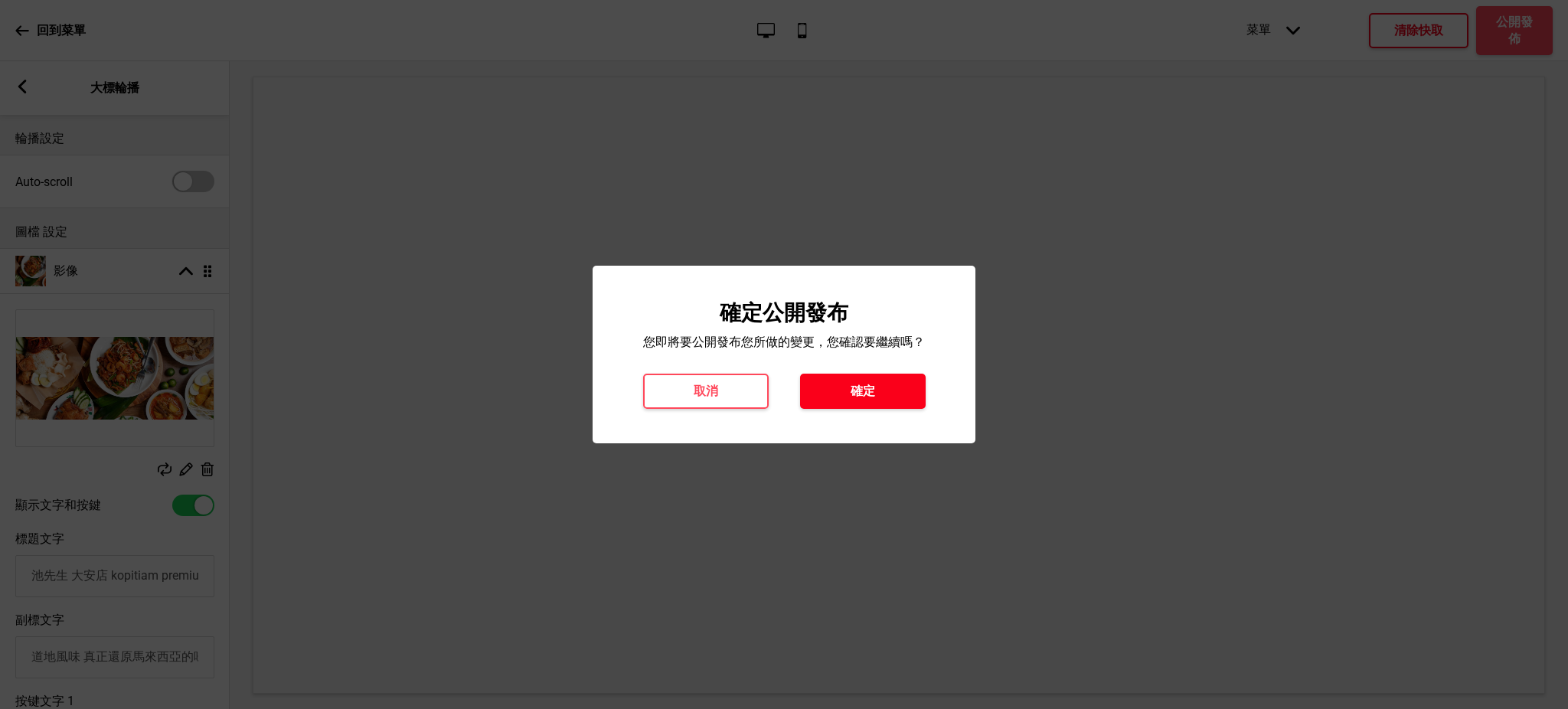
click at [886, 385] on button "確定" at bounding box center [863, 391] width 126 height 35
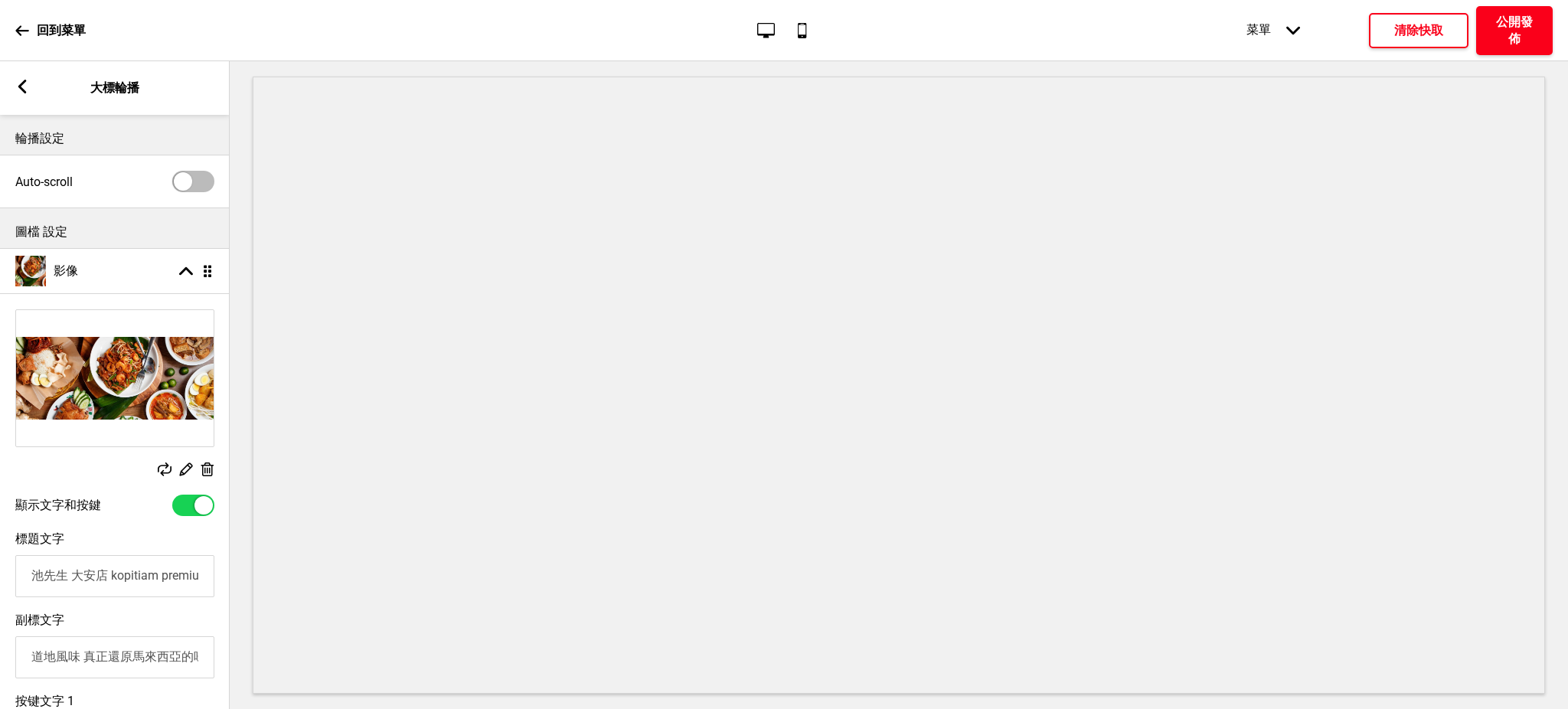
click at [1499, 37] on h4 "公開發佈" at bounding box center [1514, 30] width 46 height 34
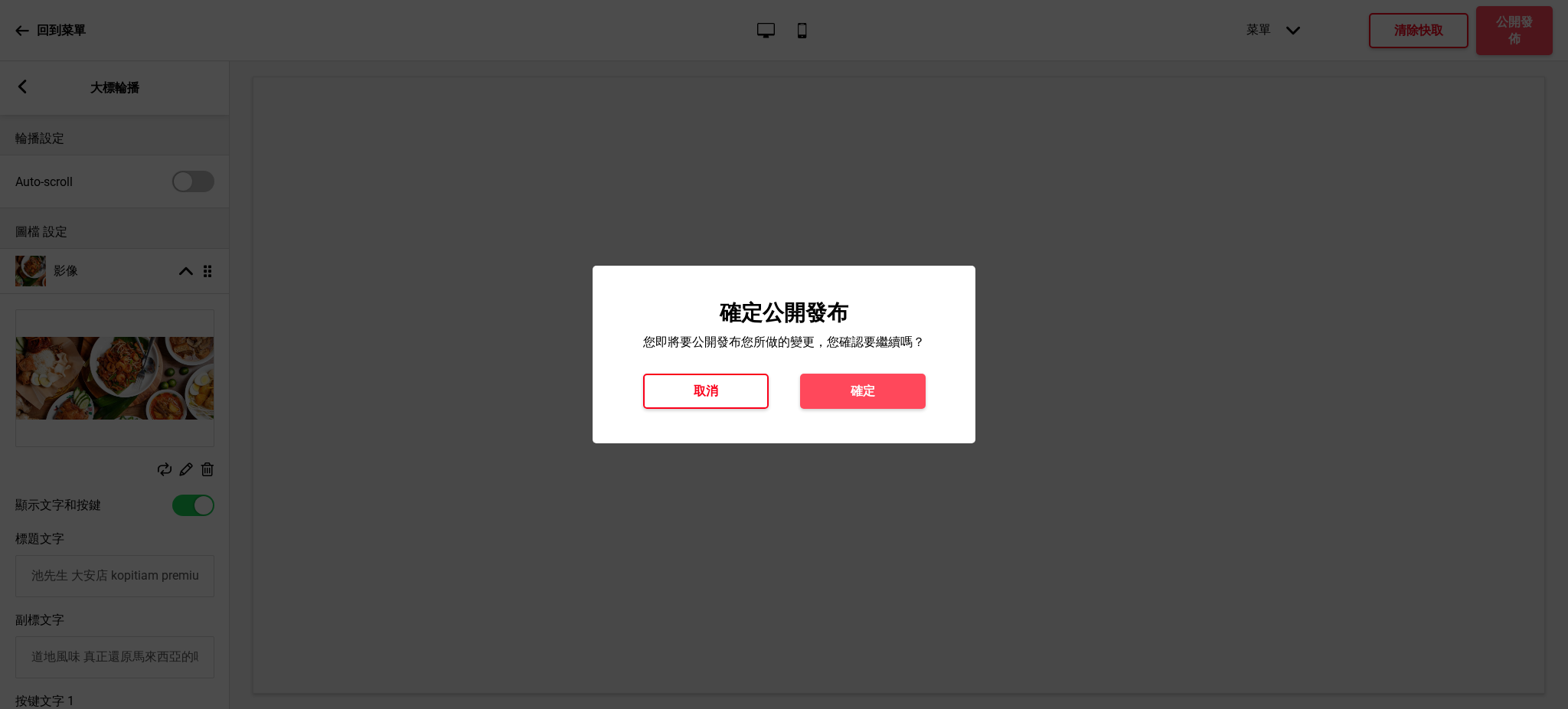
click at [706, 389] on h4 "取消" at bounding box center [706, 391] width 24 height 17
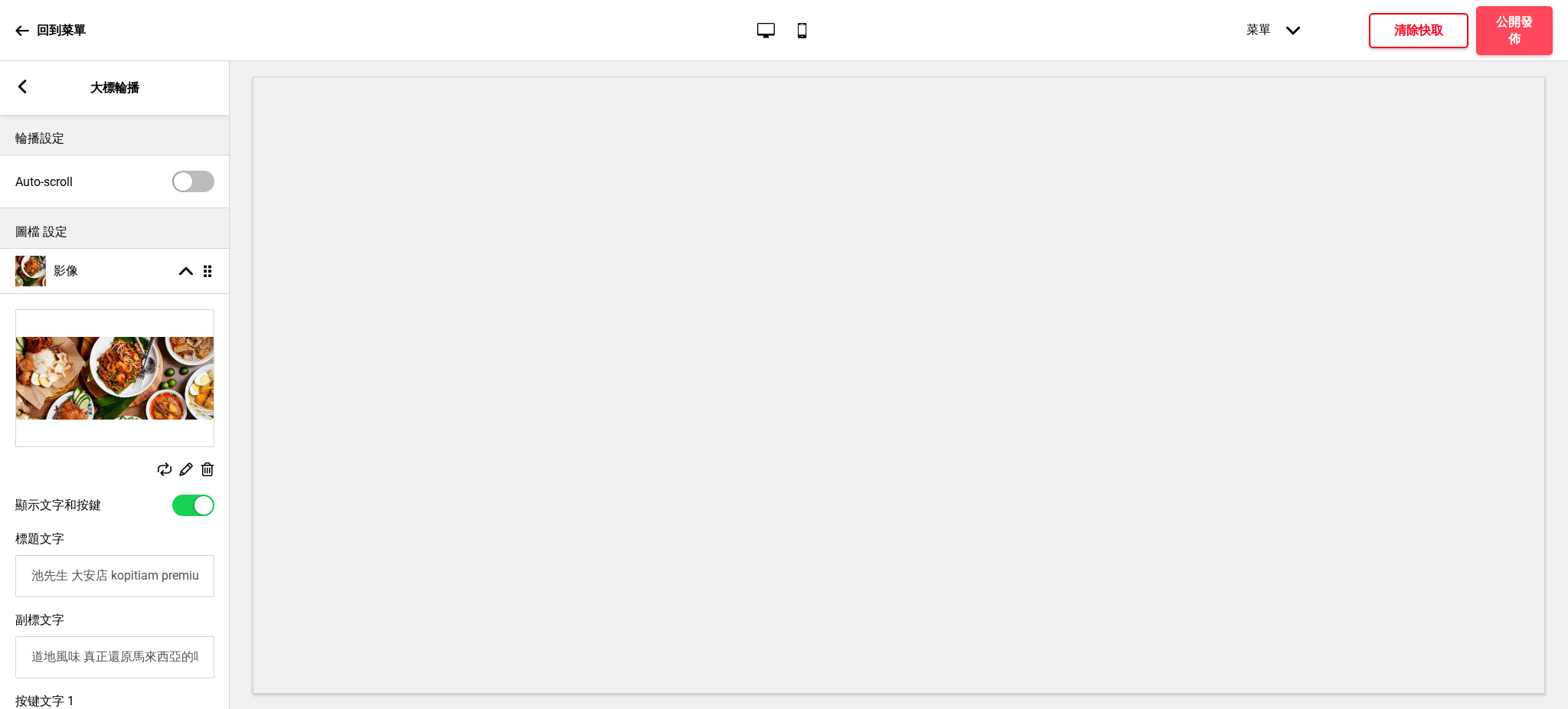
click at [1396, 36] on h4 "清除快取" at bounding box center [1419, 30] width 49 height 17
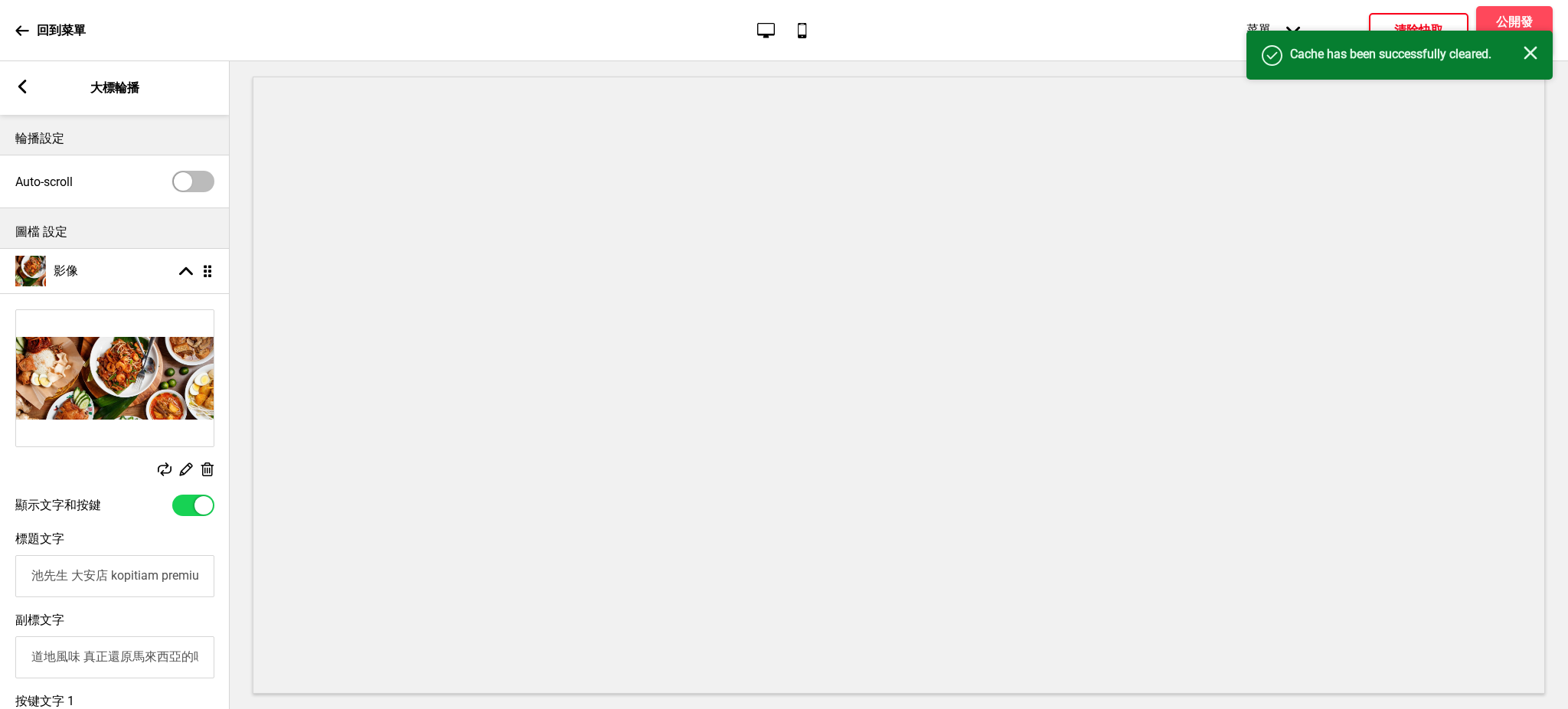
click at [1538, 56] on div "成功 Cache has been successfully cleared. 关闭" at bounding box center [1400, 55] width 306 height 49
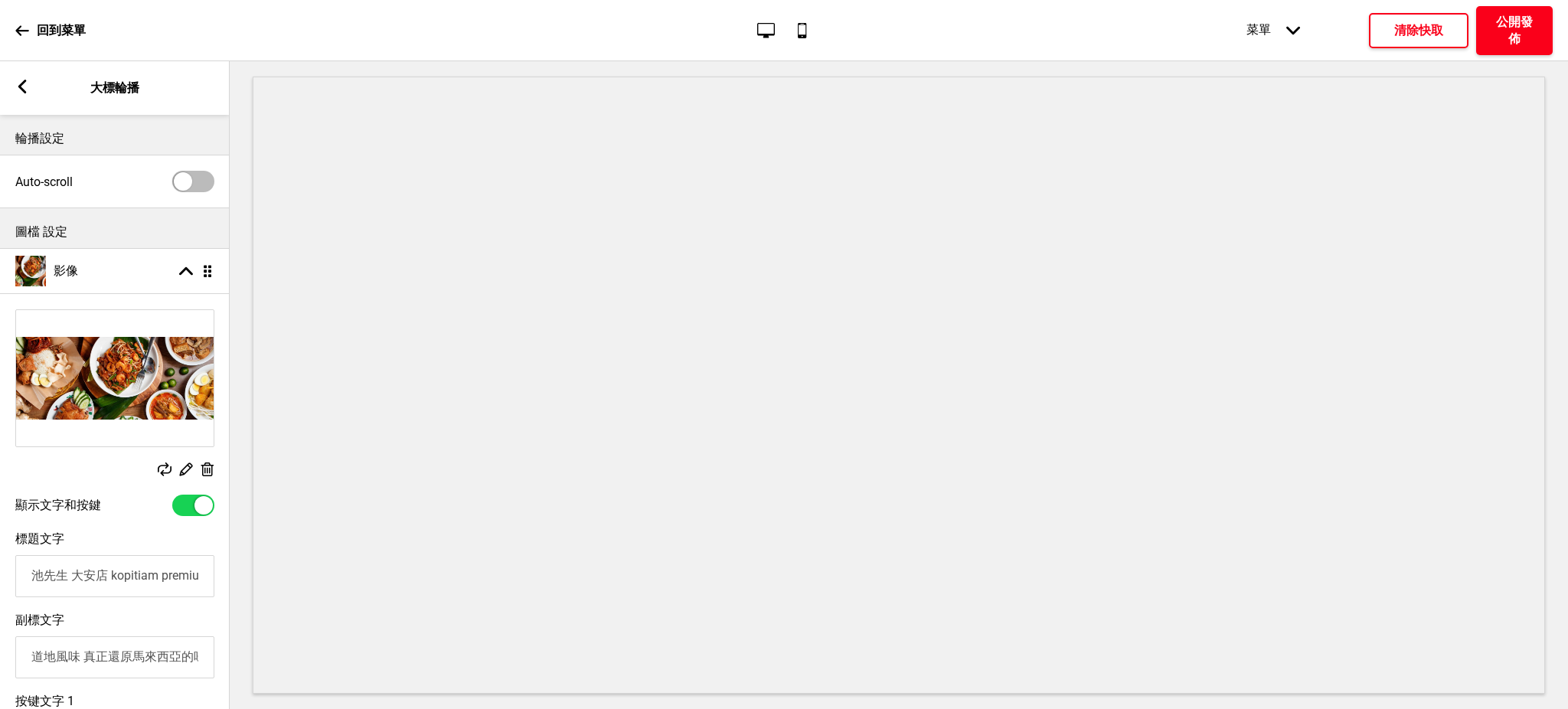
click at [1519, 34] on h4 "公開發佈" at bounding box center [1514, 30] width 46 height 34
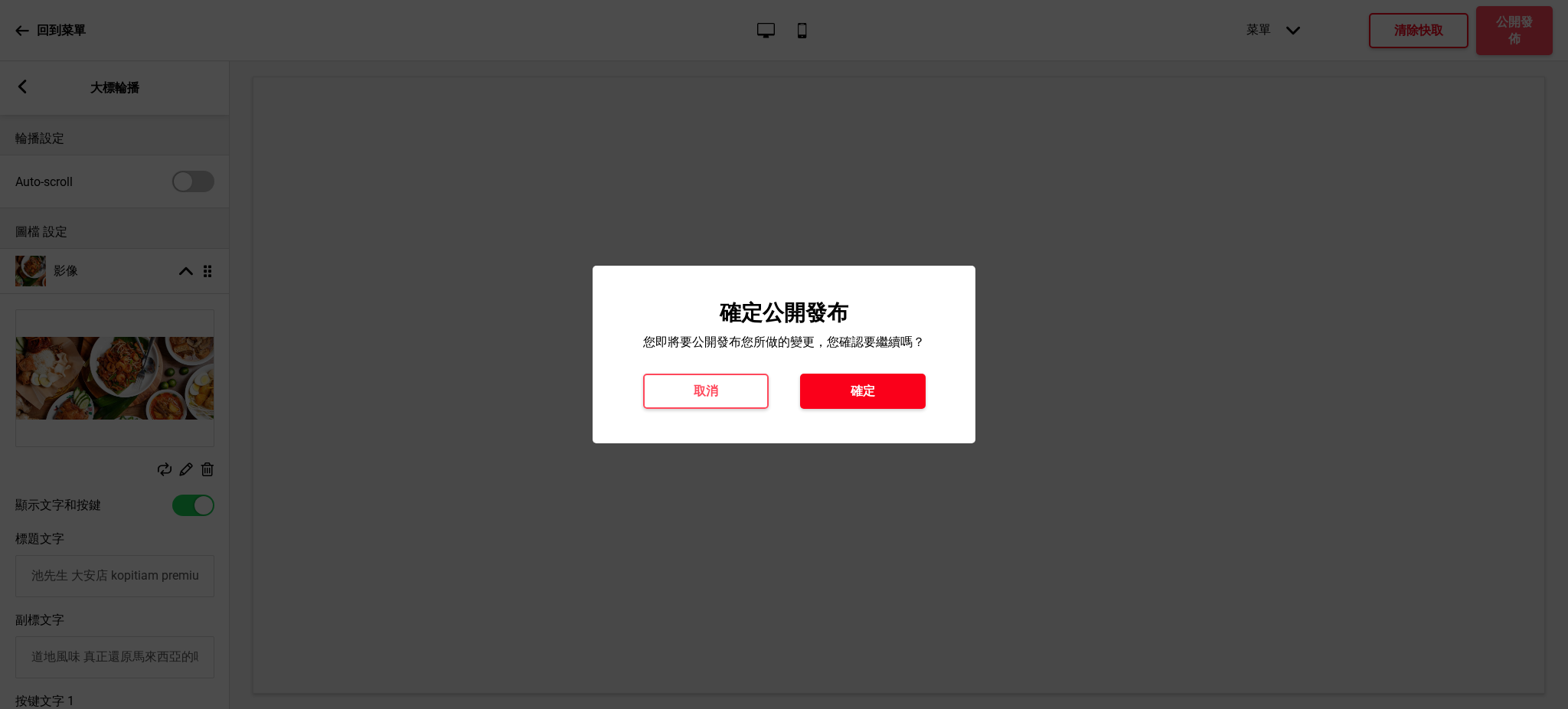
click at [897, 402] on button "確定" at bounding box center [863, 391] width 126 height 35
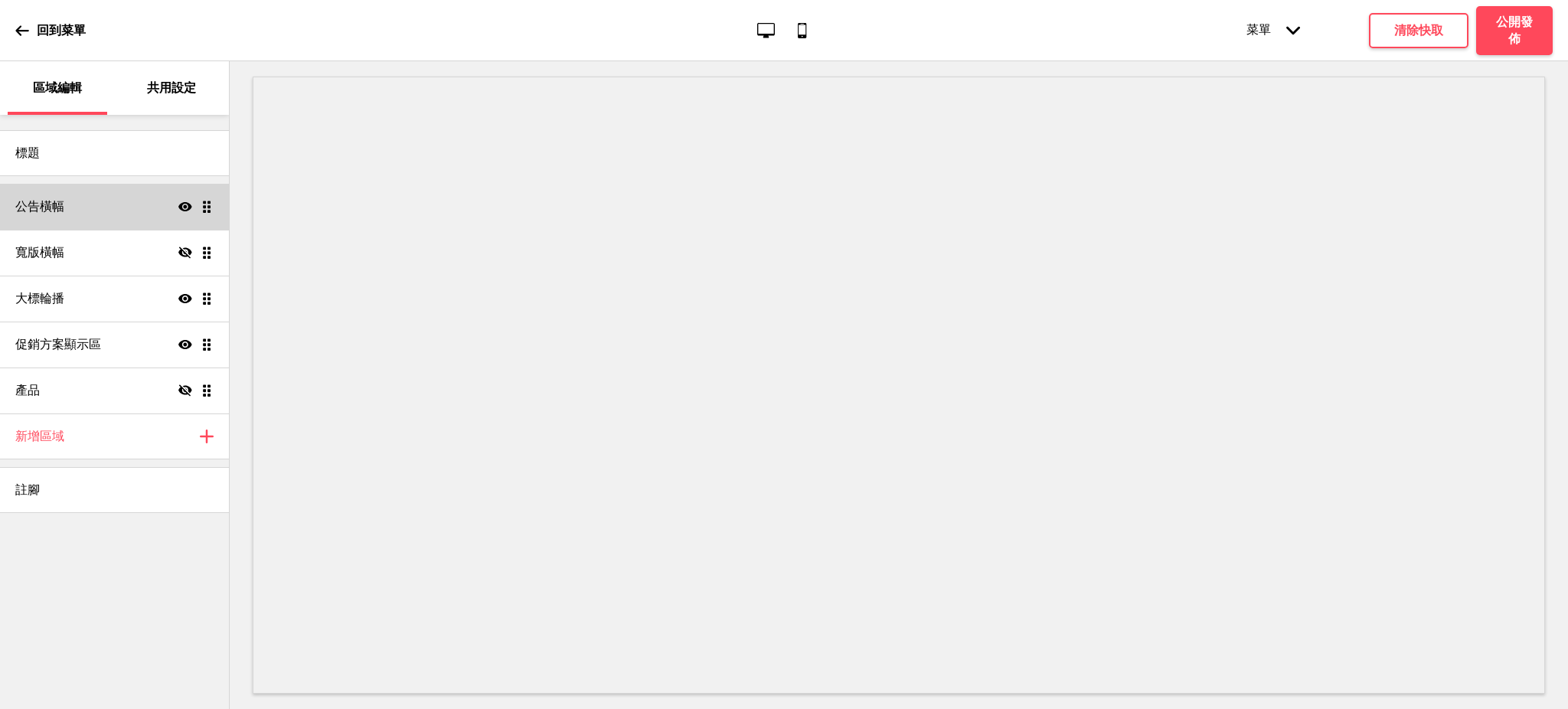
click at [113, 209] on div "公告橫幅 顯示 拖曳" at bounding box center [114, 206] width 229 height 46
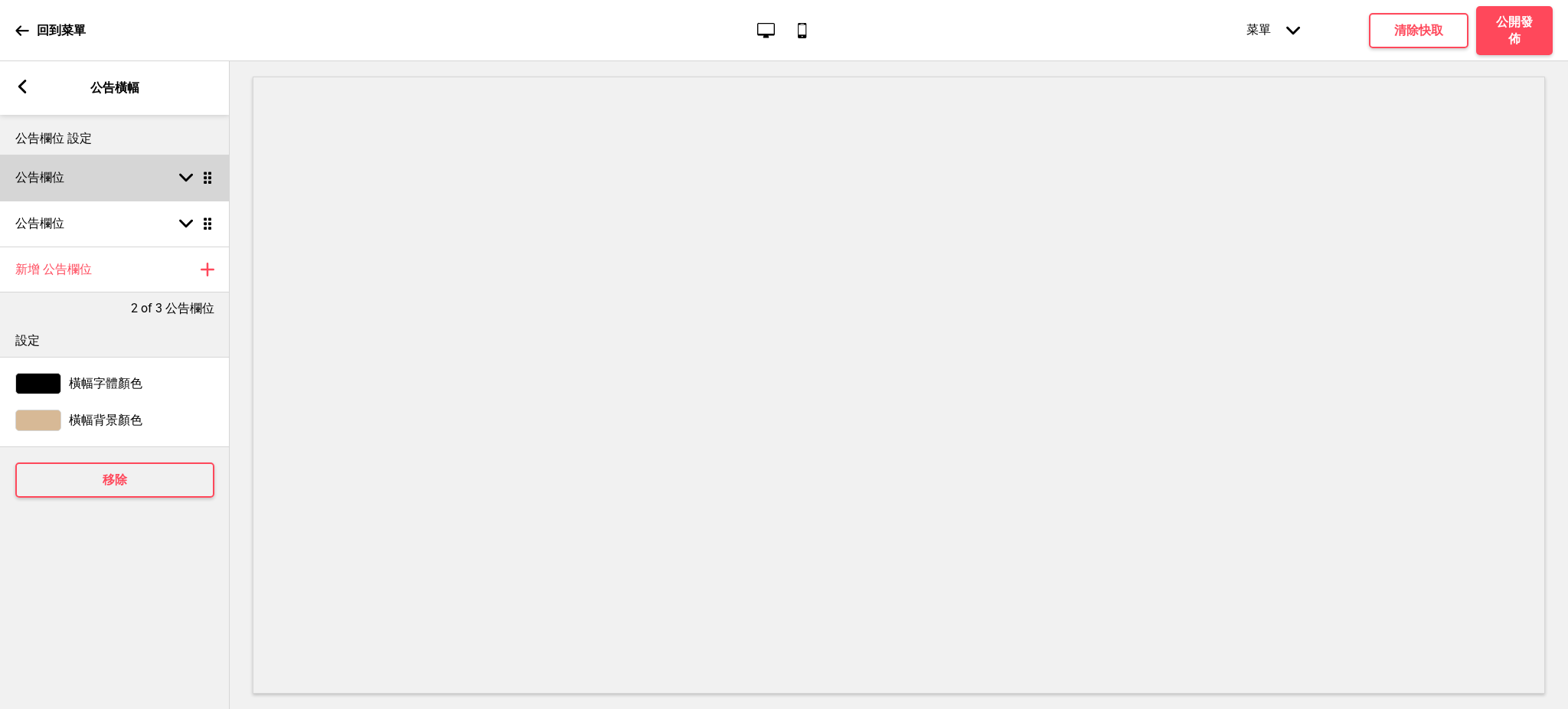
click at [115, 169] on div "公告欄位 箭頭down 拖曳" at bounding box center [115, 177] width 230 height 46
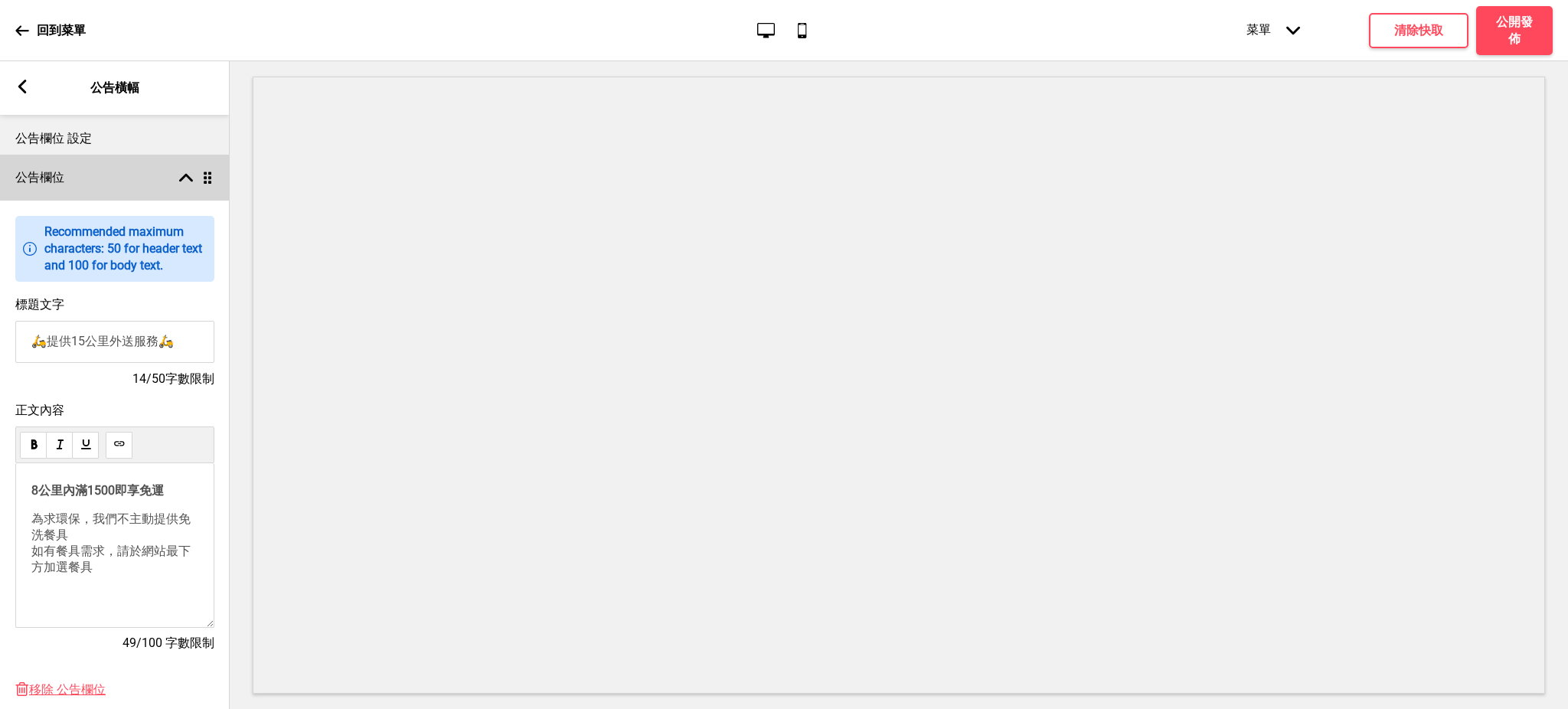
click at [96, 170] on div "公告欄位 箭頭up 拖曳" at bounding box center [115, 177] width 230 height 46
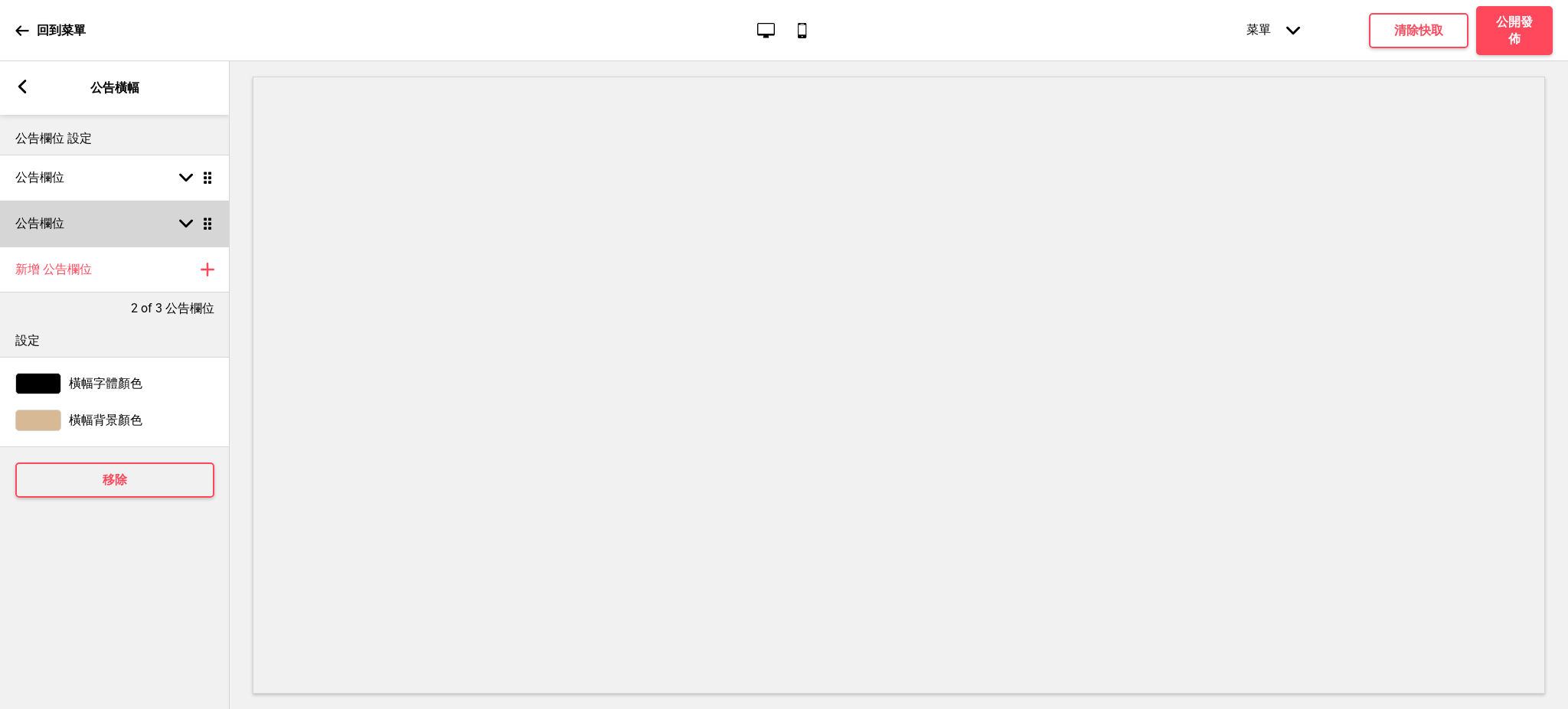
click at [98, 234] on div "公告欄位 箭頭down 拖曳" at bounding box center [115, 223] width 230 height 46
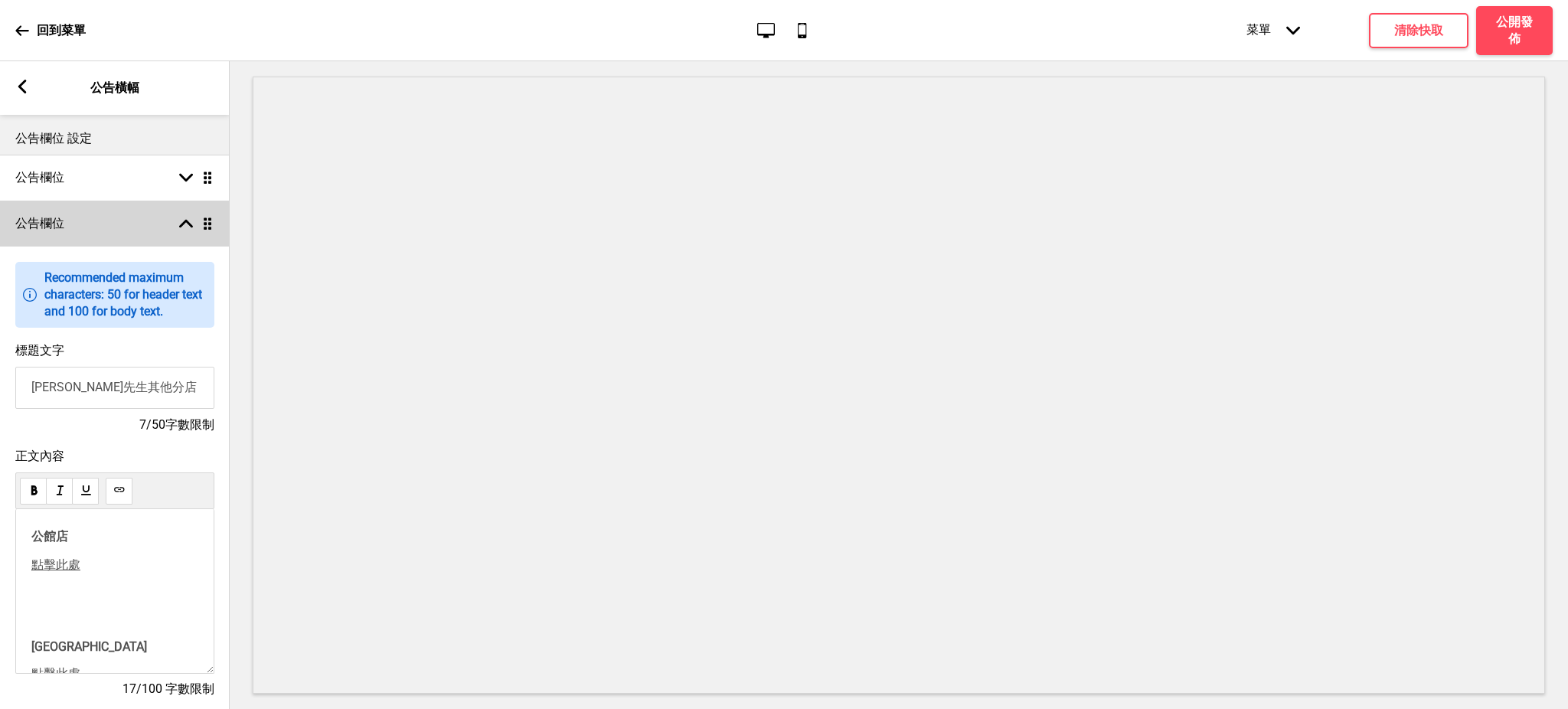
scroll to position [137, 0]
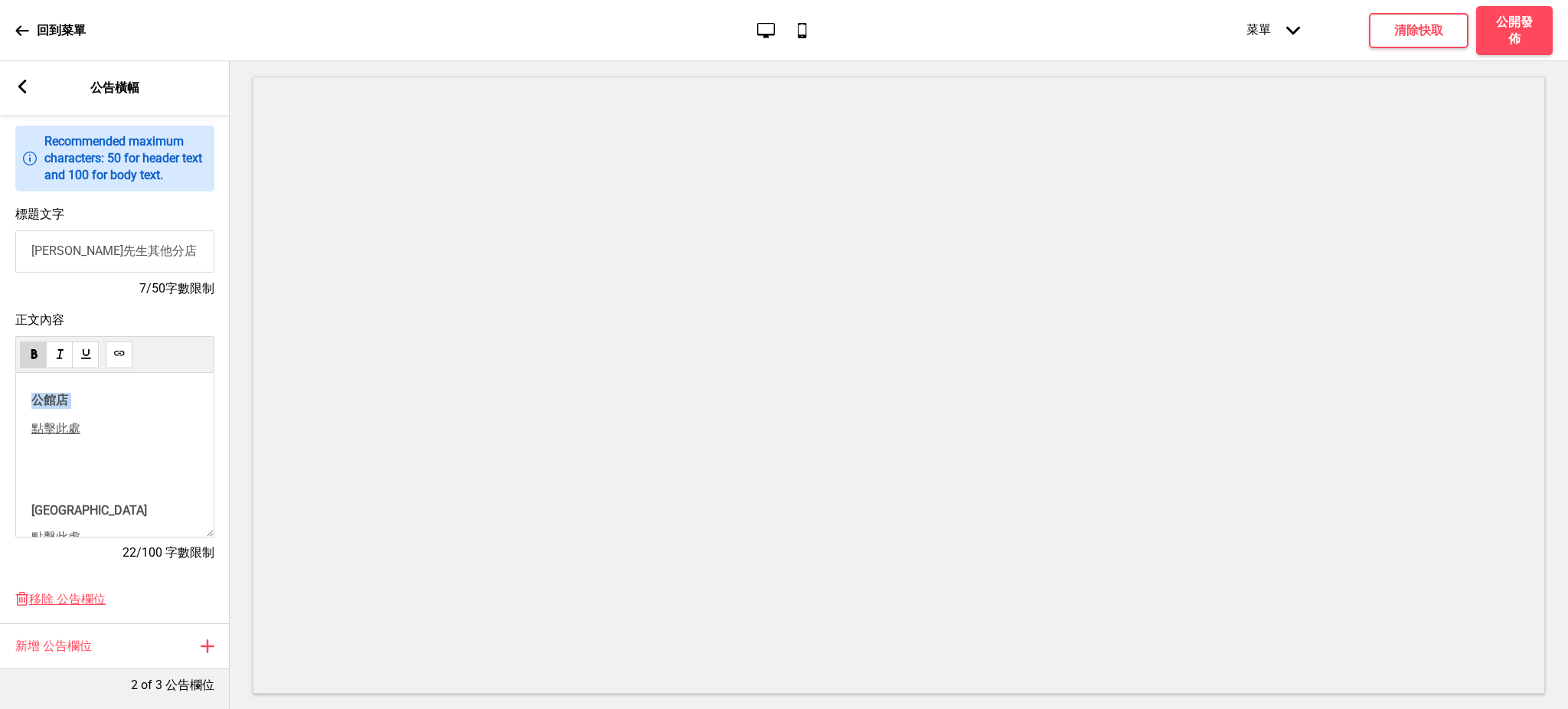
click at [27, 403] on div "公館店 ﻿ 點擊此處 ﻿ 大安店 ﻿ 點擊此處 ﻿" at bounding box center [115, 454] width 199 height 165
click at [105, 409] on p "點擊此處" at bounding box center [114, 401] width 167 height 16
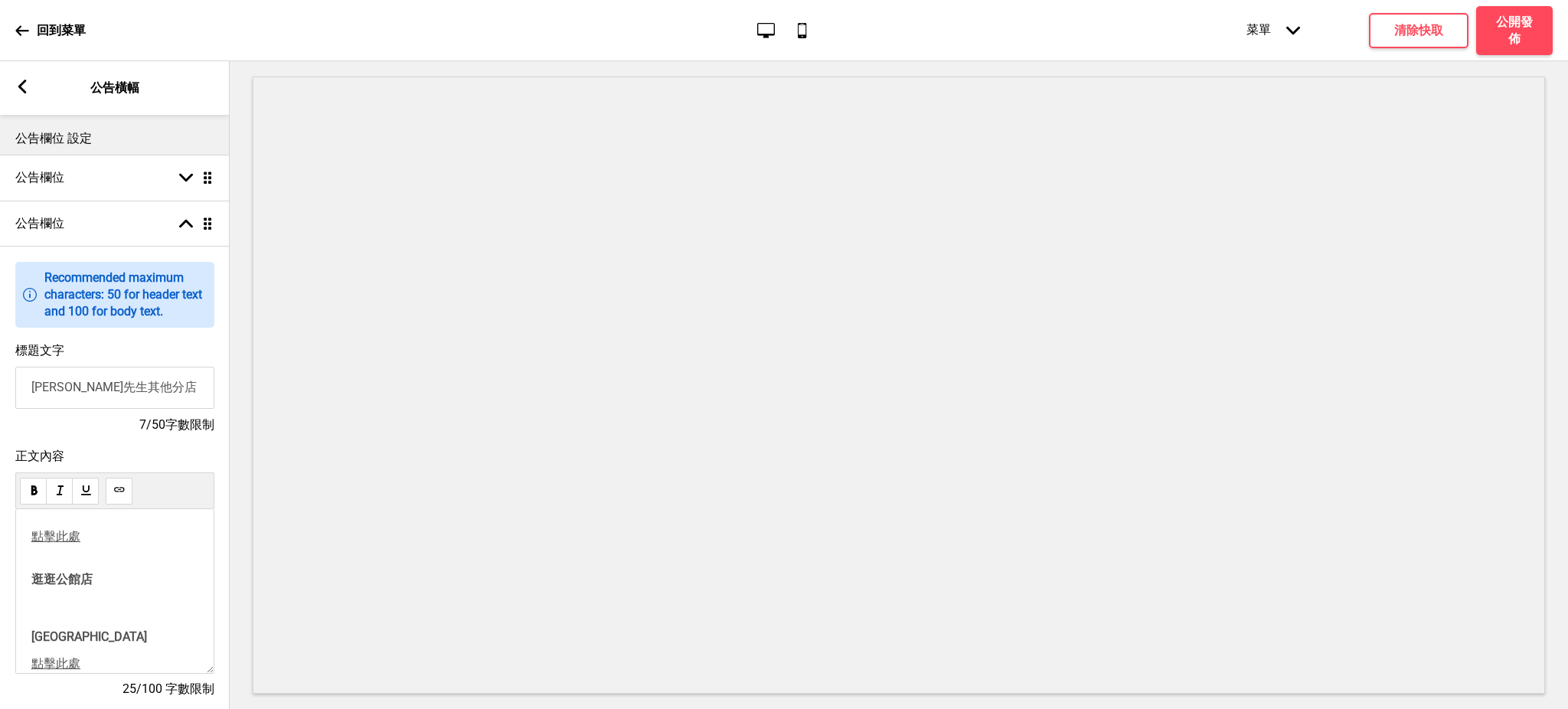
click at [32, 587] on span "逛逛公館店" at bounding box center [61, 579] width 61 height 15
click at [58, 544] on span "點擊此處" at bounding box center [56, 536] width 49 height 15
click at [66, 564] on button at bounding box center [59, 560] width 23 height 19
click at [116, 544] on span "逛逛公館店" at bounding box center [110, 536] width 61 height 15
drag, startPoint x: 62, startPoint y: 605, endPoint x: 33, endPoint y: 605, distance: 29.0
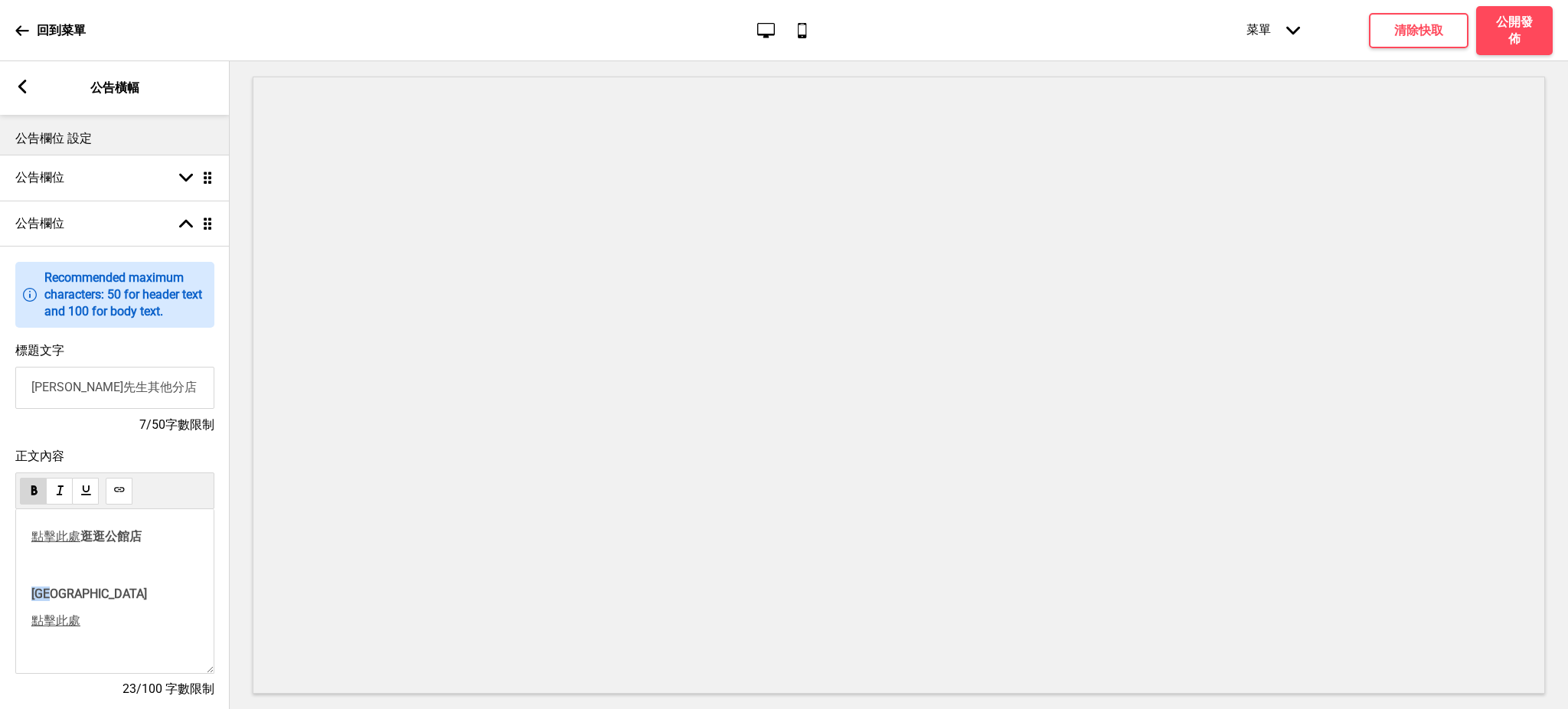
click at [33, 602] on span "[GEOGRAPHIC_DATA]" at bounding box center [89, 594] width 116 height 15
click at [88, 633] on div at bounding box center [116, 632] width 172 height 30
click at [71, 632] on div at bounding box center [116, 632] width 172 height 30
click at [120, 553] on p "點擊此處 逛逛公館店" at bounding box center [114, 552] width 167 height 45
click at [59, 628] on span "點擊此處" at bounding box center [56, 620] width 49 height 15
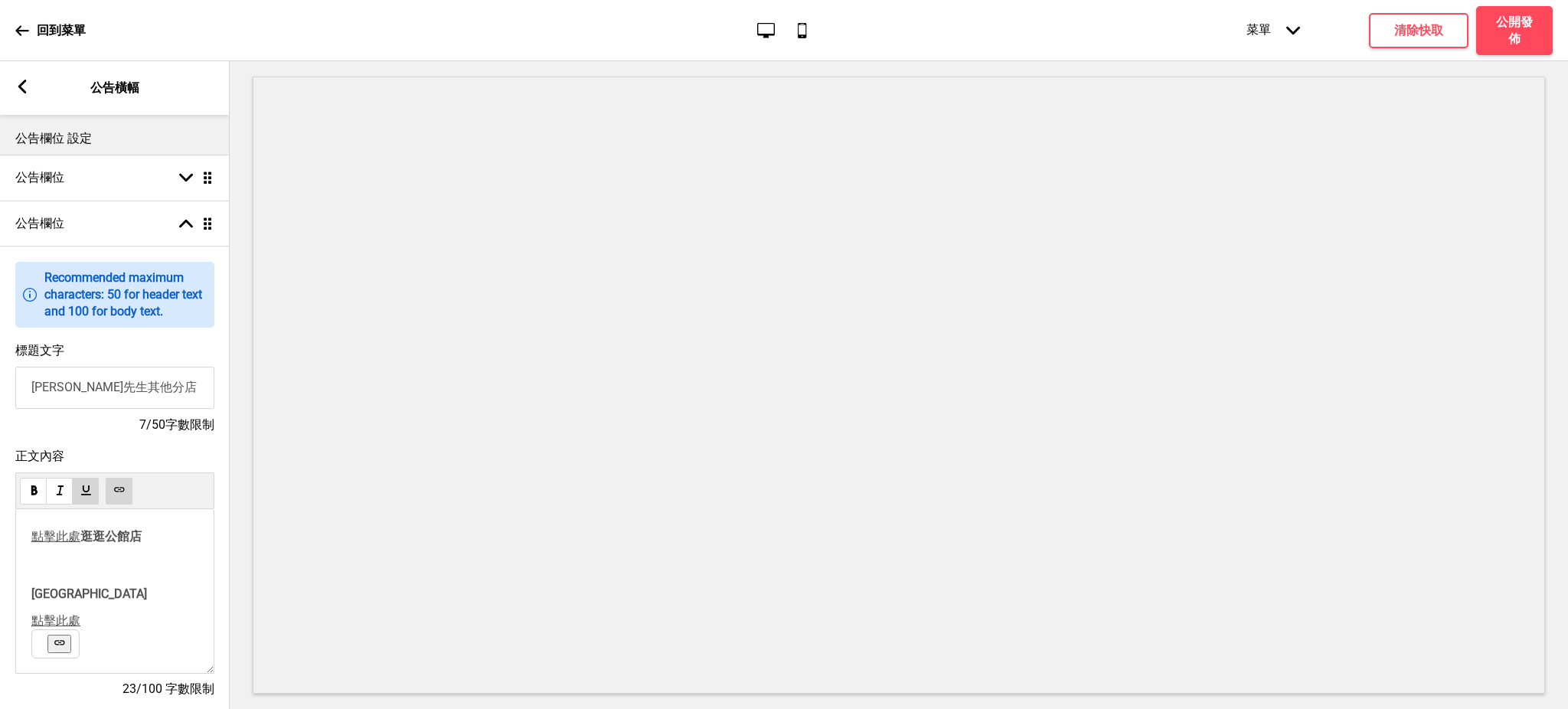
click at [59, 649] on use at bounding box center [59, 643] width 12 height 12
click at [88, 630] on p "點擊此處" at bounding box center [114, 621] width 167 height 16
drag, startPoint x: 59, startPoint y: 633, endPoint x: 32, endPoint y: 633, distance: 27.0
click at [32, 630] on p "點擊此處" at bounding box center [114, 621] width 167 height 16
click at [57, 562] on p "點擊此處 逛逛公館店 點擊此處 逛逛 大安店 ﻿ ﻿" at bounding box center [114, 545] width 167 height 32
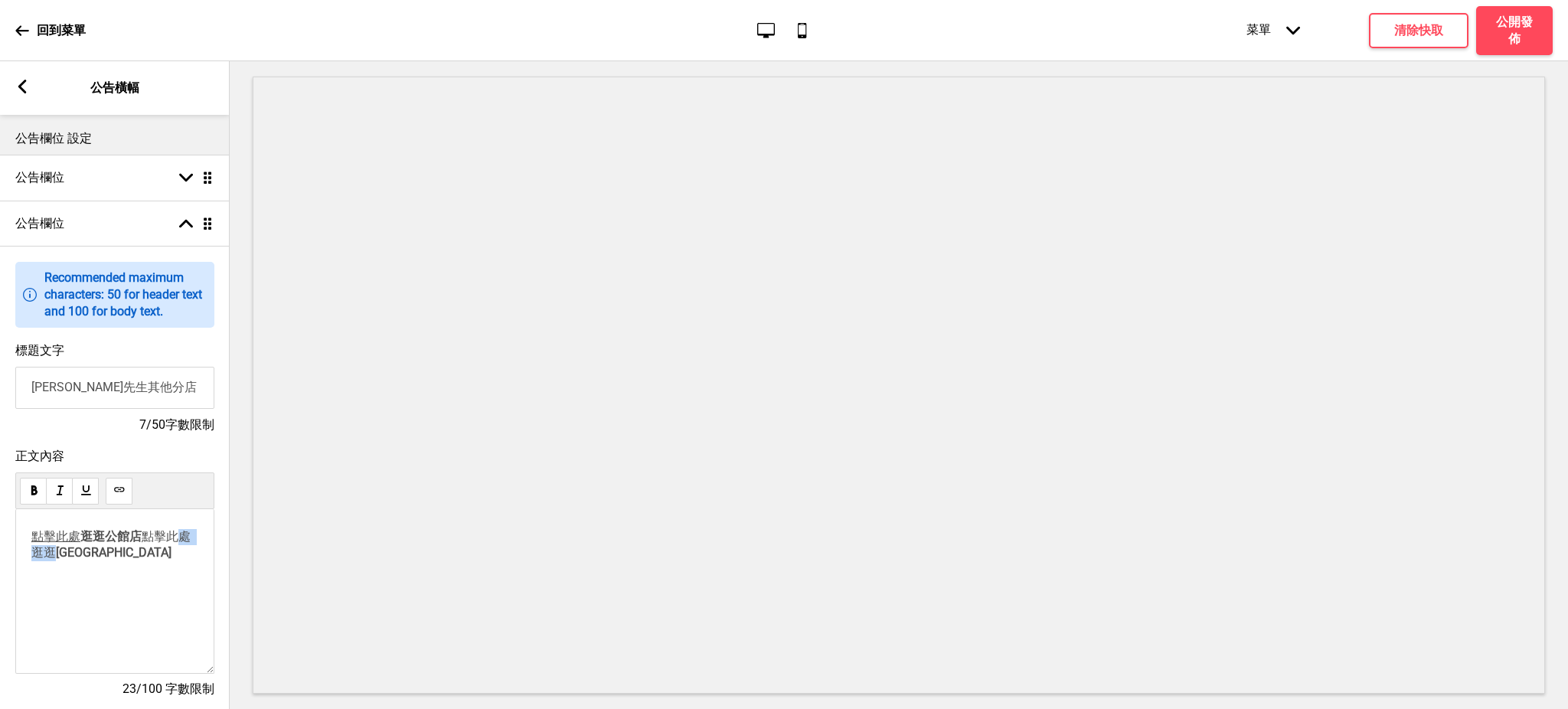
drag, startPoint x: 77, startPoint y: 576, endPoint x: 31, endPoint y: 577, distance: 46.0
click at [31, 560] on span "點擊此處 逛逛" at bounding box center [112, 544] width 162 height 30
click at [109, 491] on button at bounding box center [118, 491] width 26 height 26
click at [84, 603] on p "﻿" at bounding box center [114, 610] width 167 height 15
click at [121, 577] on span "大安店" at bounding box center [89, 583] width 116 height 15
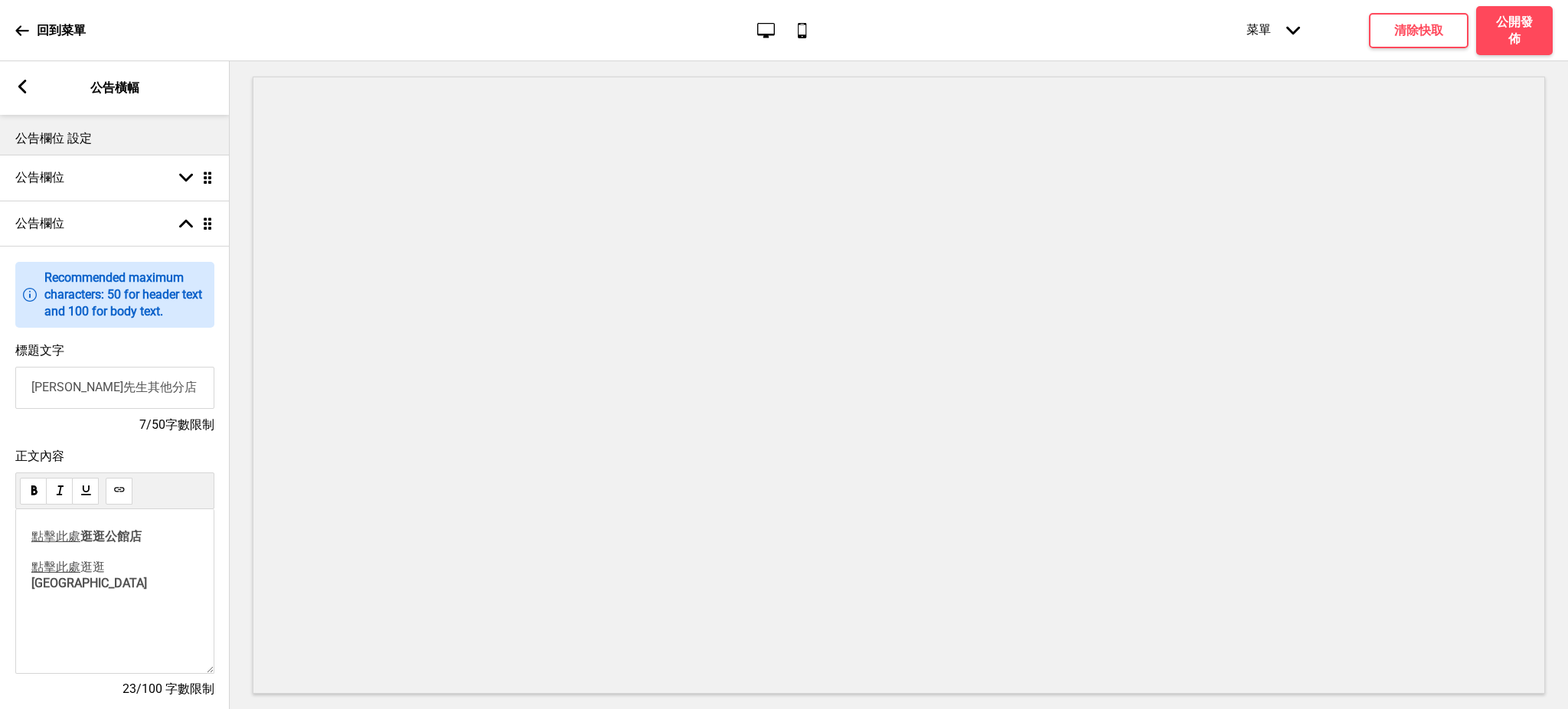
drag, startPoint x: 88, startPoint y: 571, endPoint x: 104, endPoint y: 572, distance: 16.0
click at [104, 572] on span "逛逛" at bounding box center [92, 567] width 24 height 15
click at [107, 603] on p "﻿" at bounding box center [114, 595] width 167 height 15
click at [181, 600] on button at bounding box center [176, 590] width 23 height 19
click at [71, 619] on div "點擊此處 逛逛公館店 點擊此處 逛逛大安店" at bounding box center [115, 591] width 199 height 165
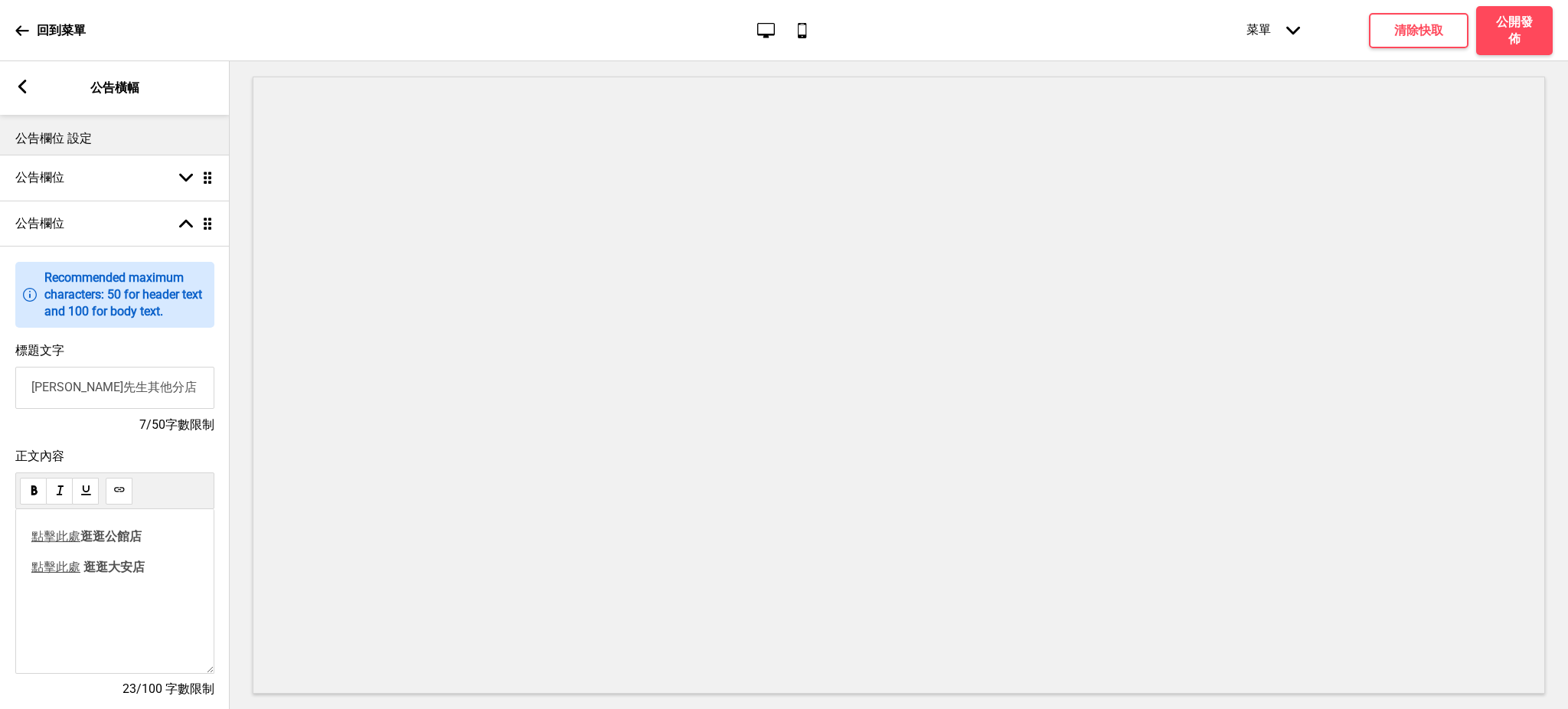
click at [137, 540] on span "逛逛公館店" at bounding box center [110, 536] width 61 height 15
click at [107, 543] on span "逛逛公館店" at bounding box center [110, 536] width 61 height 15
click at [179, 531] on p "點擊此處 逛逛公館店 點擊此處 逛逛大安店" at bounding box center [114, 553] width 167 height 47
drag, startPoint x: 148, startPoint y: 542, endPoint x: 137, endPoint y: 547, distance: 12.1
click at [87, 543] on p "點擊此處 逛逛公館店 點擊此處 逛逛大安店" at bounding box center [114, 553] width 167 height 47
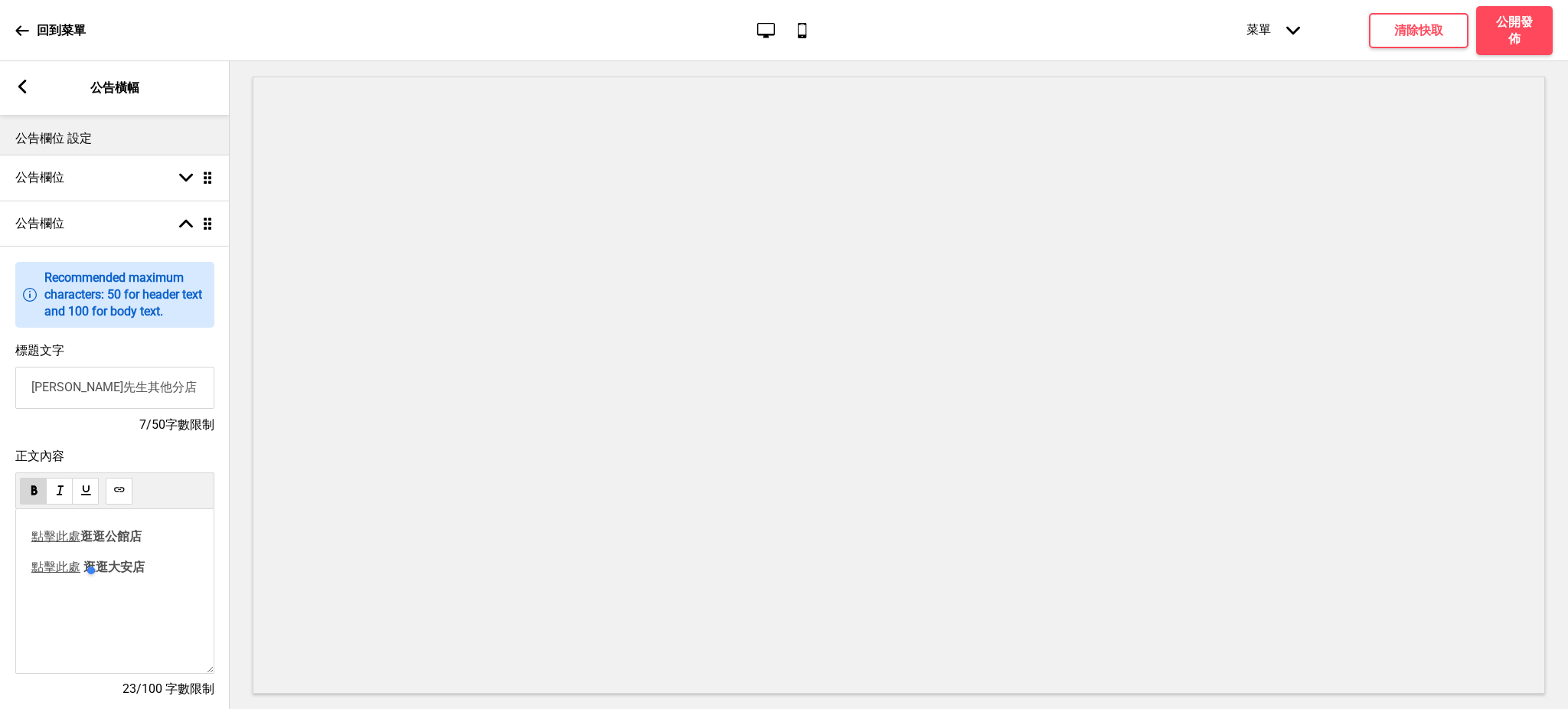
click at [199, 548] on div "點擊此處 逛逛公館店 點擊此處 逛逛大安店" at bounding box center [115, 591] width 199 height 165
click at [173, 537] on p "點擊此處 逛逛公館店 點擊此處 逛逛大安店" at bounding box center [114, 553] width 167 height 47
click at [173, 571] on p "點擊此處 逛逛公館店 點擊此處 逛逛大安店" at bounding box center [114, 553] width 167 height 47
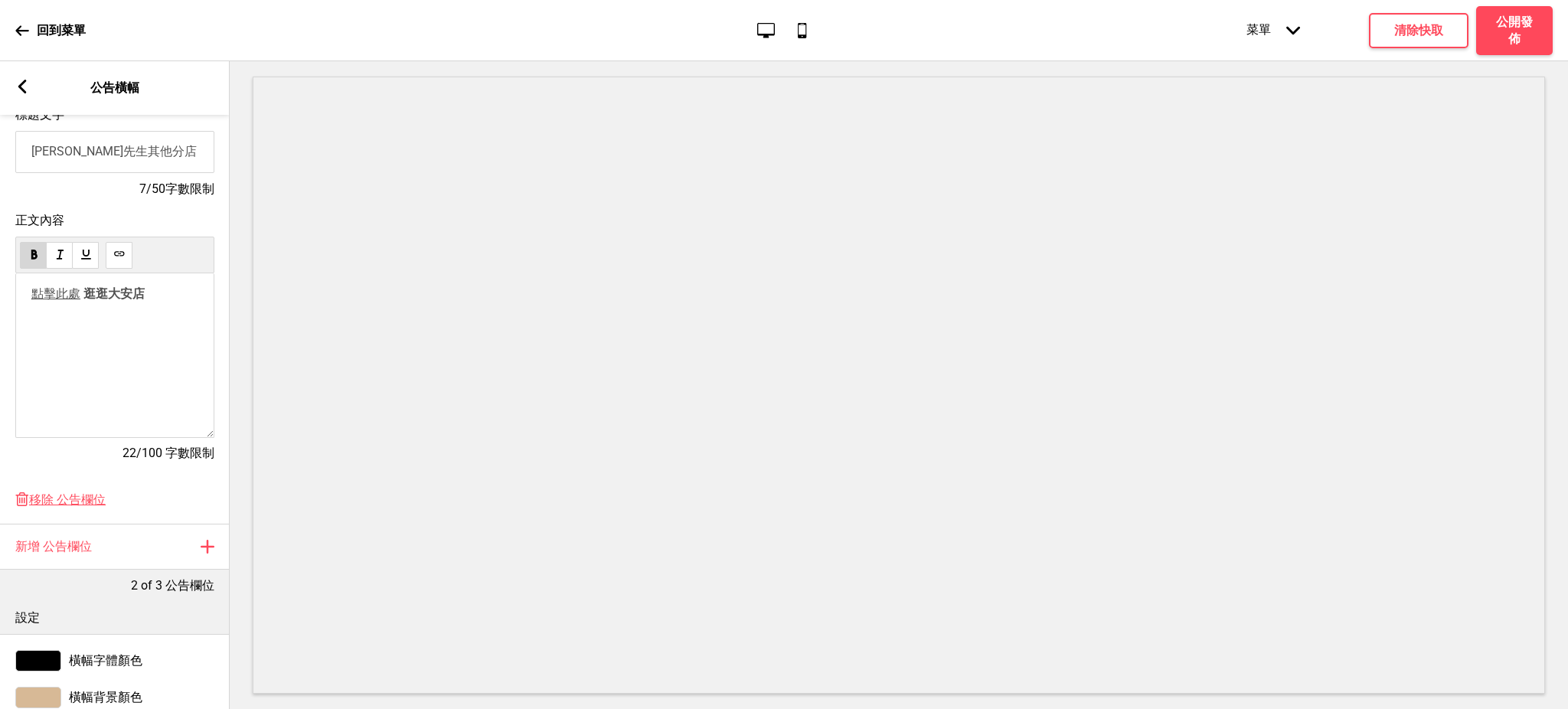
click at [88, 410] on p "﻿" at bounding box center [114, 402] width 167 height 15
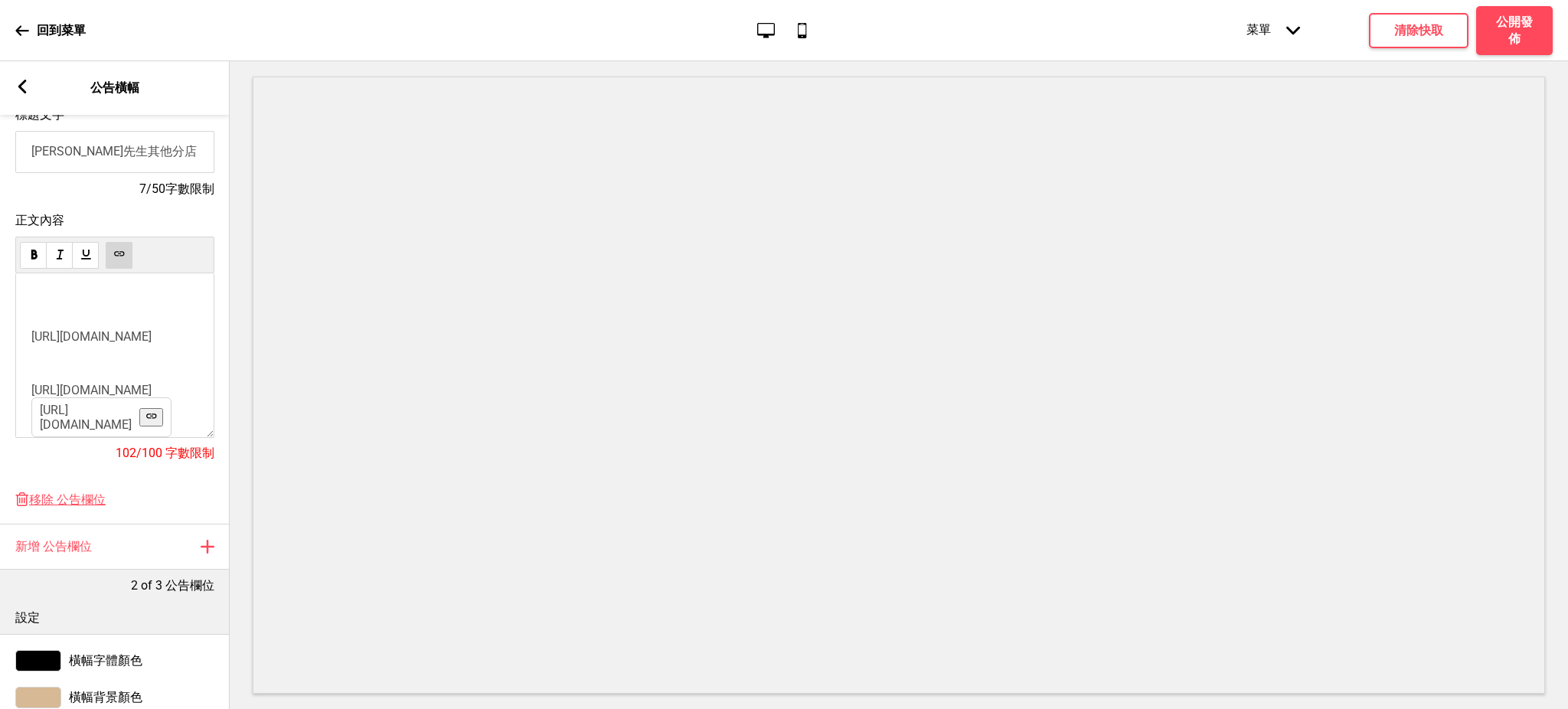
scroll to position [0, 0]
drag, startPoint x: 144, startPoint y: 335, endPoint x: 29, endPoint y: 341, distance: 115.2
click at [29, 341] on div "點擊此處 逛逛公館店 點擊此處 逛逛大安店 ﻿ ﻿ ﻿ ﻿ https://kopitiamgongguan.oddle.me/zh_TW ﻿ ﻿ ﻿ ﻿ ﻿…" at bounding box center [115, 355] width 199 height 165
click at [121, 249] on button at bounding box center [118, 255] width 26 height 26
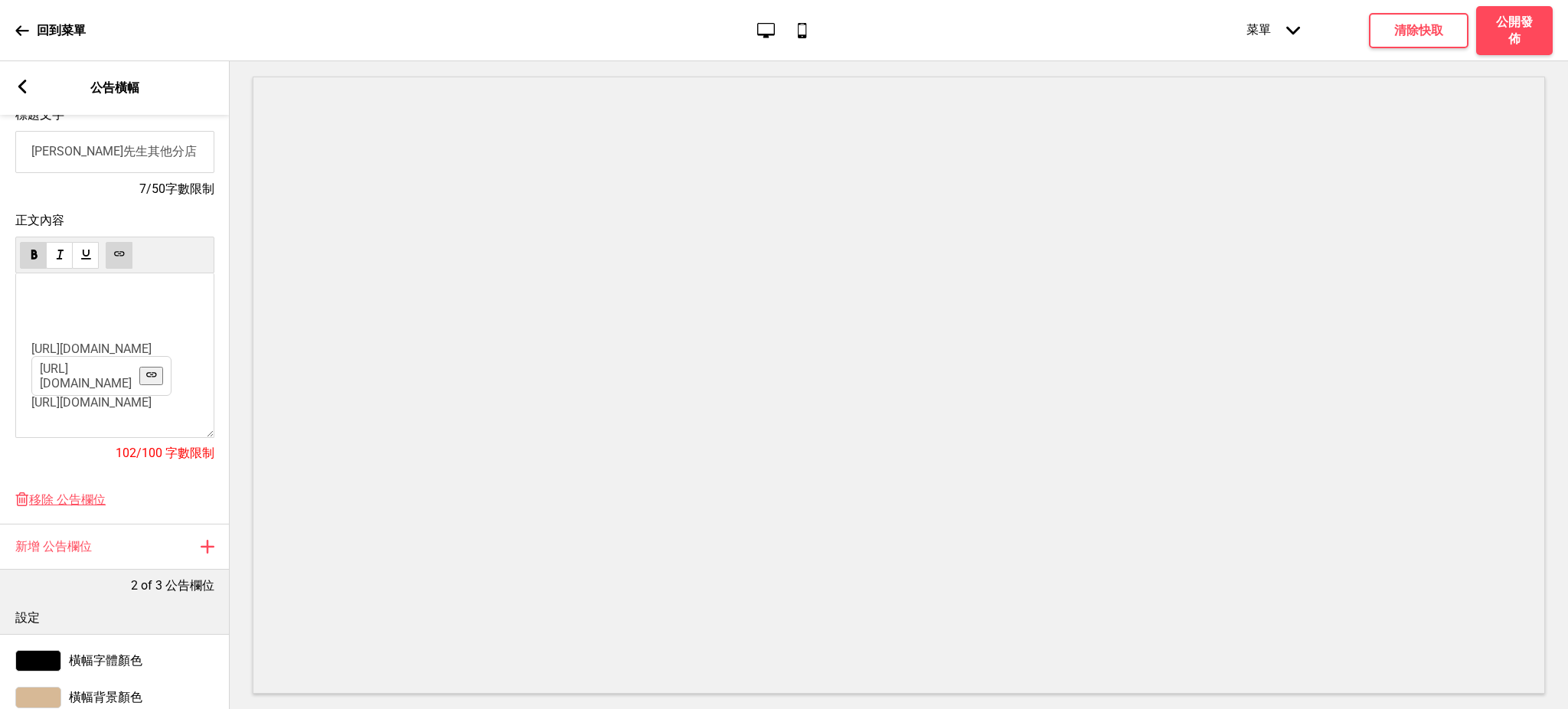
drag, startPoint x: 123, startPoint y: 331, endPoint x: 30, endPoint y: 316, distance: 94.2
click at [31, 341] on p "﻿ https://kopitiamgongguan.oddle.me/zh_TW https://kopitiamgongguan.oddle.me/zh_…" at bounding box center [114, 348] width 167 height 15
copy p "﻿ https://kopitiamgongguan.oddle.me/zh_TW"
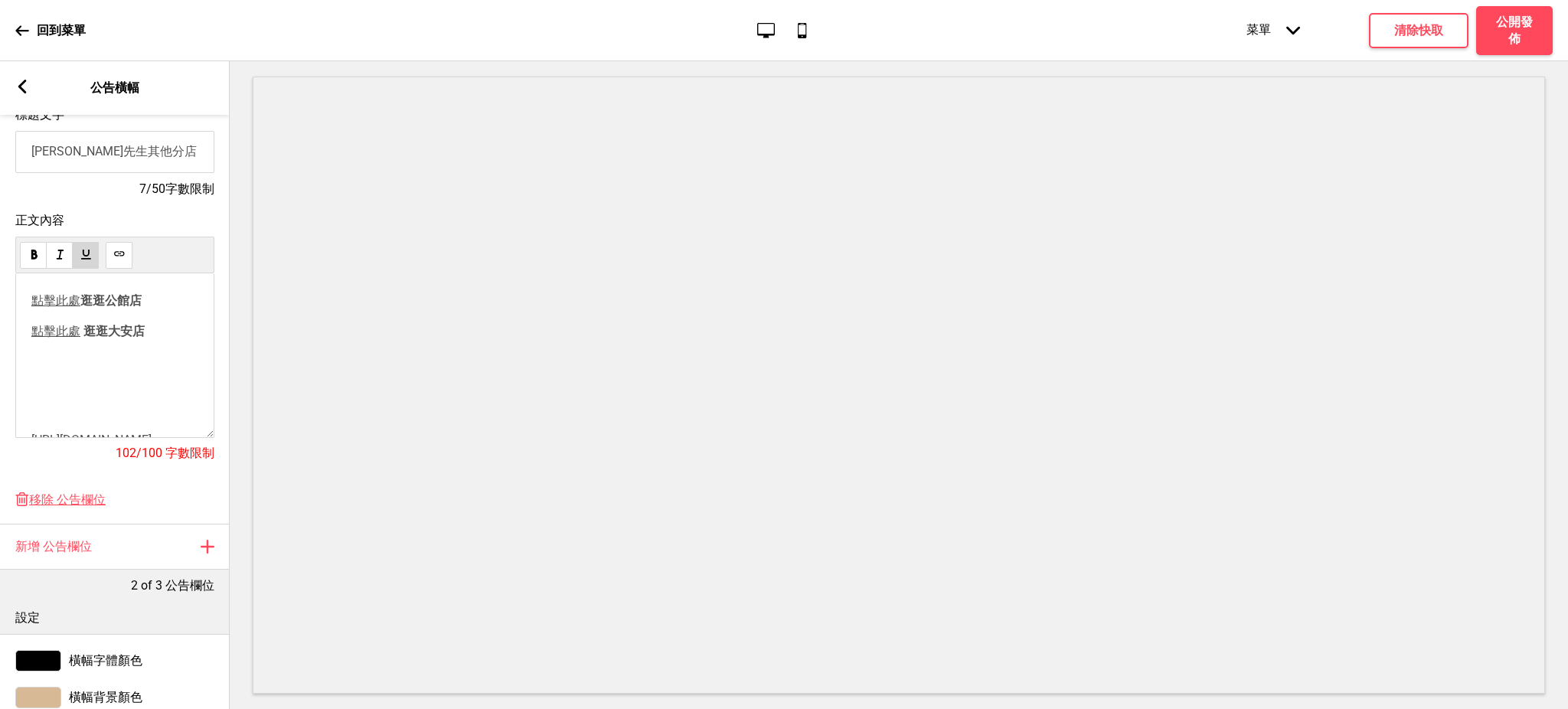
drag, startPoint x: 141, startPoint y: 305, endPoint x: 29, endPoint y: 305, distance: 112.0
click at [29, 305] on div "點擊此處 逛逛公館店 點擊此處 逛逛大安店 ﻿ ﻿ ﻿ ﻿ ﻿ https://kopitiamgongguan.oddle.me/zh_TW ﻿ ﻿ ﻿ ﻿…" at bounding box center [115, 355] width 199 height 165
click at [116, 255] on use at bounding box center [119, 254] width 12 height 12
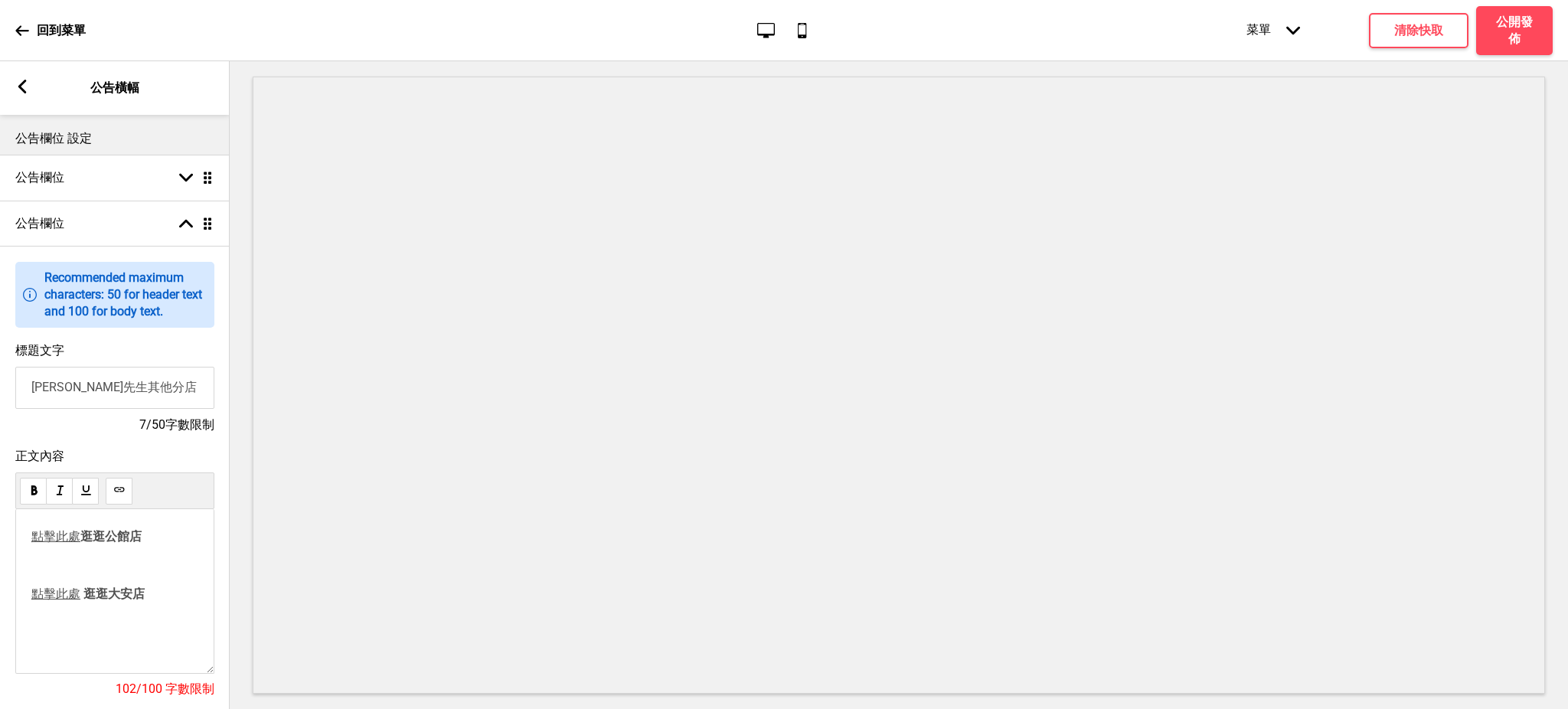
scroll to position [137, 0]
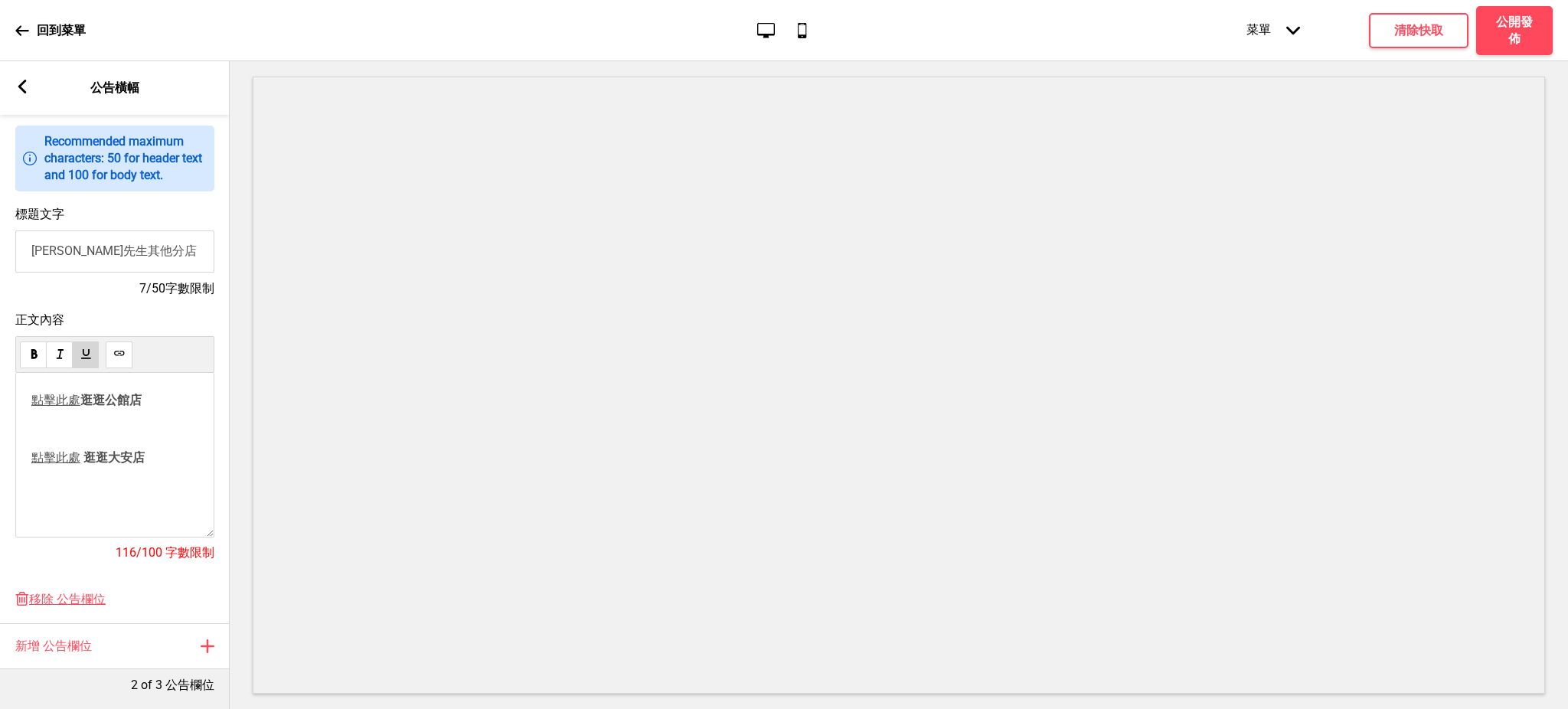
drag, startPoint x: 143, startPoint y: 405, endPoint x: 30, endPoint y: 405, distance: 113.0
click at [31, 405] on p "點擊此處 逛逛公館店 ﻿" at bounding box center [114, 415] width 167 height 45
click at [123, 355] on icon at bounding box center [119, 353] width 10 height 5
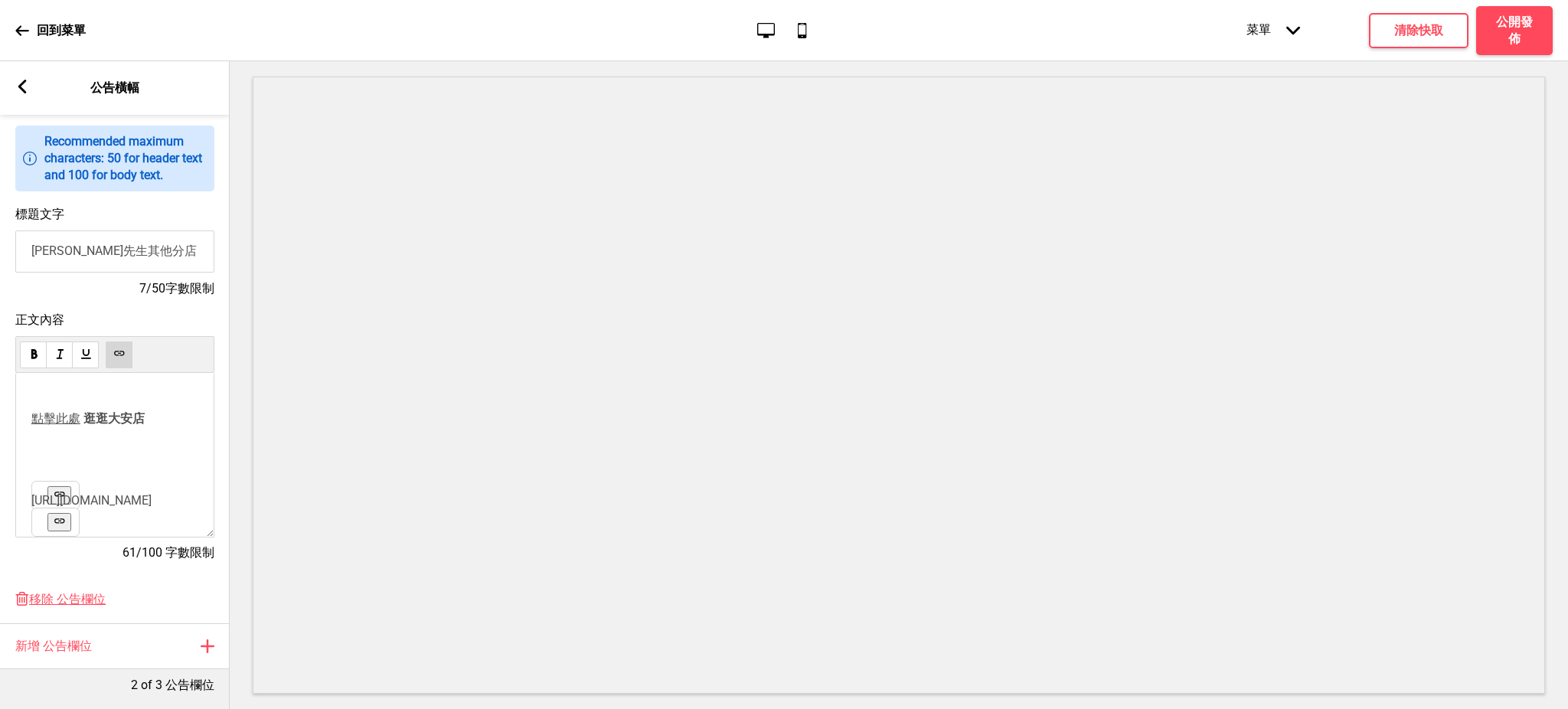
scroll to position [65, 0]
drag, startPoint x: 37, startPoint y: 430, endPoint x: 170, endPoint y: 651, distance: 257.9
click at [170, 649] on div "公告欄位 設定 公告欄位 箭頭down 拖曳 公告欄位 箭頭up 拖曳 资讯 Recommended maximum characters: 50 for h…" at bounding box center [115, 412] width 230 height 594
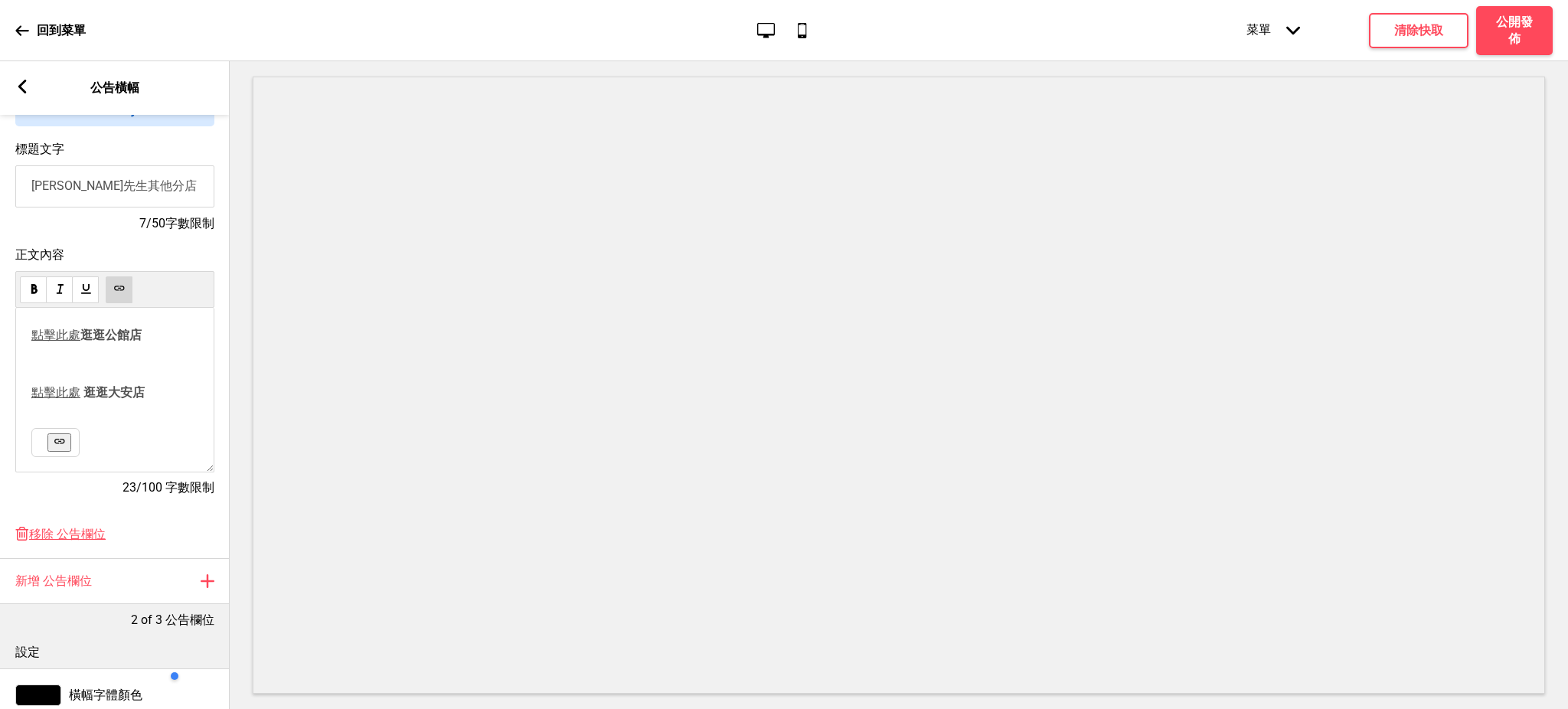
click at [153, 366] on p "﻿ 點擊此處 逛逛公館店 ﻿ ﻿" at bounding box center [114, 350] width 167 height 45
click at [158, 351] on p "﻿ 點擊此處 逛逛公館店 ﻿ ﻿" at bounding box center [114, 350] width 167 height 45
click at [161, 351] on p "﻿ 點擊此處 逛逛公館店 ﻿ ﻿" at bounding box center [114, 342] width 167 height 30
click at [112, 414] on p "﻿ ﻿ ﻿" at bounding box center [114, 406] width 167 height 15
drag, startPoint x: 147, startPoint y: 386, endPoint x: 14, endPoint y: 386, distance: 133.0
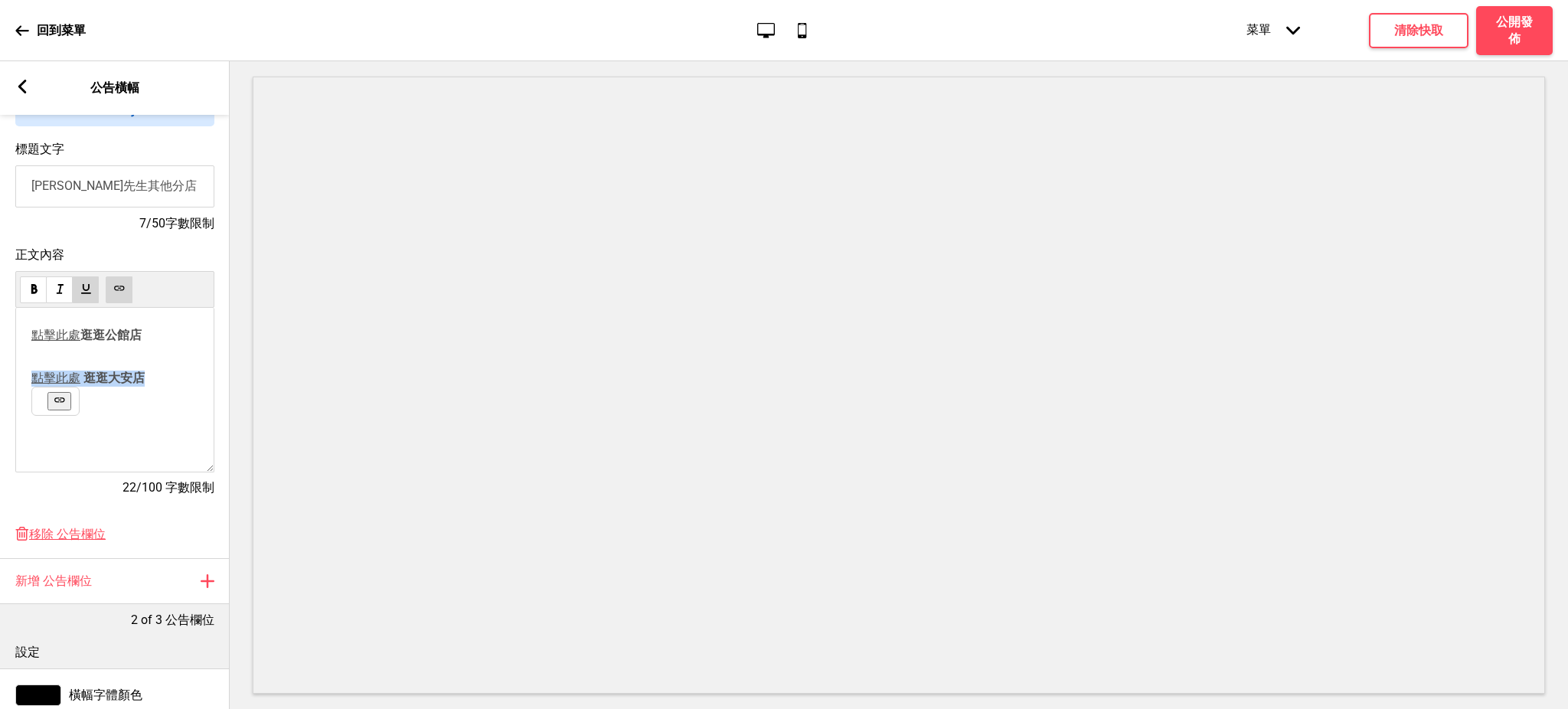
click at [14, 386] on div "正文內容 ﻿ 點擊此處 逛逛公館店 ﻿ ﻿ 點擊此處 逛逛大安店 ﻿ ﻿ ﻿ 22/100 字數限制" at bounding box center [115, 379] width 230 height 280
click at [113, 284] on icon at bounding box center [119, 289] width 12 height 12
click at [154, 385] on p "點擊此處 逛逛大安店" at bounding box center [114, 378] width 167 height 16
click at [56, 411] on button at bounding box center [59, 401] width 23 height 19
click at [64, 414] on p "﻿ ﻿ ﻿" at bounding box center [114, 406] width 167 height 15
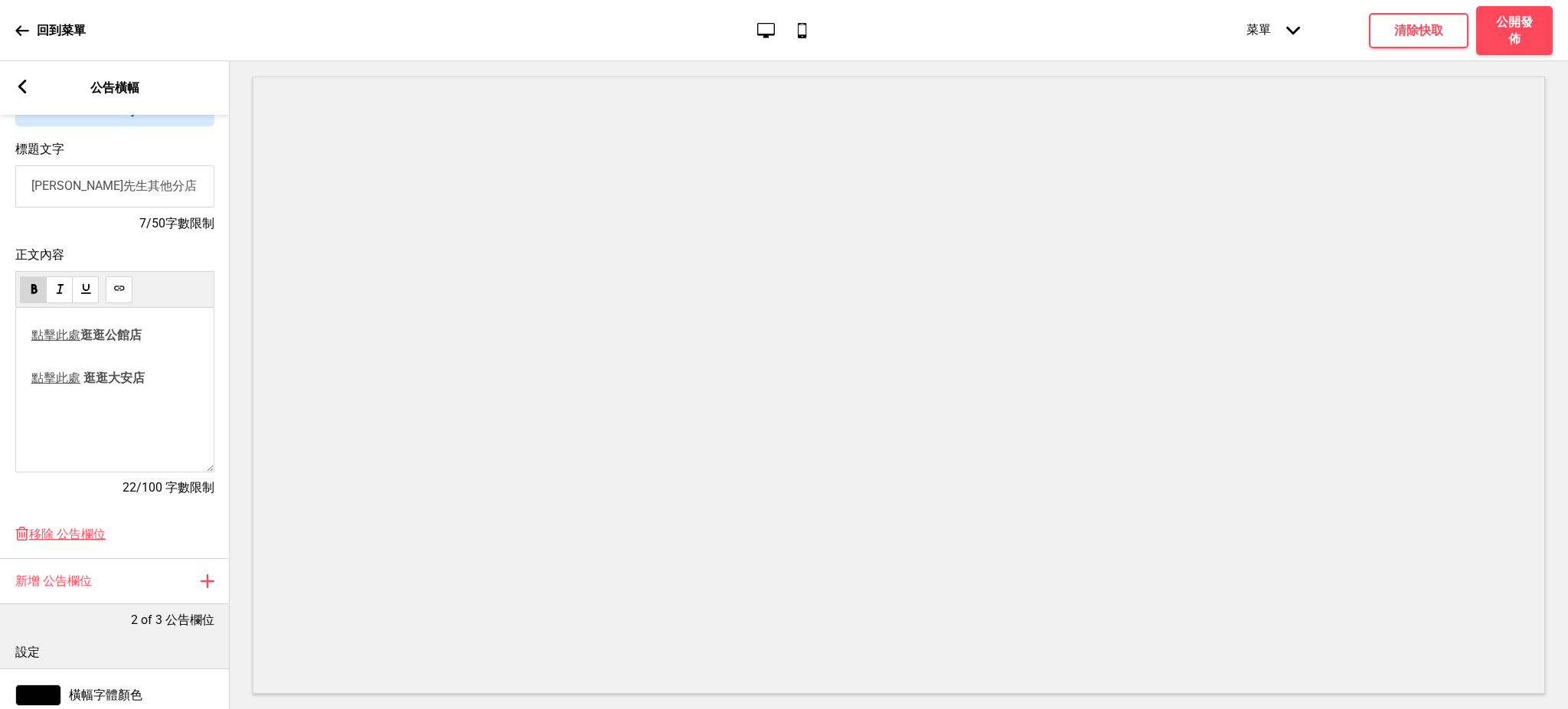
click at [59, 427] on div "﻿ 點擊此處 逛逛公館店 ﻿ ﻿ 點擊此處 逛逛大安店 ﻿ ﻿" at bounding box center [115, 390] width 199 height 165
click at [50, 412] on div "﻿ 點擊此處 逛逛公館店 ﻿ ﻿ 點擊此處 逛逛大安店 ﻿ ﻿" at bounding box center [115, 390] width 199 height 165
click at [59, 404] on div "﻿ 點擊此處 逛逛公館店 ﻿ ﻿ 點擊此處 逛逛大安店 ﻿ ﻿" at bounding box center [115, 390] width 199 height 165
click at [66, 422] on div "﻿ 點擊此處 逛逛公館店 ﻿ ﻿ 點擊此處 逛逛大安店 ﻿ ﻿" at bounding box center [115, 390] width 199 height 165
click at [75, 366] on div "﻿ 點擊此處 逛逛公館店 ﻿ ﻿ 點擊此處 逛逛大安店 ﻿ ﻿" at bounding box center [114, 357] width 167 height 59
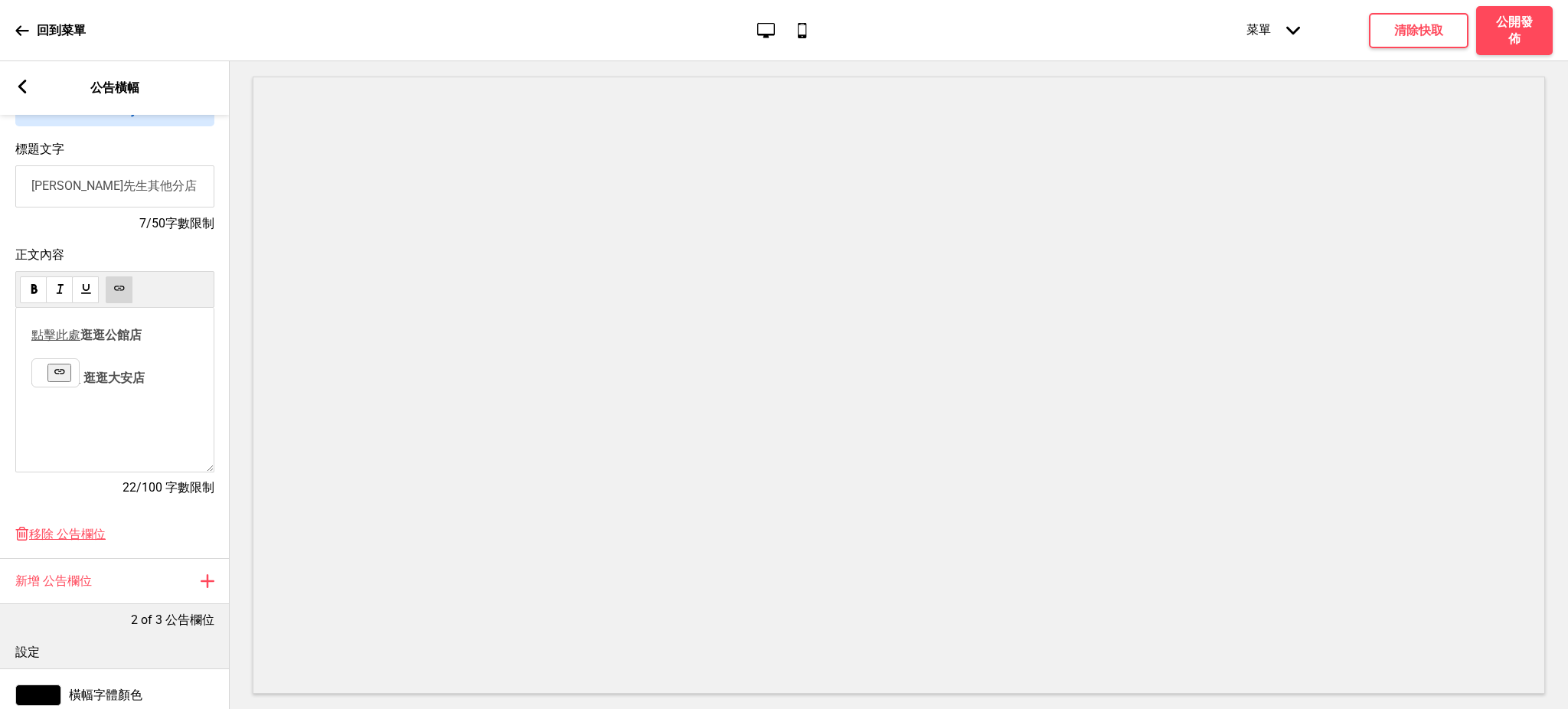
click at [80, 356] on p "﻿ 點擊此處 逛逛公館店 ﻿ ﻿" at bounding box center [114, 342] width 167 height 30
click at [120, 366] on div "﻿ 點擊此處 逛逛公館店 ﻿ ﻿ 點擊此處 逛逛大安店 ﻿ ﻿" at bounding box center [114, 357] width 167 height 59
click at [31, 383] on span "點擊此處" at bounding box center [56, 377] width 49 height 15
click at [92, 397] on div "﻿ 點擊此處 逛逛公館店 ﻿ 點擊此處 逛逛大安店 ﻿ ﻿" at bounding box center [115, 390] width 199 height 165
click at [90, 377] on div "﻿ 點擊此處 逛逛公館店 ﻿ 點擊此處 逛逛大安店 ﻿ ﻿" at bounding box center [115, 390] width 199 height 165
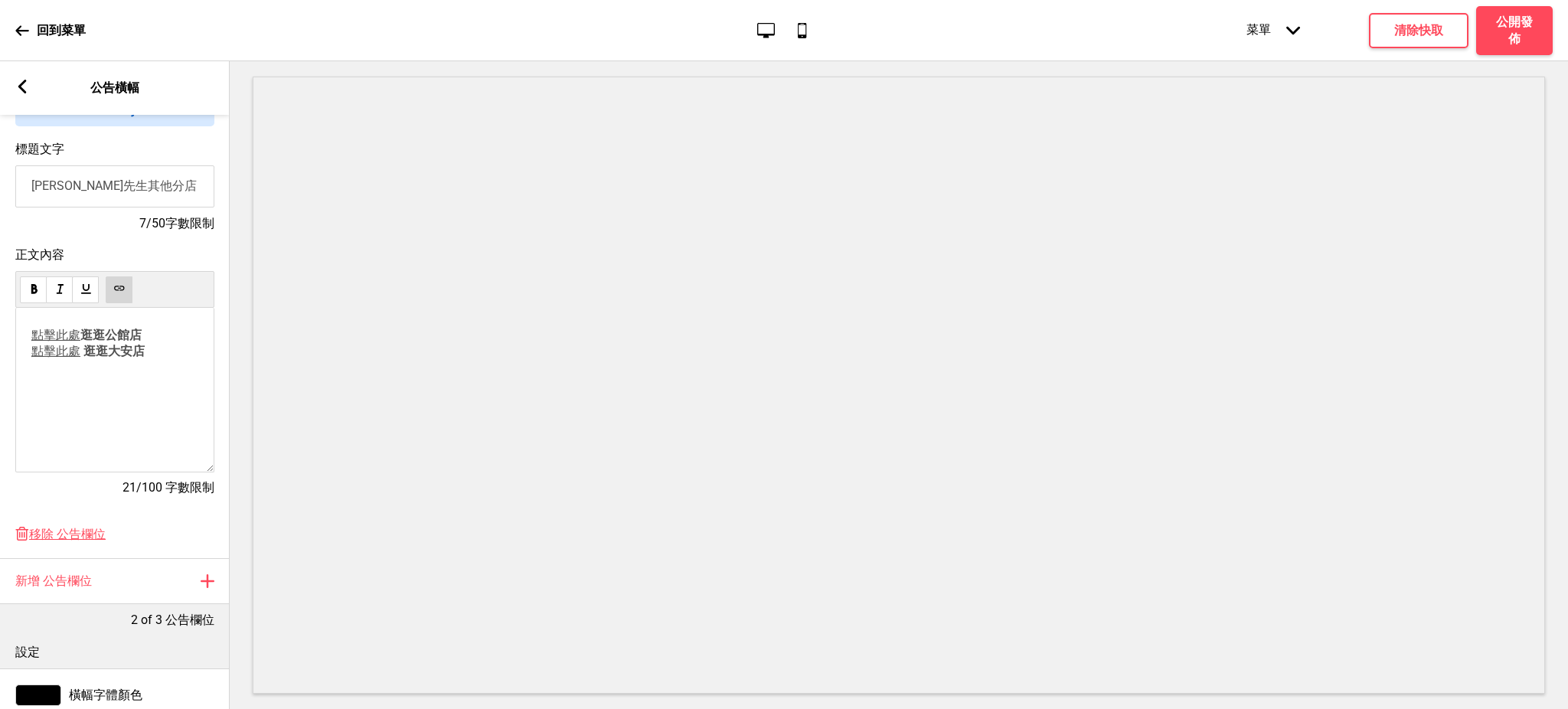
click at [137, 368] on div "﻿ 點擊此處 逛逛公館店 ﻿ 點擊此處 逛逛大安店 ﻿ ﻿" at bounding box center [115, 390] width 199 height 165
click at [178, 359] on p "﻿ 點擊此處 逛逛公館店 ﻿ 點擊此處 逛逛大安店 ﻿ ﻿" at bounding box center [114, 343] width 167 height 32
drag, startPoint x: 145, startPoint y: 355, endPoint x: 26, endPoint y: 362, distance: 119.2
click at [26, 362] on div "﻿ 點擊此處 逛逛公館店 ﻿ 點擊此處 逛逛大安店 ﻿ ﻿ ﻿ https://kopitiamdaan.oddle.me/zh_TW ﻿ ﻿ ﻿" at bounding box center [115, 390] width 199 height 165
click at [120, 290] on g at bounding box center [119, 288] width 10 height 5
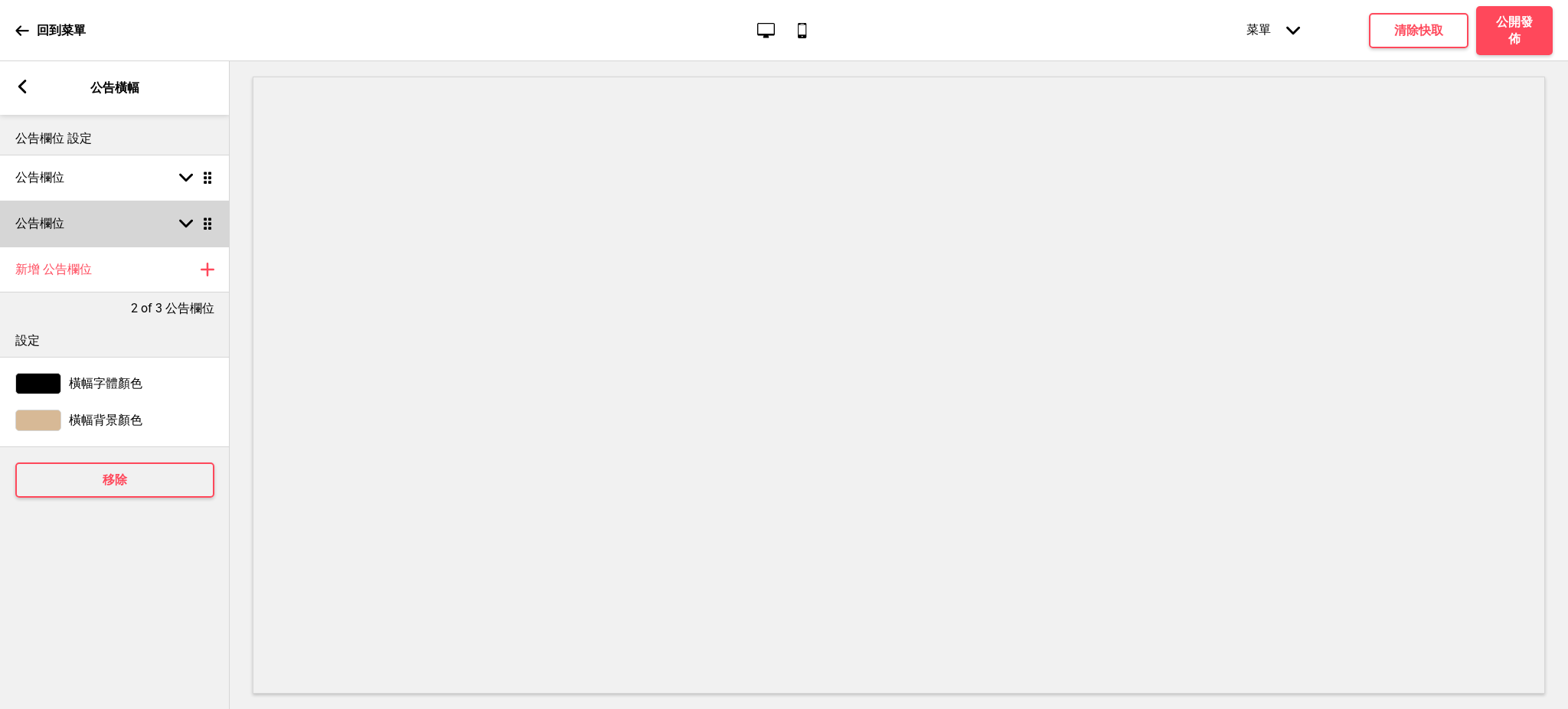
click at [91, 216] on div "公告欄位 箭頭down 拖曳" at bounding box center [115, 223] width 230 height 46
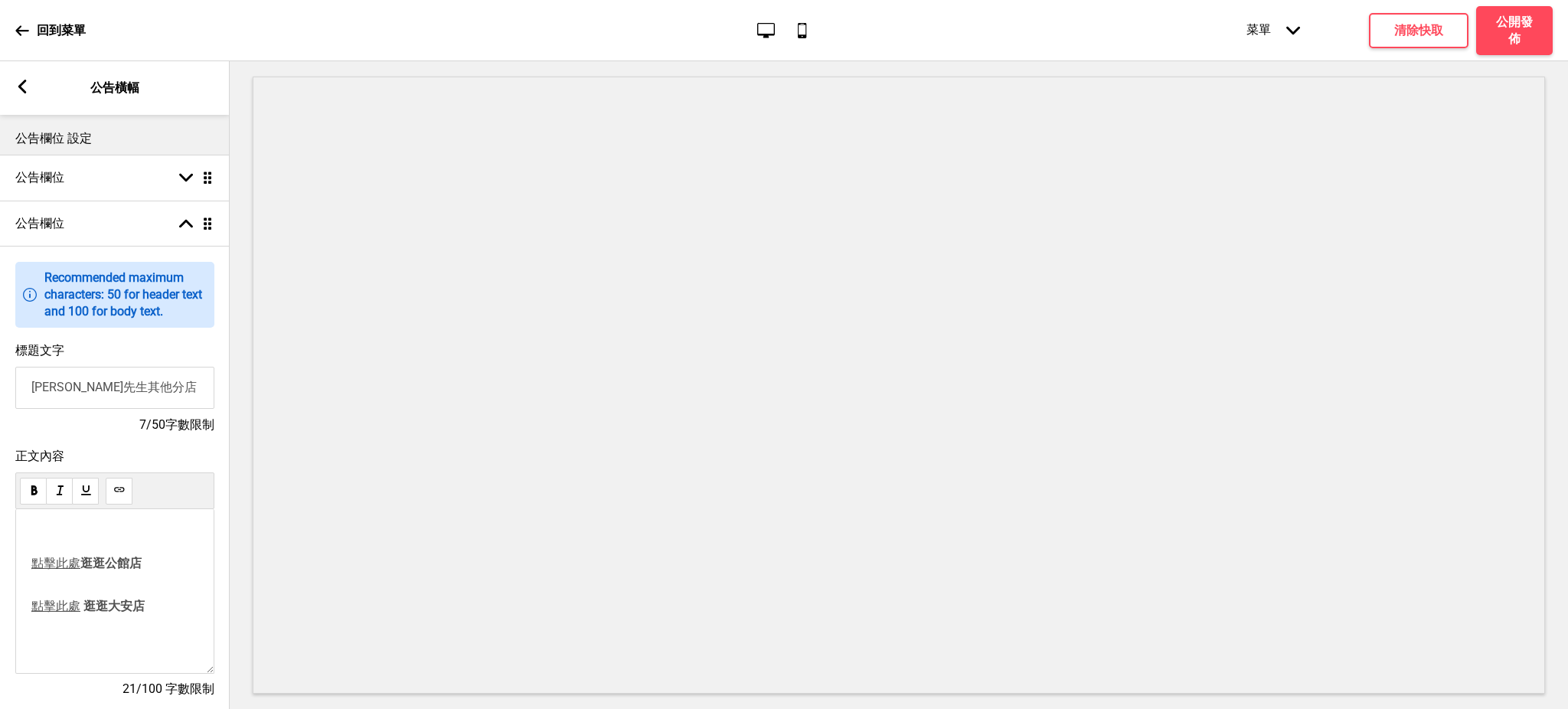
click at [105, 536] on p "﻿" at bounding box center [114, 536] width 167 height 15
click at [169, 605] on div "﻿ 點擊此處 逛逛公館店 ﻿ 點擊此處 逛逛大安店 ﻿ ﻿" at bounding box center [114, 585] width 167 height 112
click at [84, 610] on span "逛逛大安店" at bounding box center [114, 606] width 61 height 15
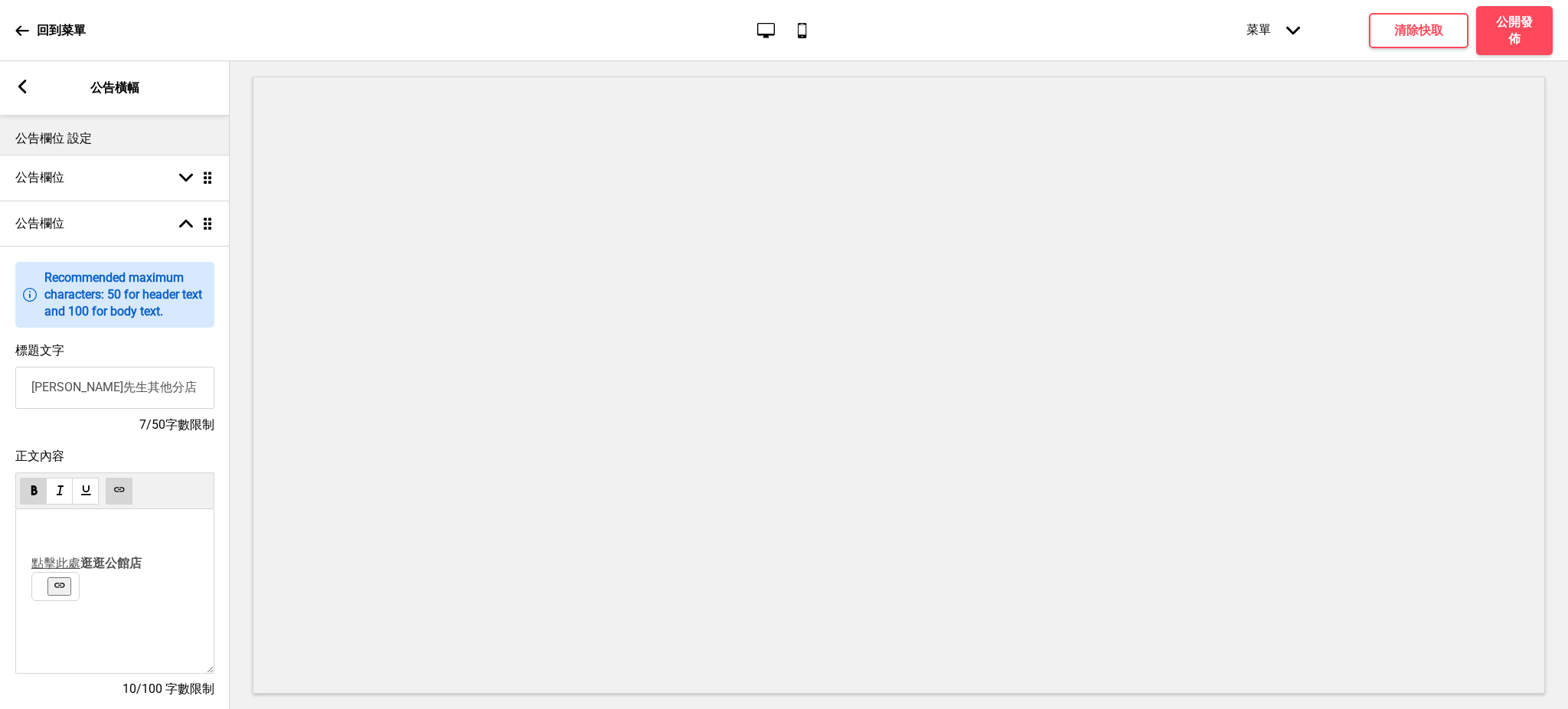
click at [100, 621] on div "﻿ 點擊此處 逛逛公館店 ﻿" at bounding box center [115, 591] width 199 height 165
click at [72, 542] on p "﻿" at bounding box center [114, 536] width 167 height 15
click at [80, 530] on div "﻿ 點擊此處 逛逛公館店 ﻿" at bounding box center [115, 591] width 199 height 165
drag, startPoint x: 80, startPoint y: 531, endPoint x: 63, endPoint y: 551, distance: 26.2
click at [78, 533] on div "﻿ 點擊此處 逛逛公館店 ﻿" at bounding box center [115, 591] width 199 height 165
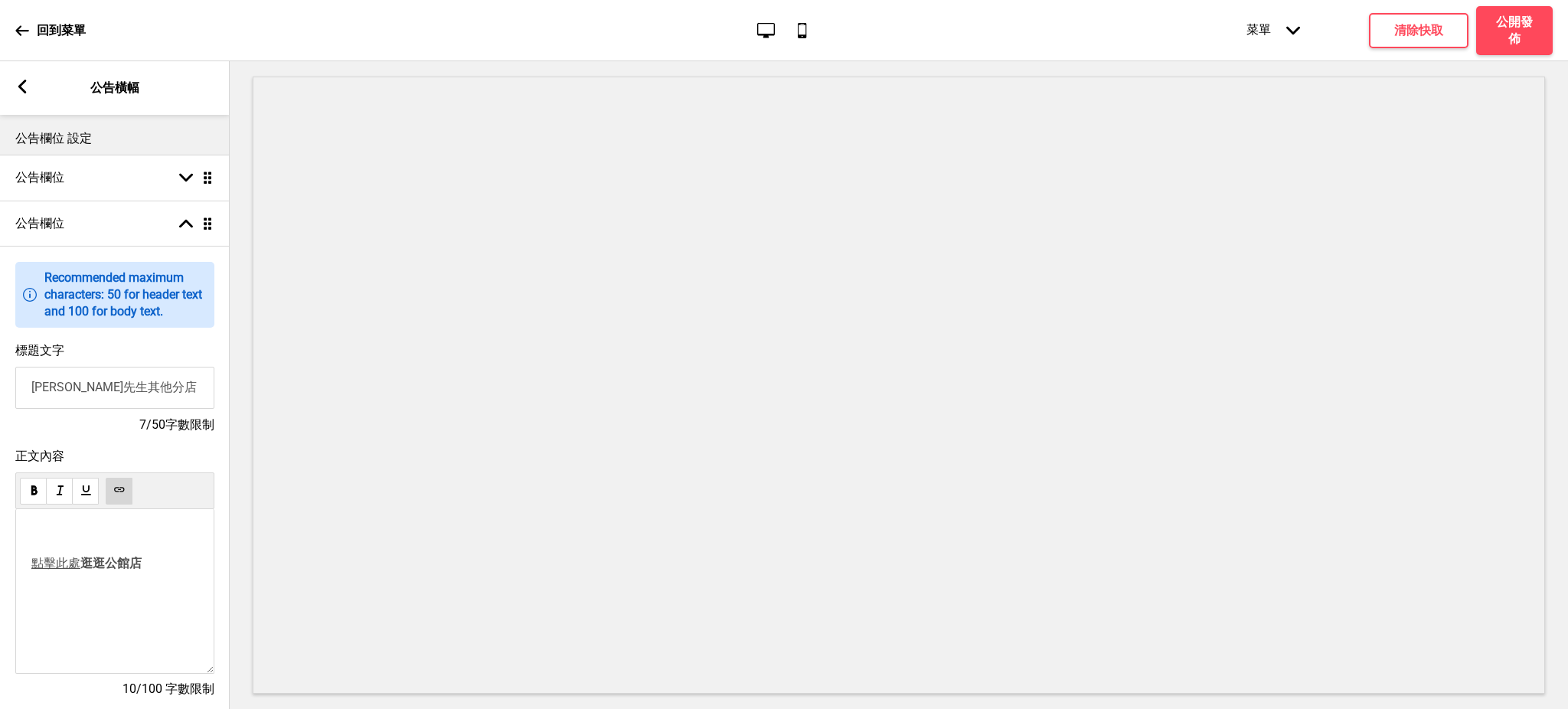
click at [34, 568] on span "點擊此處" at bounding box center [56, 563] width 49 height 15
click at [105, 540] on span "逛逛公館店" at bounding box center [110, 536] width 61 height 15
click at [59, 557] on use at bounding box center [59, 559] width 12 height 12
click at [56, 544] on span "點擊此處" at bounding box center [56, 536] width 49 height 15
drag, startPoint x: 162, startPoint y: 547, endPoint x: 27, endPoint y: 545, distance: 135.0
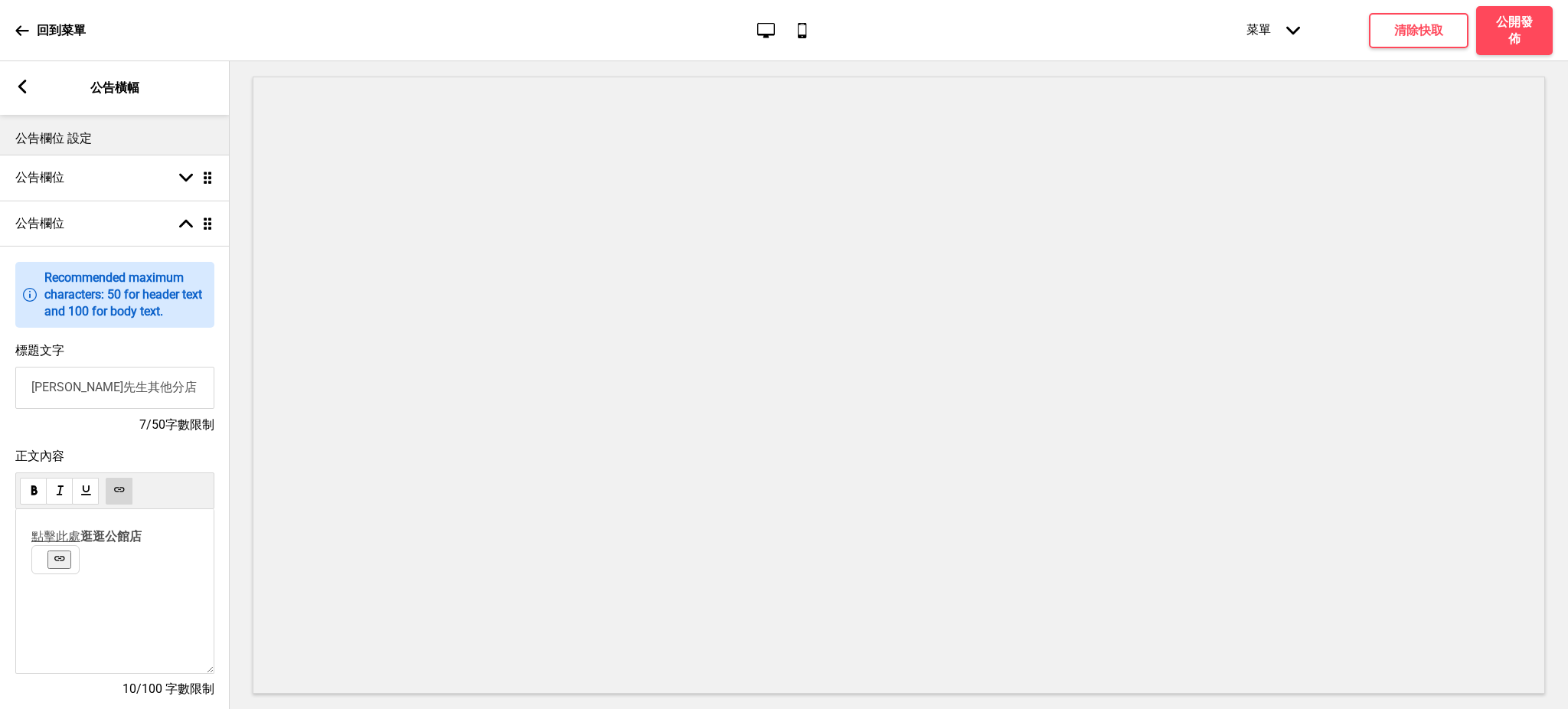
click at [27, 545] on div "﻿ ﻿ 點擊此處 逛逛公館店" at bounding box center [115, 591] width 199 height 165
copy p "﻿ ﻿ 點擊此處 逛逛公館店"
click at [51, 561] on div at bounding box center [111, 572] width 172 height 30
click at [170, 540] on p "﻿ ﻿ 點擊此處 逛逛公館店" at bounding box center [114, 537] width 167 height 16
drag, startPoint x: 148, startPoint y: 544, endPoint x: 10, endPoint y: 544, distance: 138.0
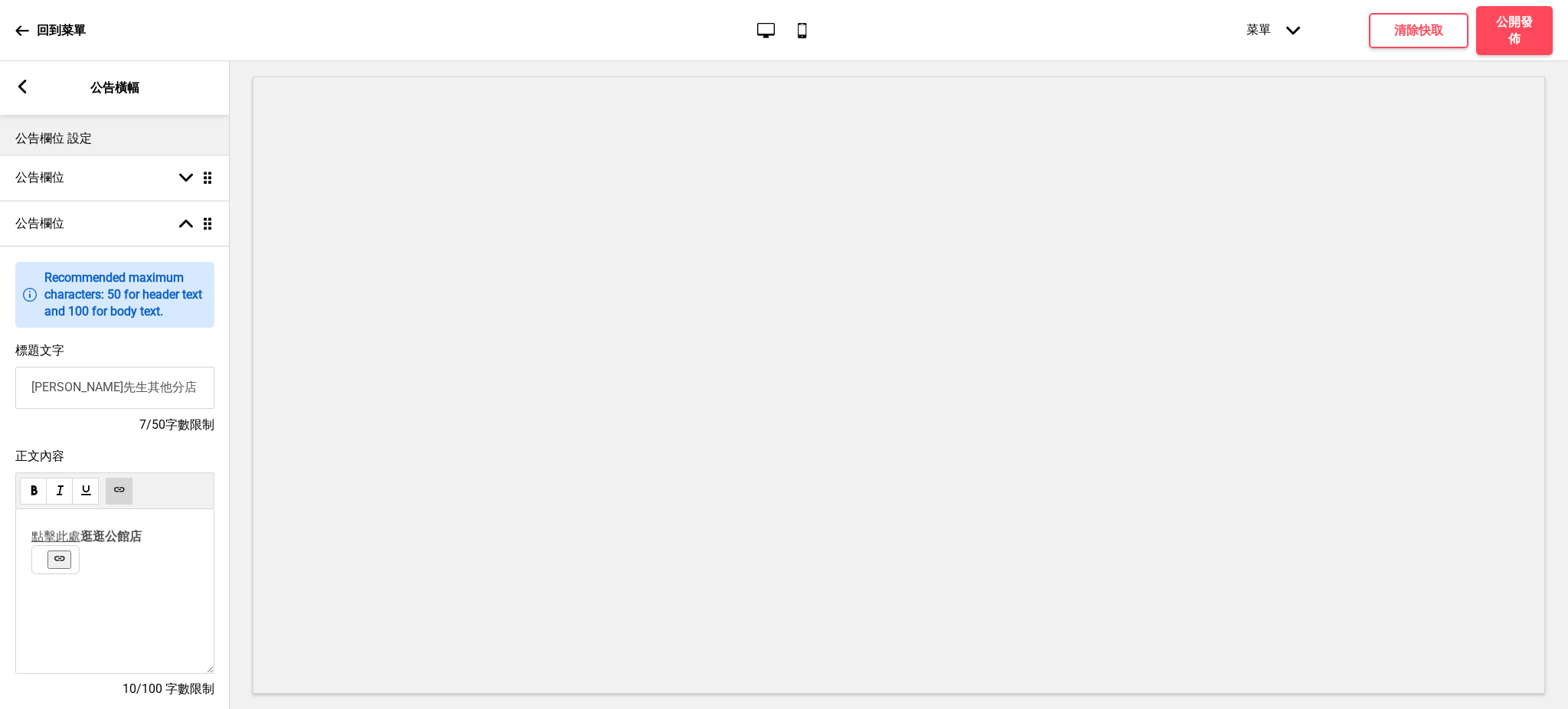
click at [10, 544] on div "正文內容 ﻿ ﻿ 點擊此處 逛逛公館店 ﻿ 10/100 字數限制" at bounding box center [115, 580] width 230 height 280
copy p "﻿ ﻿ 點擊此處 逛逛公館店"
click at [107, 560] on div at bounding box center [94, 571] width 172 height 30
click at [119, 493] on use at bounding box center [119, 490] width 12 height 12
click at [129, 544] on span "逛逛公館店" at bounding box center [110, 536] width 61 height 15
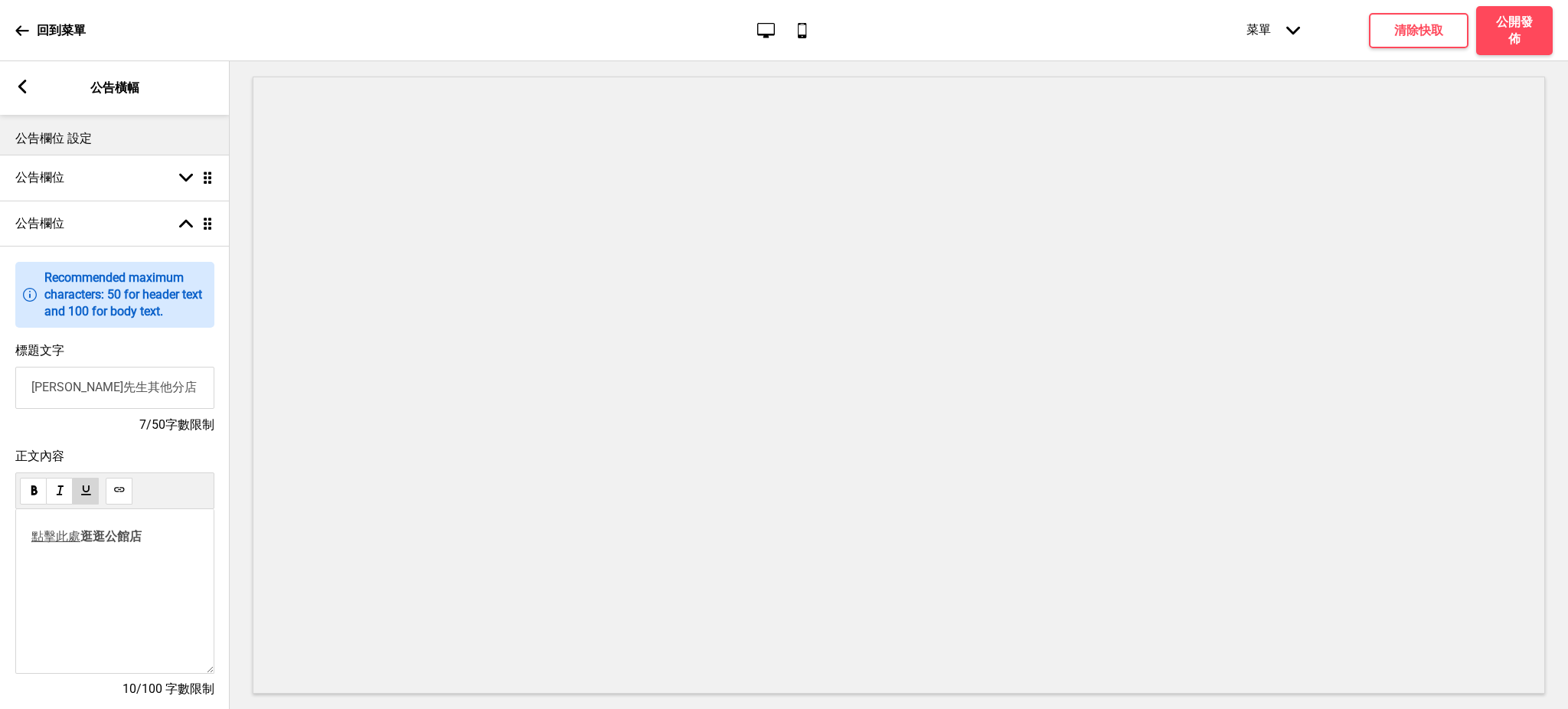
drag, startPoint x: 144, startPoint y: 538, endPoint x: 39, endPoint y: 542, distance: 105.1
click at [39, 542] on p "﻿ ﻿ 點擊此處 逛逛公館店" at bounding box center [114, 537] width 167 height 16
click at [107, 539] on span "逛逛公館店" at bounding box center [110, 536] width 61 height 15
click at [66, 540] on span "點擊此處" at bounding box center [56, 536] width 49 height 15
click at [127, 538] on span "逛逛公館店" at bounding box center [110, 536] width 61 height 15
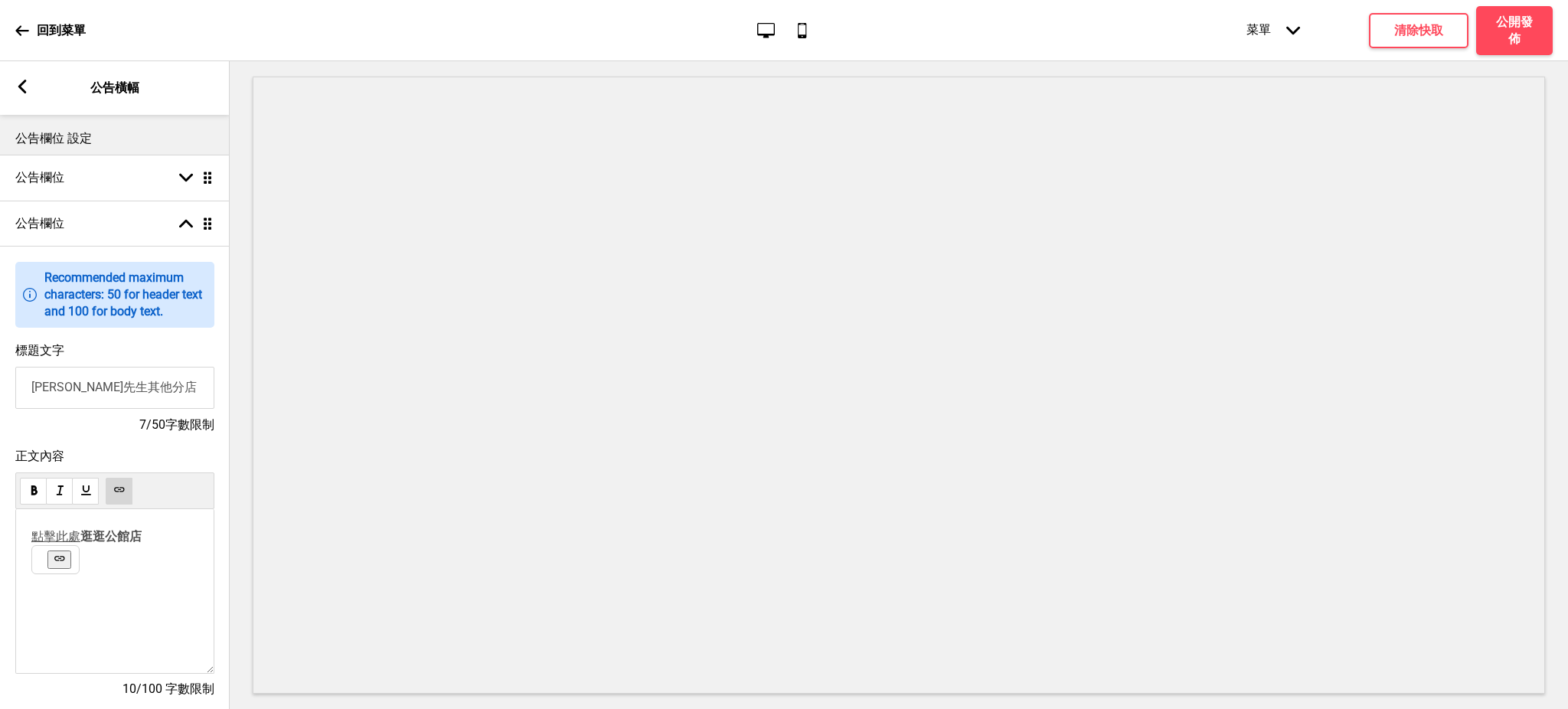
drag, startPoint x: 174, startPoint y: 540, endPoint x: 0, endPoint y: 543, distance: 174.0
click at [0, 543] on div "正文內容 ﻿ ﻿ 點擊此處 逛逛公館店 ﻿ 10/100 字數限制" at bounding box center [115, 580] width 230 height 280
click at [59, 562] on div at bounding box center [86, 570] width 172 height 30
click at [77, 571] on div at bounding box center [86, 570] width 172 height 30
click at [93, 544] on span "逛逛公館店" at bounding box center [110, 536] width 61 height 15
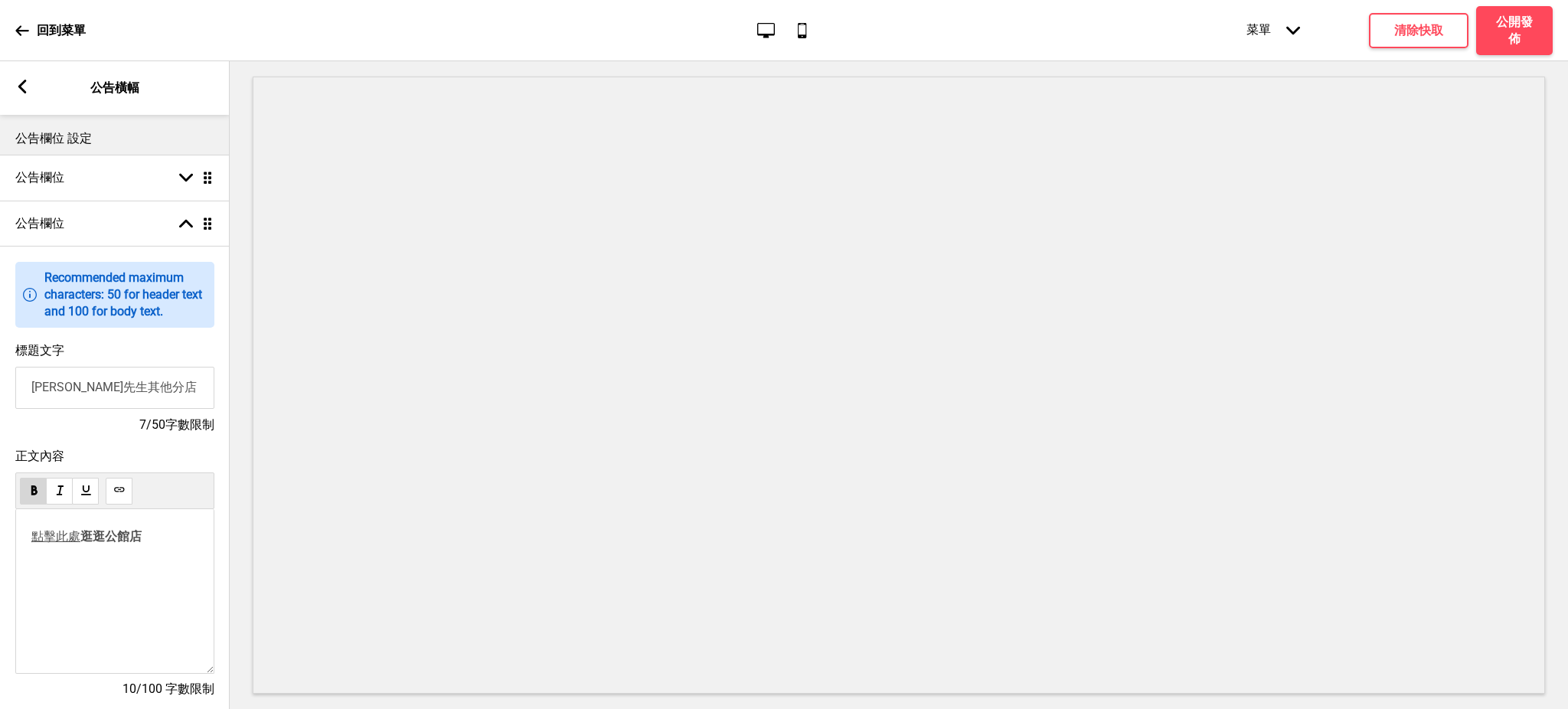
drag, startPoint x: 175, startPoint y: 539, endPoint x: 0, endPoint y: 535, distance: 175.0
click at [0, 535] on div "正文內容 ﻿ ﻿ 點擊此處 逛逛公館店 ﻿ 10/100 字數限制" at bounding box center [115, 580] width 230 height 280
click at [127, 574] on div at bounding box center [86, 563] width 172 height 30
click at [160, 537] on p "﻿ ﻿ 點擊此處 逛逛公館店" at bounding box center [114, 537] width 167 height 16
click at [145, 535] on p "﻿ ﻿ 點擊此處 逛逛公館店" at bounding box center [114, 537] width 167 height 16
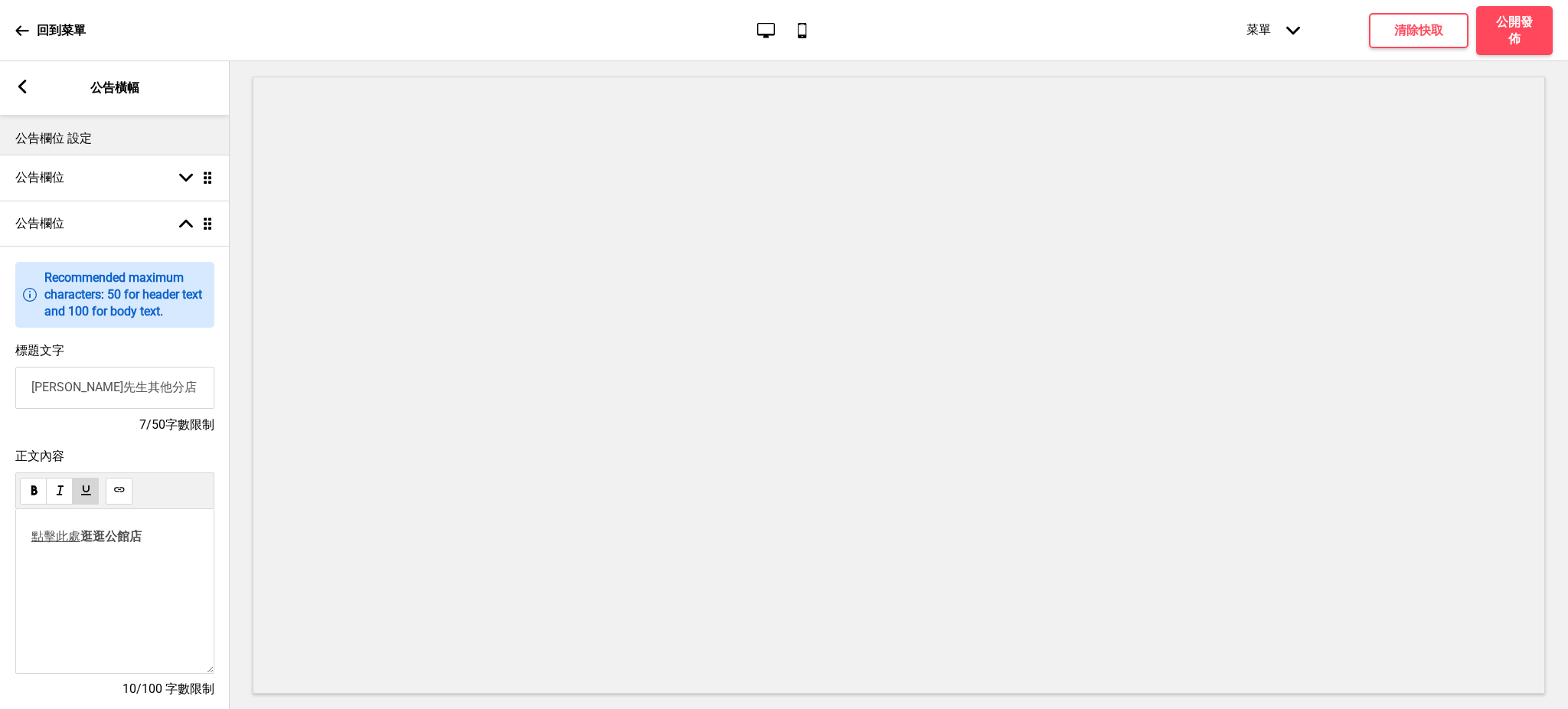
drag, startPoint x: 148, startPoint y: 539, endPoint x: 27, endPoint y: 540, distance: 121.0
click at [27, 540] on div "﻿ ﻿ 點擊此處 逛逛公館店 ﻿ ﻿" at bounding box center [115, 591] width 199 height 165
copy p "﻿ ﻿ 點擊此處 逛逛公館店"
click at [131, 570] on div at bounding box center [111, 568] width 172 height 30
click at [162, 543] on p "﻿ ﻿ 點擊此處 逛逛公館店" at bounding box center [114, 537] width 167 height 16
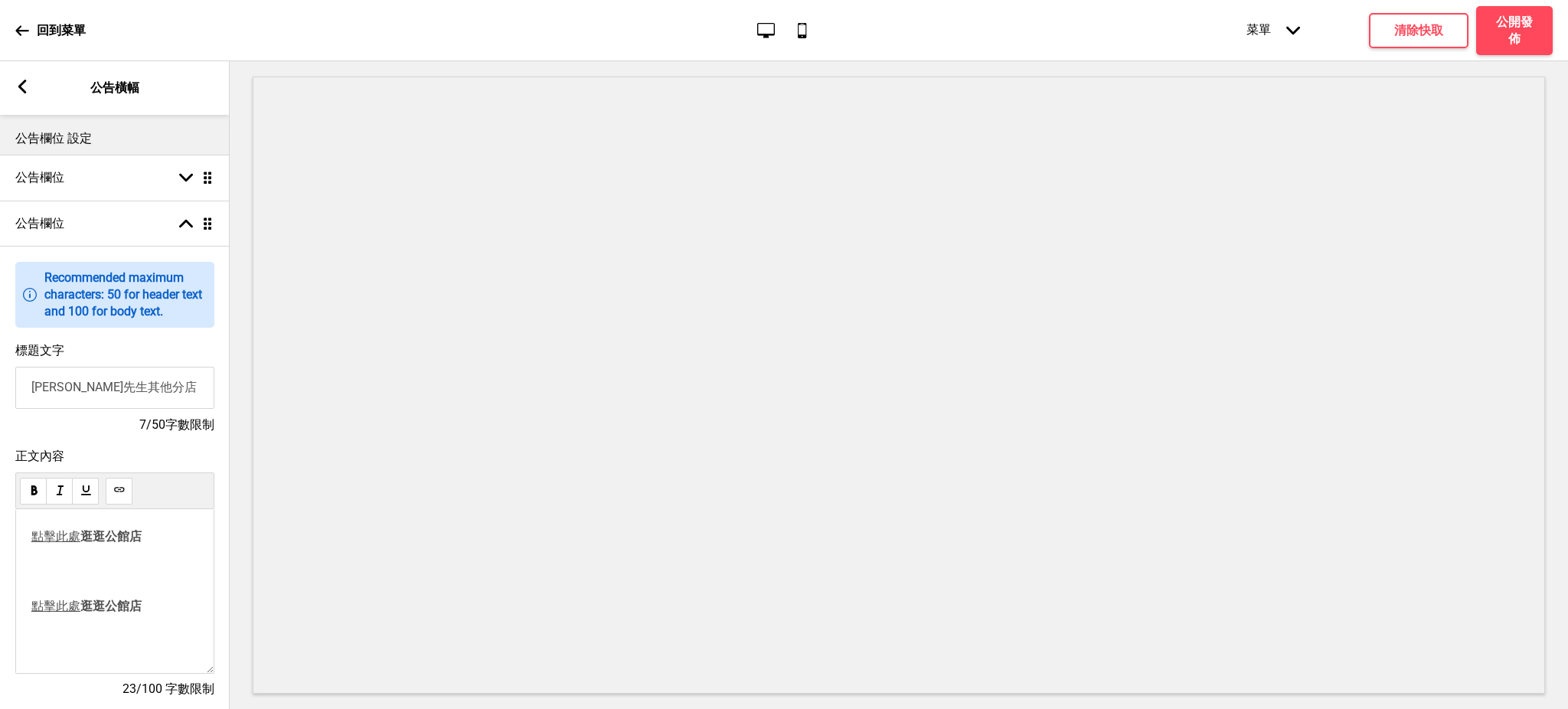
click at [143, 570] on p at bounding box center [114, 572] width 167 height 29
click at [153, 582] on p "點擊此處 逛逛公館店" at bounding box center [114, 580] width 167 height 16
drag, startPoint x: 153, startPoint y: 582, endPoint x: 22, endPoint y: 532, distance: 140.2
click at [22, 532] on div "﻿ ﻿ 點擊此處 逛逛公館店 點擊此處 逛逛大安店 ﻿ ﻿" at bounding box center [115, 591] width 199 height 165
click at [91, 536] on p at bounding box center [114, 544] width 167 height 29
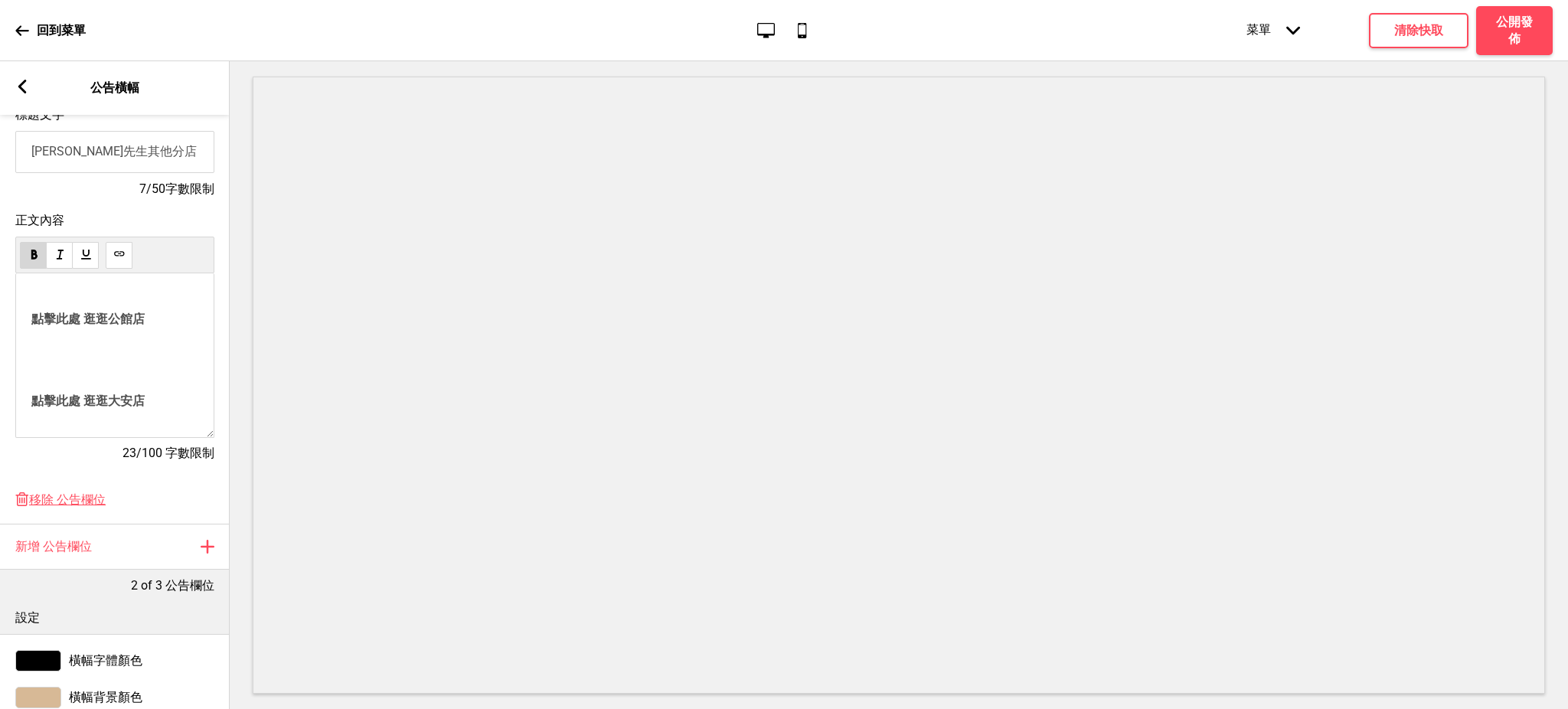
scroll to position [263, 0]
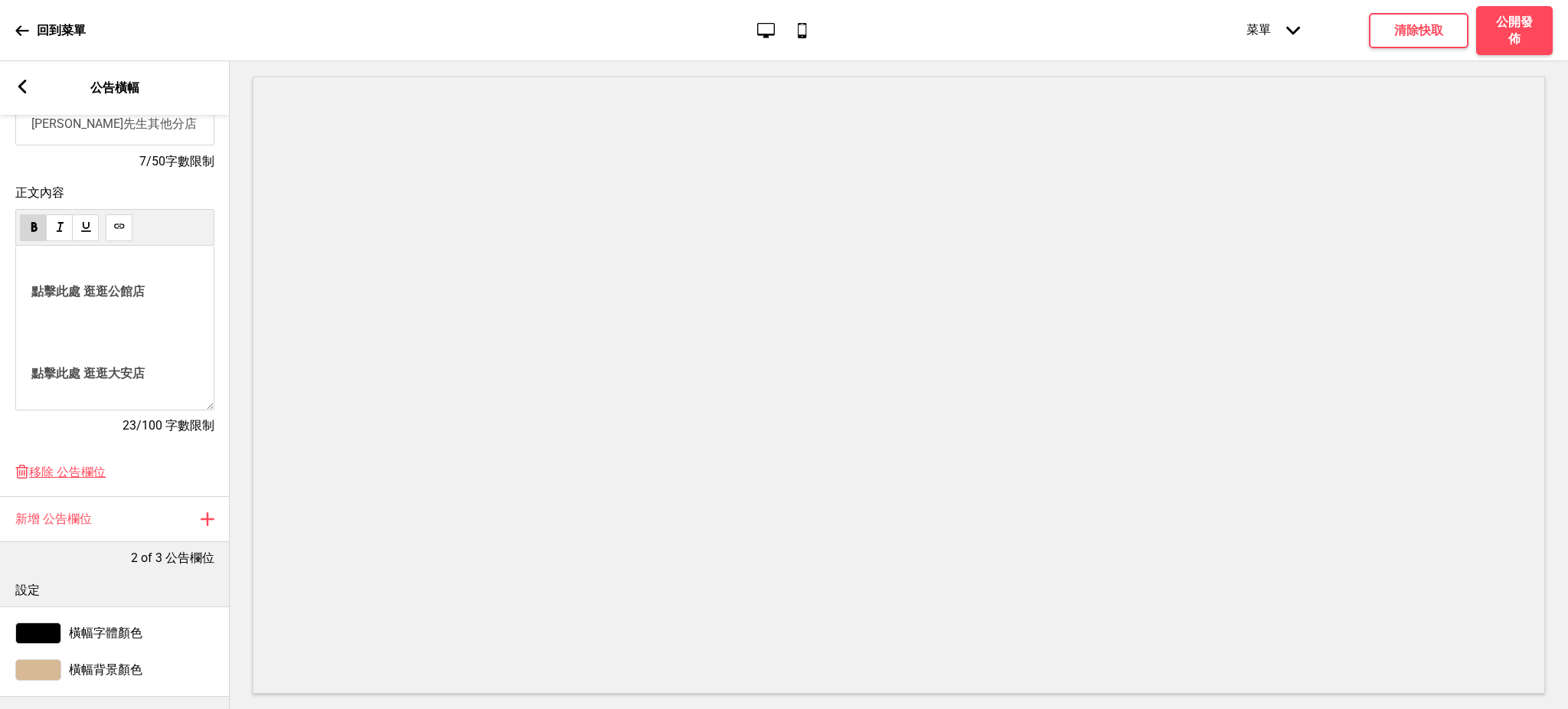
click at [34, 373] on span "點擊此處 逛逛大安店" at bounding box center [88, 373] width 113 height 15
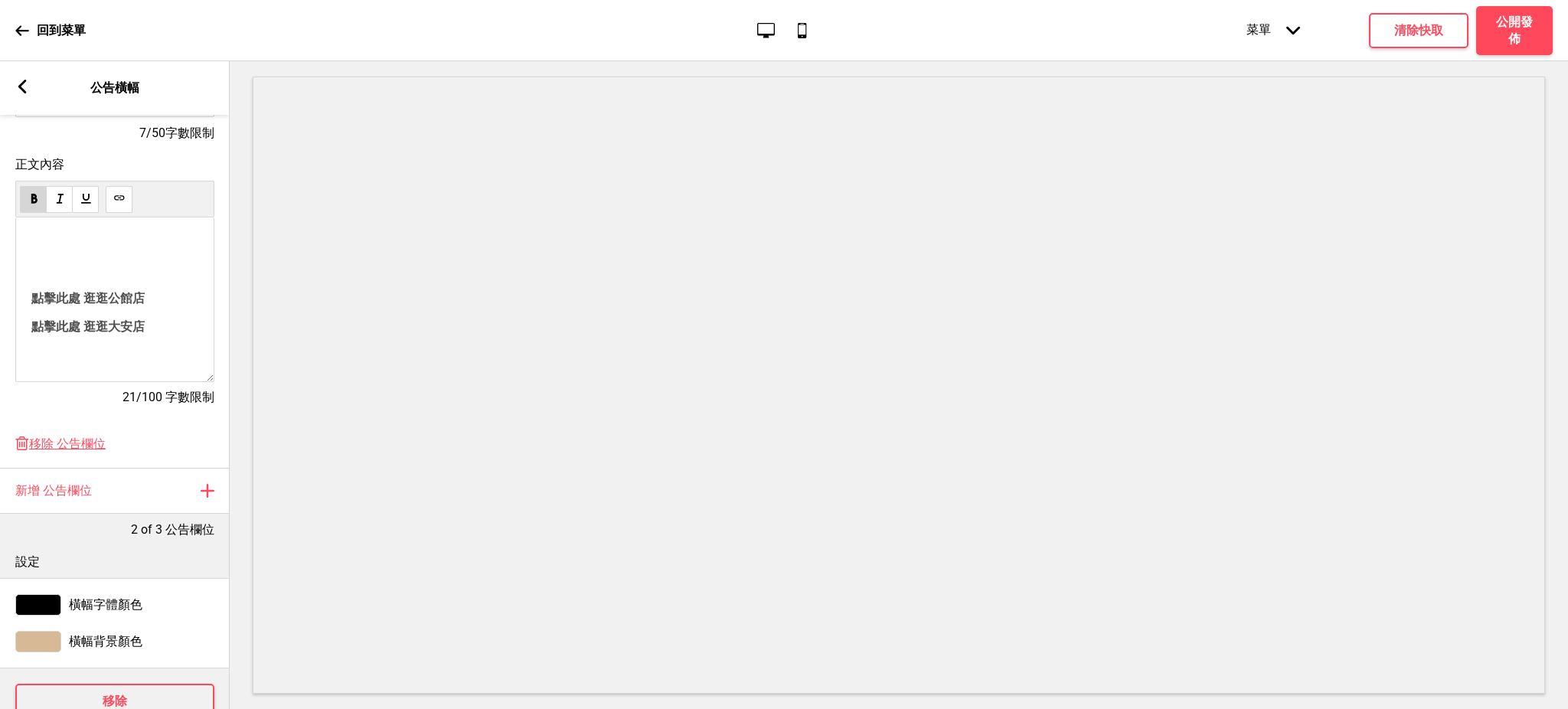
scroll to position [308, 0]
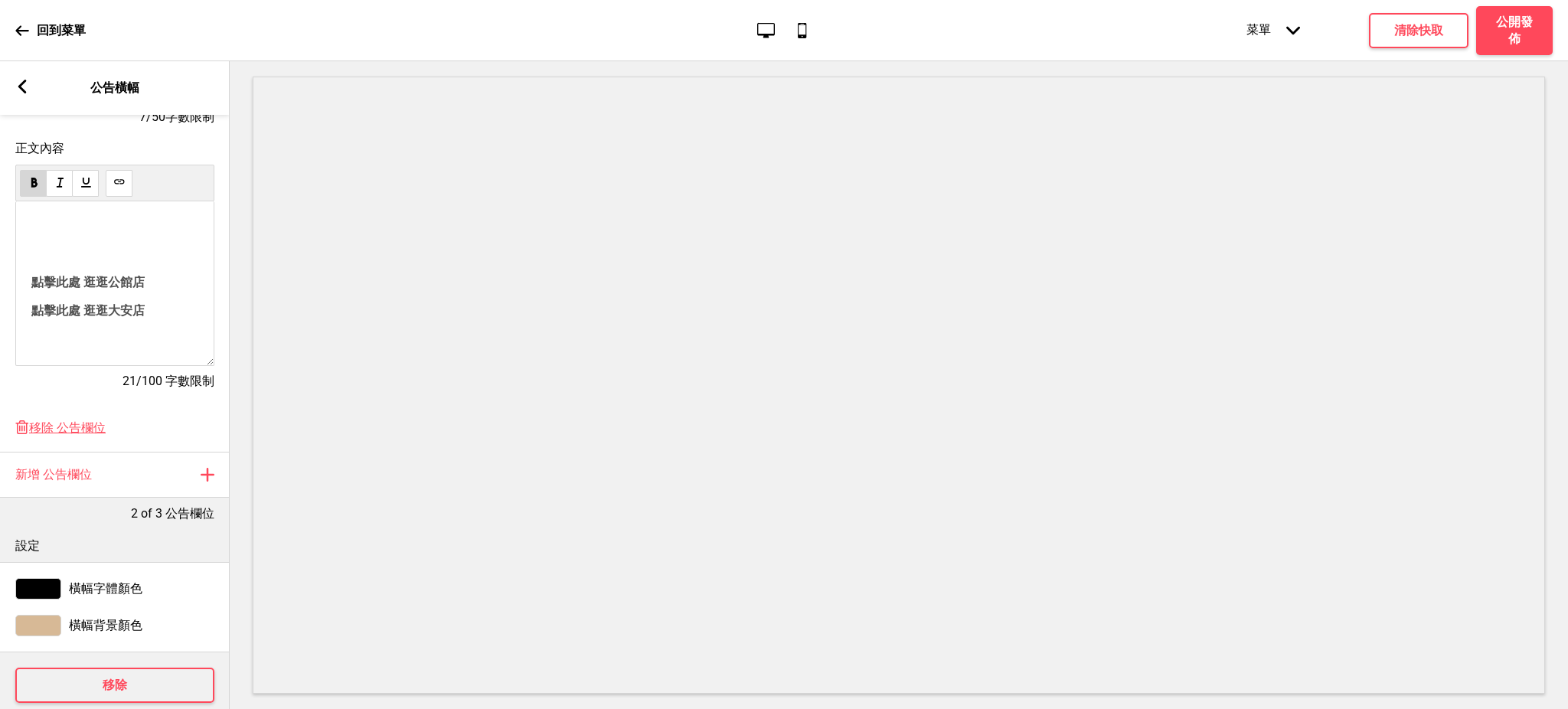
click at [31, 282] on span "點擊此處 逛逛公館店" at bounding box center [88, 282] width 113 height 15
drag, startPoint x: 147, startPoint y: 229, endPoint x: 24, endPoint y: 229, distance: 123.0
click at [24, 229] on div "點擊此處 逛逛公館店 點擊此處 逛逛大安店" at bounding box center [115, 284] width 199 height 165
drag, startPoint x: 142, startPoint y: 264, endPoint x: 31, endPoint y: 257, distance: 111.2
click at [31, 258] on span "點擊此處 逛逛大安店" at bounding box center [88, 256] width 113 height 15
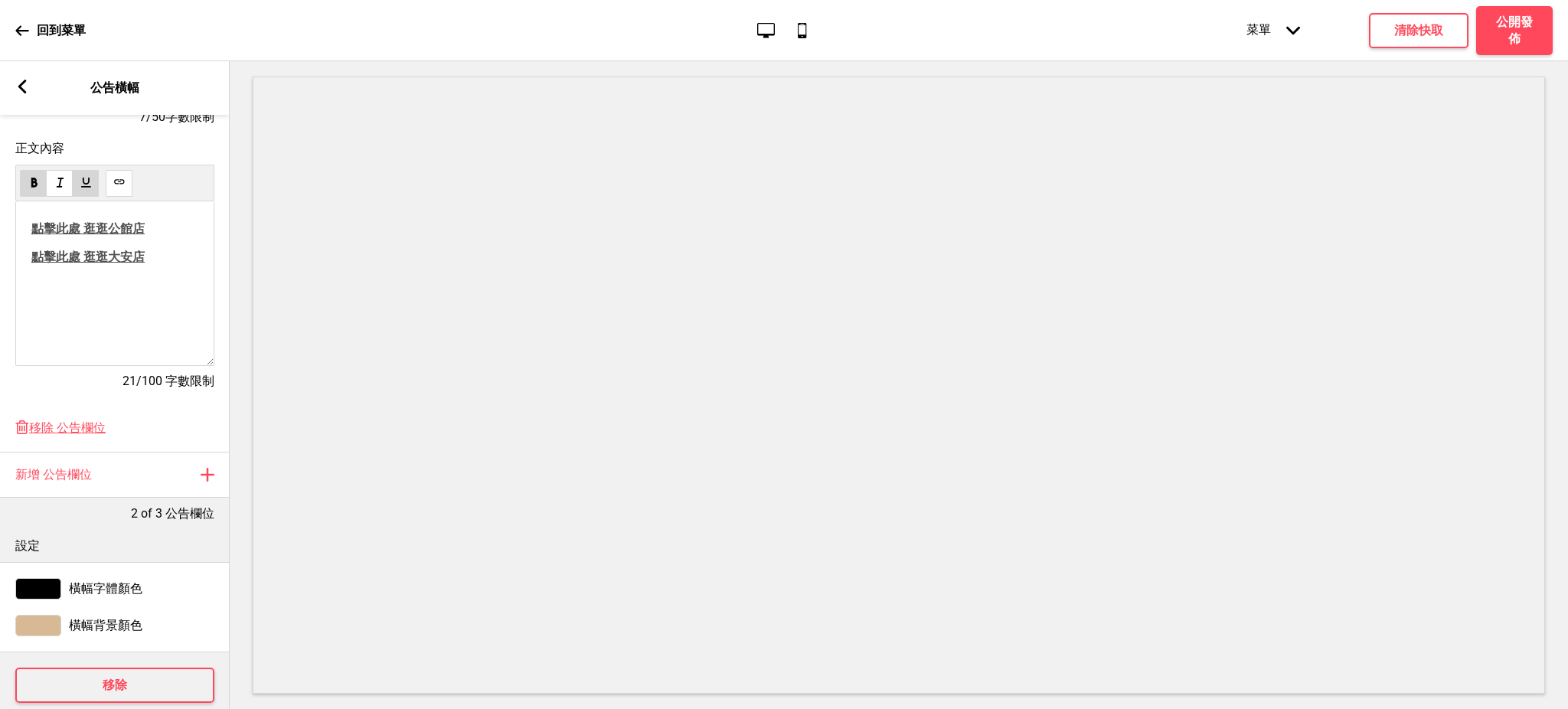
click at [103, 305] on div "點擊此處 逛逛公館店 點擊此處 逛逛大安店" at bounding box center [115, 284] width 199 height 165
click at [98, 290] on div "點擊此處 逛逛公館店 點擊此處 逛逛大安店" at bounding box center [115, 284] width 199 height 165
click at [159, 261] on p "點擊此處 逛逛大安店" at bounding box center [114, 257] width 167 height 16
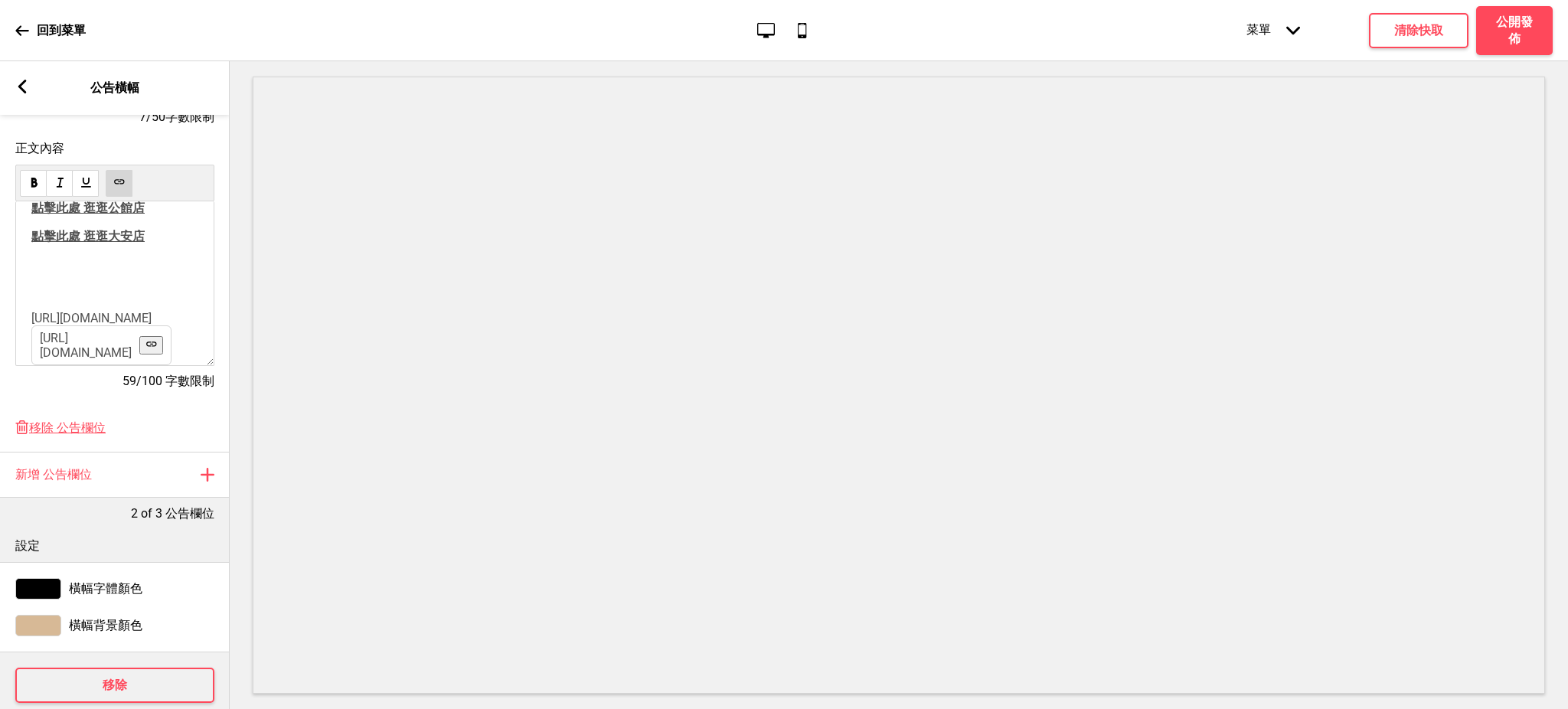
click at [112, 284] on p "﻿" at bounding box center [114, 291] width 167 height 15
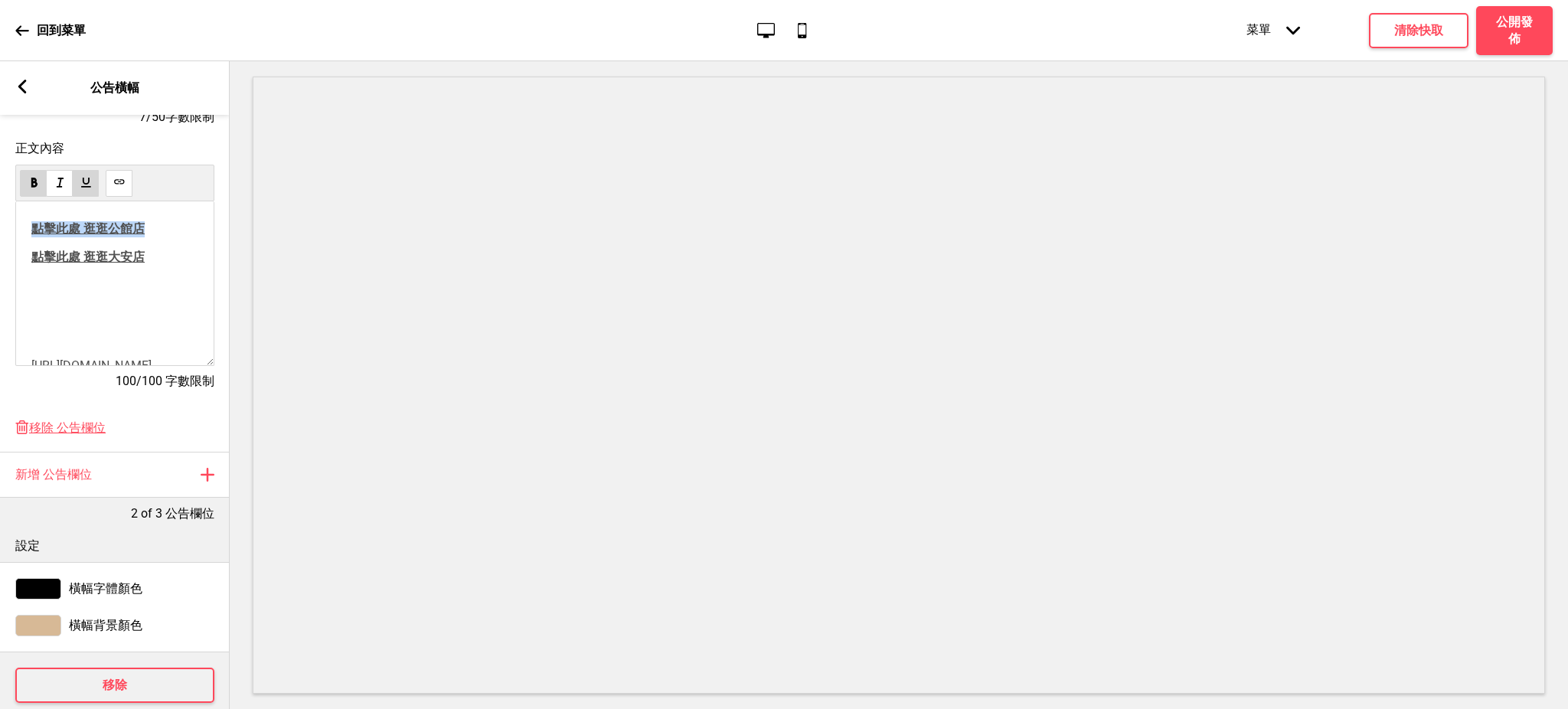
drag, startPoint x: 151, startPoint y: 230, endPoint x: 13, endPoint y: 234, distance: 138.1
click at [13, 234] on div "正文內容 點擊此處 逛逛公館店 點擊此處 逛逛大安店 ﻿ ﻿ ﻿ ﻿ [URL][DOMAIN_NAME] ﻿ ﻿ [URL][DOMAIN_NAME] ﻿ …" at bounding box center [115, 273] width 230 height 280
click at [117, 183] on use at bounding box center [119, 182] width 12 height 12
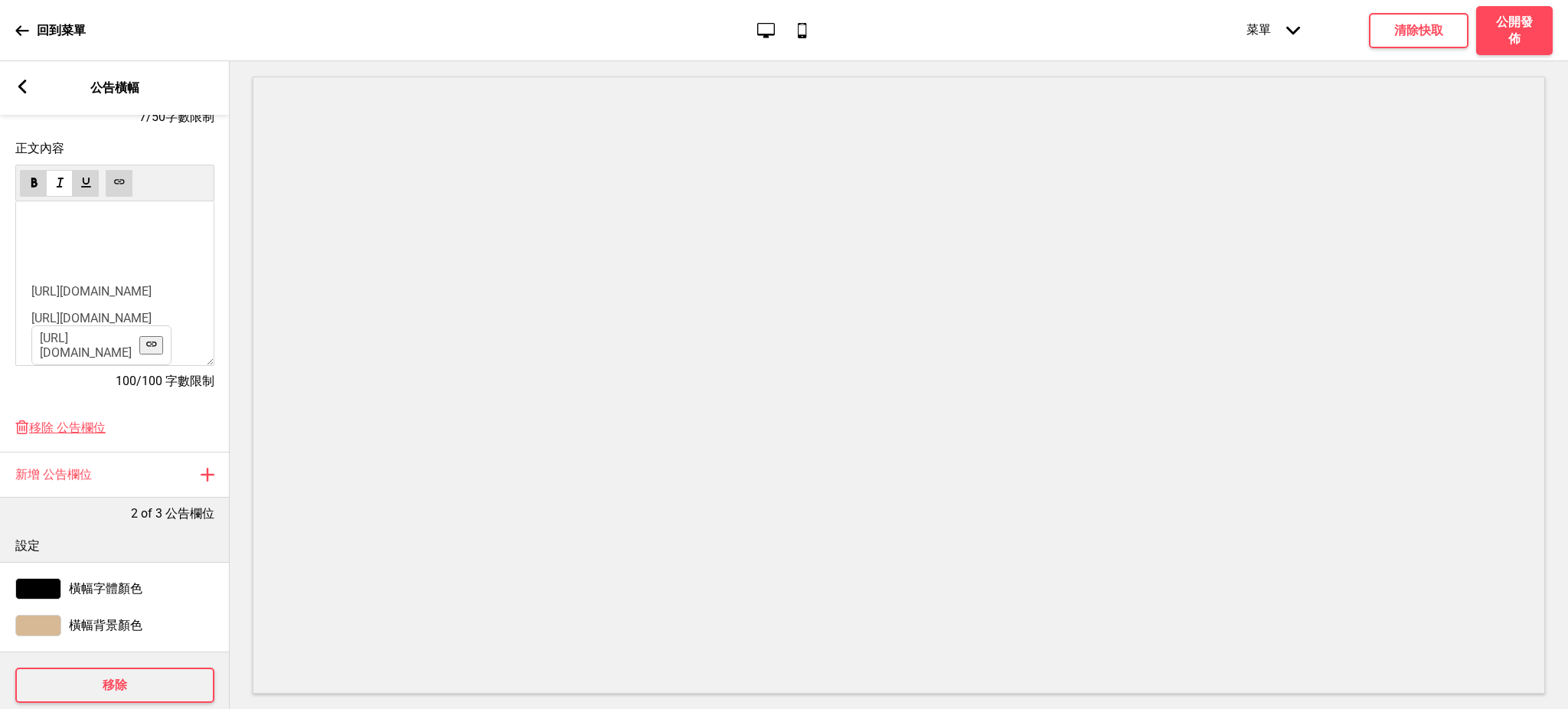
drag, startPoint x: 101, startPoint y: 327, endPoint x: 29, endPoint y: 318, distance: 72.6
click at [29, 318] on div "﻿ 點擊此處 逛逛公館店 ﻿ 點擊此處 逛逛大安店 ﻿ ﻿ ﻿ ﻿ [URL][DOMAIN_NAME] ﻿ ﻿ [URL][DOMAIN_NAME] [UR…" at bounding box center [115, 284] width 199 height 165
copy p "﻿ [URL][DOMAIN_NAME]"
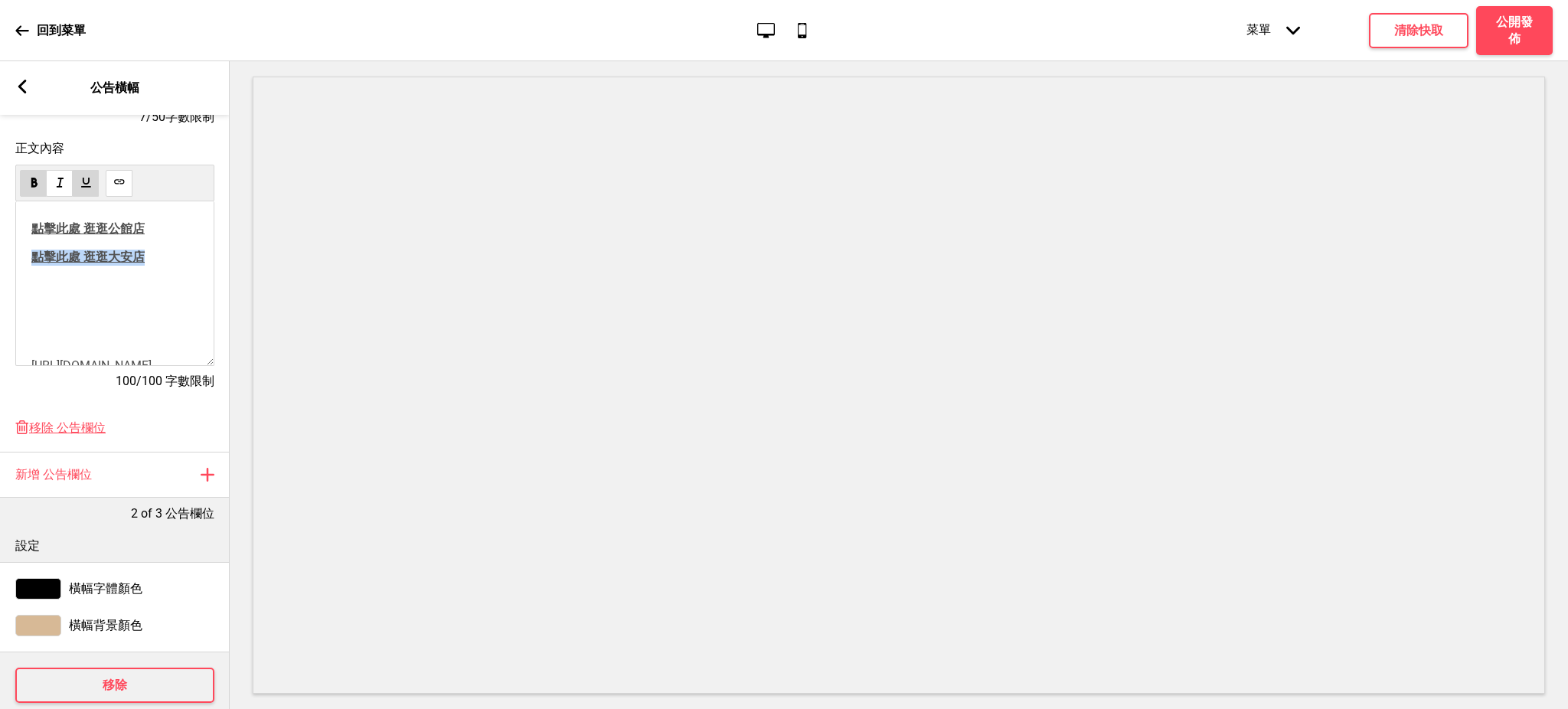
drag, startPoint x: 125, startPoint y: 263, endPoint x: 13, endPoint y: 263, distance: 112.0
click at [13, 263] on div "正文內容 ﻿ 點擊此處 逛逛公館店 ﻿ 點擊此處 逛逛大安店 ﻿ ﻿ ﻿ ﻿ [URL][DOMAIN_NAME] ﻿ ﻿ [URL][DOMAIN_NAME…" at bounding box center [115, 273] width 230 height 280
click at [120, 181] on icon at bounding box center [119, 181] width 10 height 5
drag, startPoint x: 106, startPoint y: 288, endPoint x: 121, endPoint y: 323, distance: 38.1
click at [121, 323] on div "﻿ 點擊此處 逛逛公館店 ﻿ ﻿ 點擊此處 逛逛大安店 ﻿ ﻿ ﻿ ﻿ ﻿ [URL][DOMAIN_NAME] ﻿ ﻿ [URL][DOMAIN_NAME]…" at bounding box center [114, 310] width 167 height 178
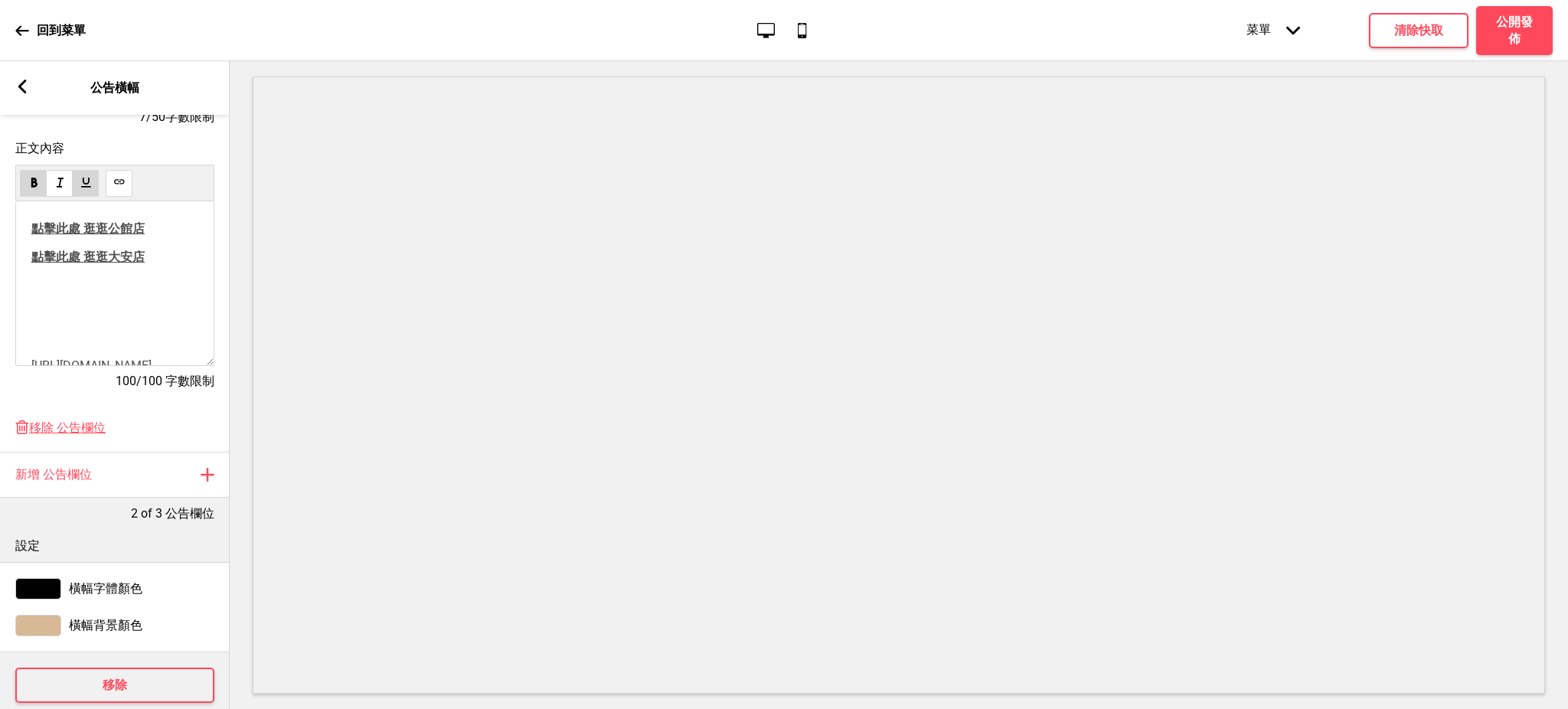
click at [48, 291] on p "﻿" at bounding box center [114, 285] width 167 height 15
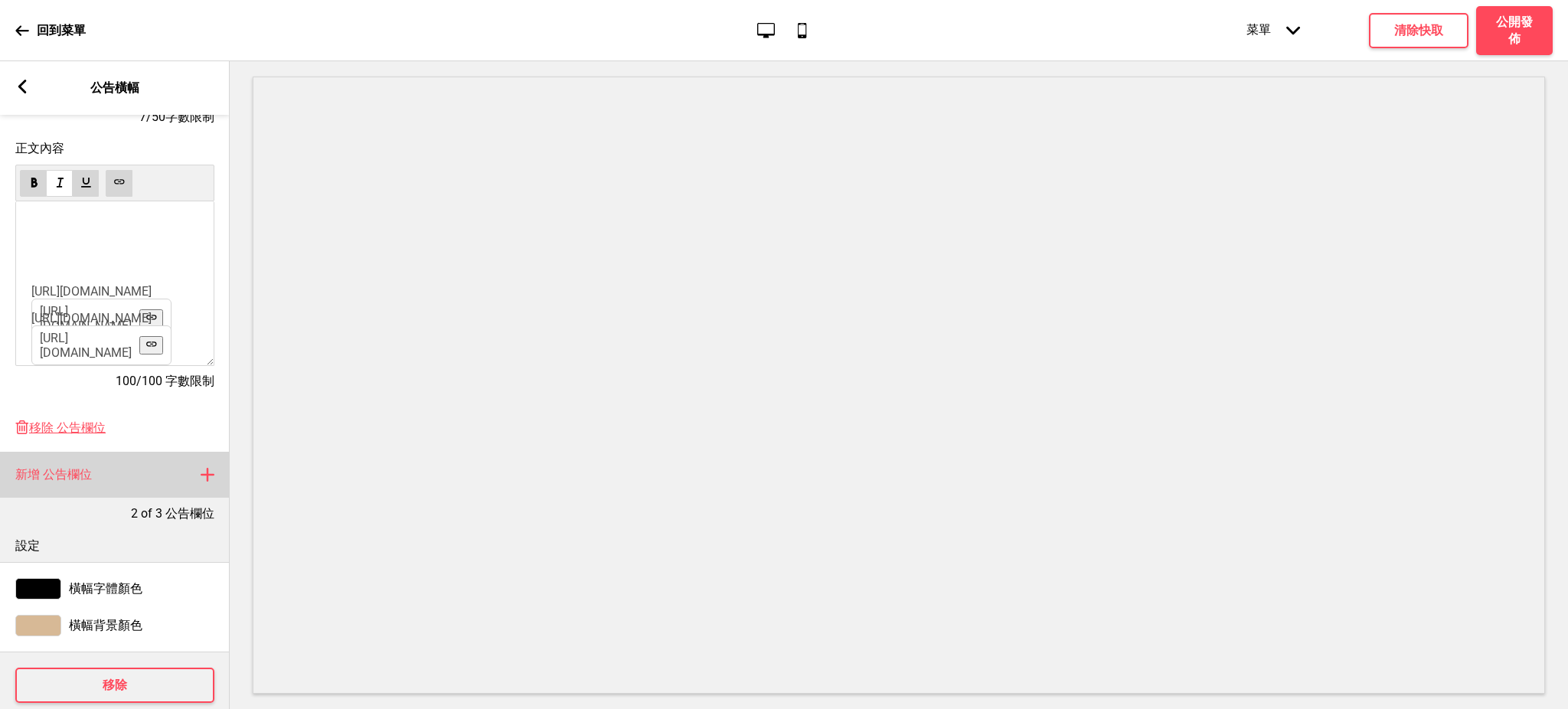
scroll to position [0, 1]
drag, startPoint x: 57, startPoint y: 290, endPoint x: 223, endPoint y: 491, distance: 260.7
click at [223, 490] on div "公告欄位 設定 公告欄位 箭頭down 拖曳 公告欄位 箭頭up 拖曳 资讯 Recommended maximum characters: 50 for h…" at bounding box center [114, 412] width 230 height 594
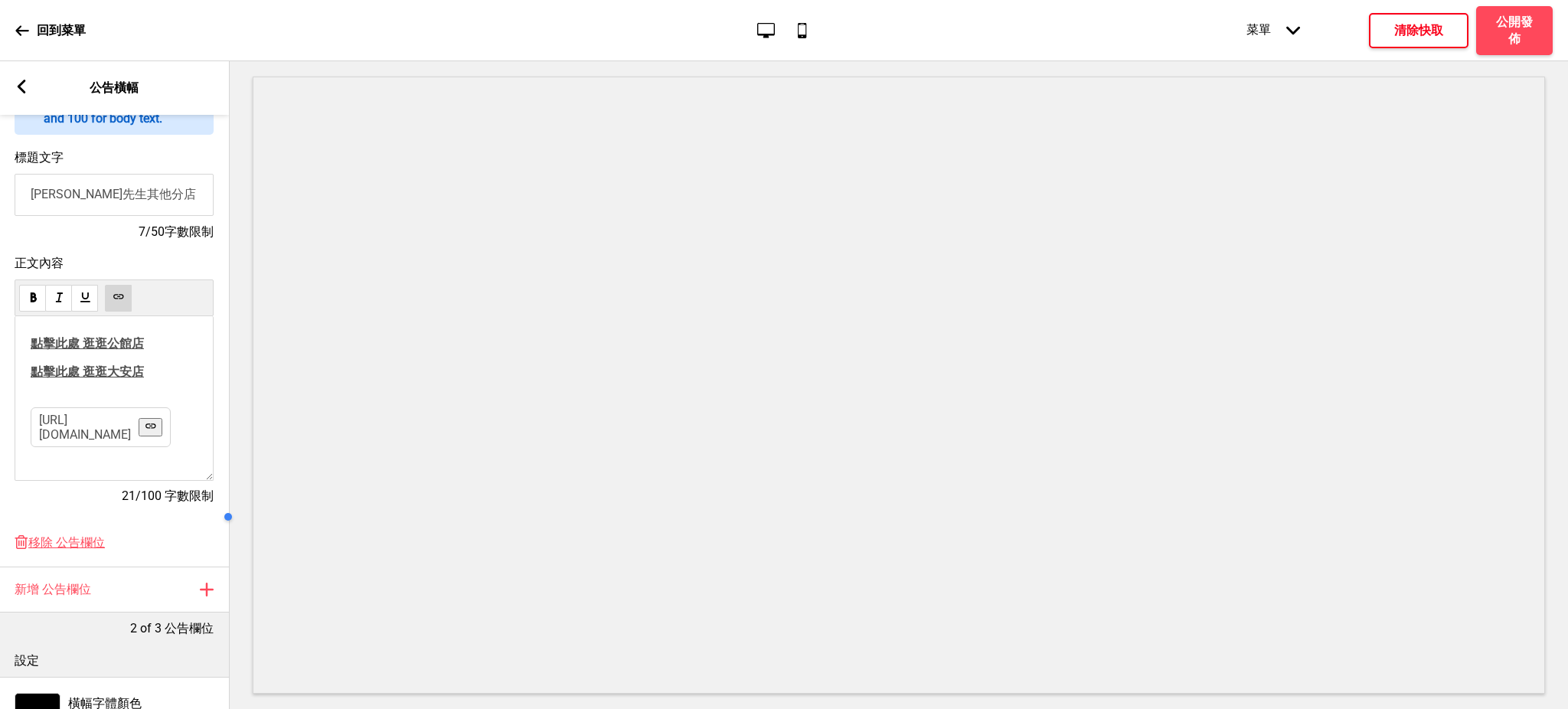
click at [1439, 32] on h4 "清除快取" at bounding box center [1419, 30] width 49 height 17
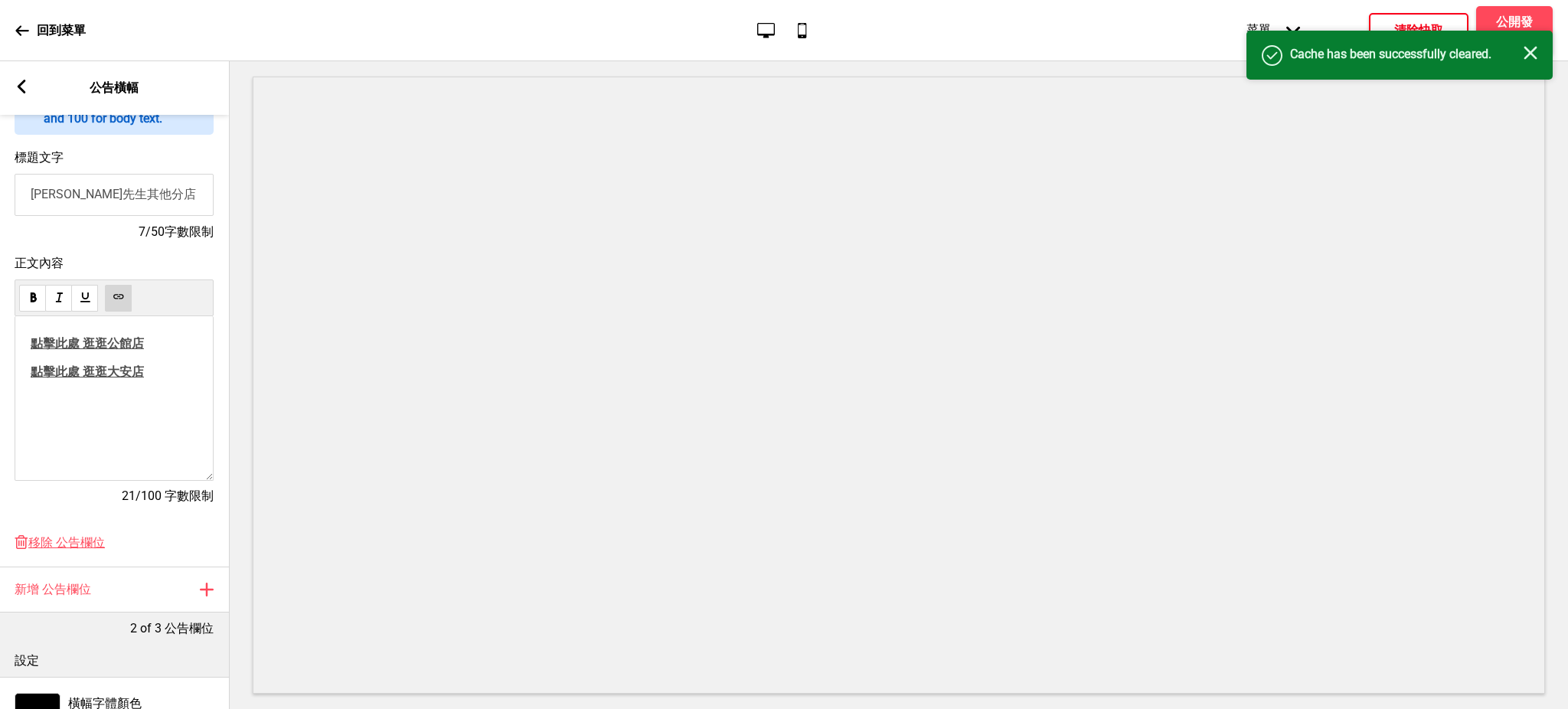
click at [1519, 47] on h4 "Cache has been successfully cleared." at bounding box center [1407, 54] width 234 height 17
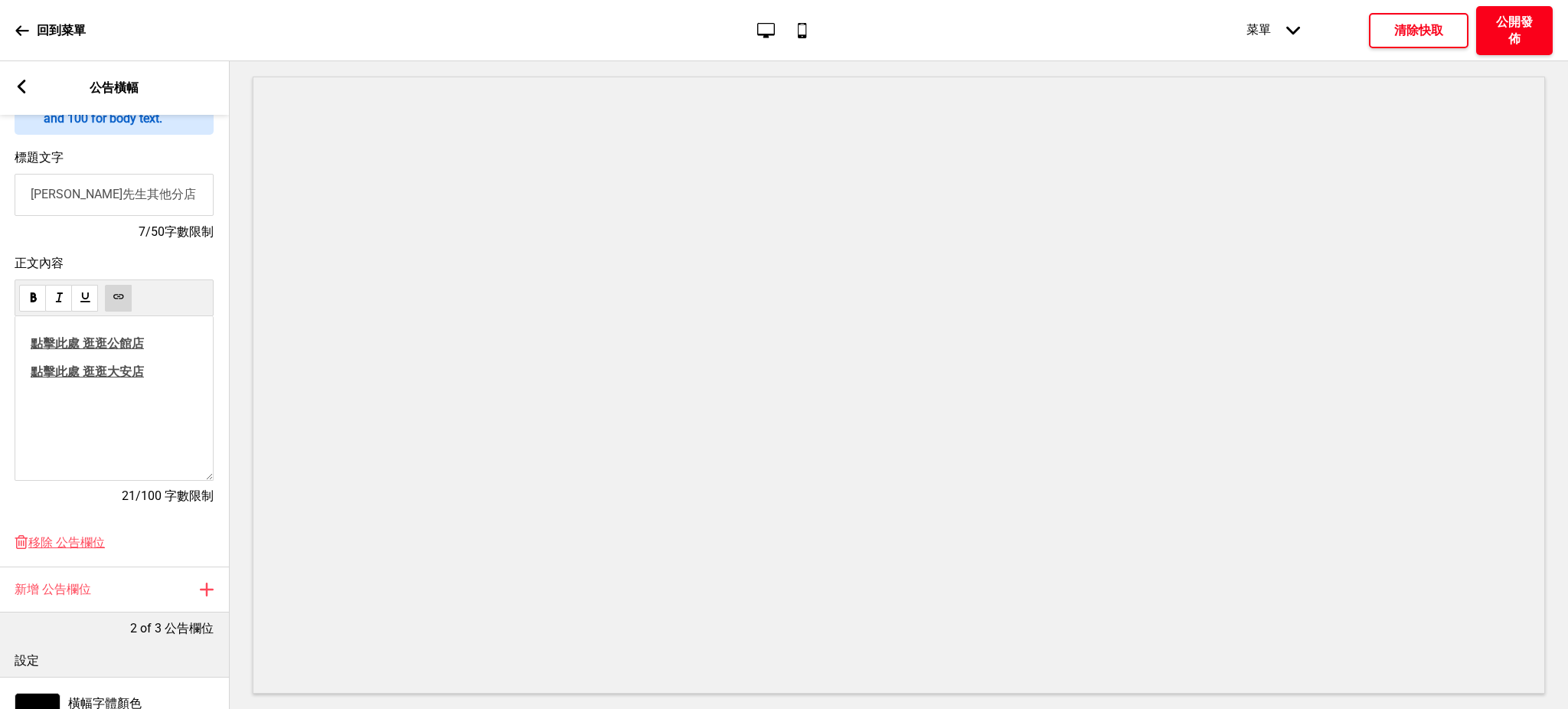
click at [1522, 33] on h4 "公開發佈" at bounding box center [1514, 30] width 46 height 34
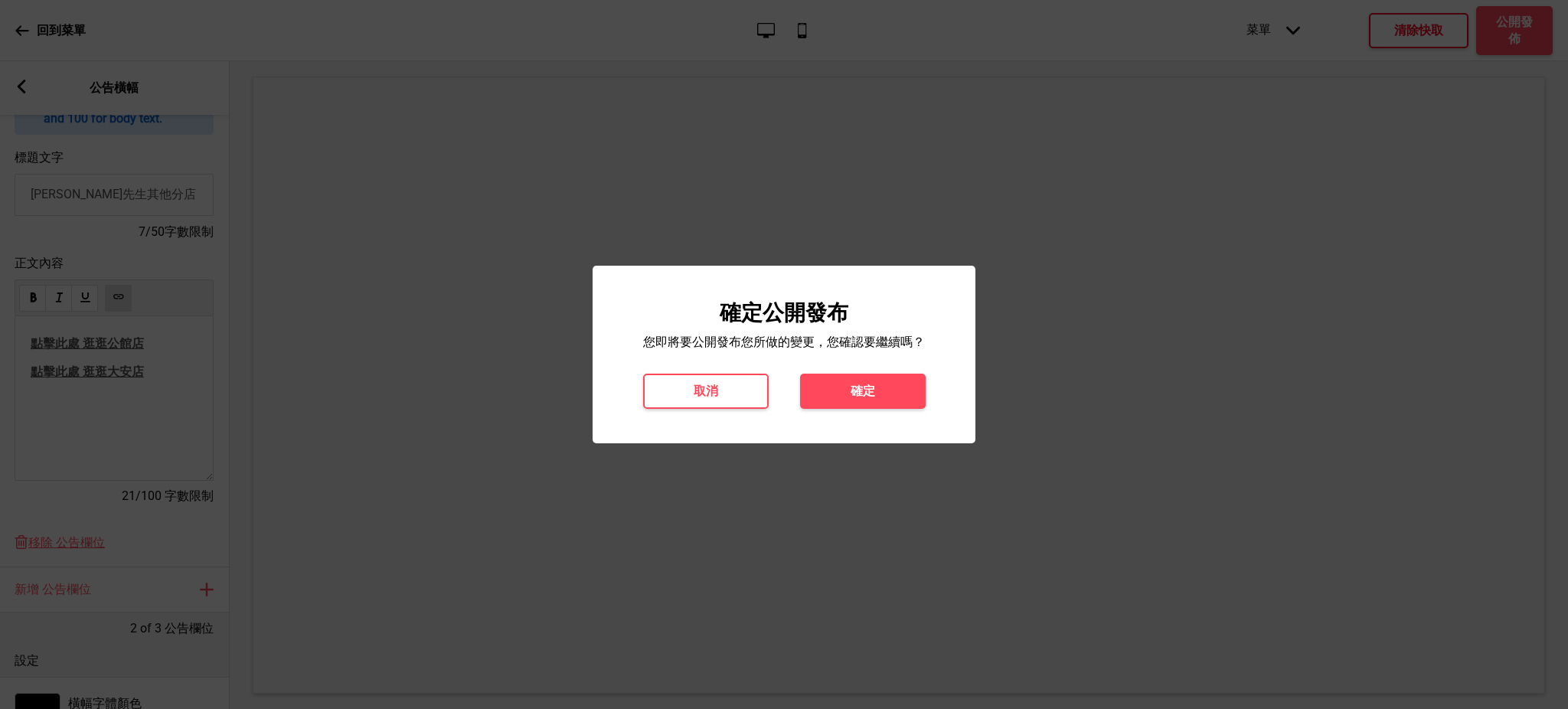
click at [884, 397] on button "確定" at bounding box center [863, 391] width 126 height 35
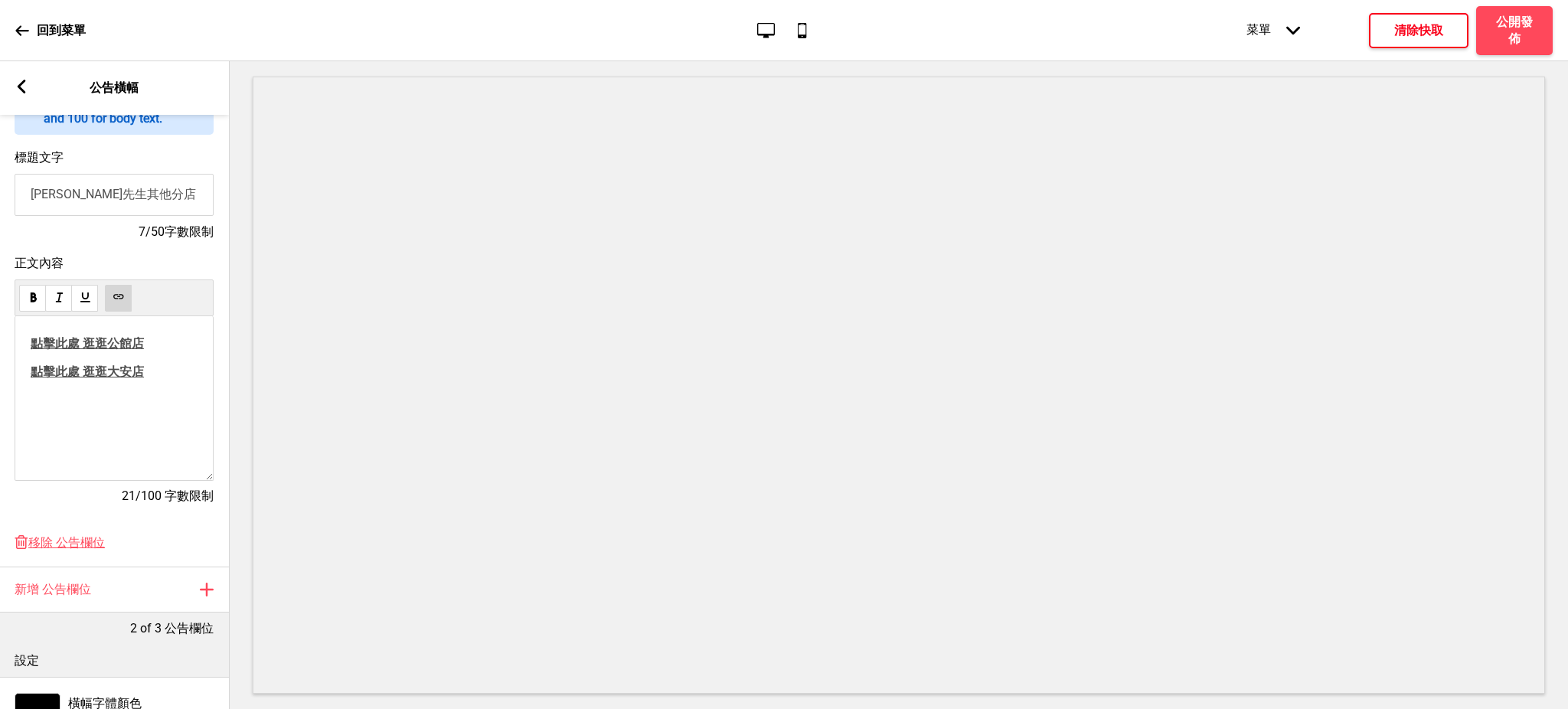
click at [24, 87] on rect at bounding box center [21, 87] width 14 height 14
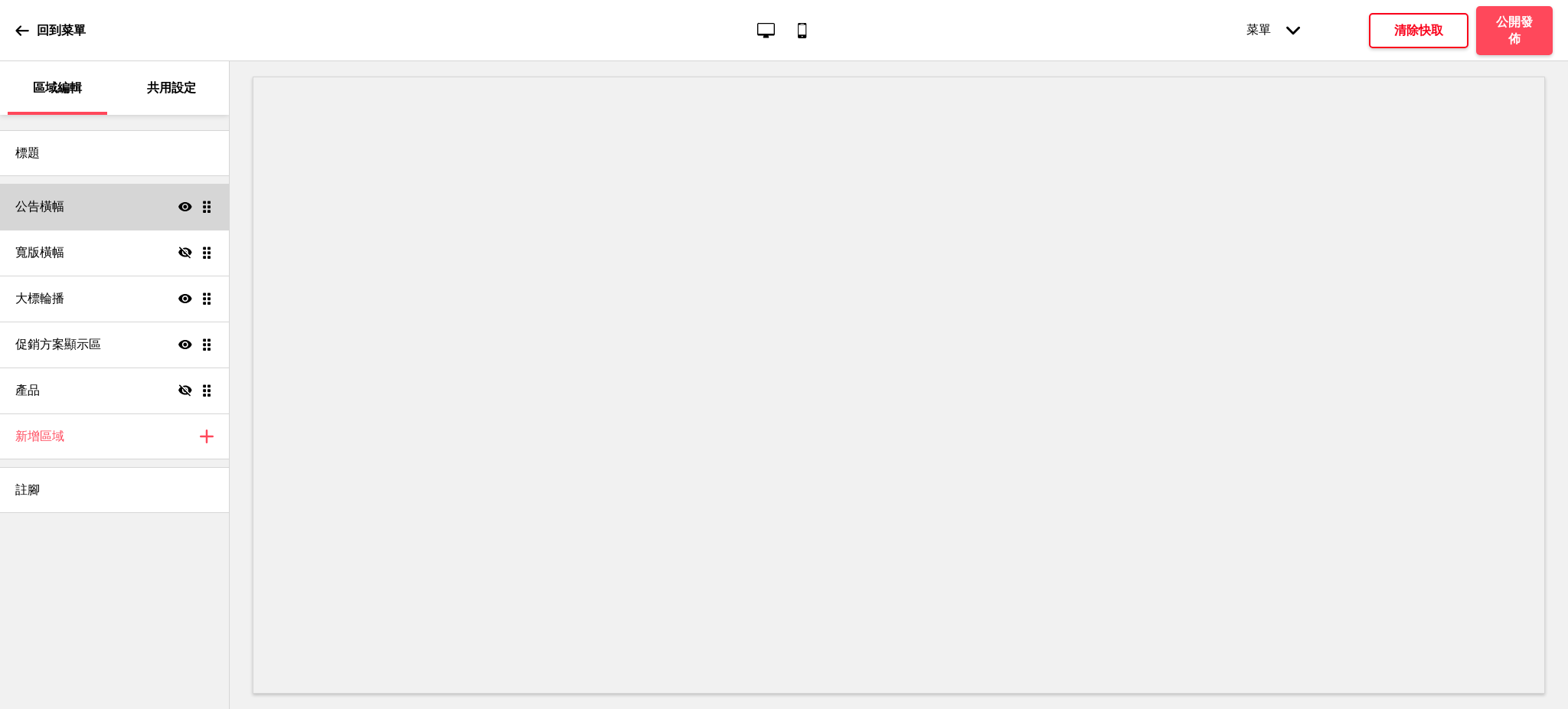
click at [62, 205] on h4 "公告橫幅" at bounding box center [40, 206] width 49 height 17
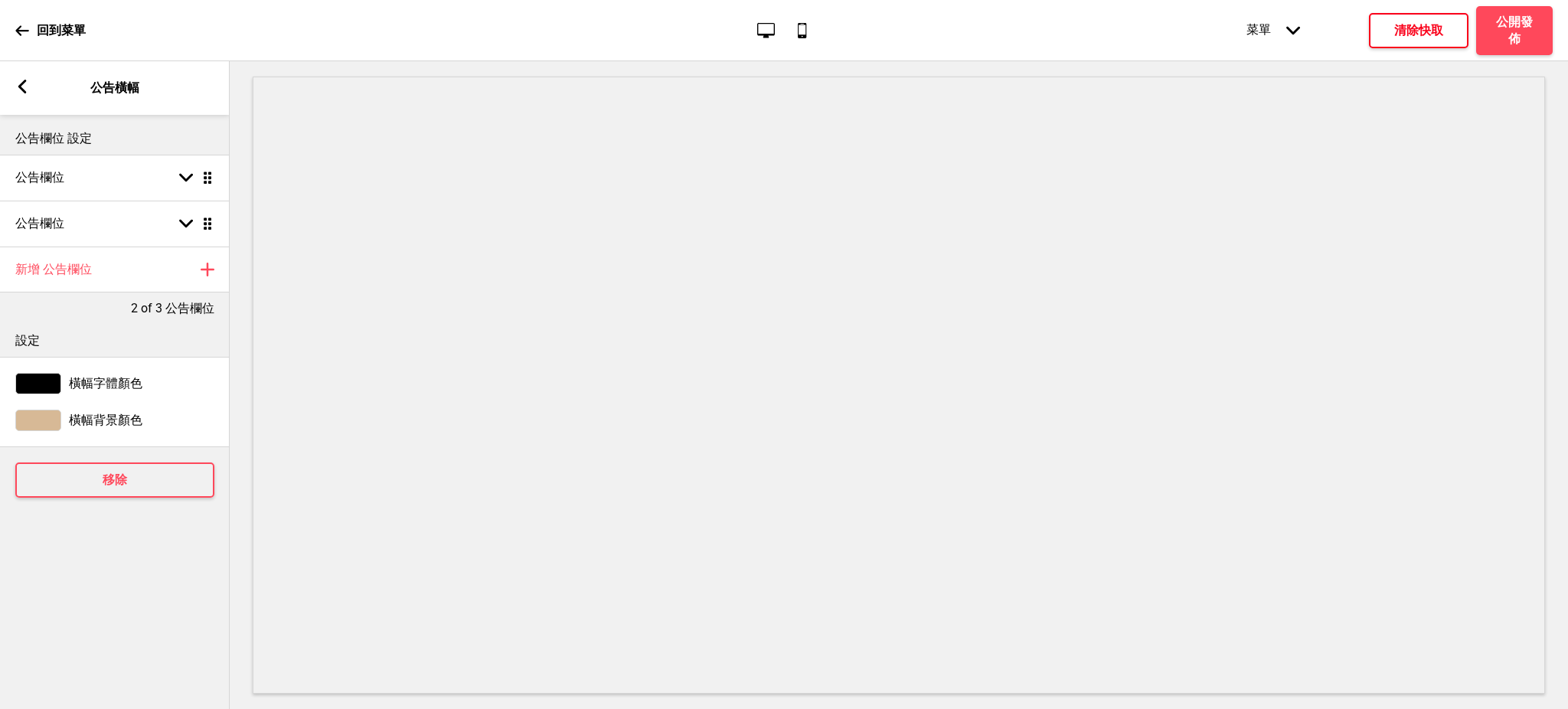
click at [19, 88] on rect at bounding box center [22, 87] width 14 height 14
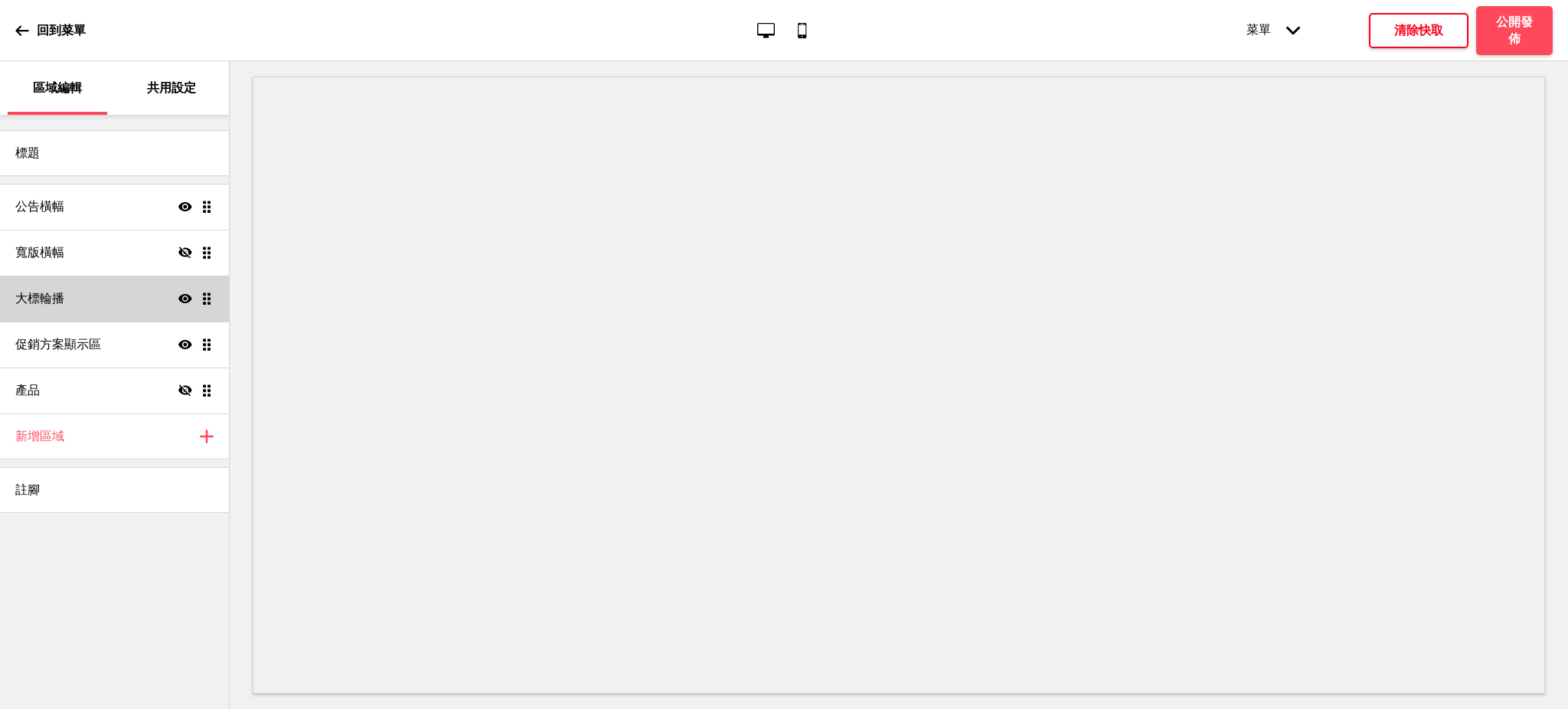
click at [53, 295] on h4 "大標輪播" at bounding box center [40, 298] width 49 height 17
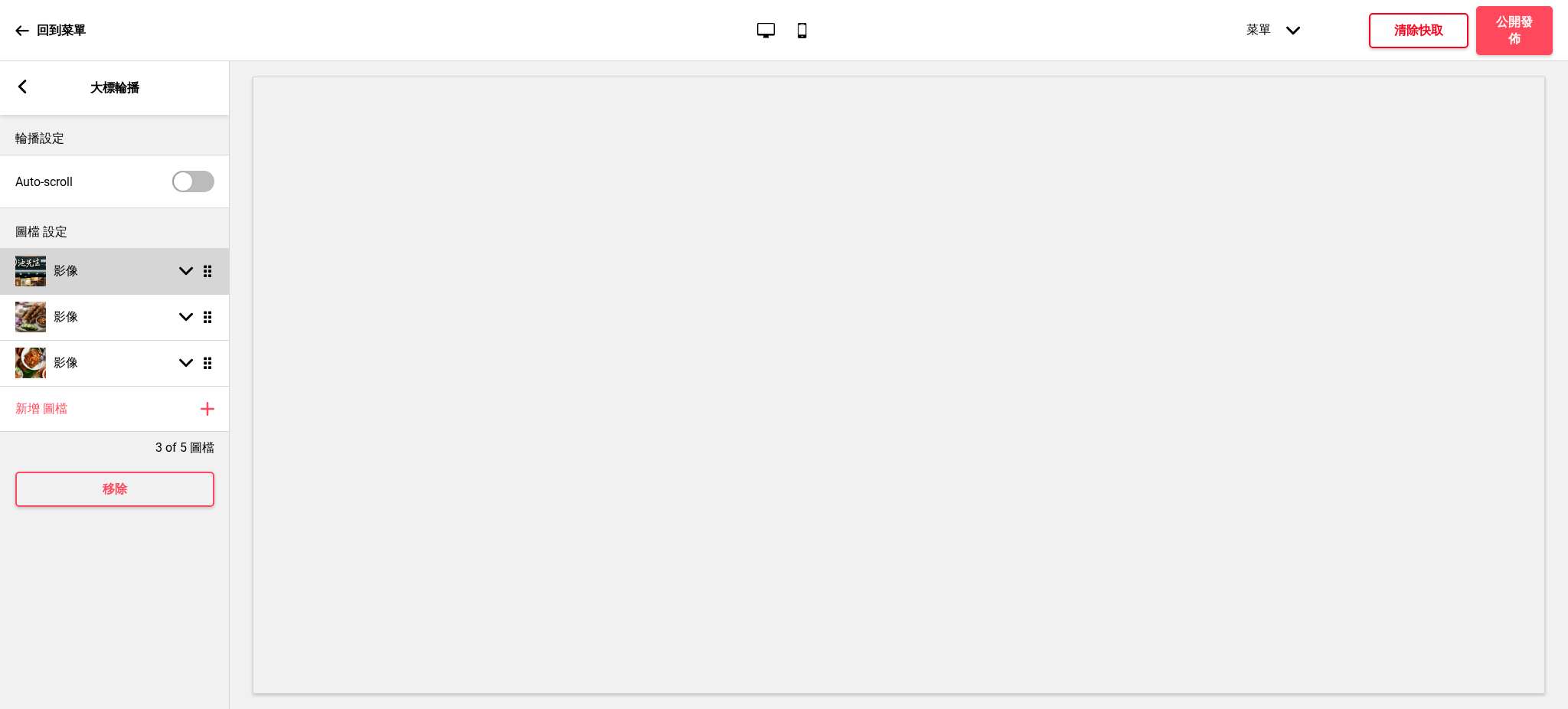
click at [138, 280] on div "影像 箭頭down 拖曳" at bounding box center [115, 270] width 230 height 46
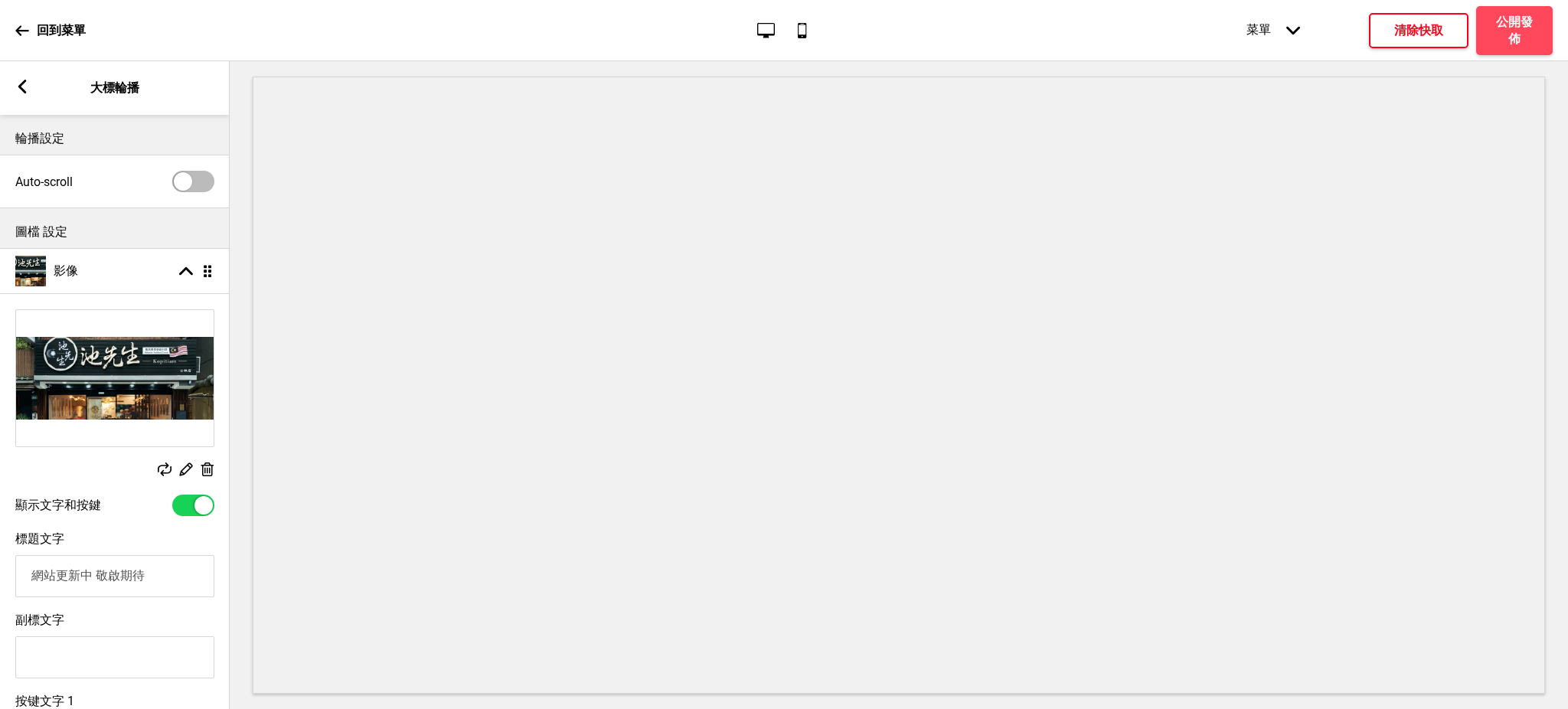
scroll to position [137, 0]
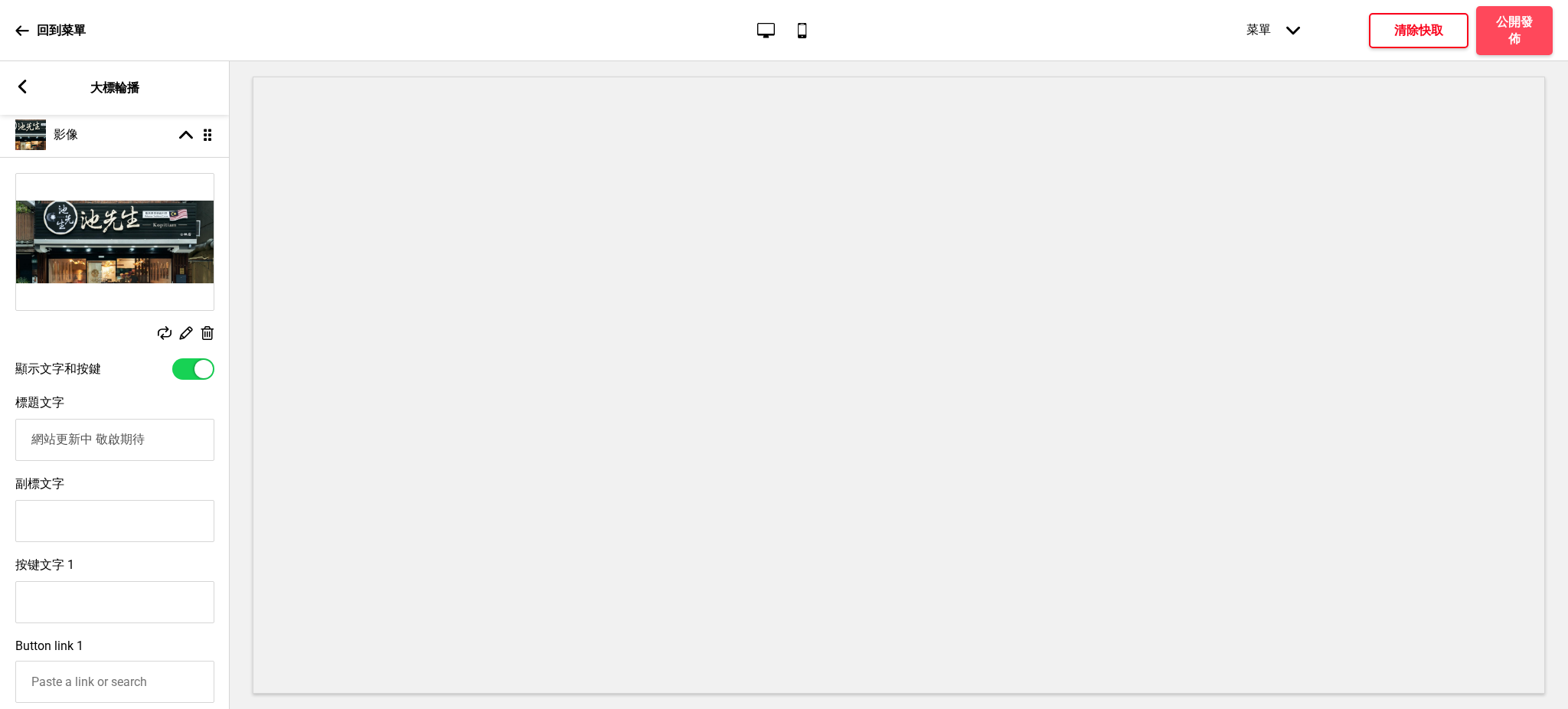
drag, startPoint x: 147, startPoint y: 441, endPoint x: 0, endPoint y: 425, distance: 147.9
click at [0, 425] on div "標題文字 網站更新中 敬啟期待" at bounding box center [115, 427] width 230 height 81
click at [137, 530] on input "副標文字" at bounding box center [115, 521] width 199 height 42
paste input "網站更新中 敬啟期待"
type input "網站更新中 敬啟期待"
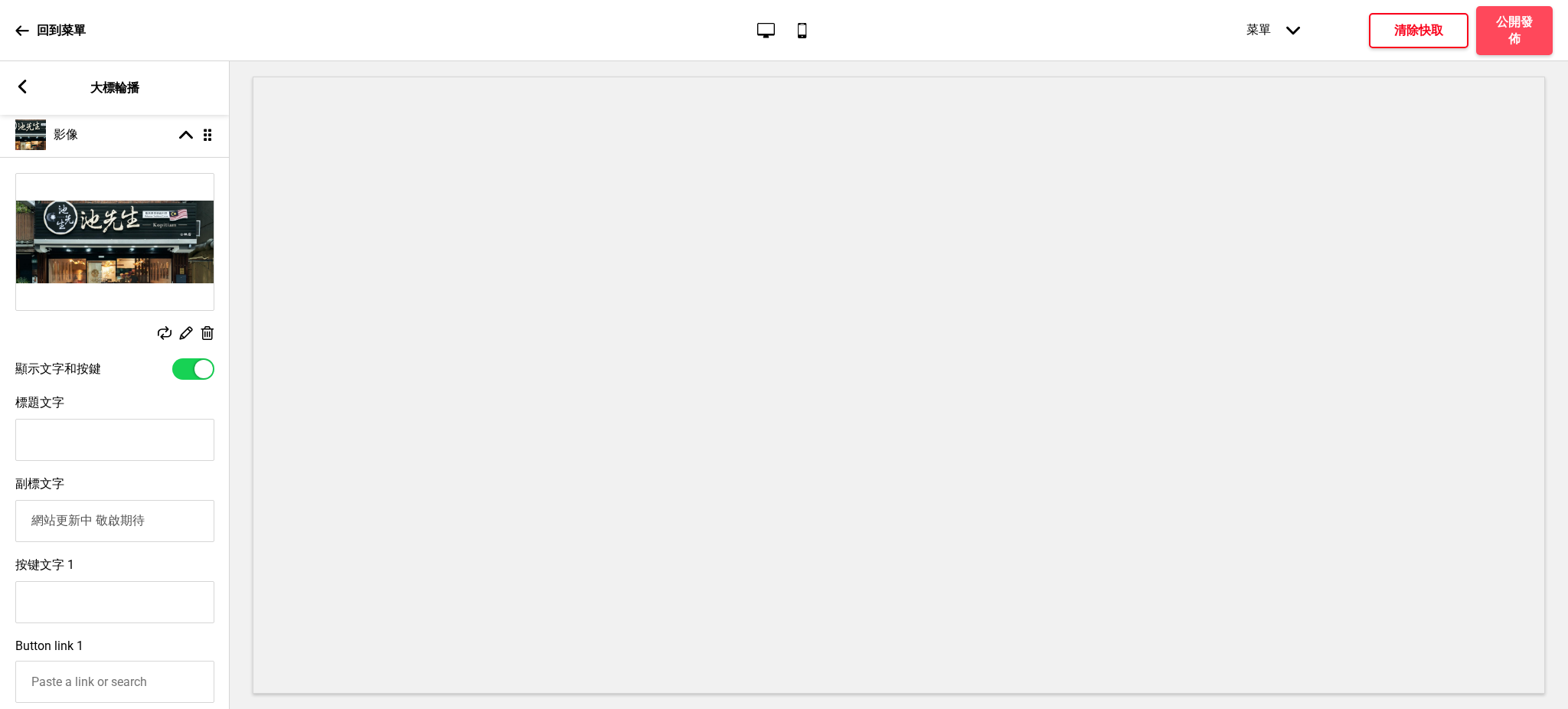
click at [97, 426] on input "標題文字" at bounding box center [115, 440] width 199 height 42
paste input "池先生Kopitiam (士林店)"
click at [124, 440] on input "池先生Kopitiam (士林店)" at bounding box center [115, 440] width 199 height 42
type input "池先生Kopitiam【士林店】"
click at [1438, 26] on h4 "清除快取" at bounding box center [1419, 30] width 49 height 17
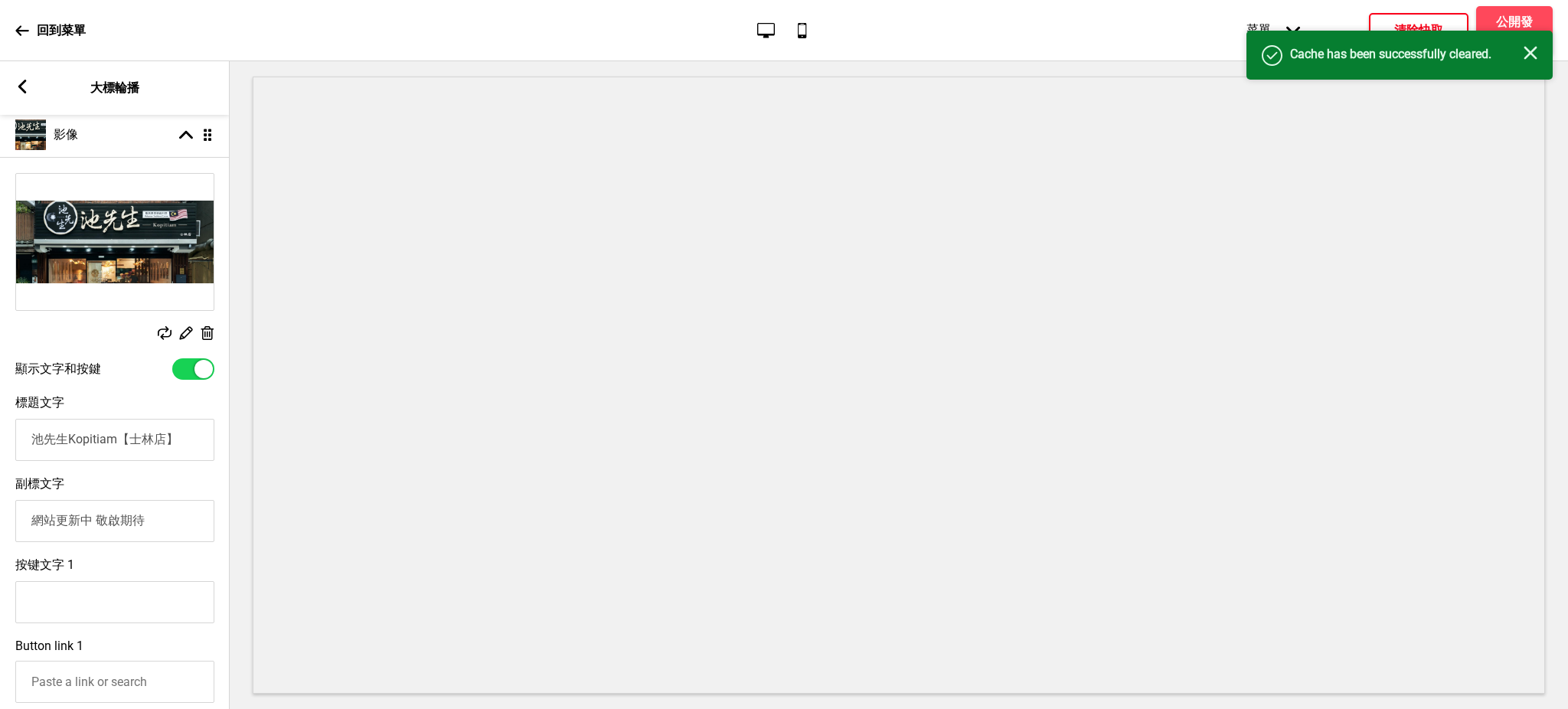
click at [1539, 58] on div "成功 Cache has been successfully cleared. 关闭" at bounding box center [1400, 55] width 306 height 49
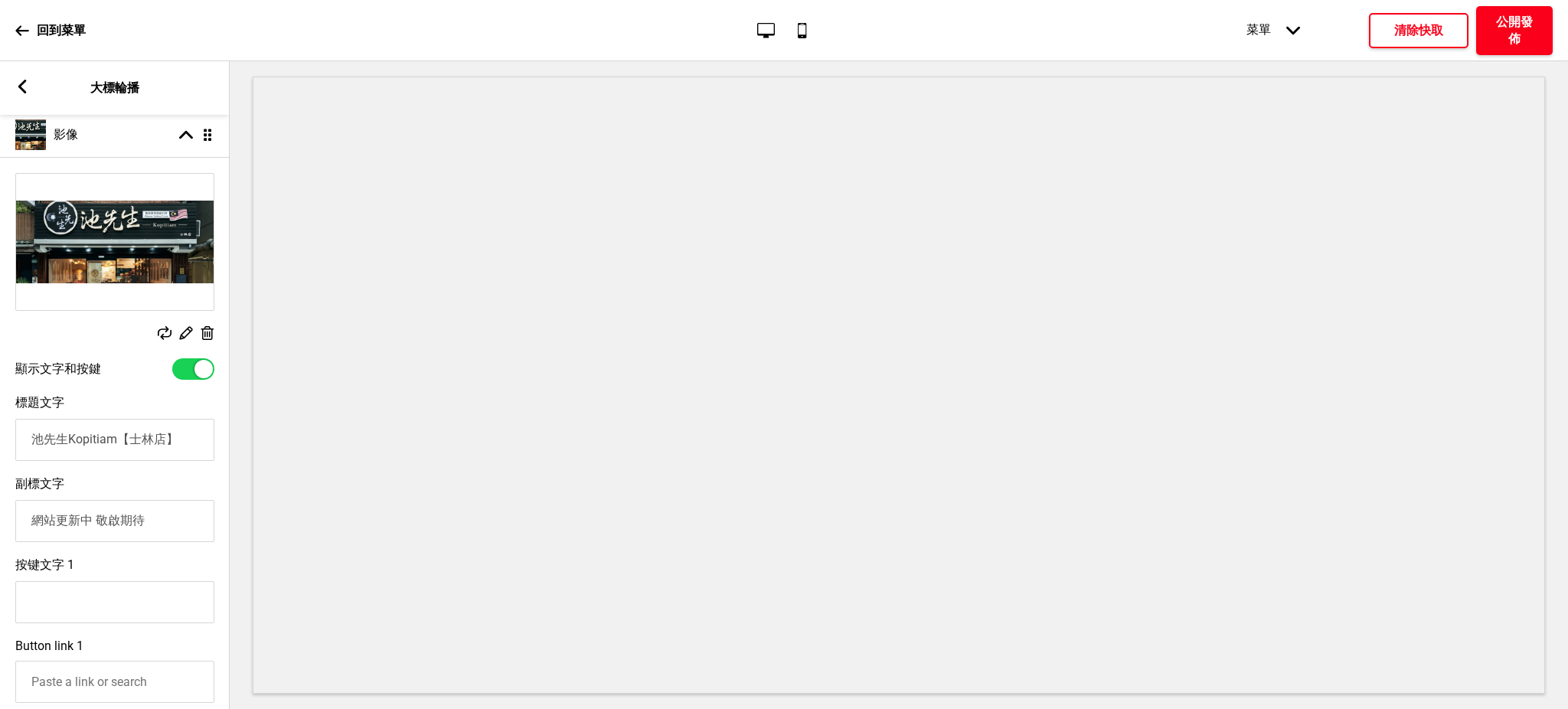
click at [1514, 27] on h4 "公開發佈" at bounding box center [1514, 30] width 46 height 34
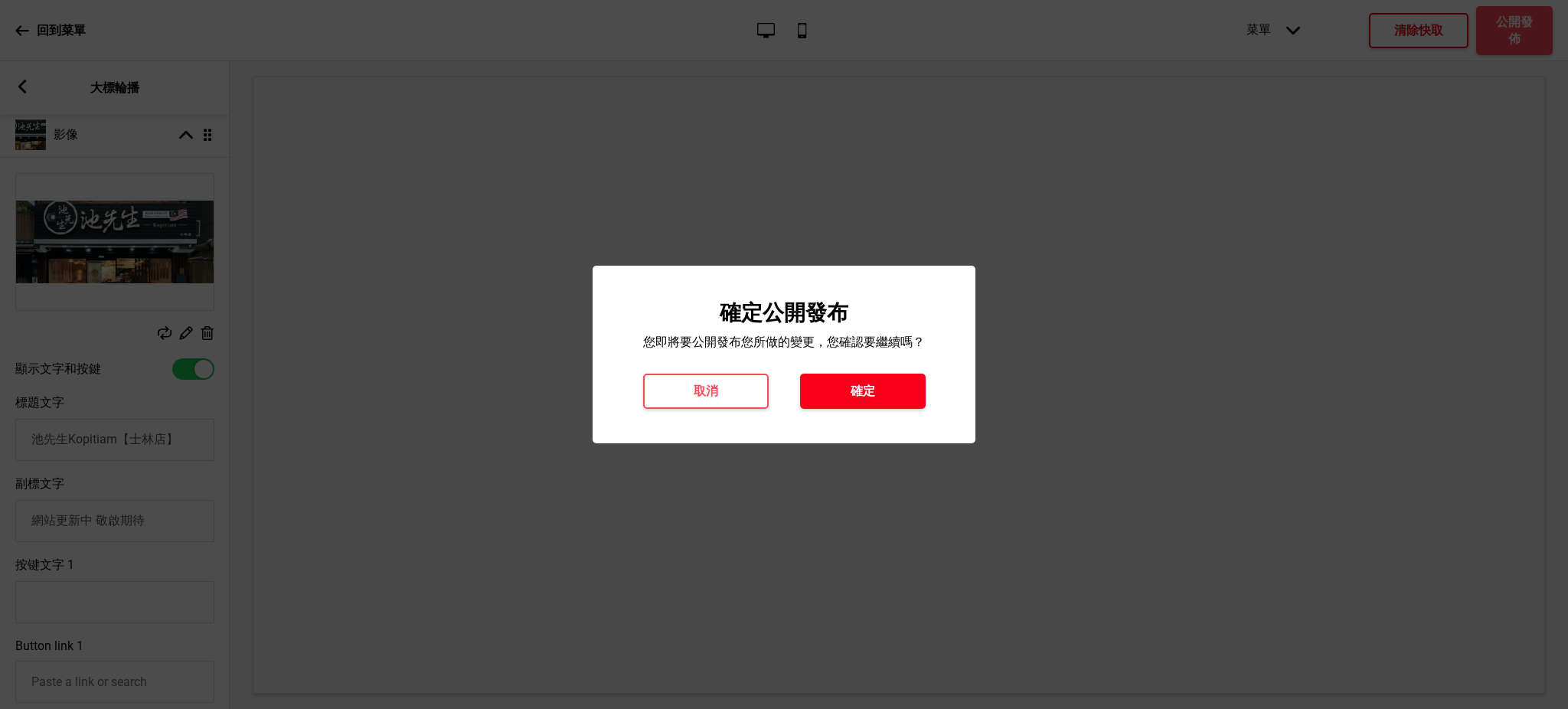
click at [876, 392] on button "確定" at bounding box center [863, 391] width 126 height 35
